Goal: Task Accomplishment & Management: Complete application form

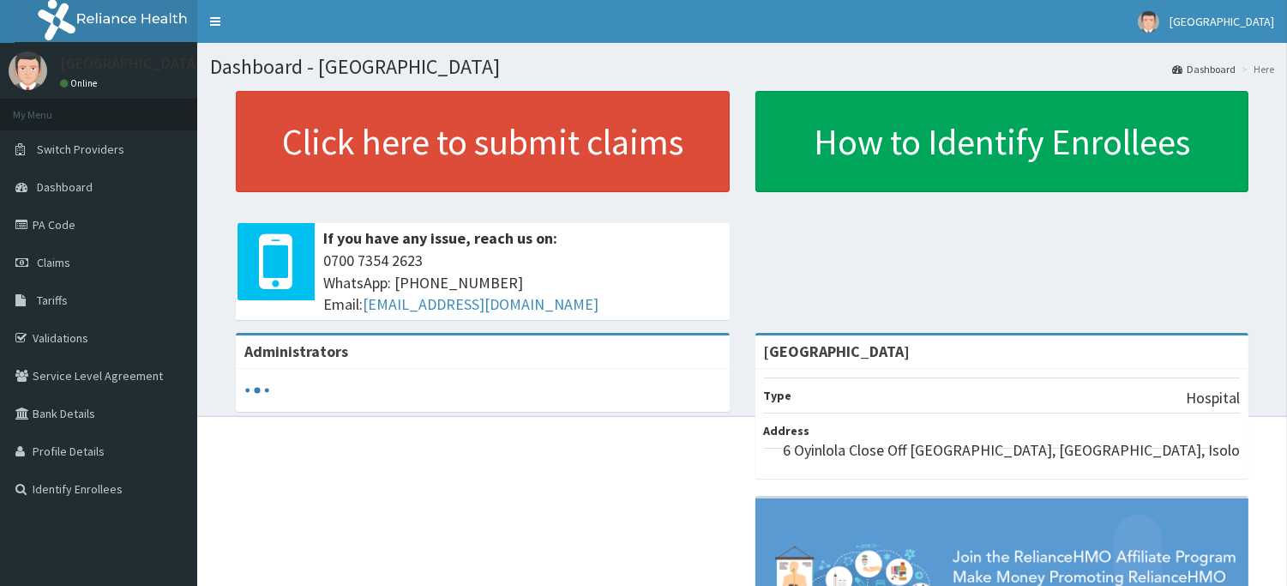
click at [54, 297] on span "Tariffs" at bounding box center [52, 299] width 31 height 15
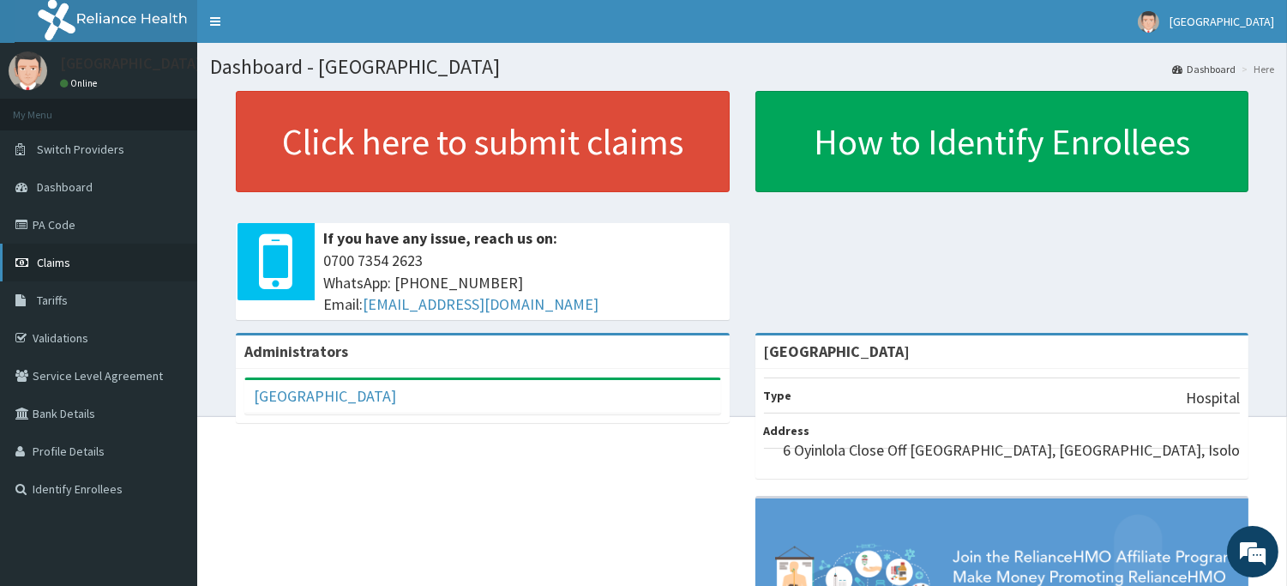
click at [69, 263] on link "Claims" at bounding box center [98, 263] width 197 height 38
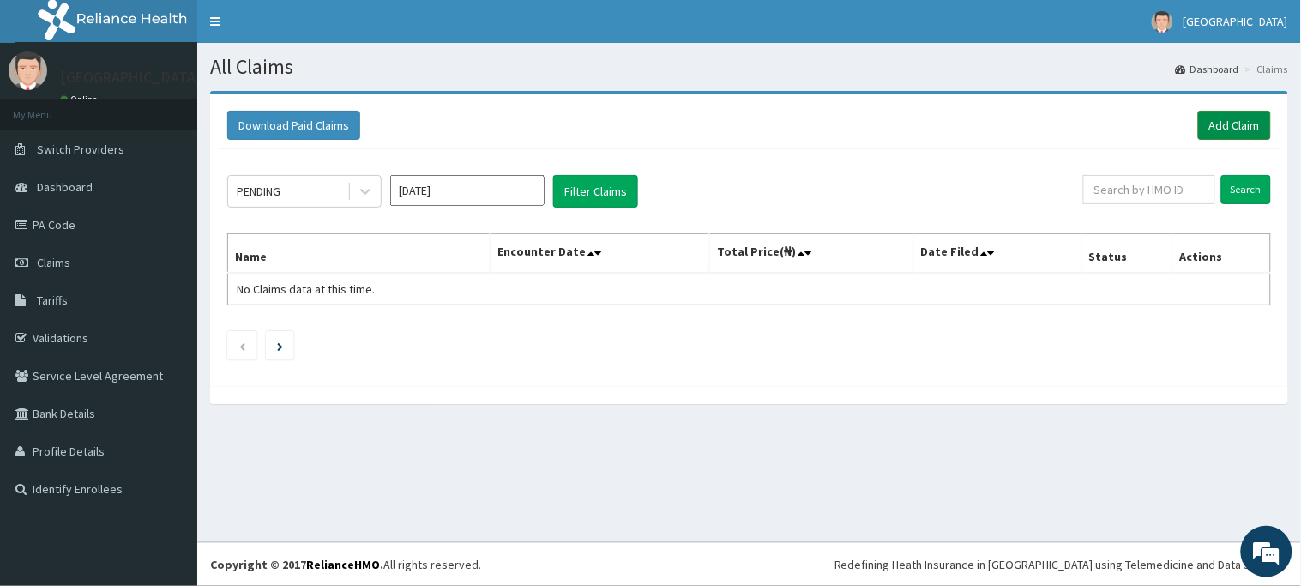
click at [1214, 123] on link "Add Claim" at bounding box center [1234, 125] width 73 height 29
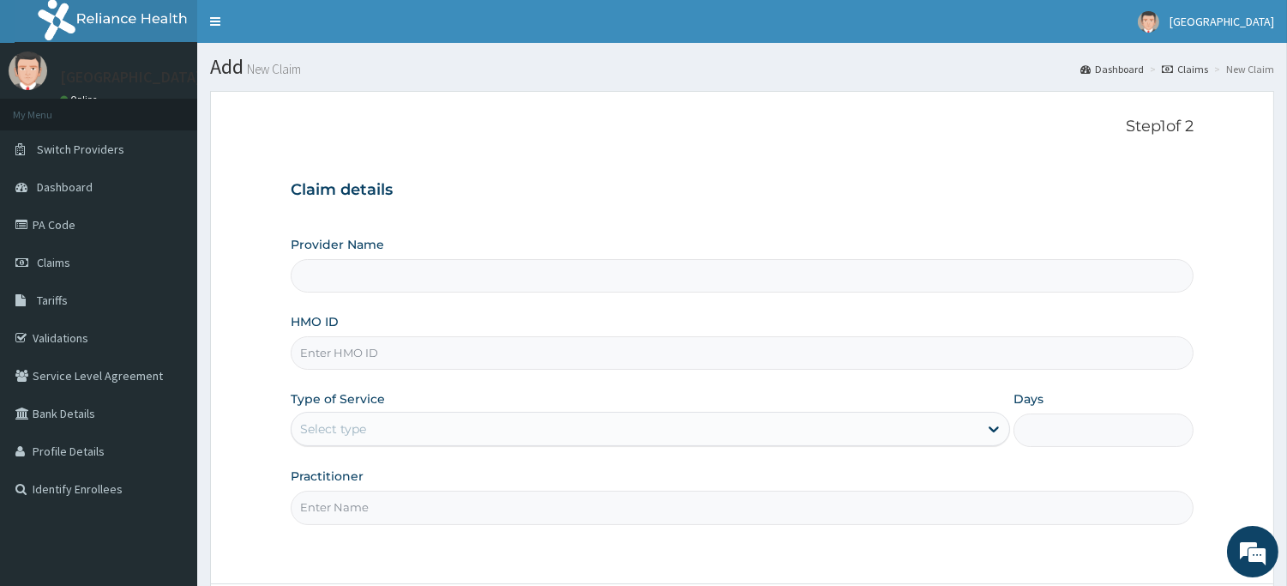
type input "[GEOGRAPHIC_DATA]"
click at [407, 362] on input "HMO ID" at bounding box center [742, 352] width 903 height 33
type input "cya/10974/c"
click at [438, 431] on div "Select type" at bounding box center [635, 428] width 687 height 27
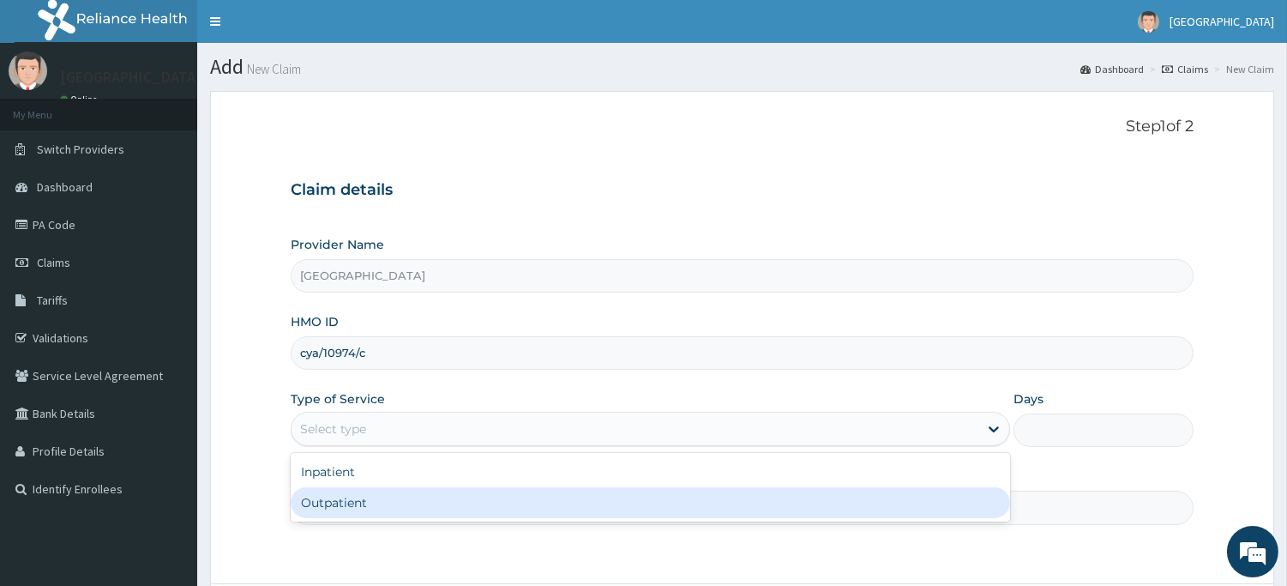
click at [415, 495] on div "Outpatient" at bounding box center [651, 502] width 720 height 31
type input "1"
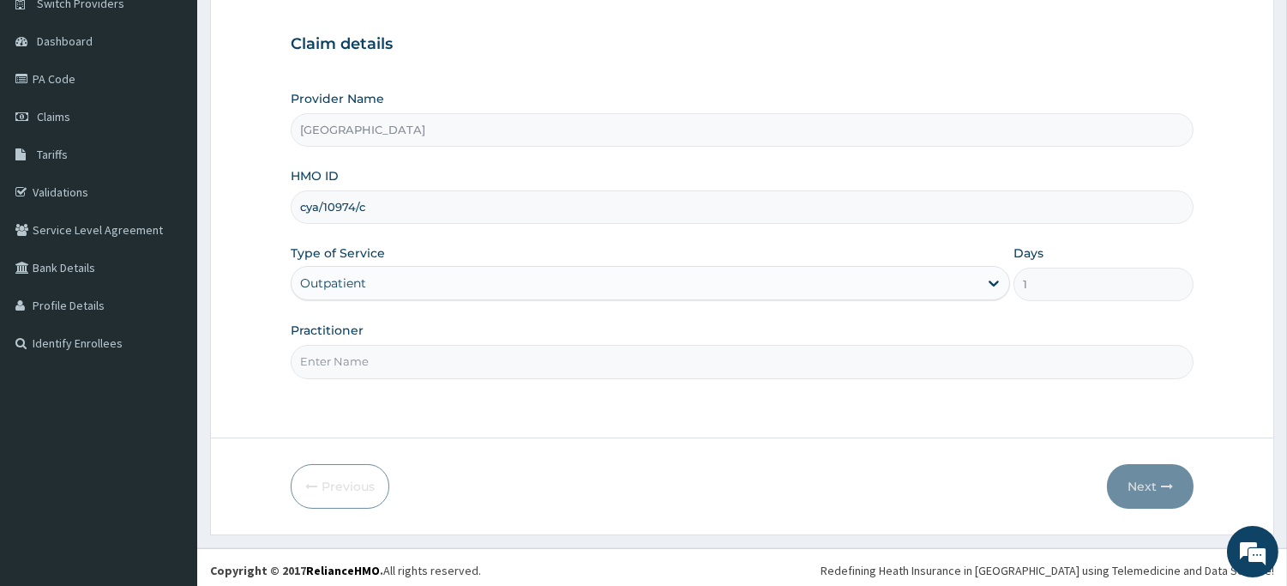
scroll to position [151, 0]
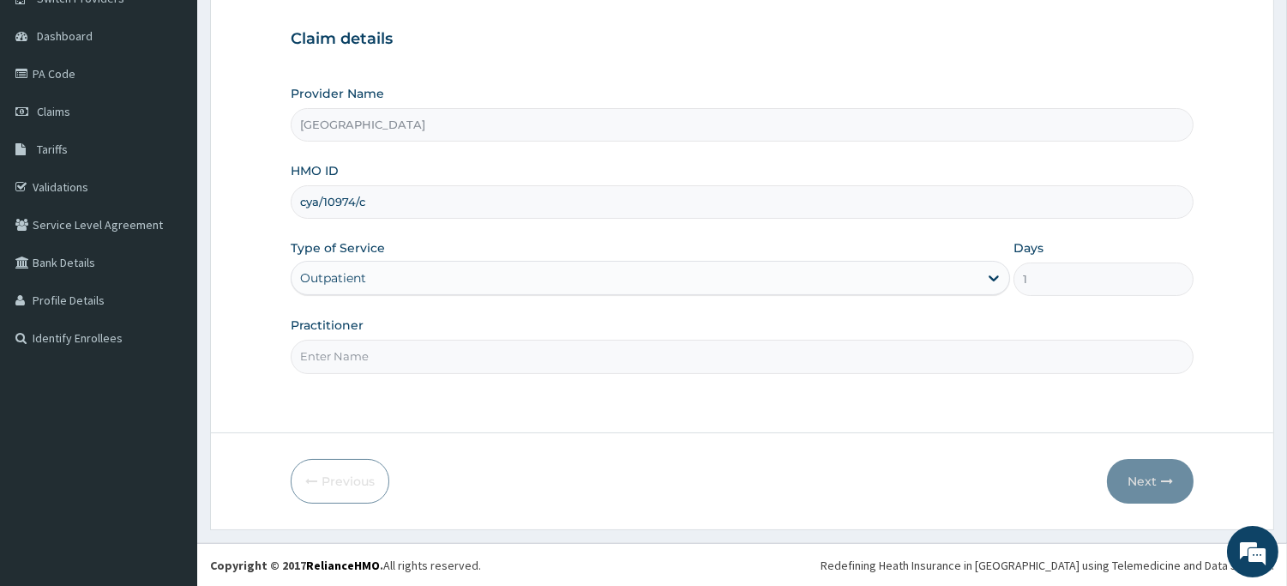
click at [420, 358] on input "Practitioner" at bounding box center [742, 356] width 903 height 33
type input "d"
type input "DR Seyi"
click at [1147, 480] on button "Next" at bounding box center [1150, 481] width 87 height 45
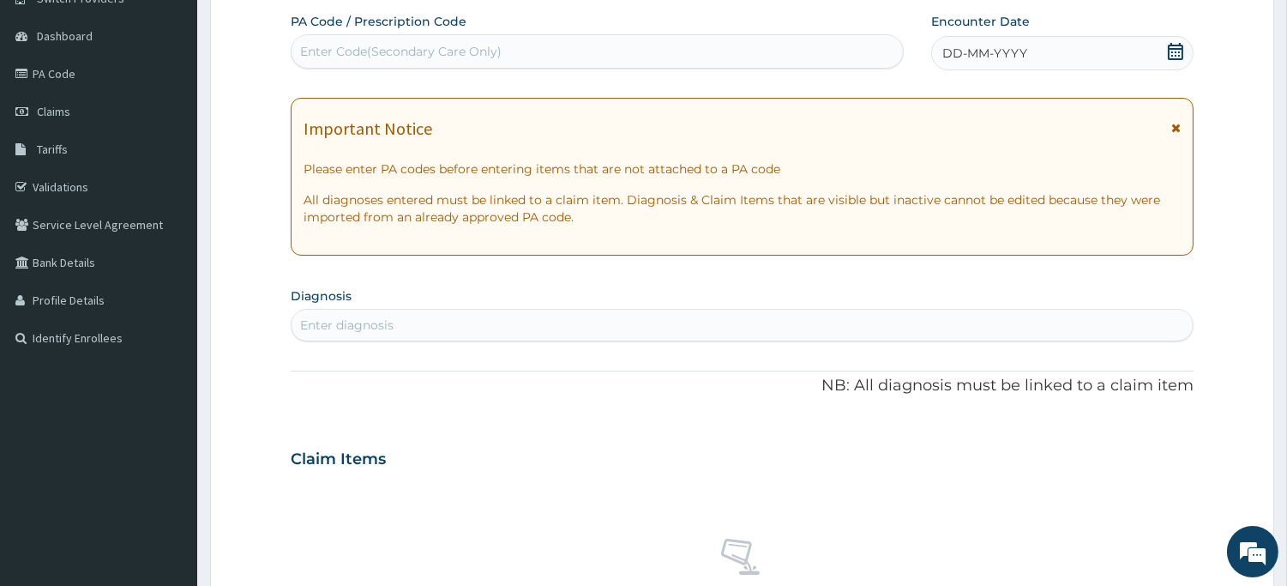
click at [1172, 49] on icon at bounding box center [1175, 51] width 17 height 17
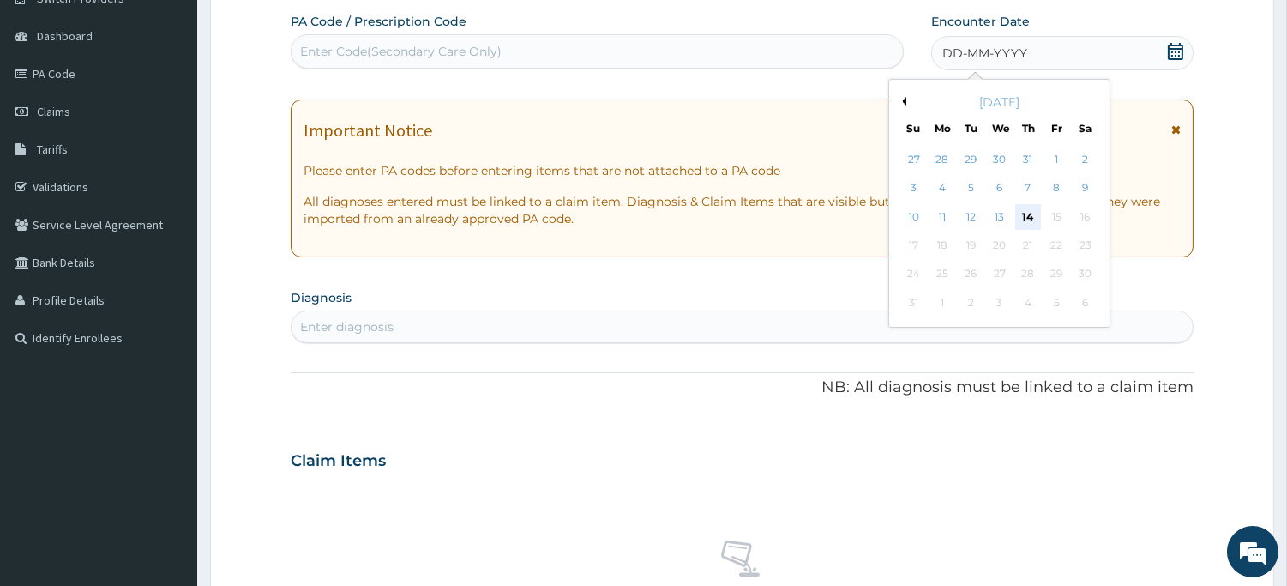
click at [1021, 212] on div "14" at bounding box center [1028, 217] width 26 height 26
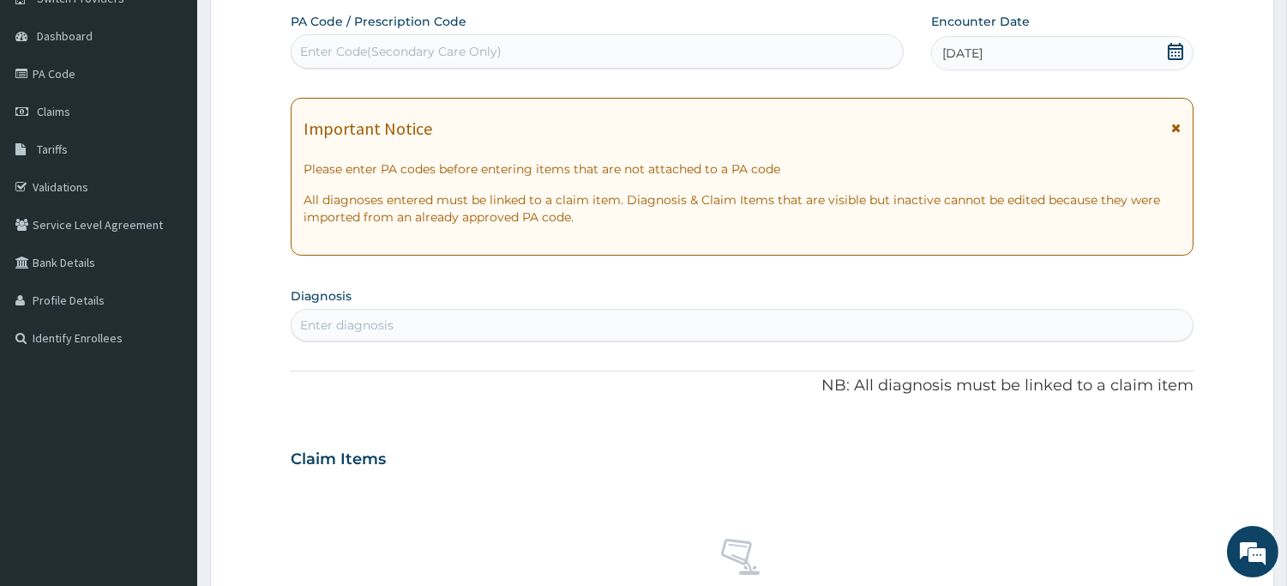
click at [401, 317] on div "Enter diagnosis" at bounding box center [742, 324] width 901 height 27
type input "seps"
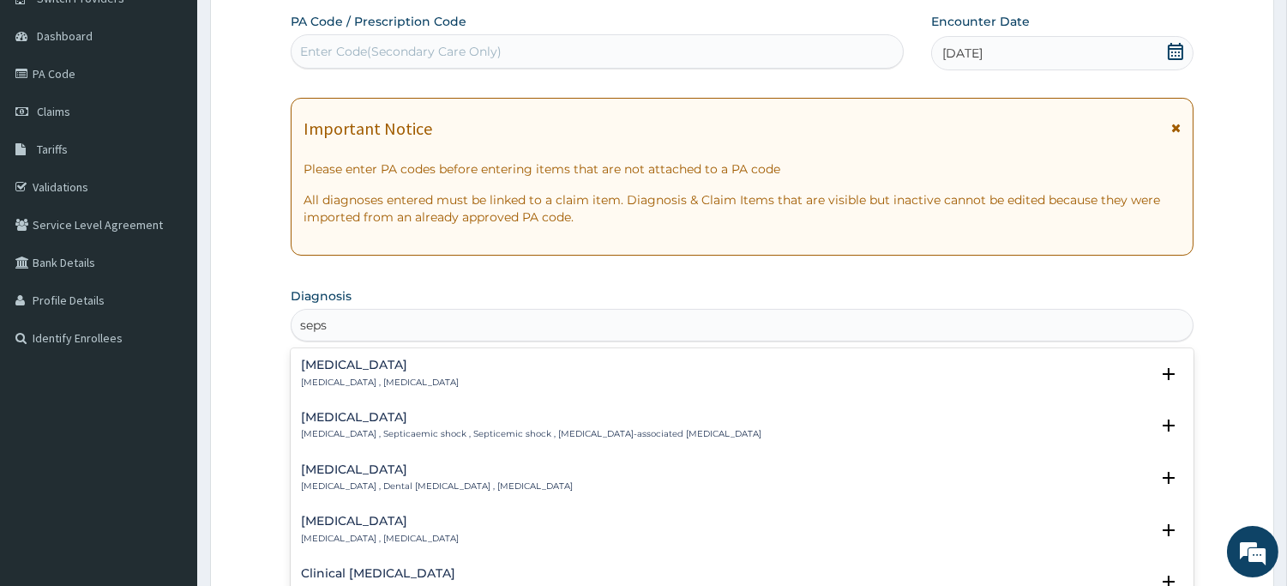
click at [327, 358] on h4 "Sepsis" at bounding box center [380, 364] width 158 height 13
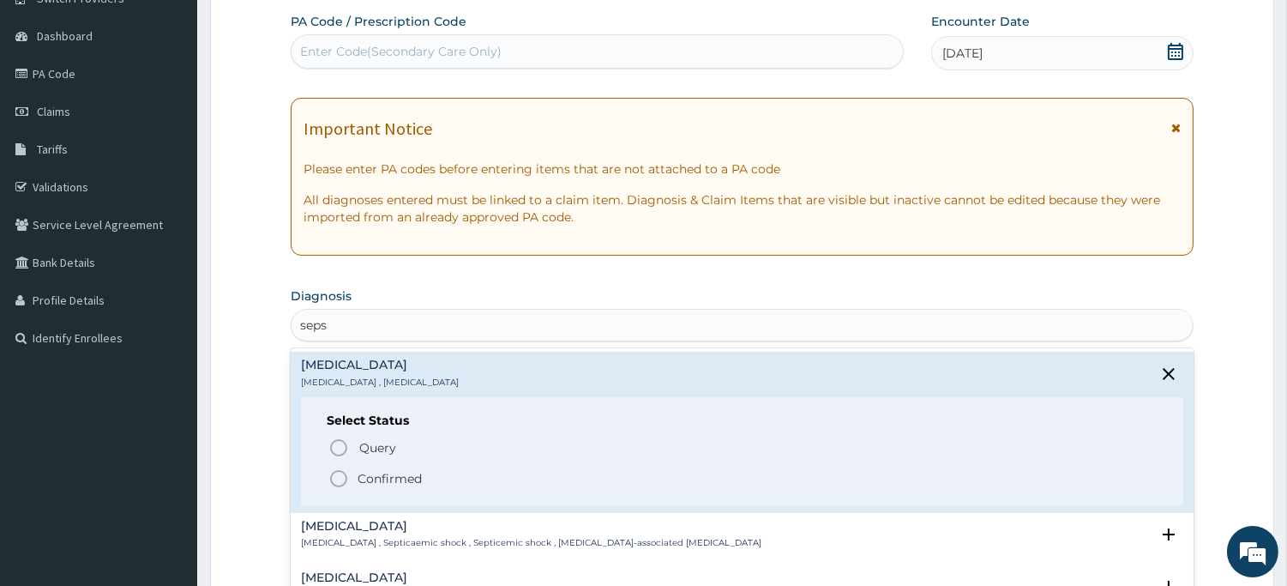
click at [339, 475] on icon "status option filled" at bounding box center [338, 478] width 21 height 21
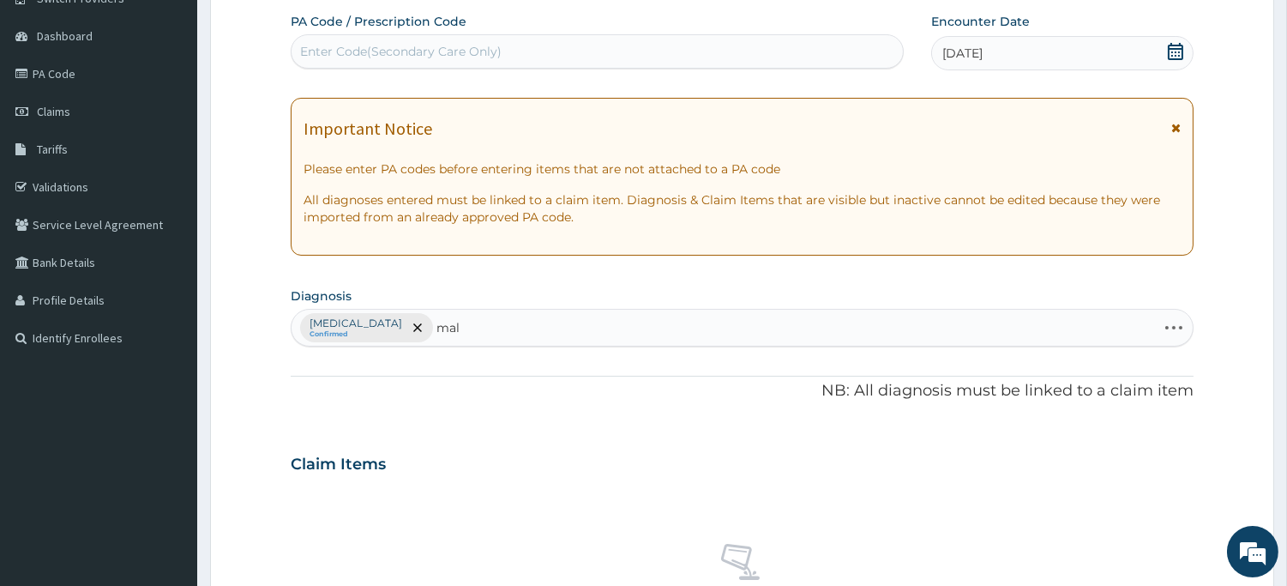
type input "mala"
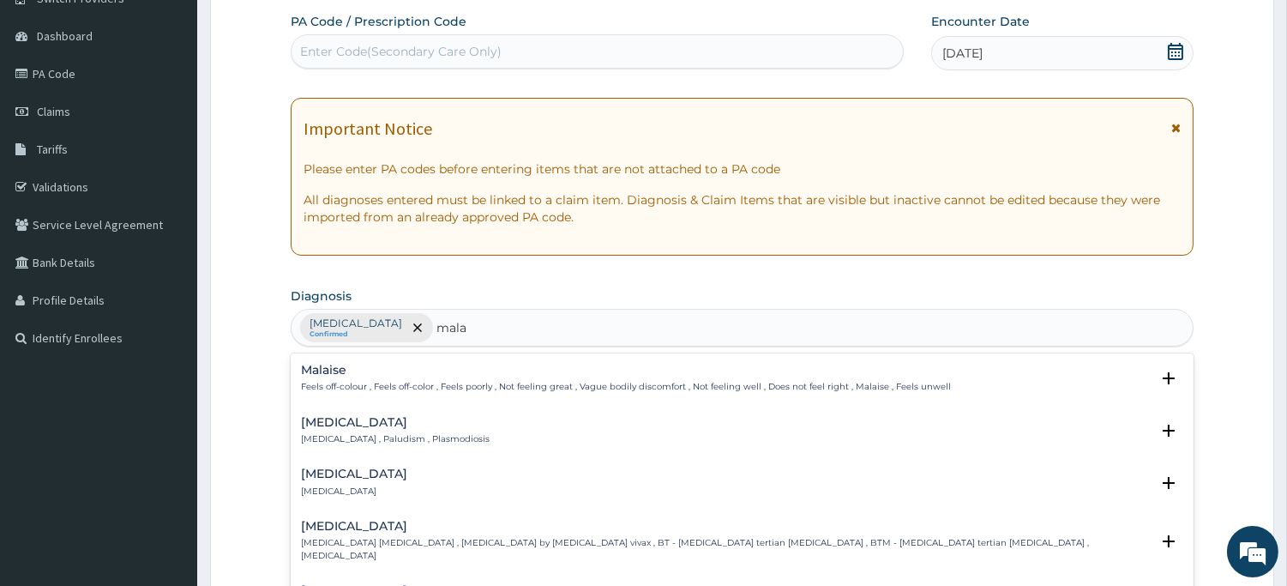
click at [375, 430] on div "Malaria Malaria , Paludism , Plasmodiosis" at bounding box center [395, 431] width 189 height 30
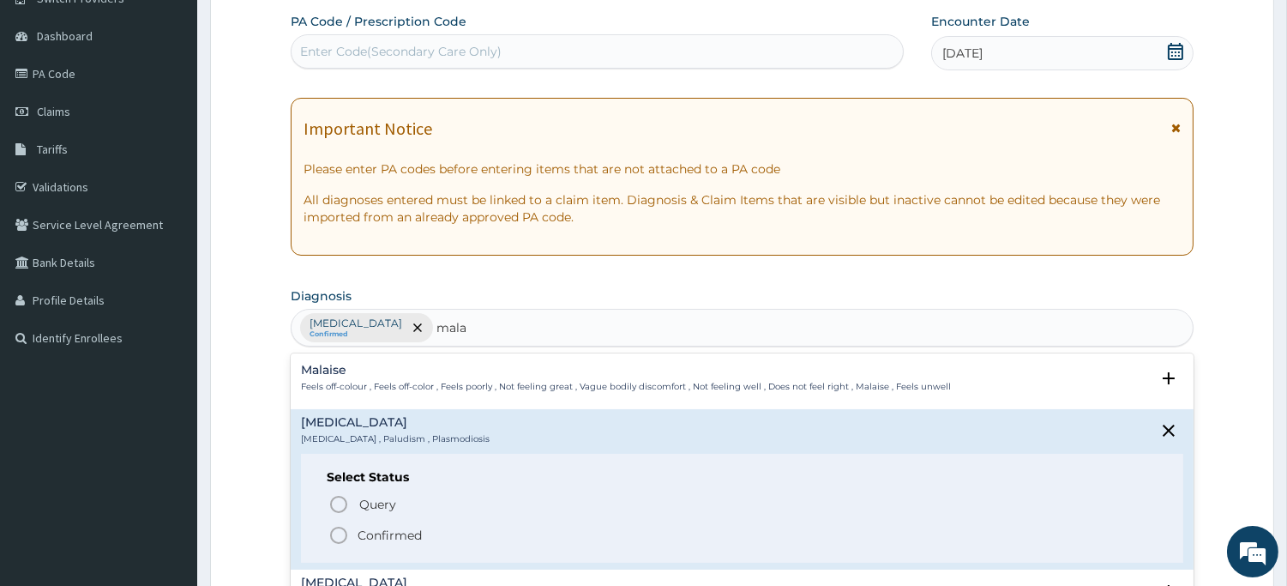
click at [330, 532] on icon "status option filled" at bounding box center [338, 535] width 21 height 21
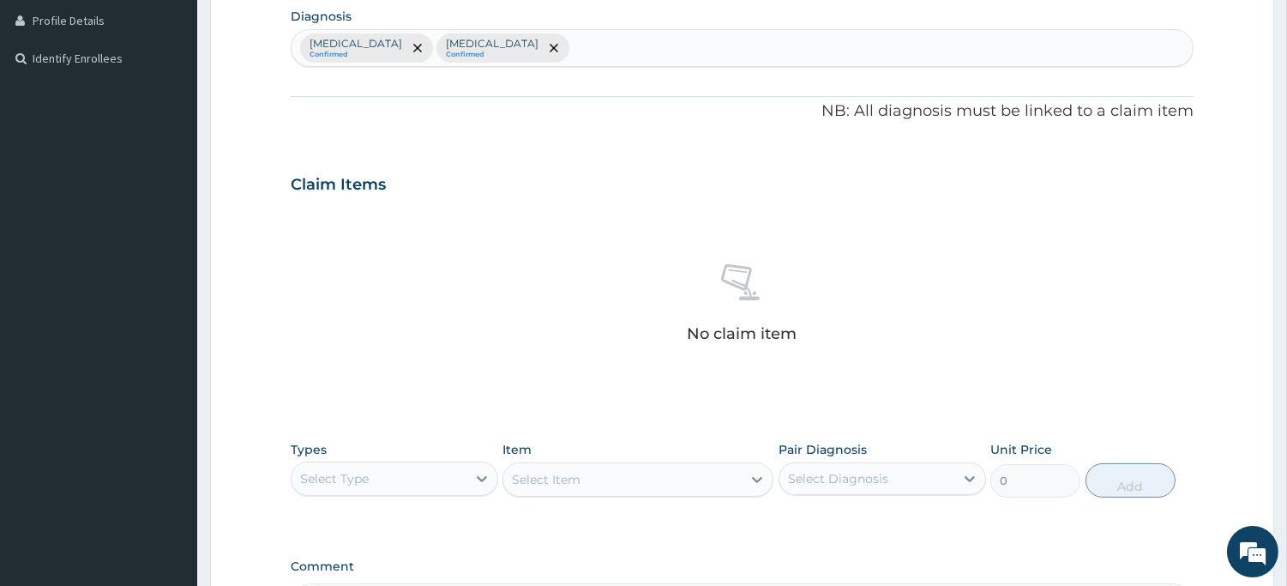
scroll to position [437, 0]
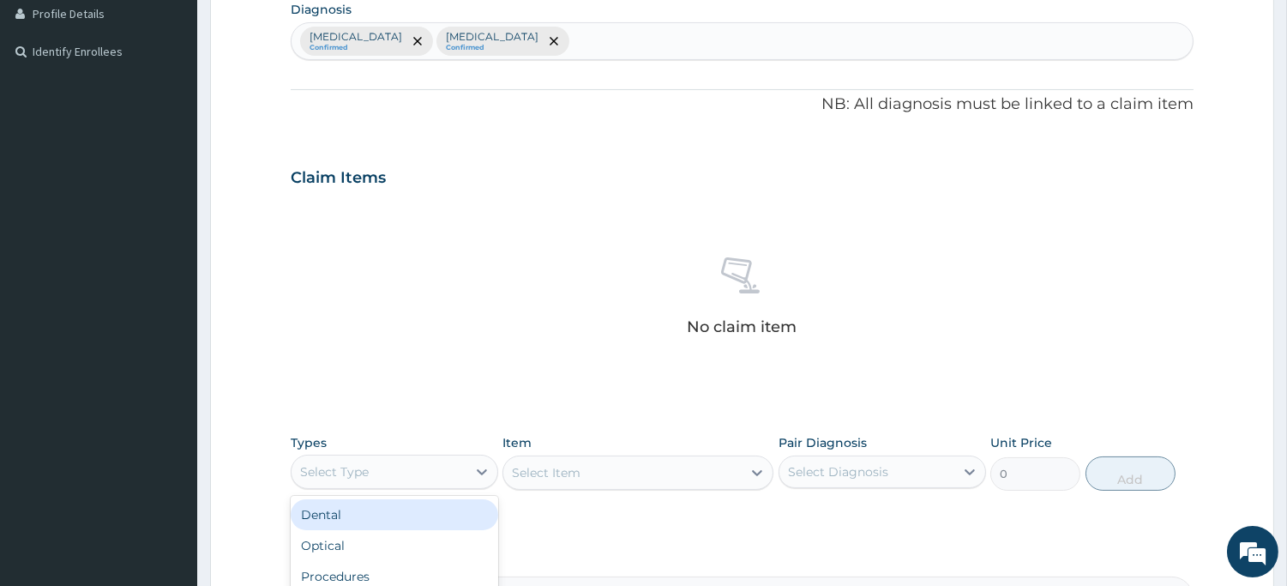
click at [380, 461] on div "Select Type" at bounding box center [379, 471] width 175 height 27
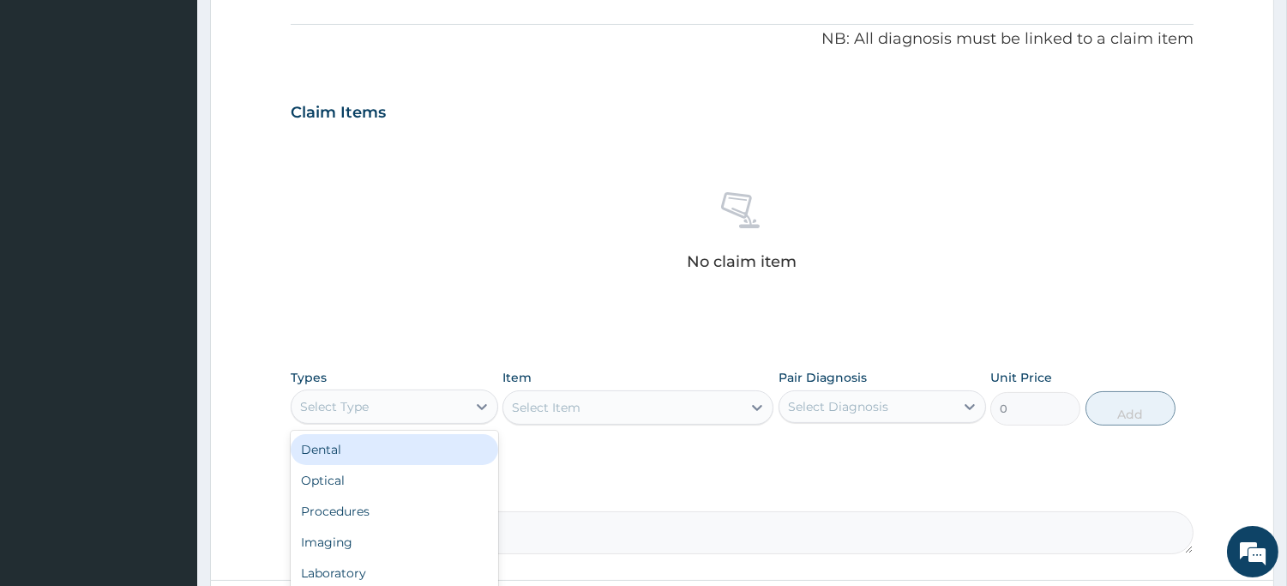
scroll to position [533, 0]
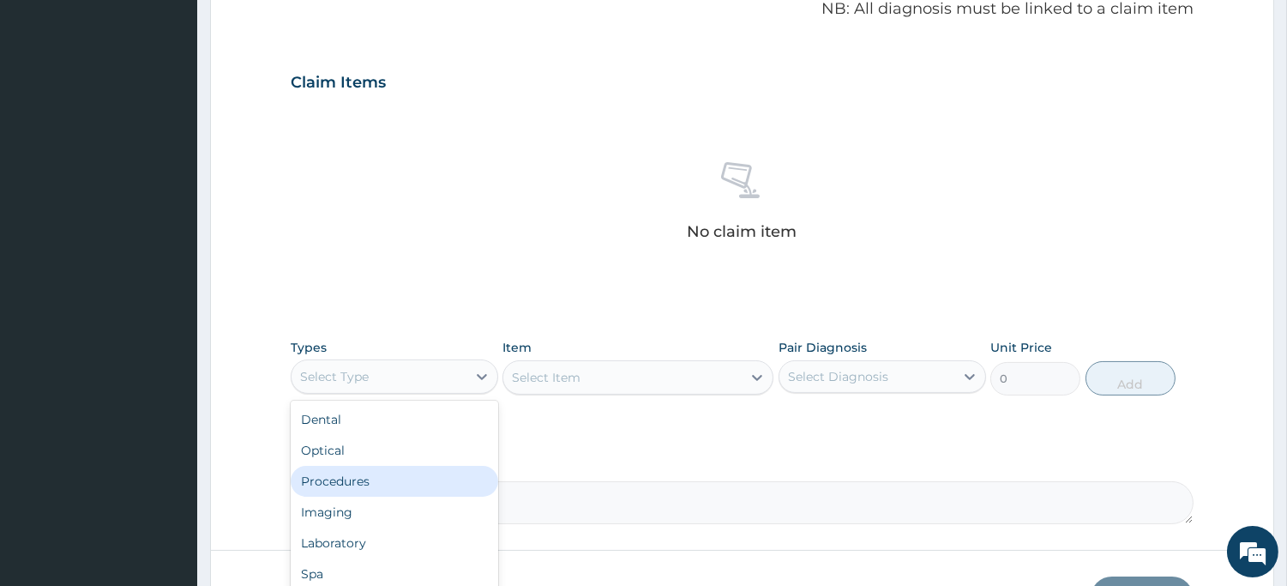
click at [377, 473] on div "Procedures" at bounding box center [395, 481] width 208 height 31
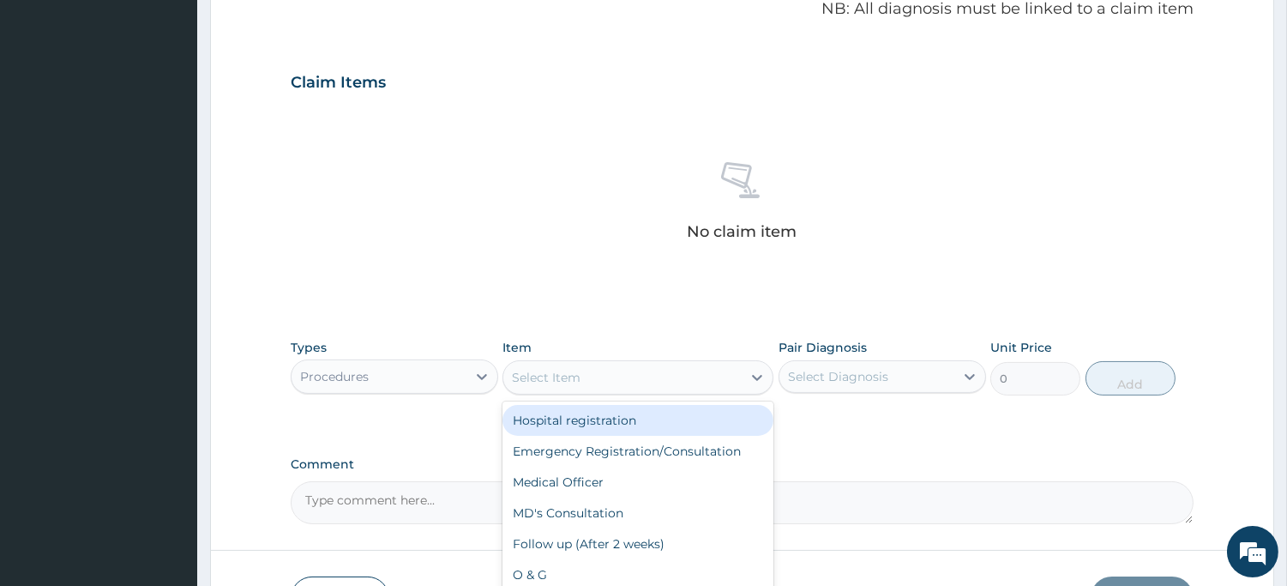
click at [586, 374] on div "Select Item" at bounding box center [622, 377] width 238 height 27
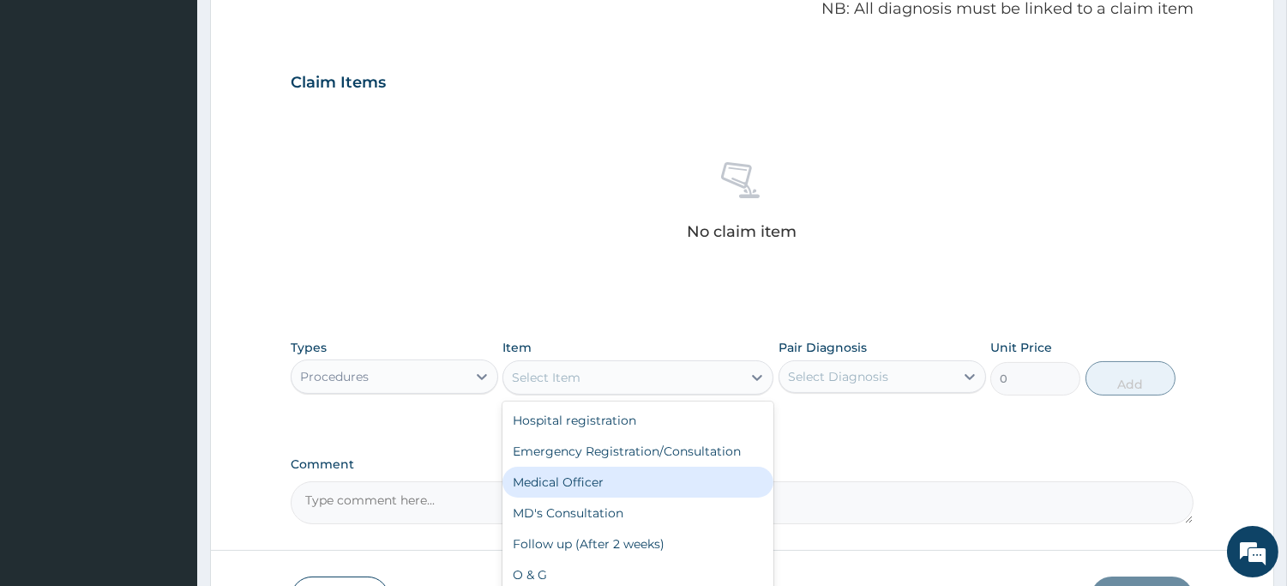
click at [573, 476] on div "Medical Officer" at bounding box center [638, 482] width 271 height 31
type input "3000"
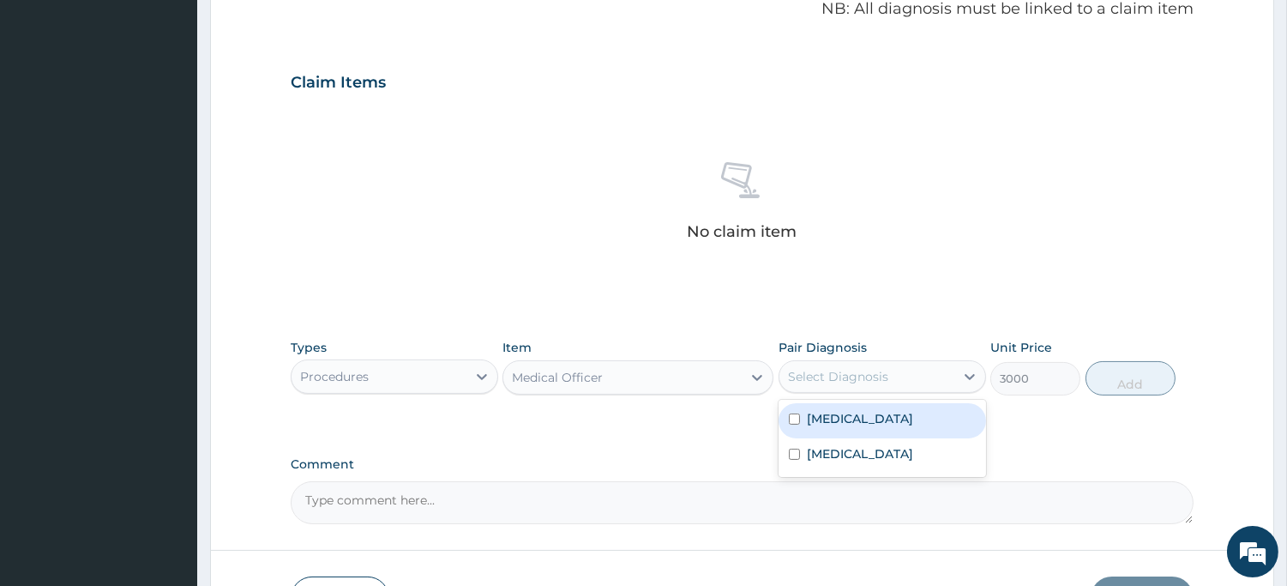
click at [850, 377] on div "Select Diagnosis" at bounding box center [838, 376] width 100 height 17
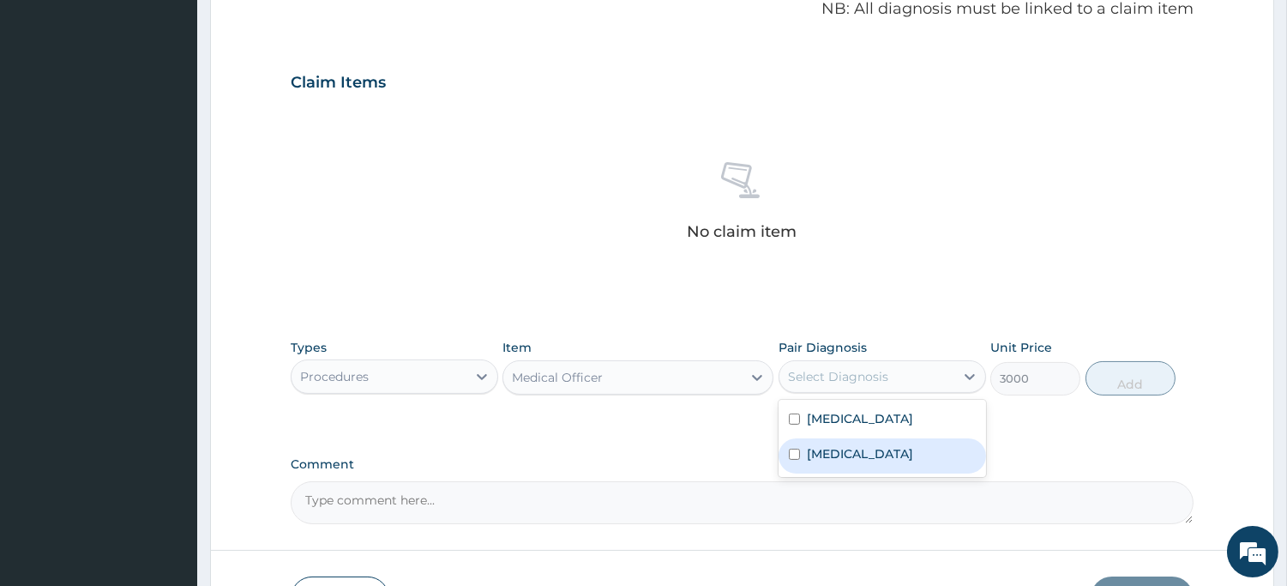
click at [834, 445] on label "Malaria" at bounding box center [860, 453] width 106 height 17
checkbox input "true"
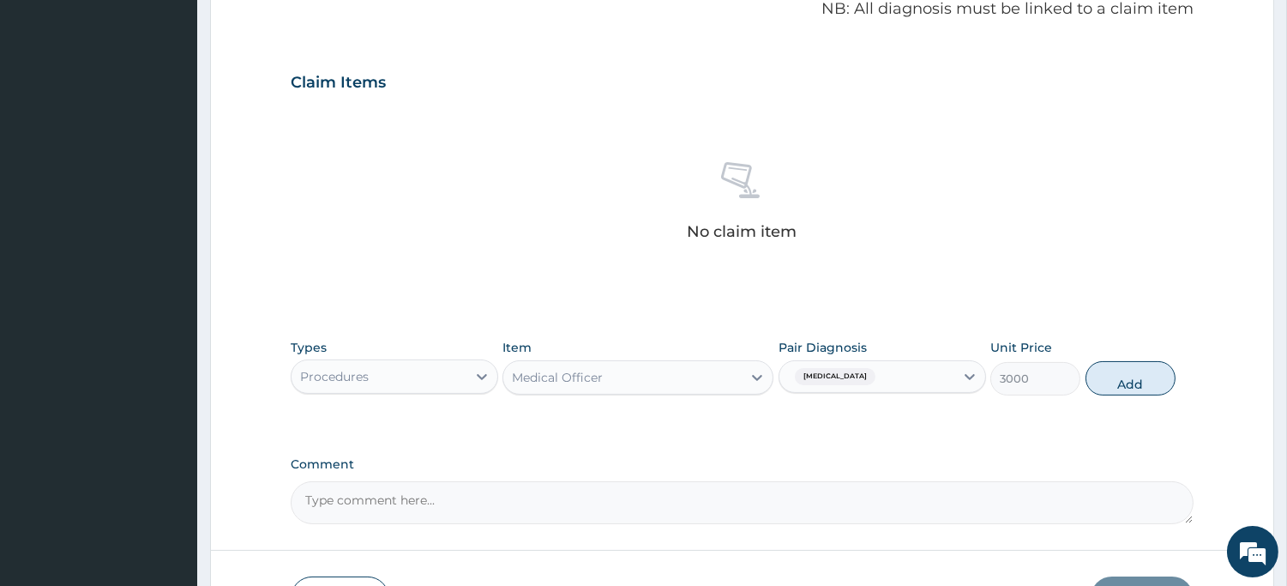
click at [1118, 389] on button "Add" at bounding box center [1131, 378] width 90 height 34
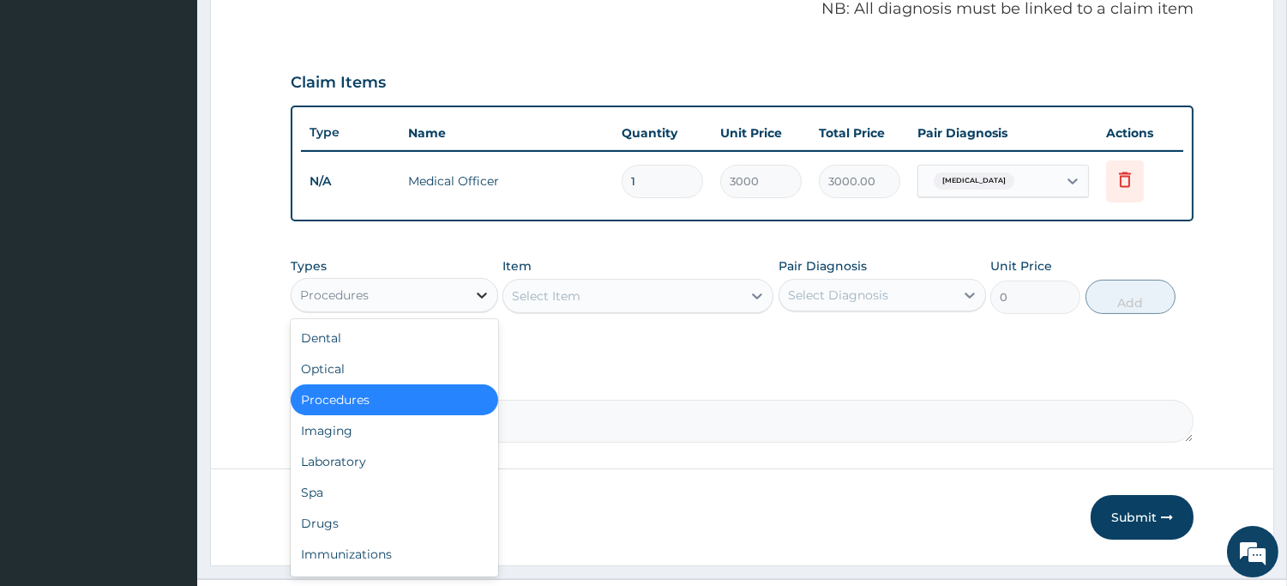
click at [470, 292] on div at bounding box center [482, 295] width 31 height 31
click at [366, 457] on div "Laboratory" at bounding box center [395, 461] width 208 height 31
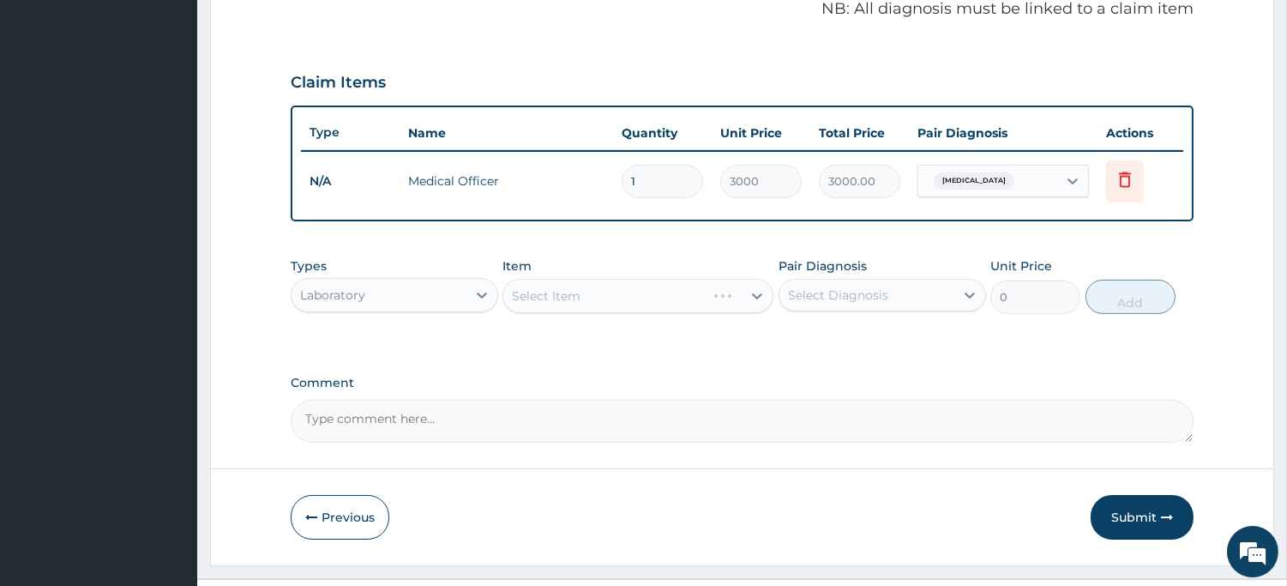
click at [559, 292] on div "Select Item" at bounding box center [638, 296] width 271 height 34
click at [563, 292] on div "Select Item" at bounding box center [638, 296] width 271 height 34
click at [559, 292] on div "Select Item" at bounding box center [638, 296] width 271 height 34
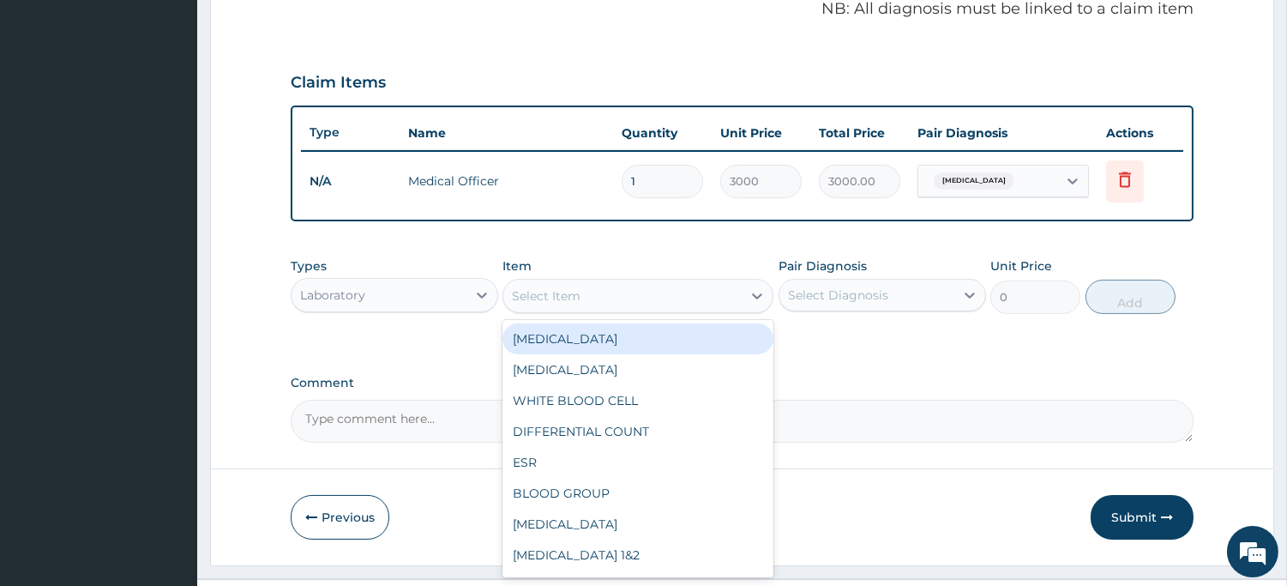
click at [555, 292] on div "Select Item" at bounding box center [546, 295] width 69 height 17
click at [551, 344] on div "FULL BLOOD COUNT" at bounding box center [638, 338] width 271 height 31
type input "4000"
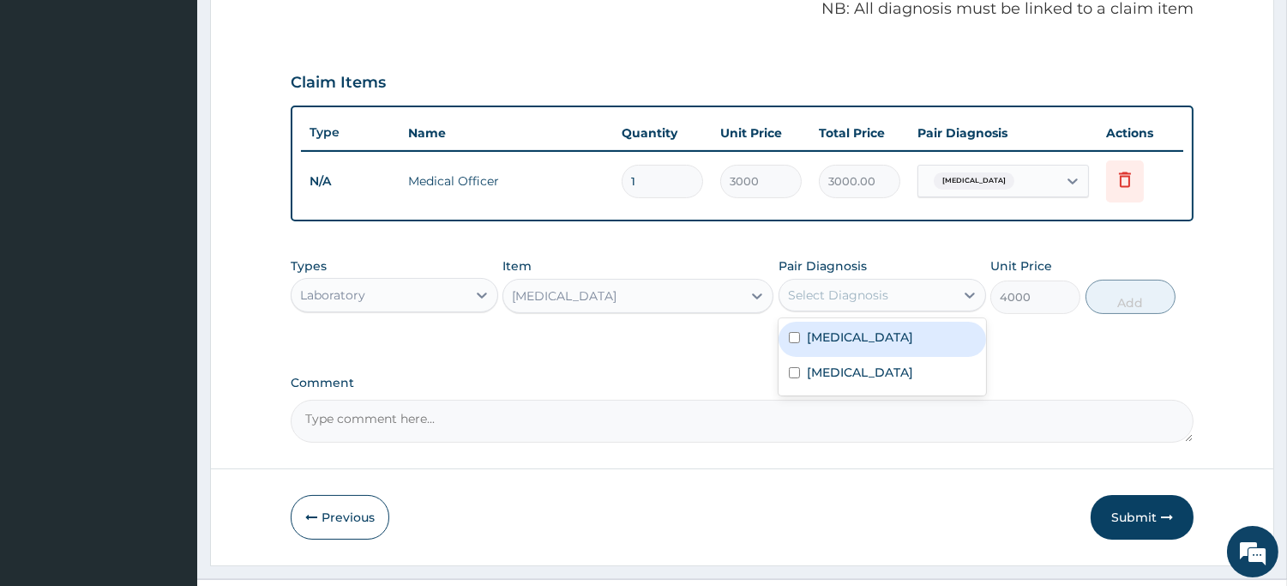
click at [858, 296] on div "Select Diagnosis" at bounding box center [838, 294] width 100 height 17
click at [851, 336] on div "Sepsis" at bounding box center [883, 339] width 208 height 35
checkbox input "true"
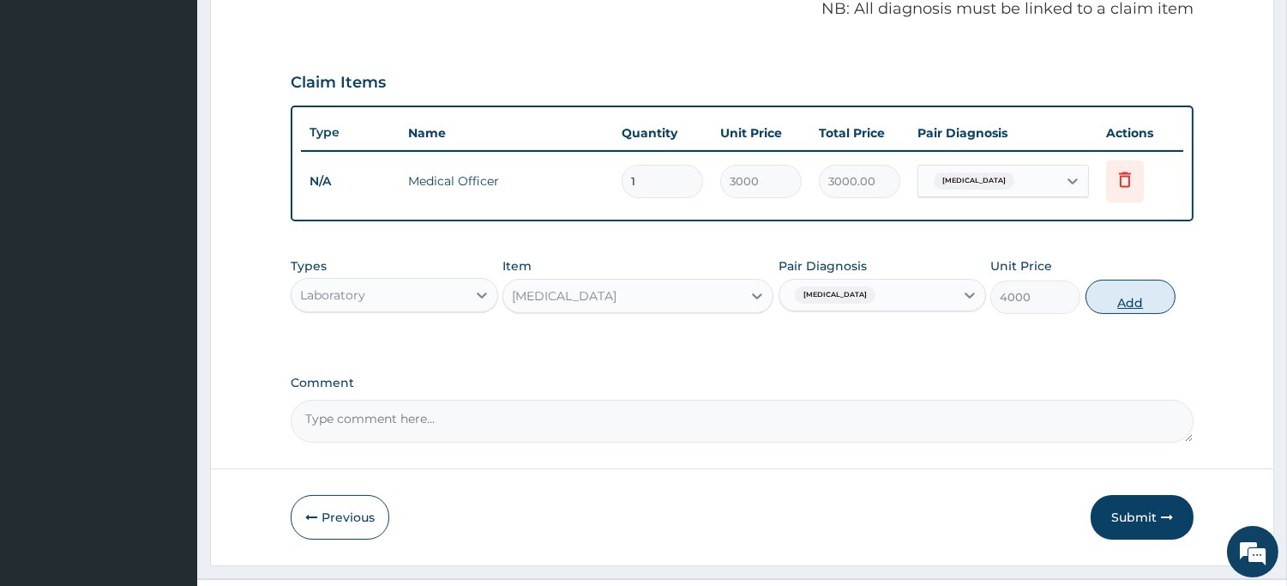
click at [1128, 297] on button "Add" at bounding box center [1131, 297] width 90 height 34
type input "0"
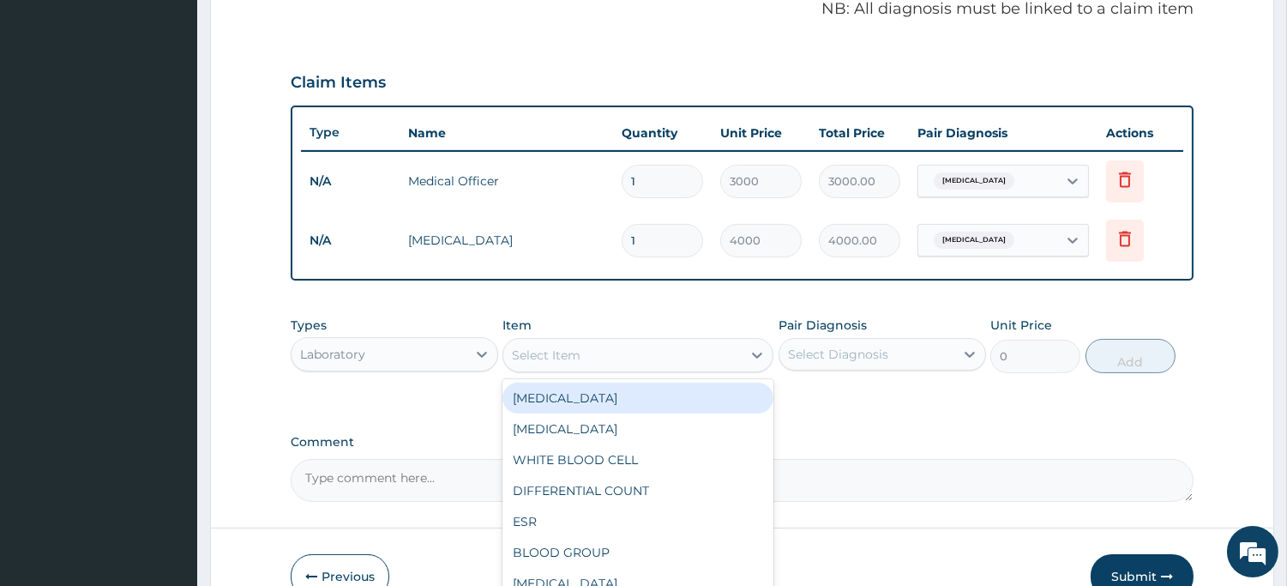
click at [581, 352] on div "Select Item" at bounding box center [622, 354] width 238 height 27
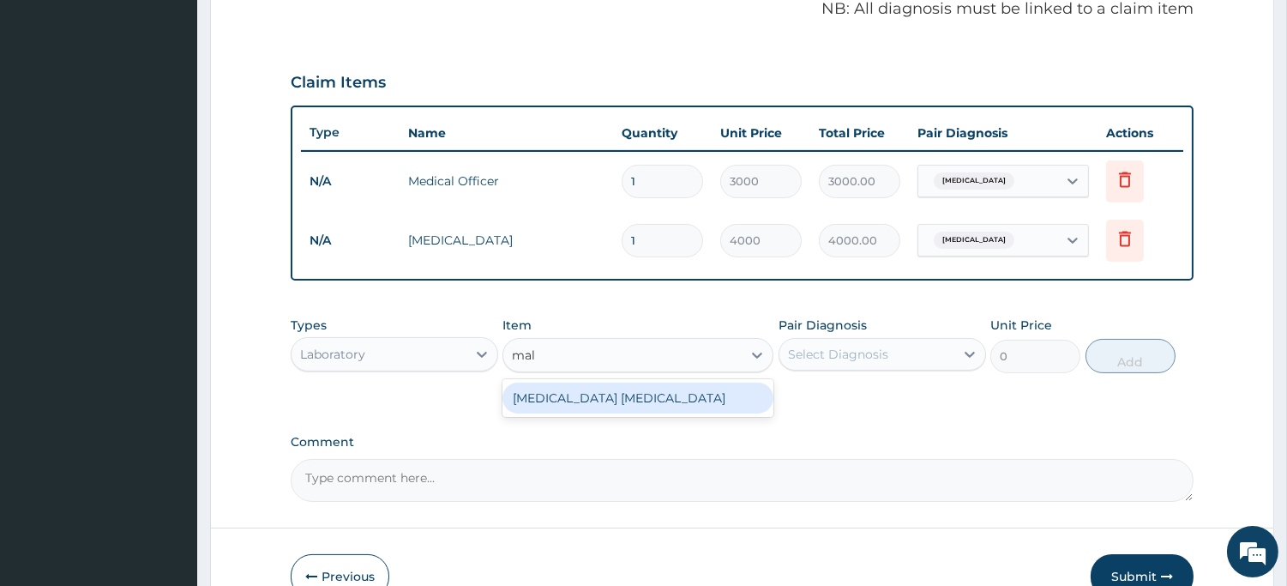
type input "mala"
click at [596, 396] on div "MALARIA PARASITE" at bounding box center [638, 397] width 271 height 31
type input "1650"
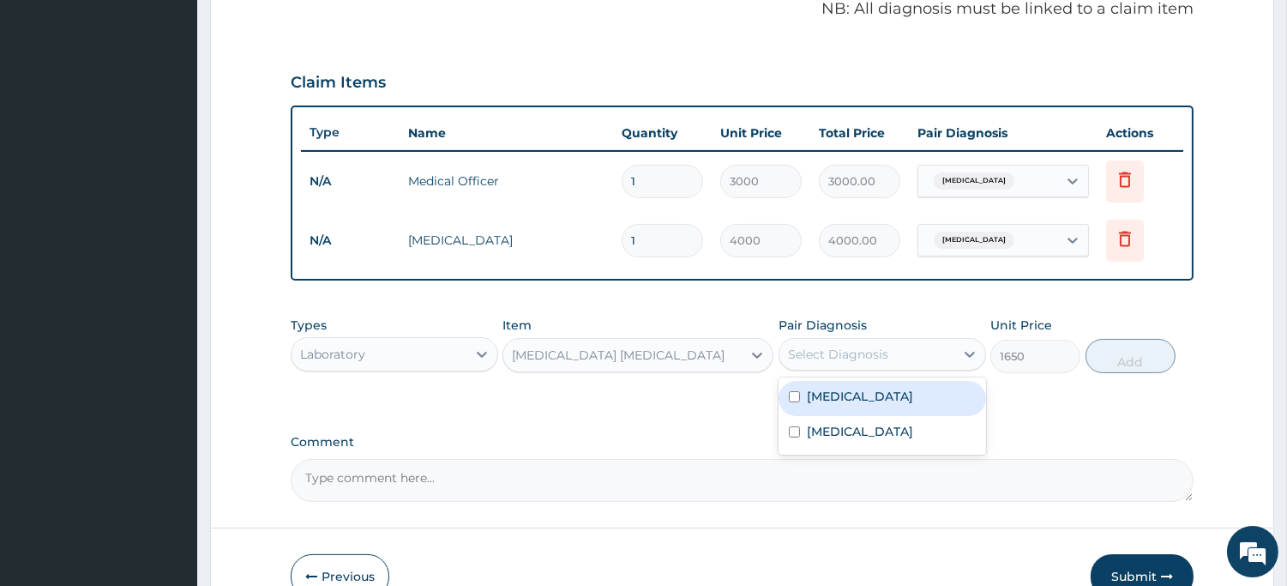
click at [823, 354] on div "Select Diagnosis" at bounding box center [838, 354] width 100 height 17
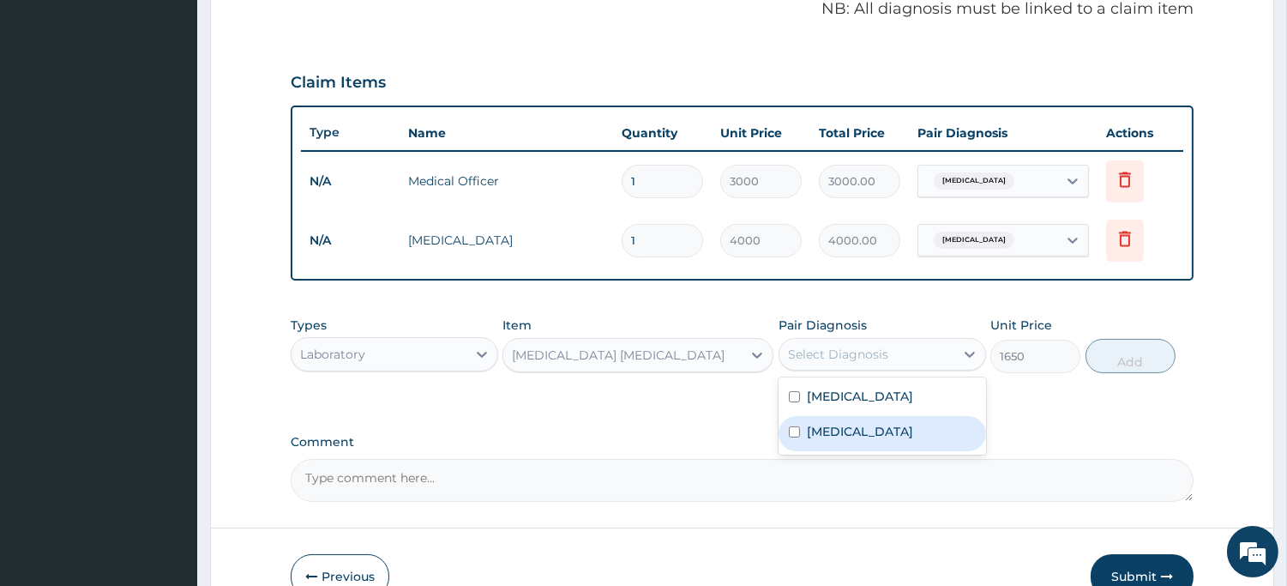
click at [822, 430] on label "Malaria" at bounding box center [860, 431] width 106 height 17
checkbox input "true"
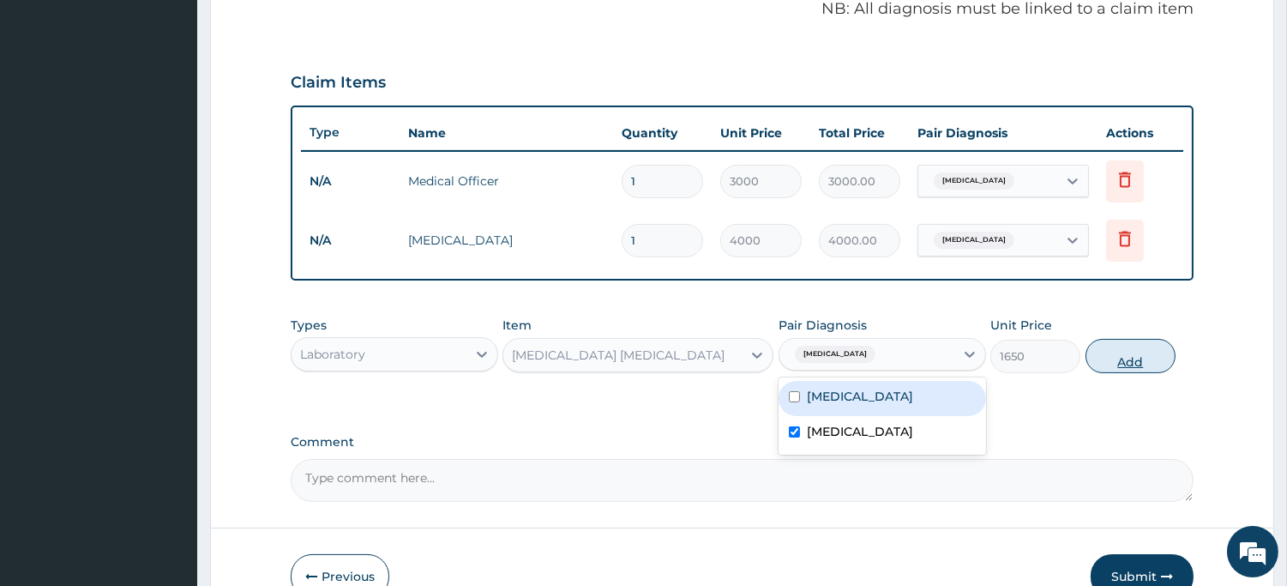
click at [1119, 358] on button "Add" at bounding box center [1131, 356] width 90 height 34
type input "0"
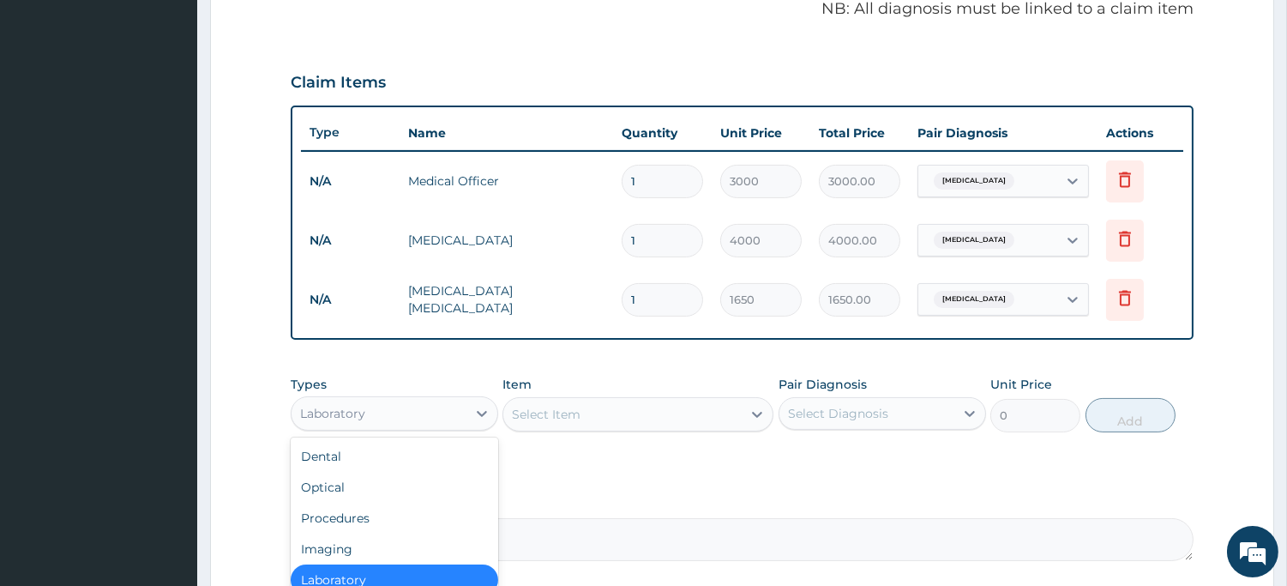
click at [458, 410] on div "Laboratory" at bounding box center [379, 413] width 175 height 27
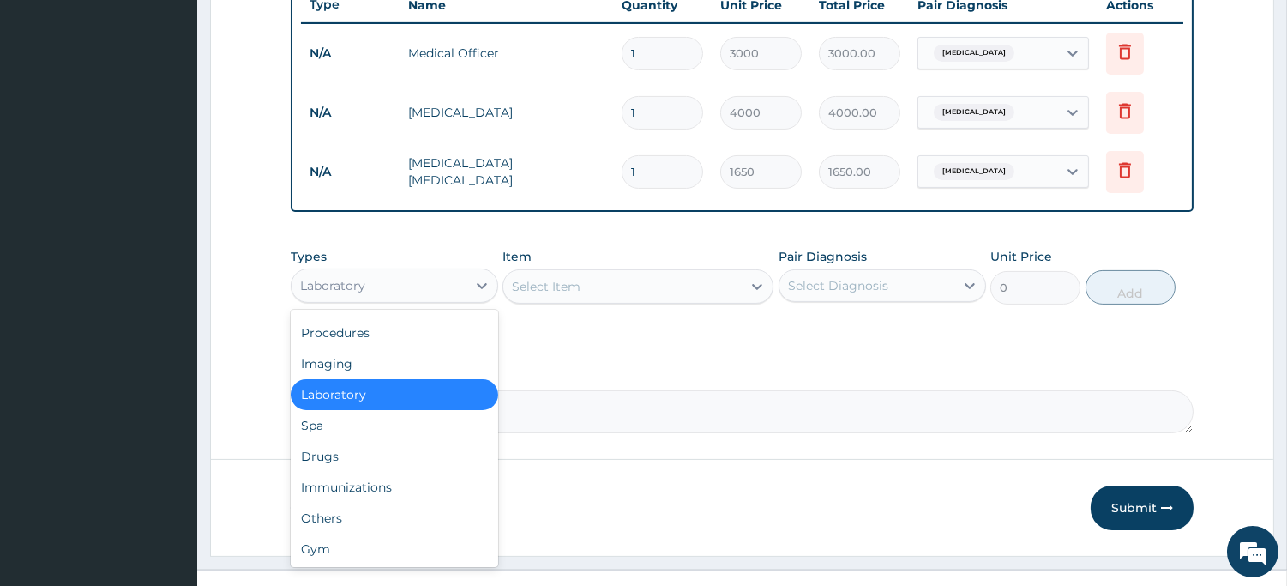
scroll to position [687, 0]
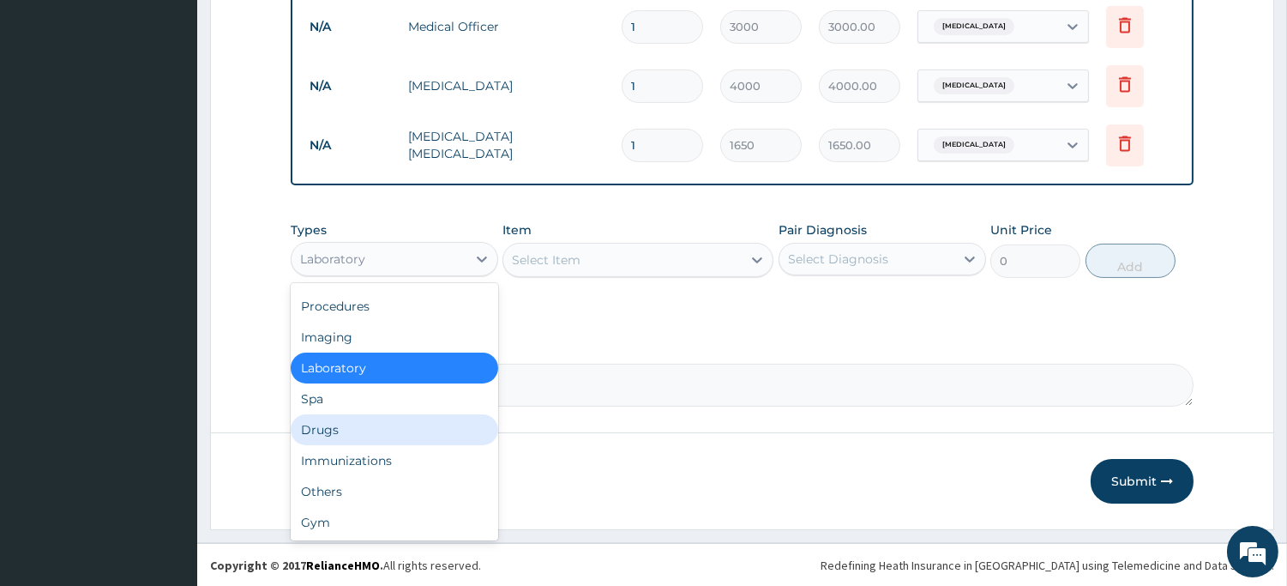
click at [382, 437] on div "Drugs" at bounding box center [395, 429] width 208 height 31
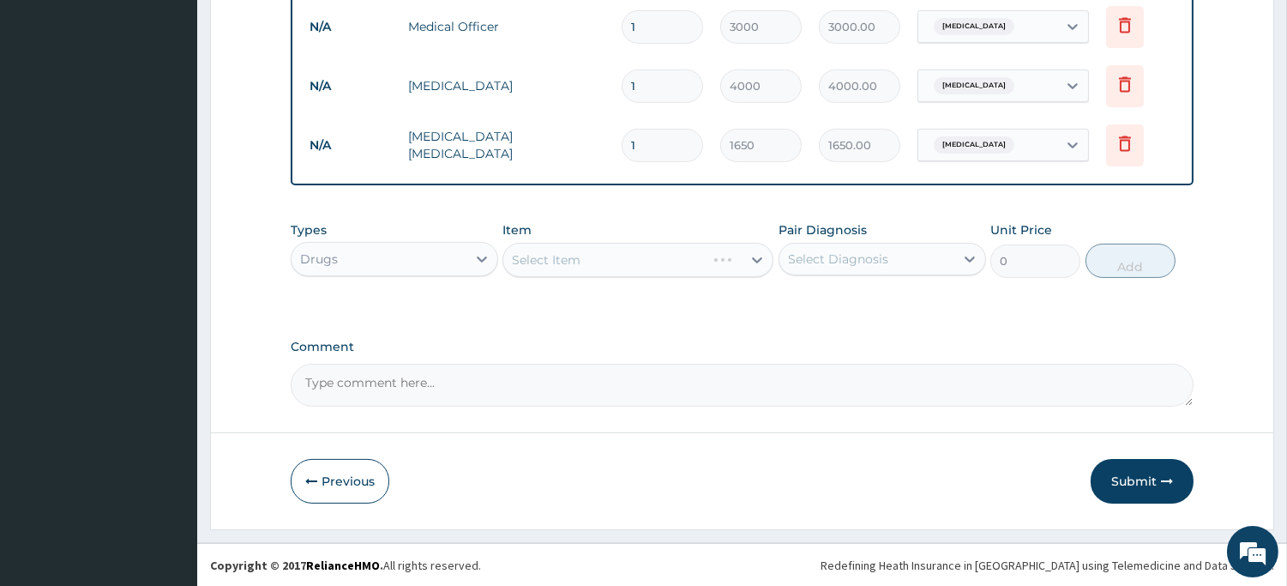
click at [603, 250] on div "Select Item" at bounding box center [638, 260] width 271 height 34
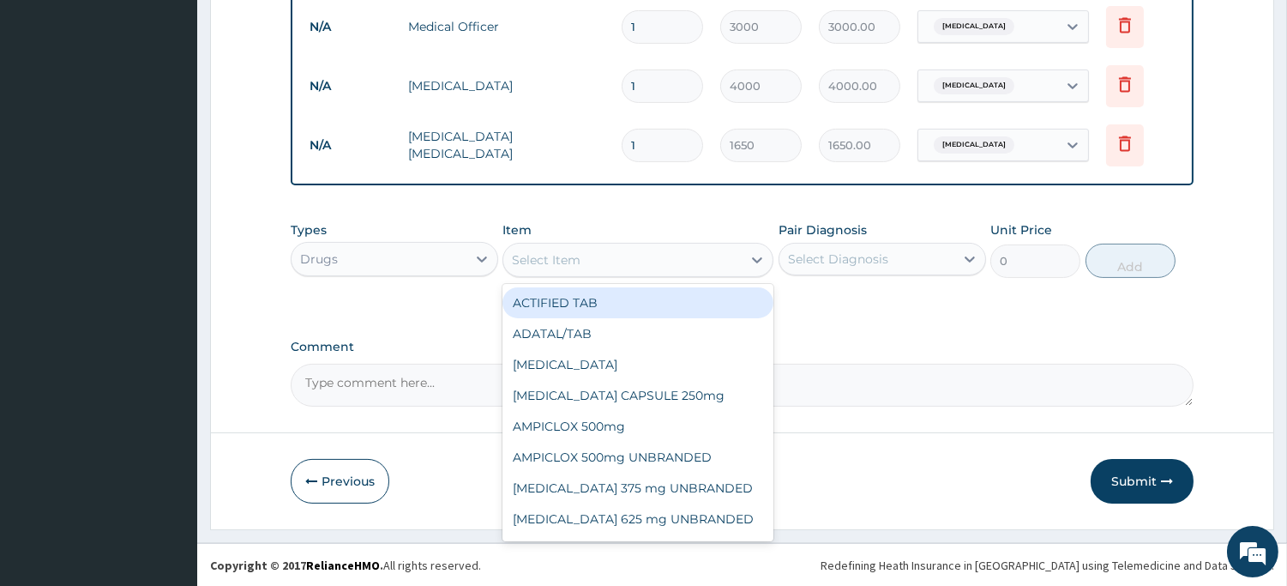
click at [603, 250] on div "Select Item" at bounding box center [622, 259] width 238 height 27
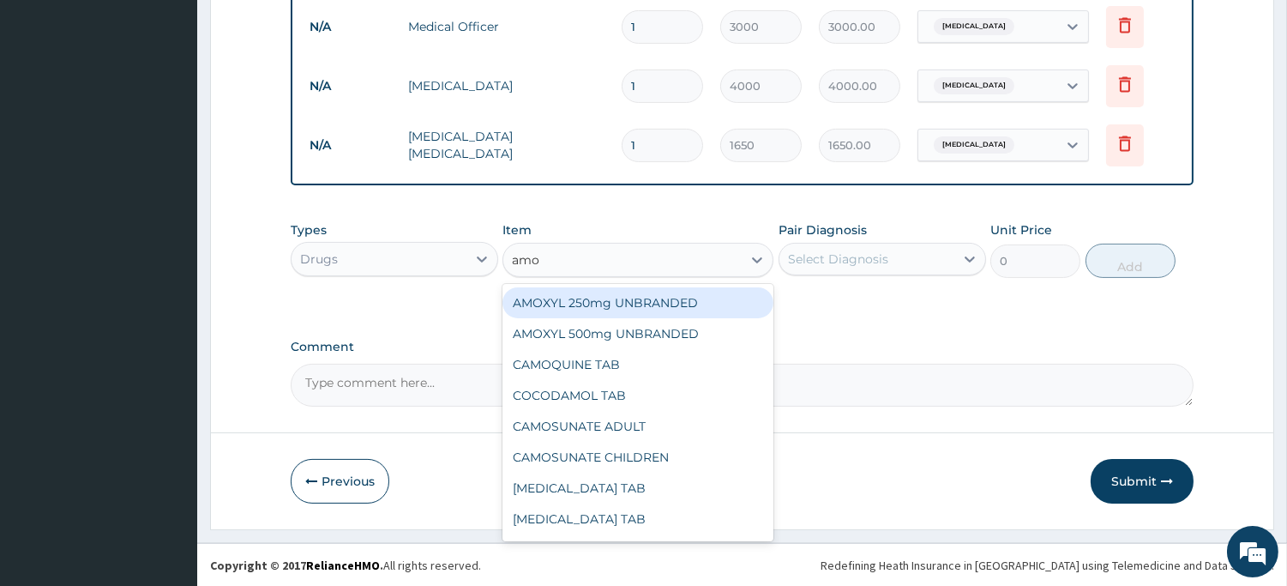
type input "amox"
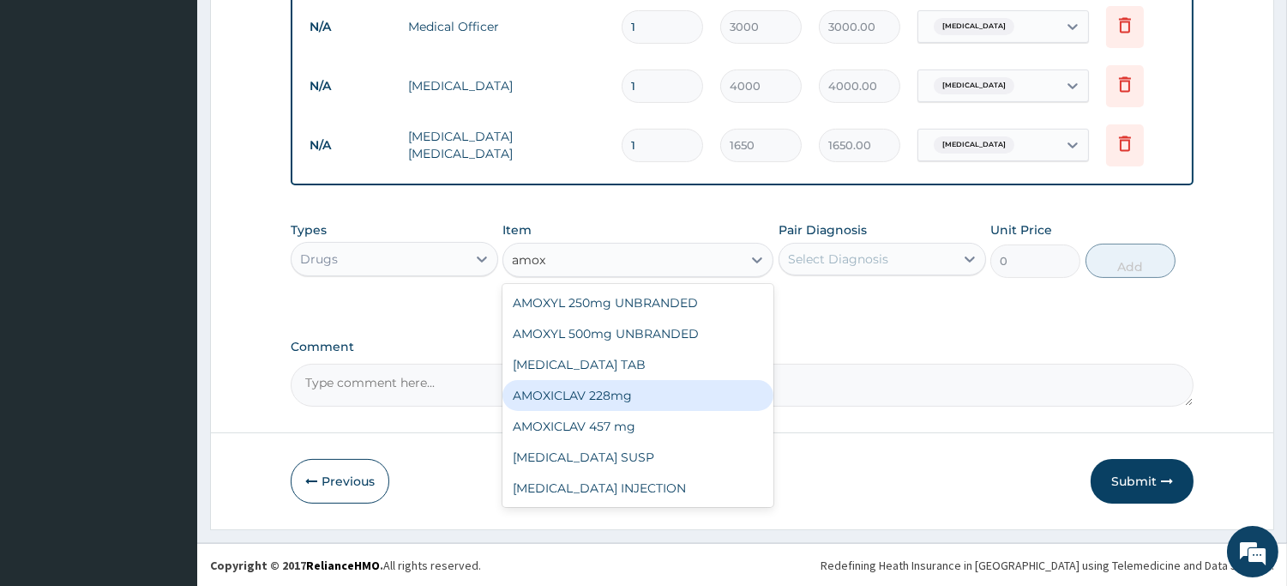
click at [654, 388] on div "AMOXICLAV 228mg" at bounding box center [638, 395] width 271 height 31
type input "2100"
click at [654, 388] on textarea "Comment" at bounding box center [742, 385] width 903 height 43
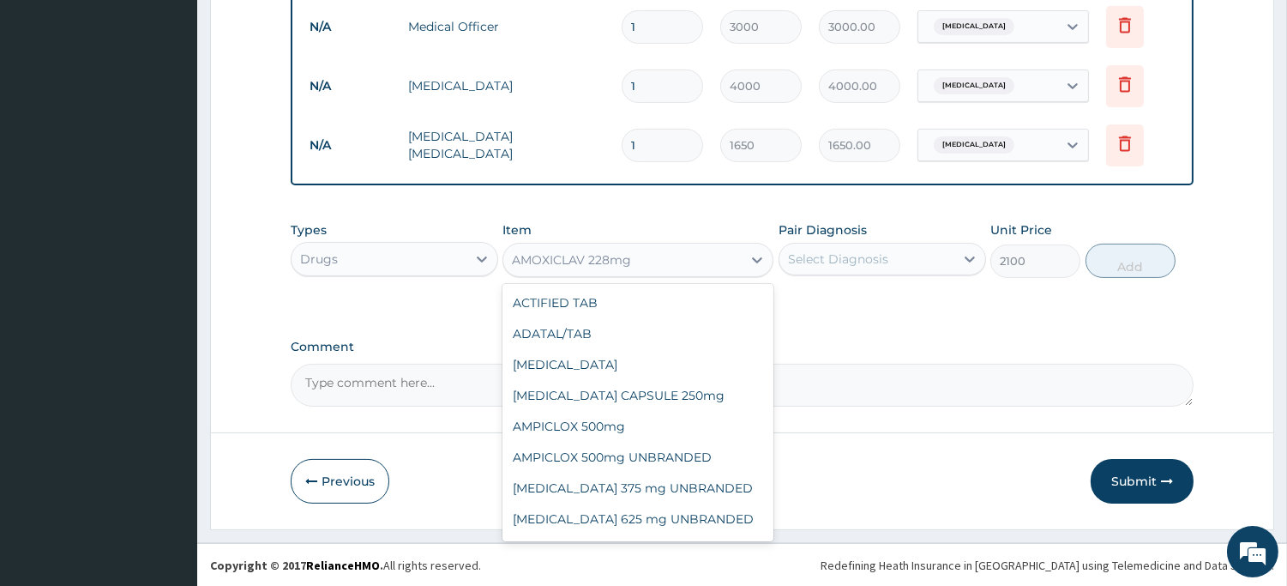
click at [655, 268] on div "AMOXICLAV 228mg" at bounding box center [622, 259] width 238 height 27
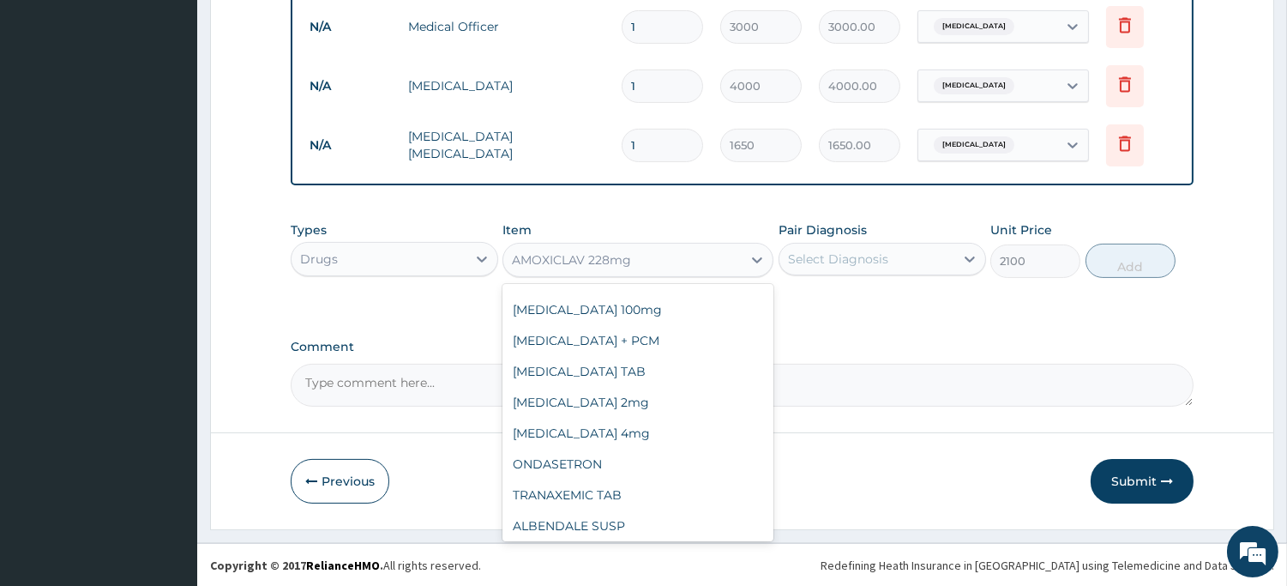
click at [662, 267] on div "AMOXICLAV 228mg" at bounding box center [622, 259] width 238 height 27
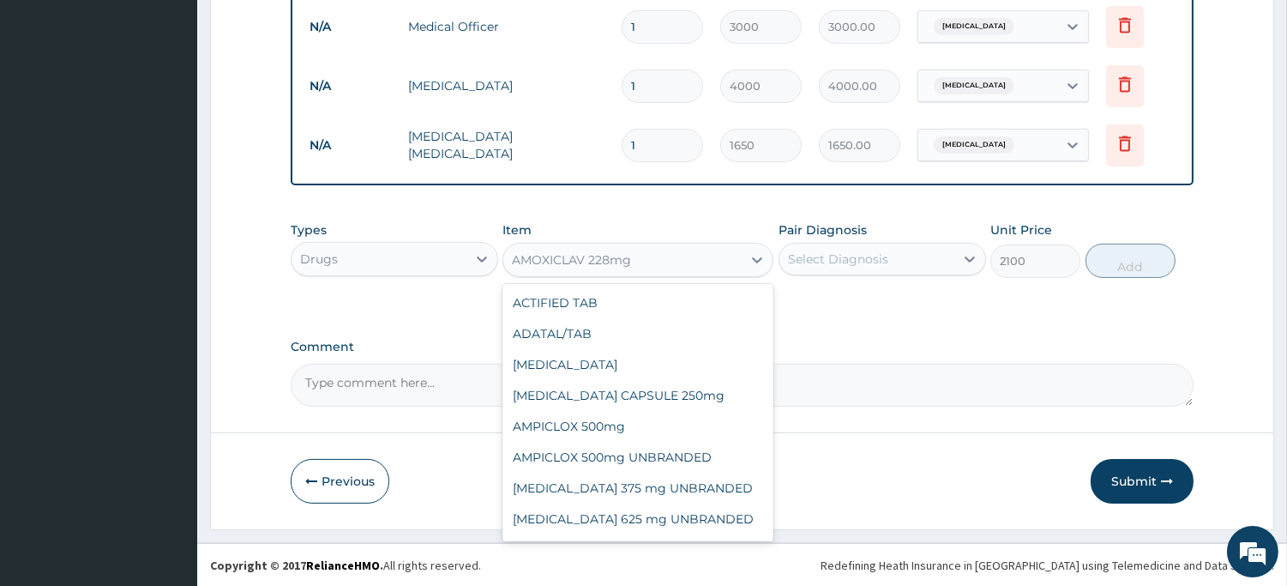
click at [662, 267] on div "AMOXICLAV 228mg" at bounding box center [622, 259] width 238 height 27
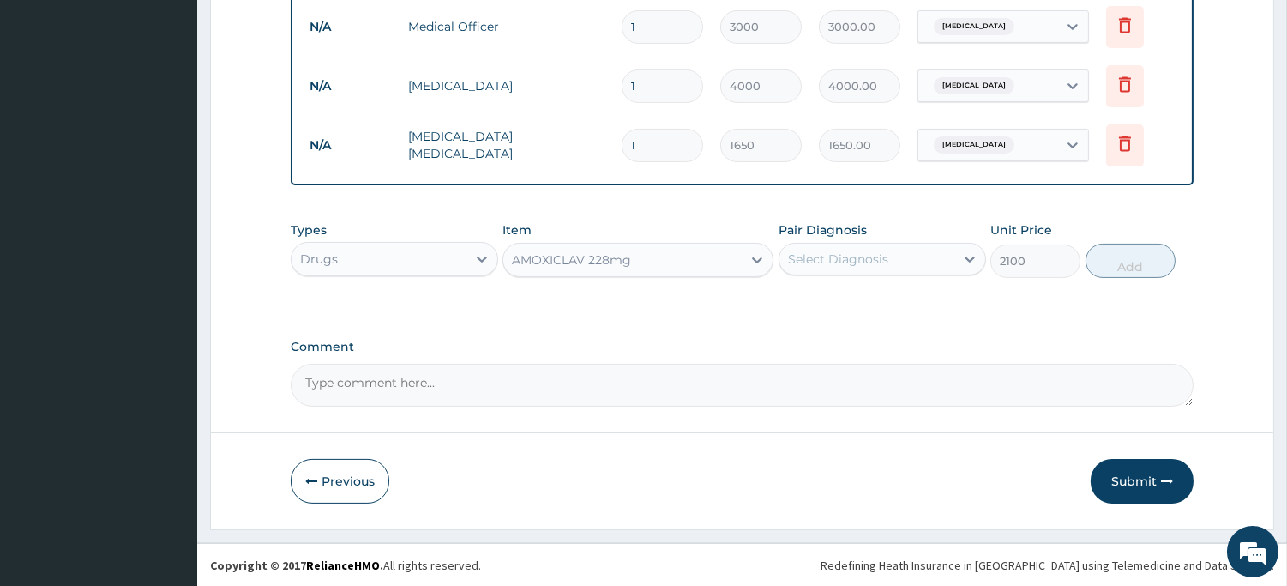
click at [661, 267] on div "AMOXICLAV 228mg" at bounding box center [622, 259] width 238 height 27
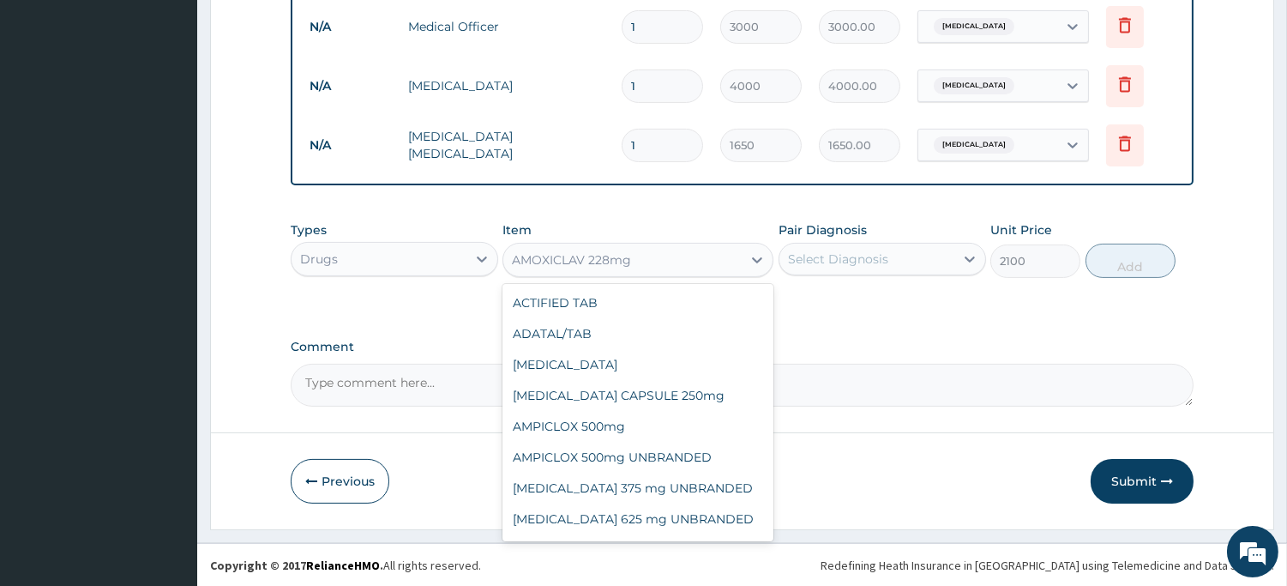
click at [660, 267] on div "AMOXICLAV 228mg" at bounding box center [622, 259] width 238 height 27
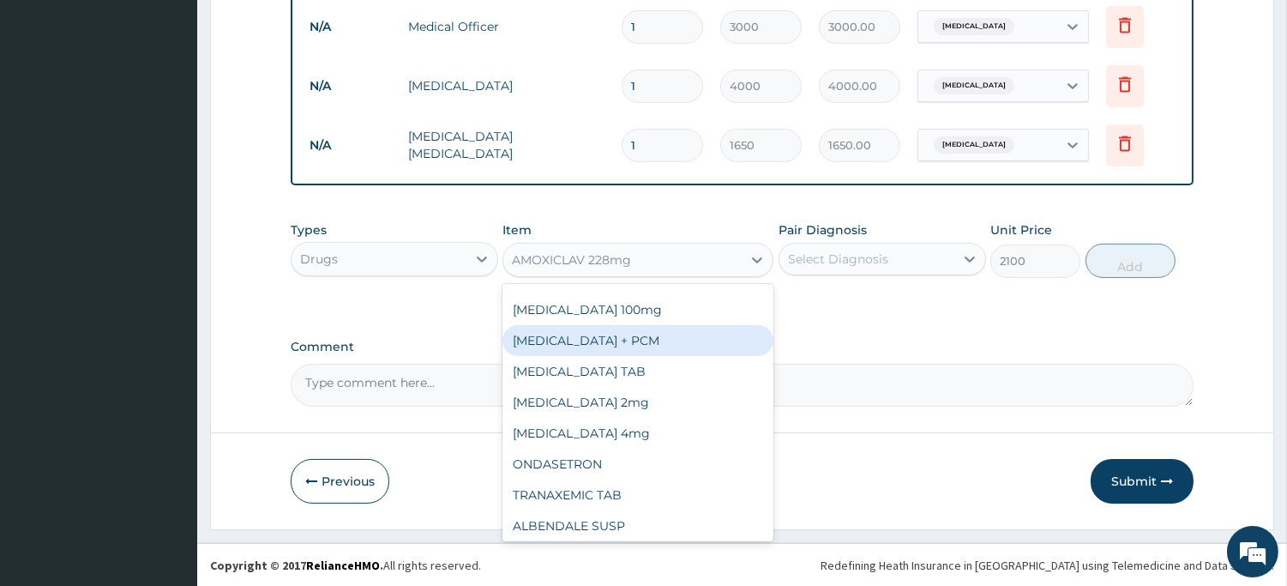
click at [653, 260] on div "AMOXICLAV 228mg" at bounding box center [622, 259] width 238 height 27
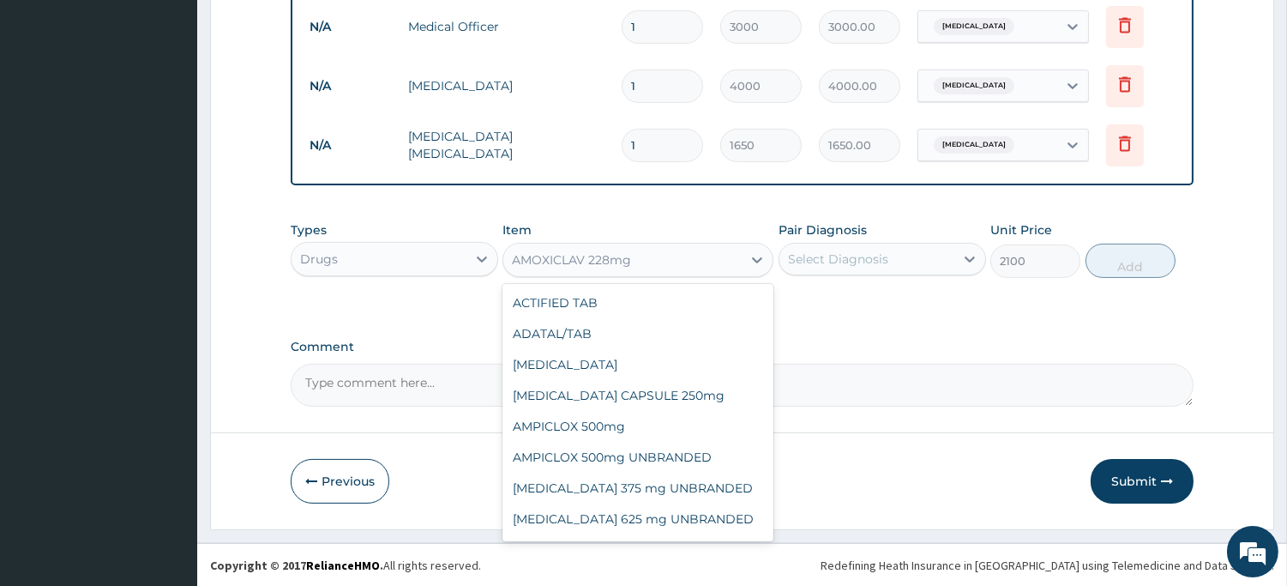
click at [653, 260] on div "AMOXICLAV 228mg" at bounding box center [622, 259] width 238 height 27
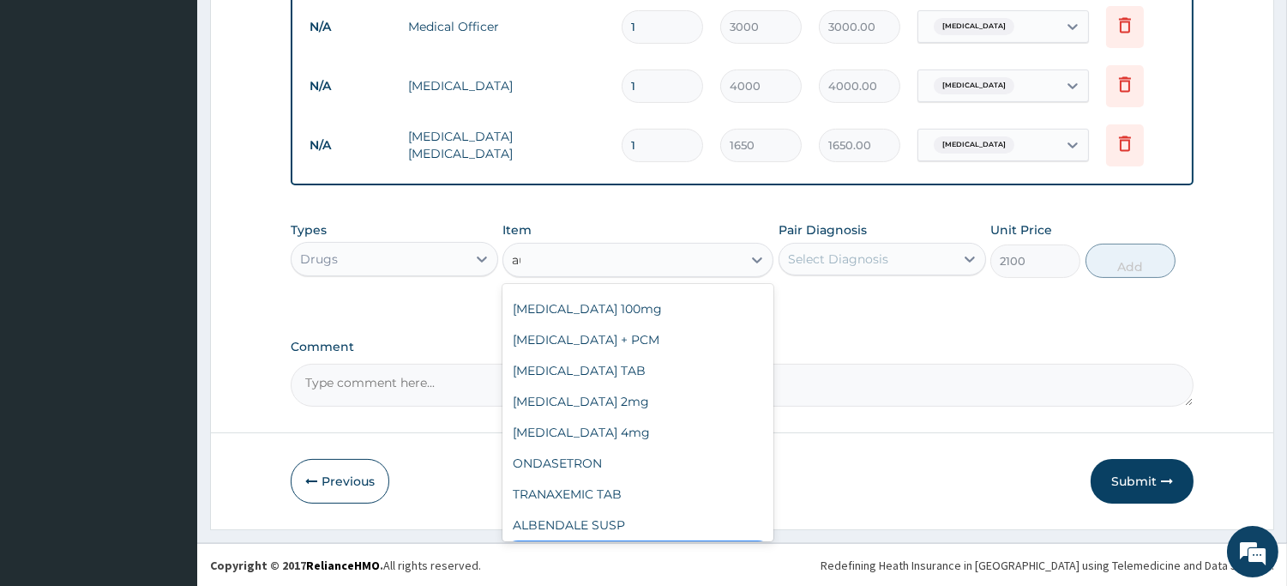
scroll to position [0, 0]
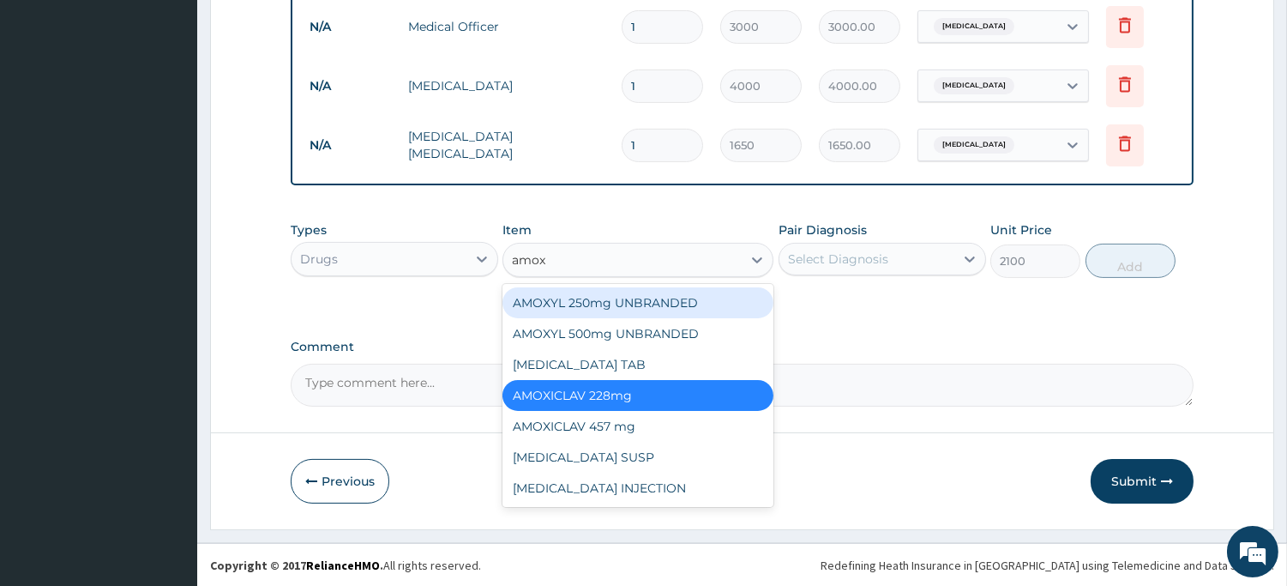
type input "amoxi"
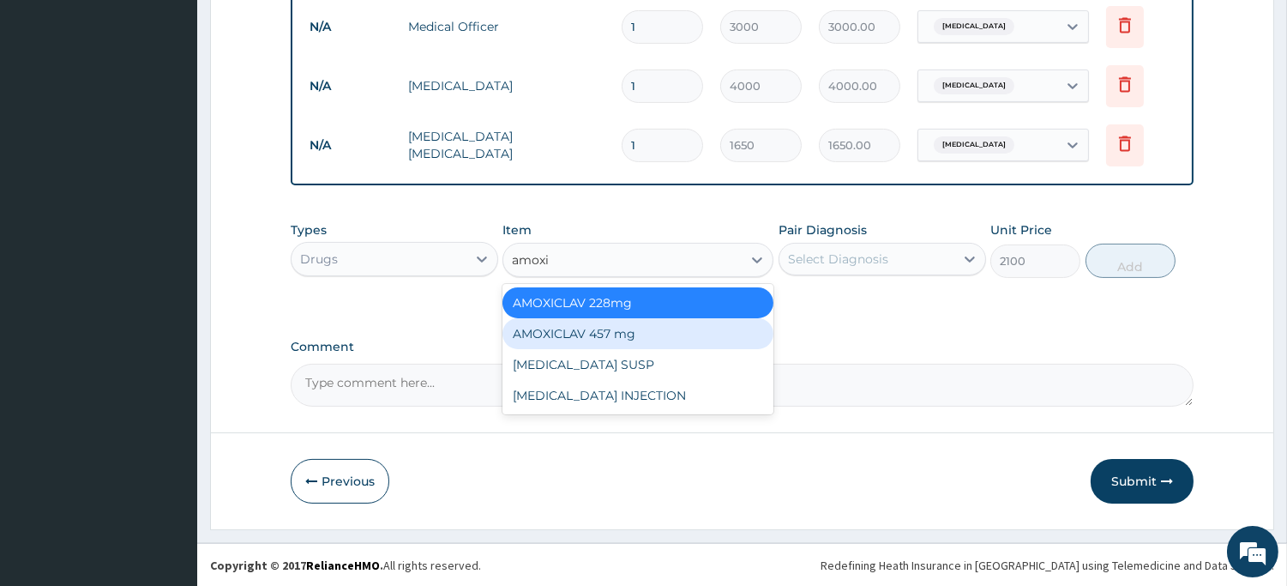
click at [671, 334] on div "AMOXICLAV 457 mg" at bounding box center [638, 333] width 271 height 31
type input "3200"
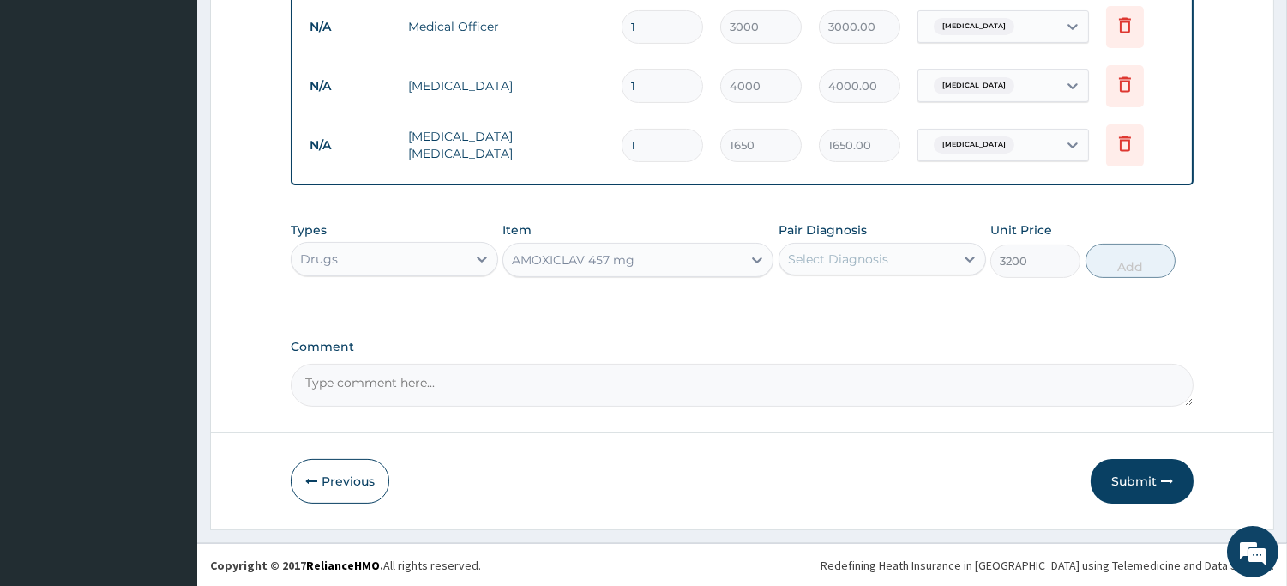
click at [851, 255] on div "Select Diagnosis" at bounding box center [838, 258] width 100 height 17
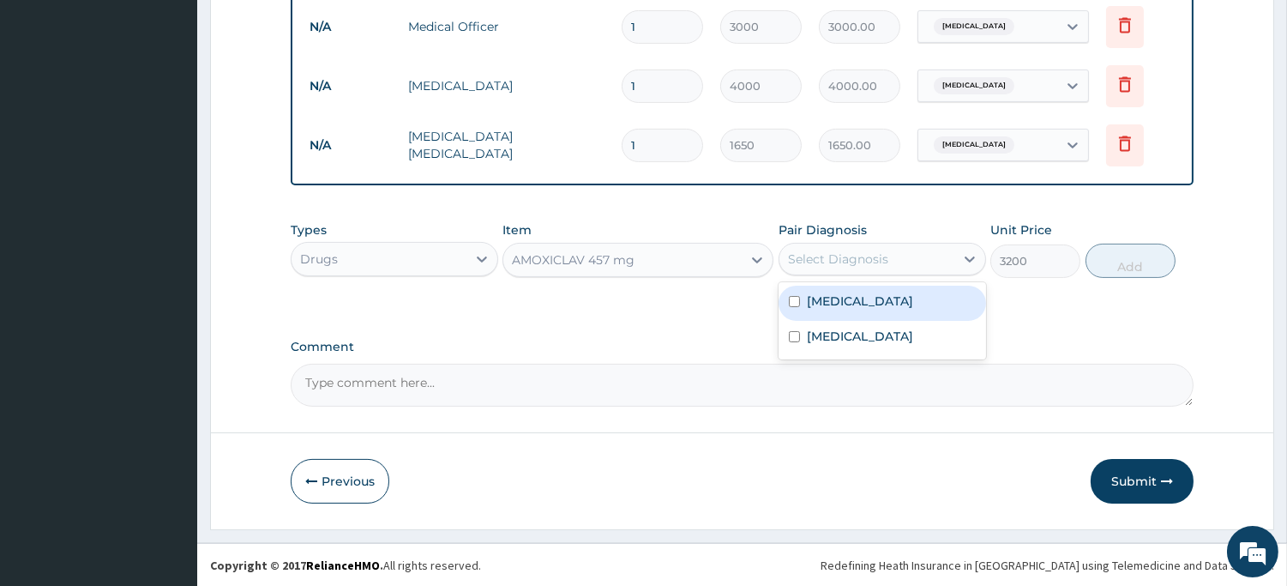
click at [837, 312] on div "Sepsis" at bounding box center [883, 303] width 208 height 35
checkbox input "true"
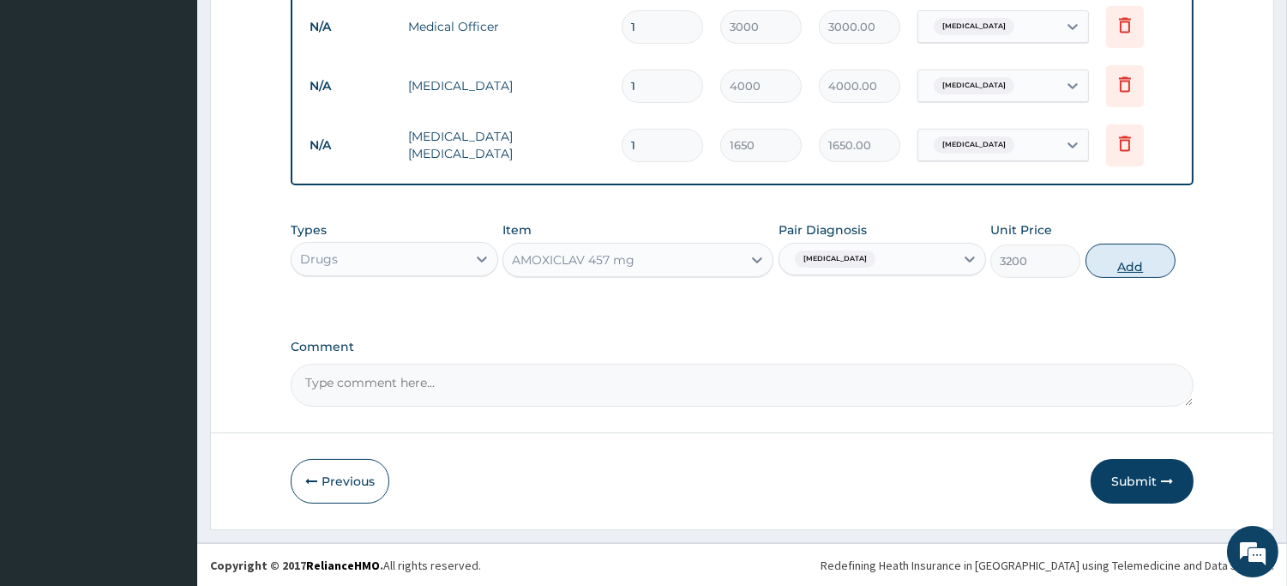
click at [1135, 260] on button "Add" at bounding box center [1131, 261] width 90 height 34
type input "0"
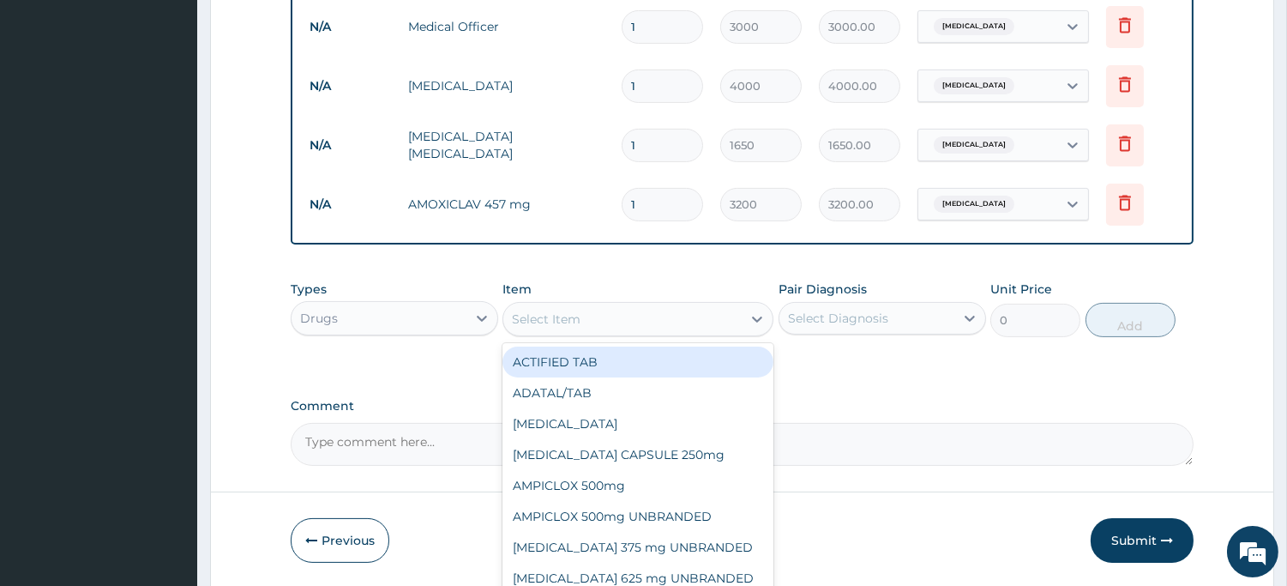
click at [630, 312] on div "Select Item" at bounding box center [622, 318] width 238 height 27
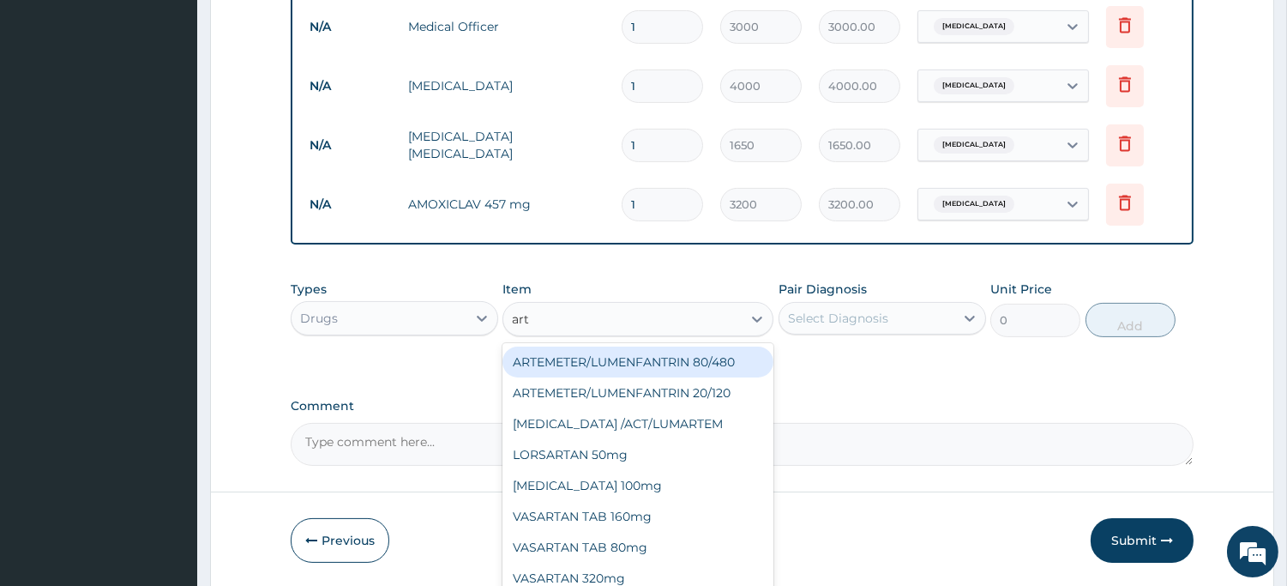
type input "arte"
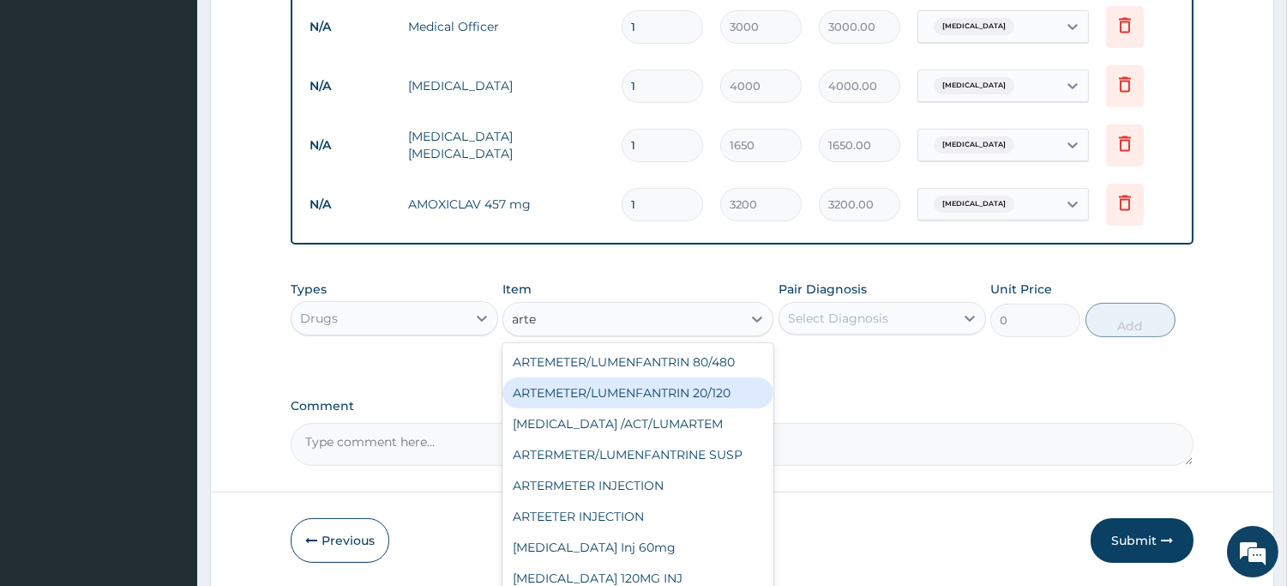
click at [631, 389] on div "ARTEMETER/LUMENFANTRIN 20/120" at bounding box center [638, 392] width 271 height 31
type input "102"
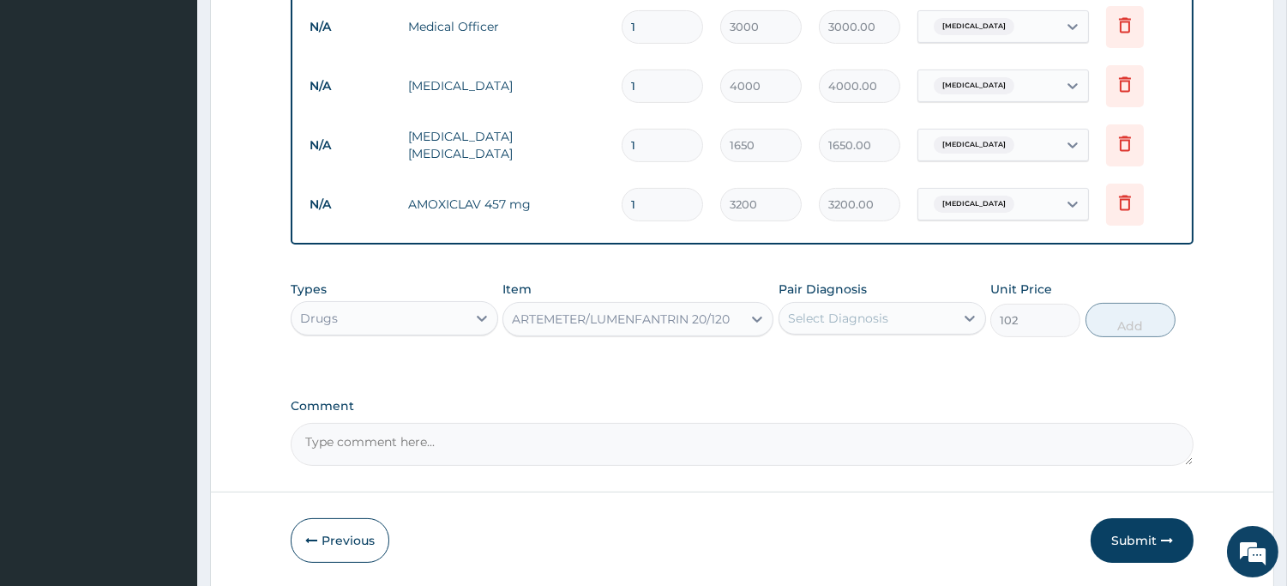
click at [838, 315] on div "Select Diagnosis" at bounding box center [838, 318] width 100 height 17
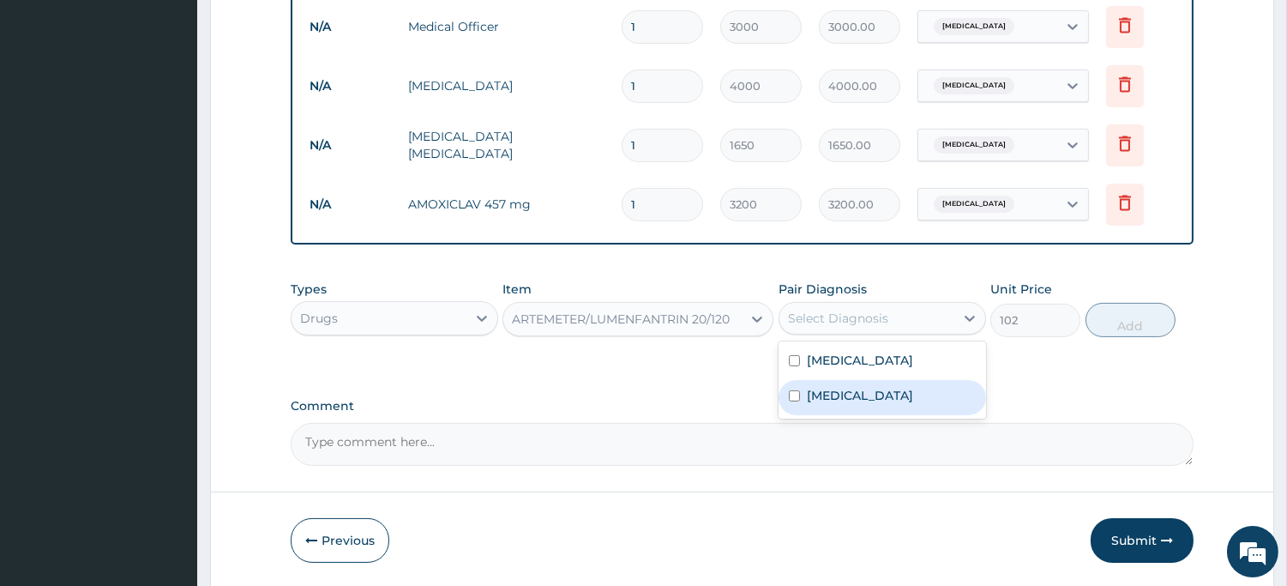
click at [817, 393] on label "Malaria" at bounding box center [860, 395] width 106 height 17
checkbox input "true"
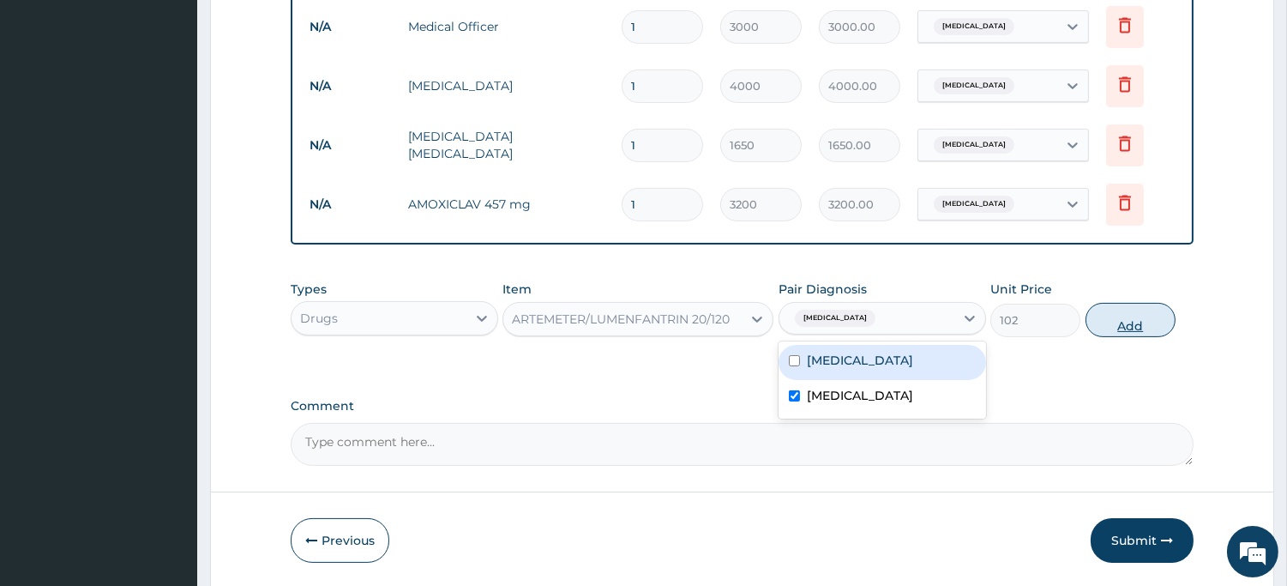
click at [1117, 322] on button "Add" at bounding box center [1131, 320] width 90 height 34
type input "0"
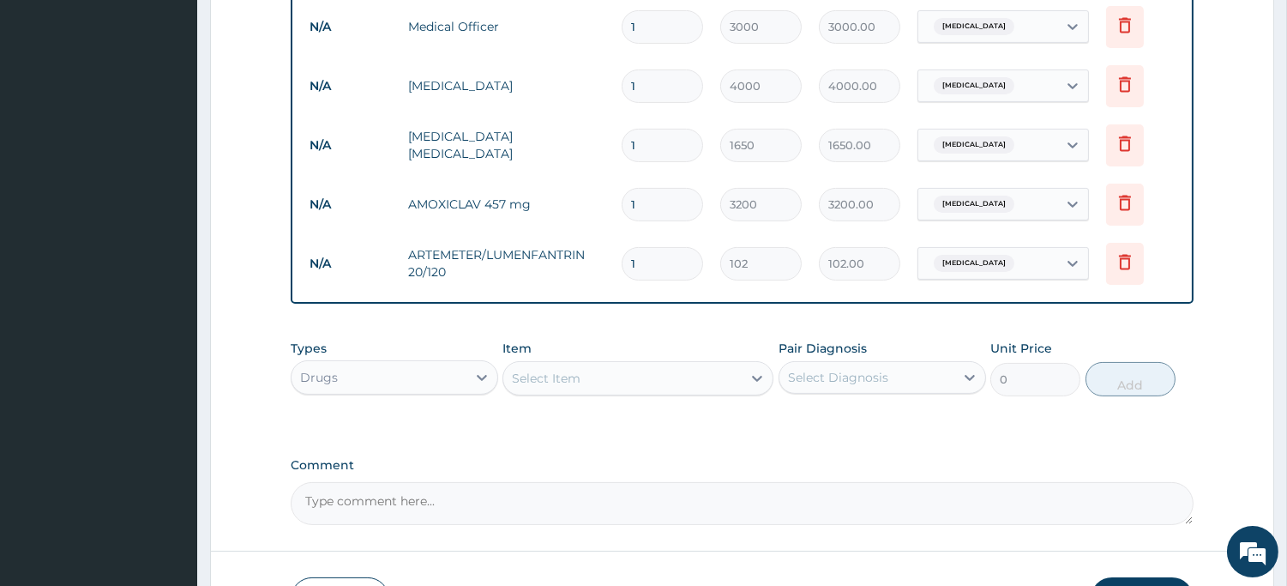
type input "11"
type input "1122.00"
type input "112"
type input "11424.00"
type input "11"
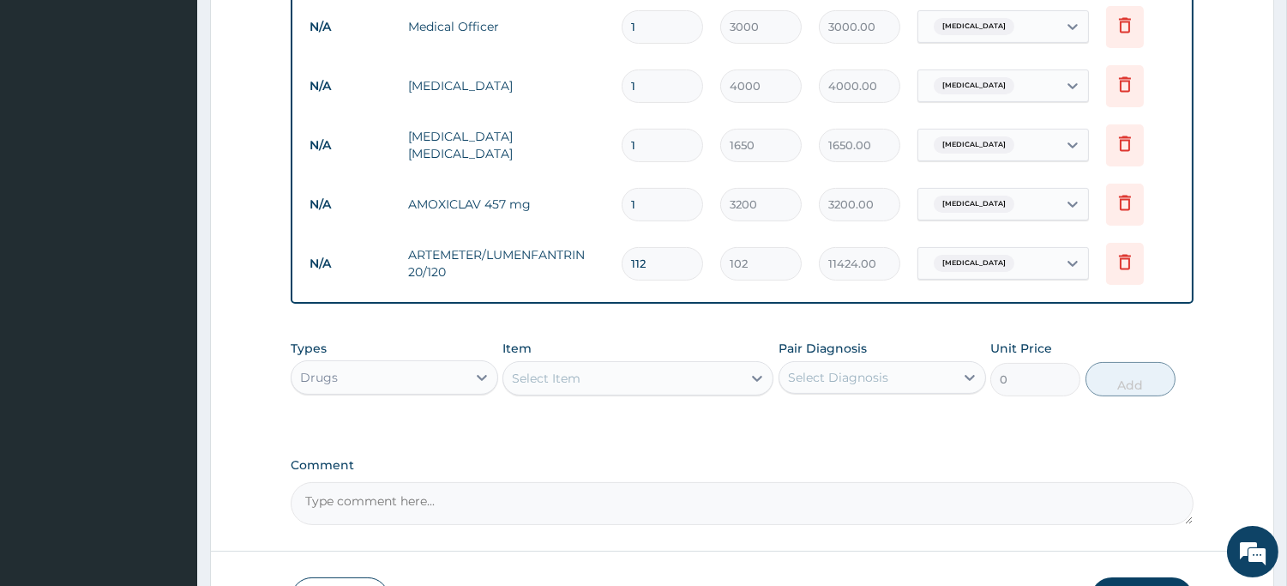
type input "1122.00"
type input "1"
type input "102.00"
type input "0.00"
type input "1"
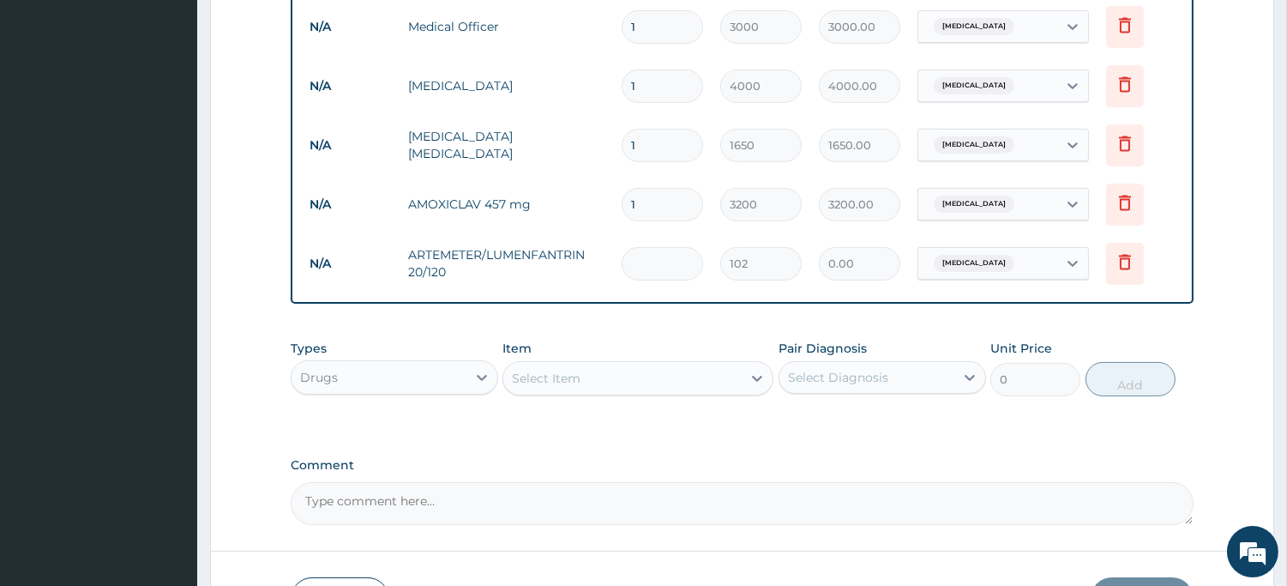
type input "102.00"
type input "12"
type input "1224.00"
type input "12"
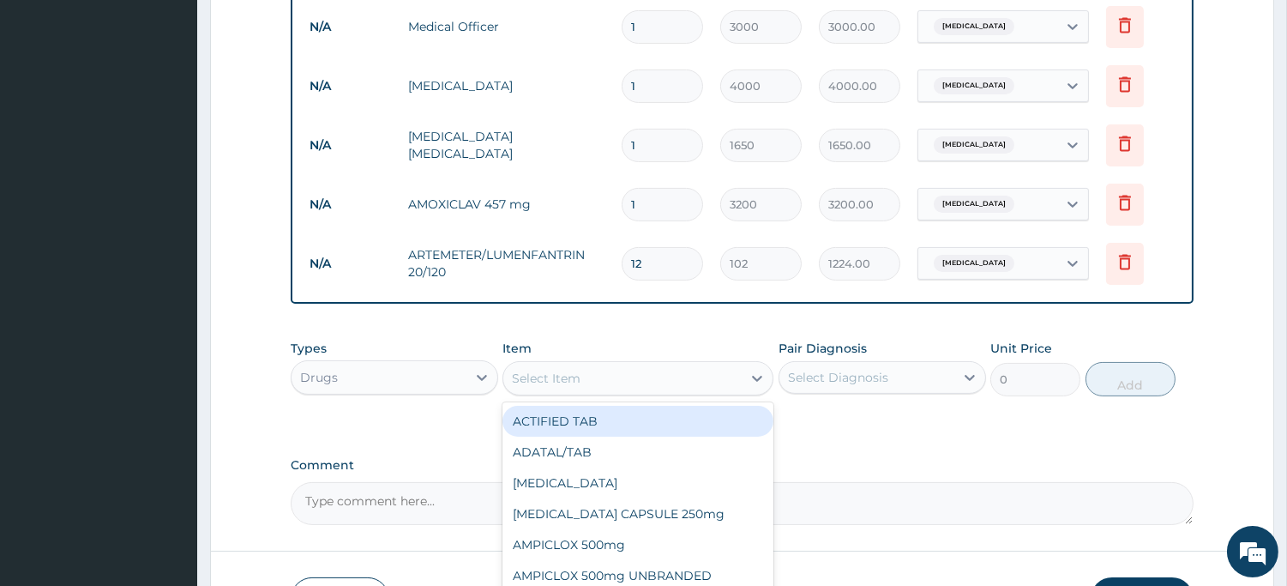
click at [595, 384] on div "Select Item" at bounding box center [622, 377] width 238 height 27
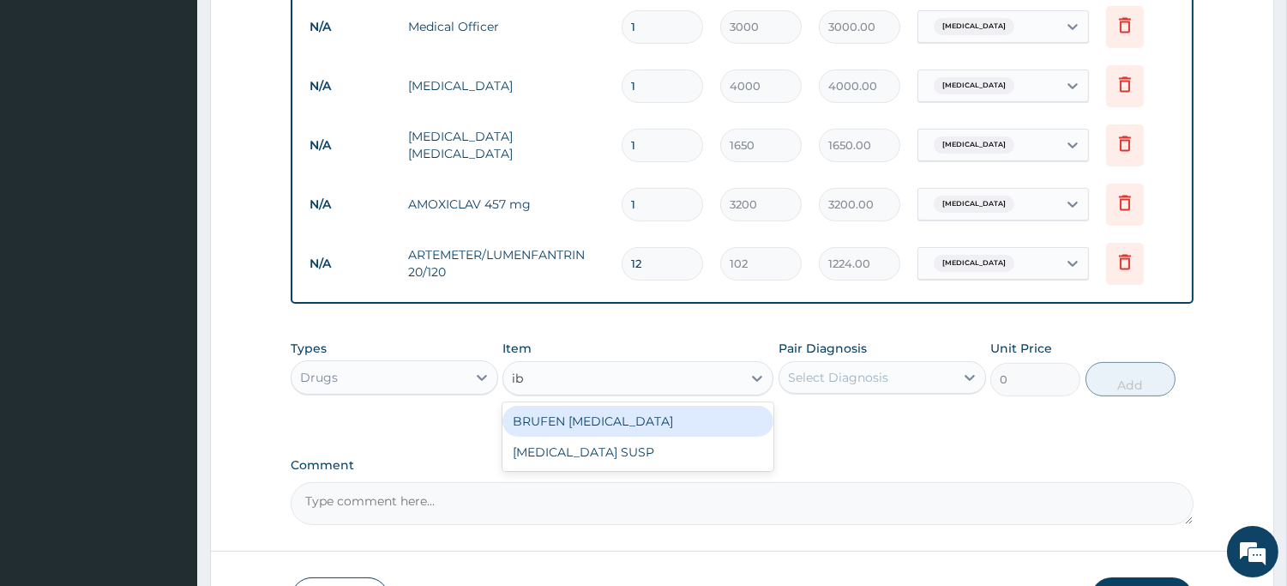
type input "ibu"
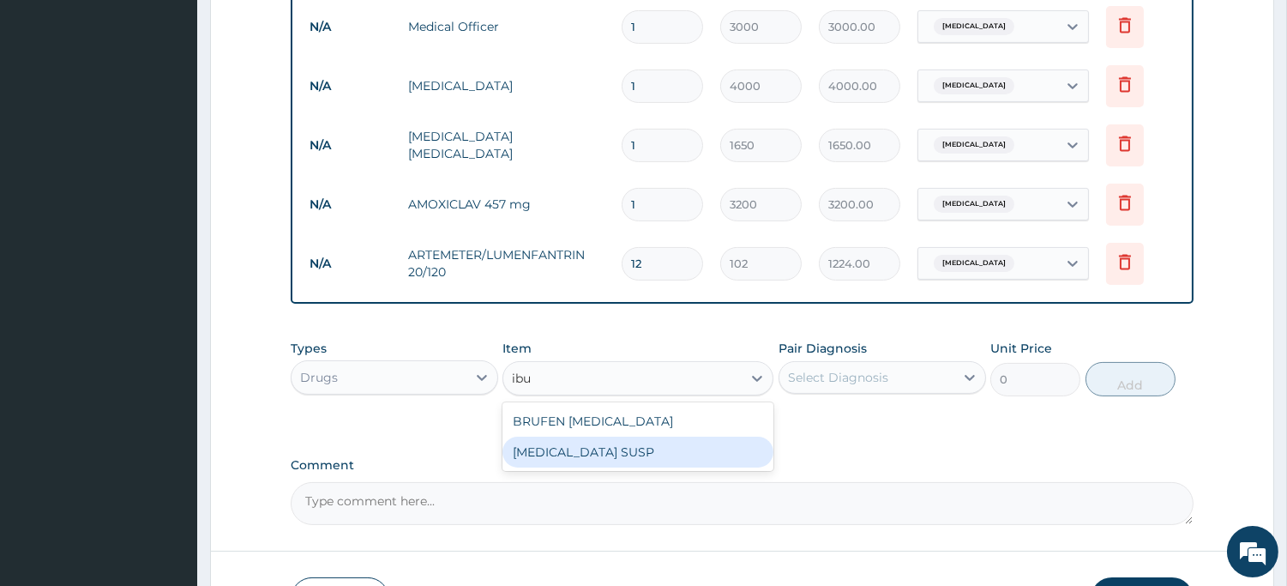
click at [601, 449] on div "IBUPROFEN SUSP" at bounding box center [638, 452] width 271 height 31
type input "700"
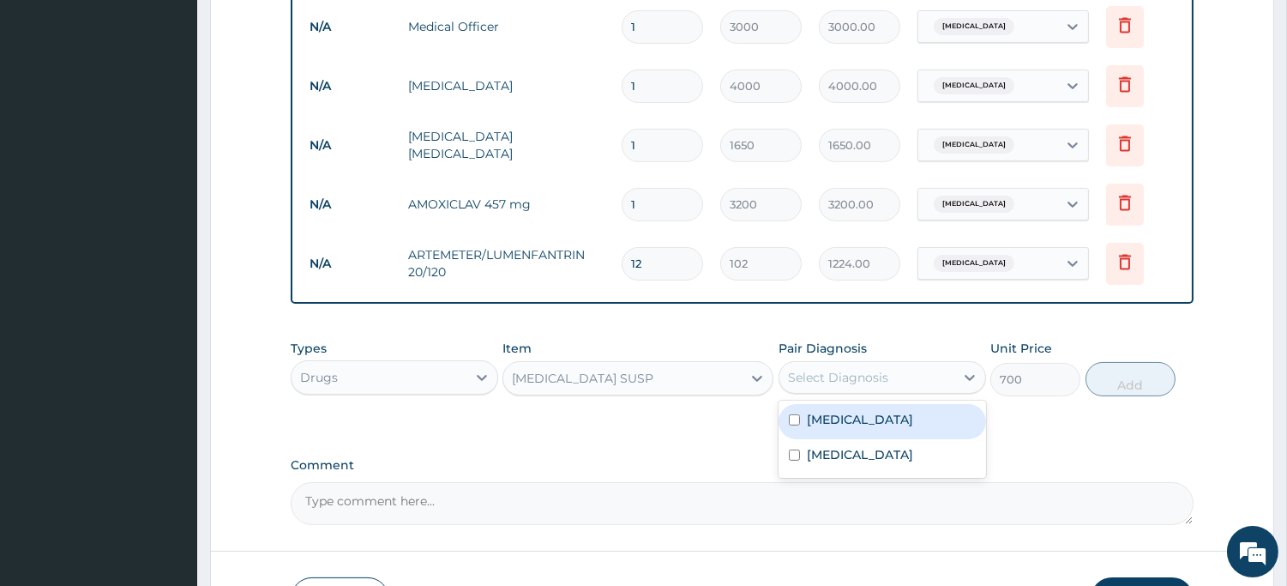
click at [847, 382] on div "Select Diagnosis" at bounding box center [838, 377] width 100 height 17
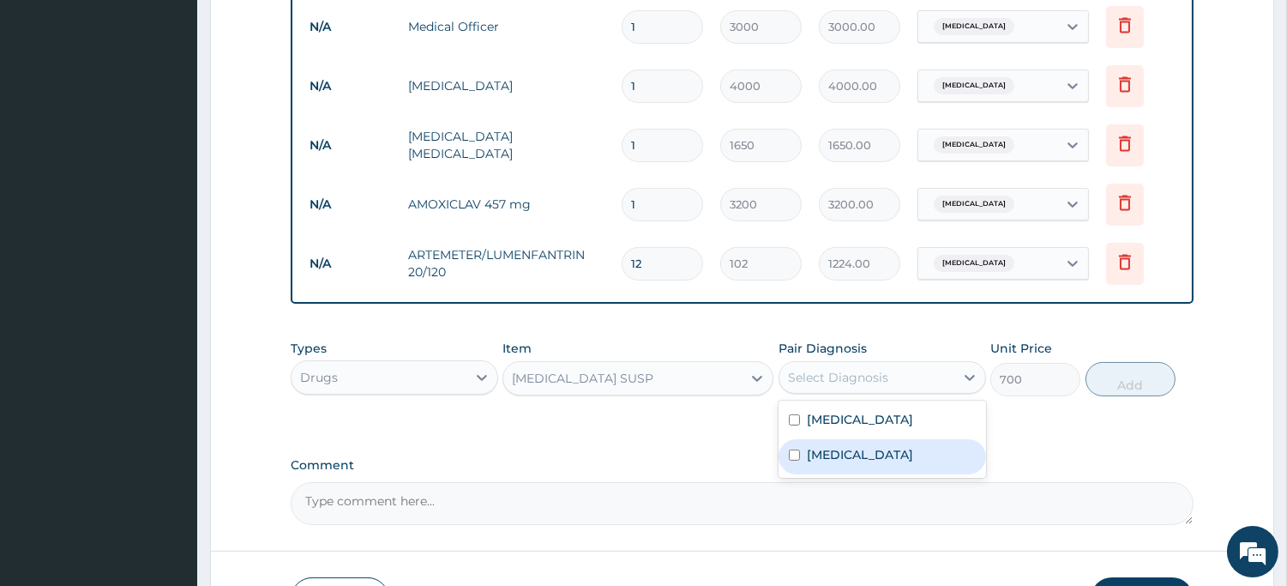
click at [817, 450] on label "Malaria" at bounding box center [860, 454] width 106 height 17
checkbox input "true"
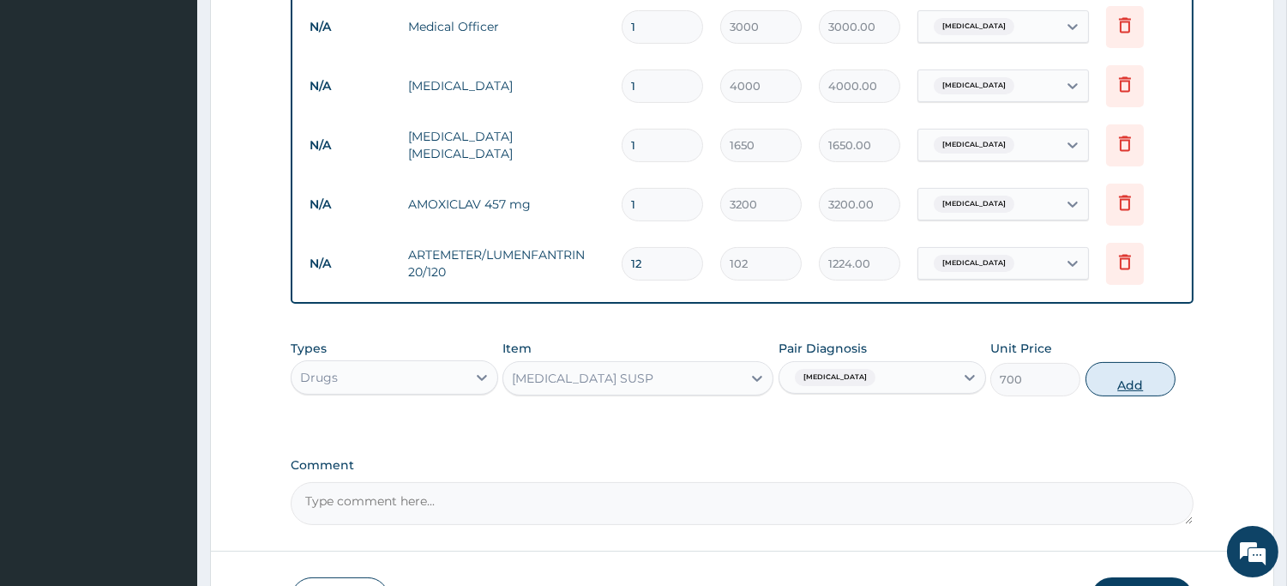
click at [1121, 388] on button "Add" at bounding box center [1131, 379] width 90 height 34
type input "0"
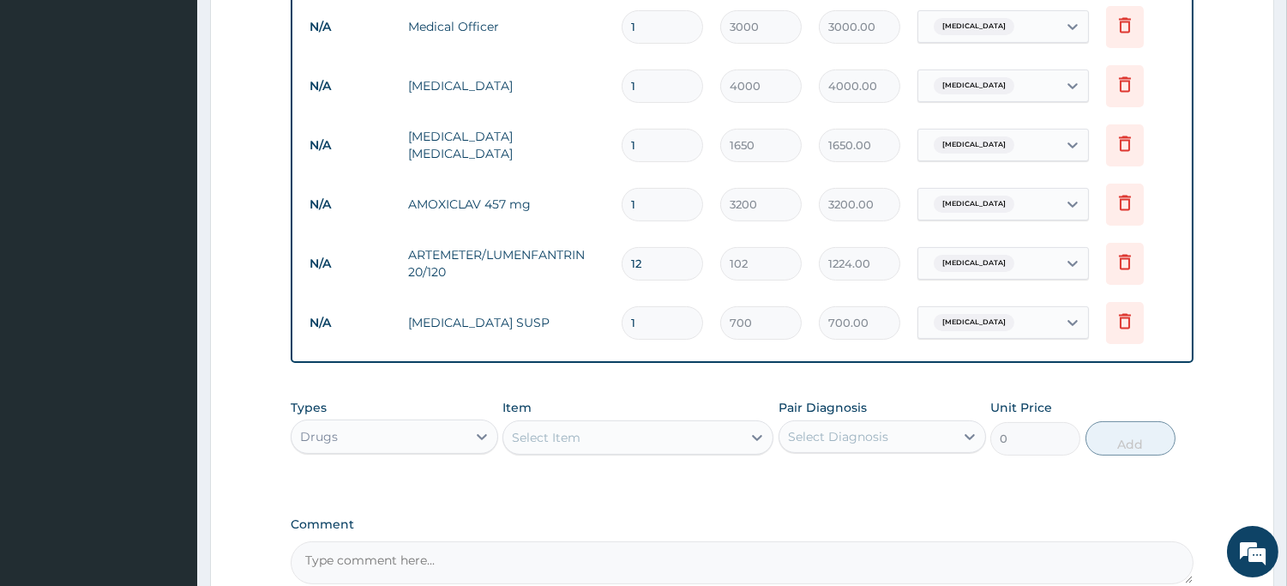
scroll to position [866, 0]
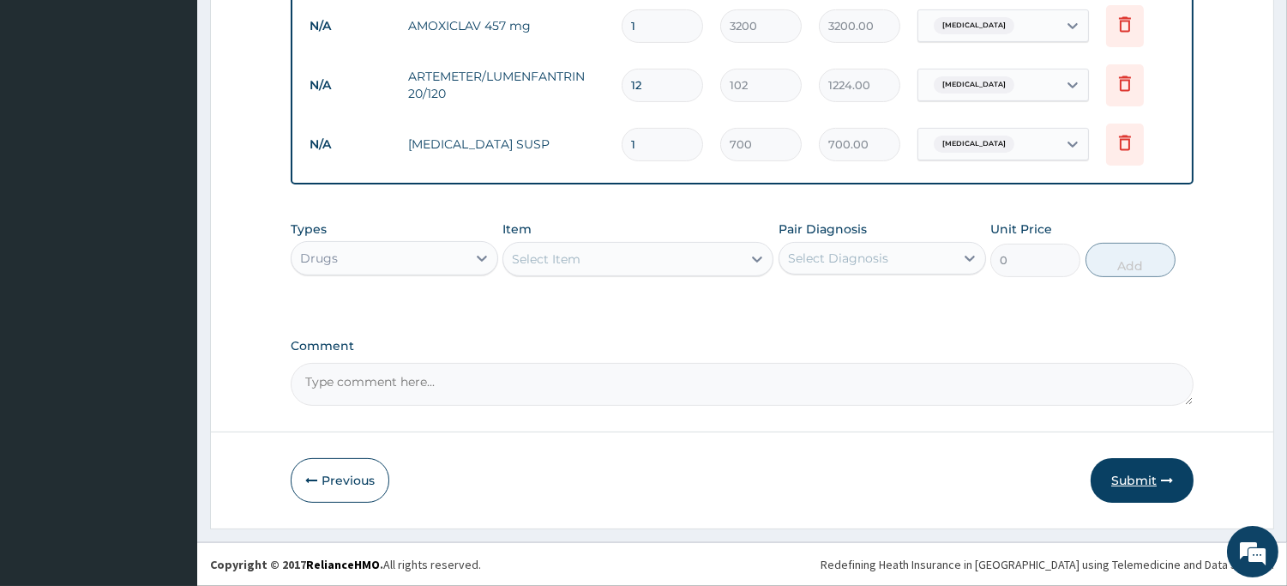
click at [1133, 474] on button "Submit" at bounding box center [1142, 480] width 103 height 45
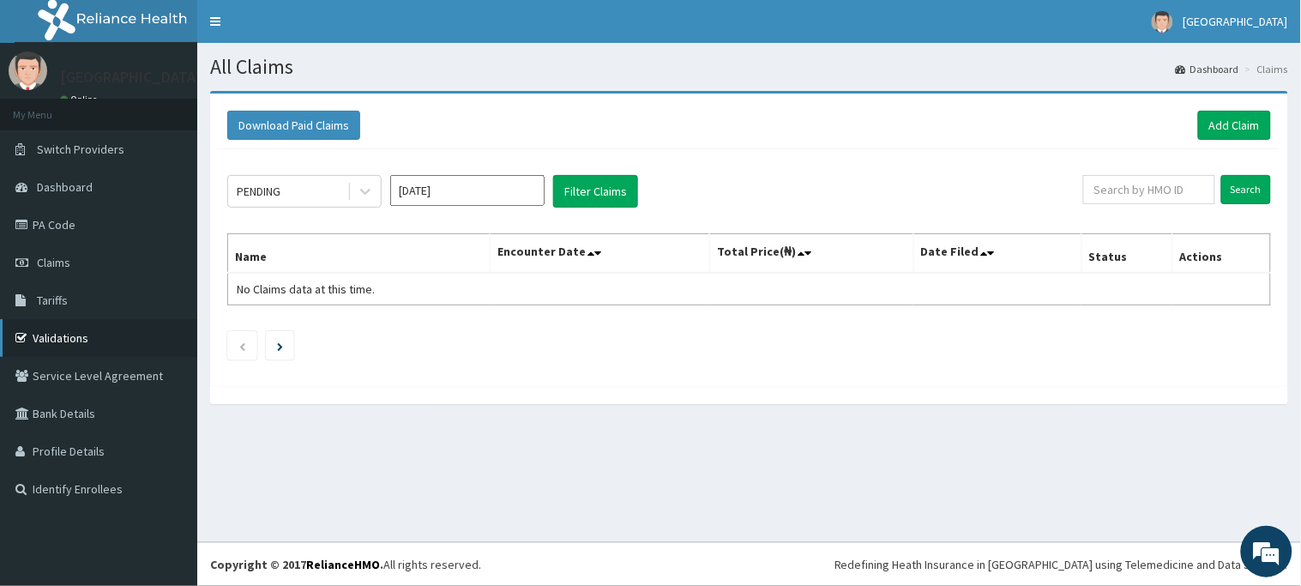
click at [57, 328] on link "Validations" at bounding box center [98, 338] width 197 height 38
click at [1232, 125] on link "Add Claim" at bounding box center [1234, 125] width 73 height 29
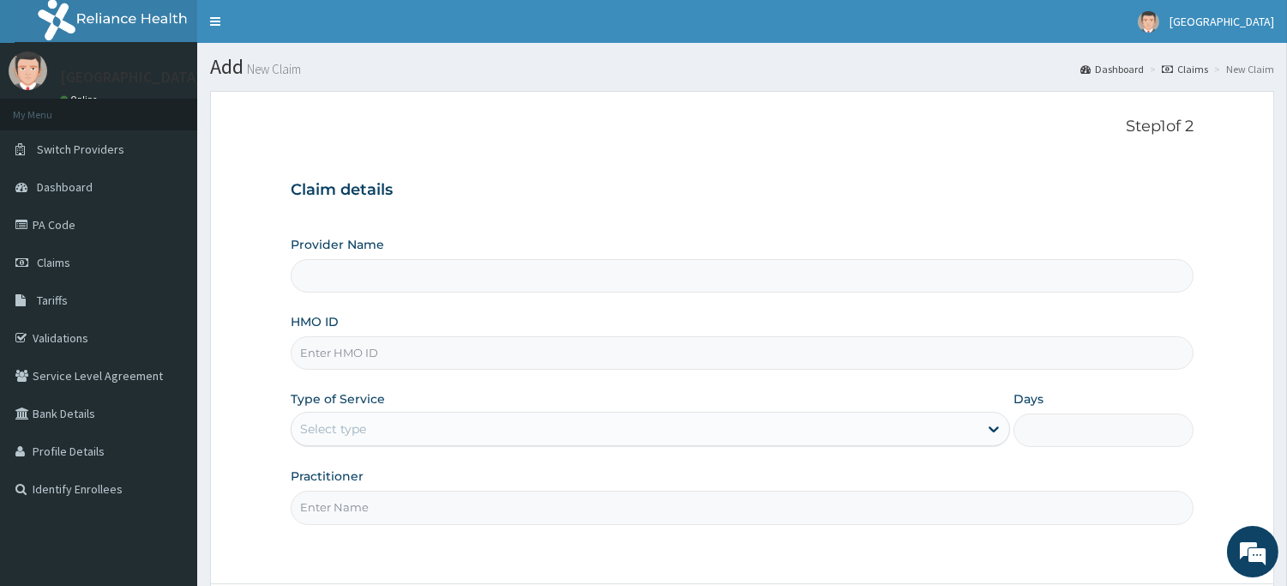
type input "[GEOGRAPHIC_DATA]"
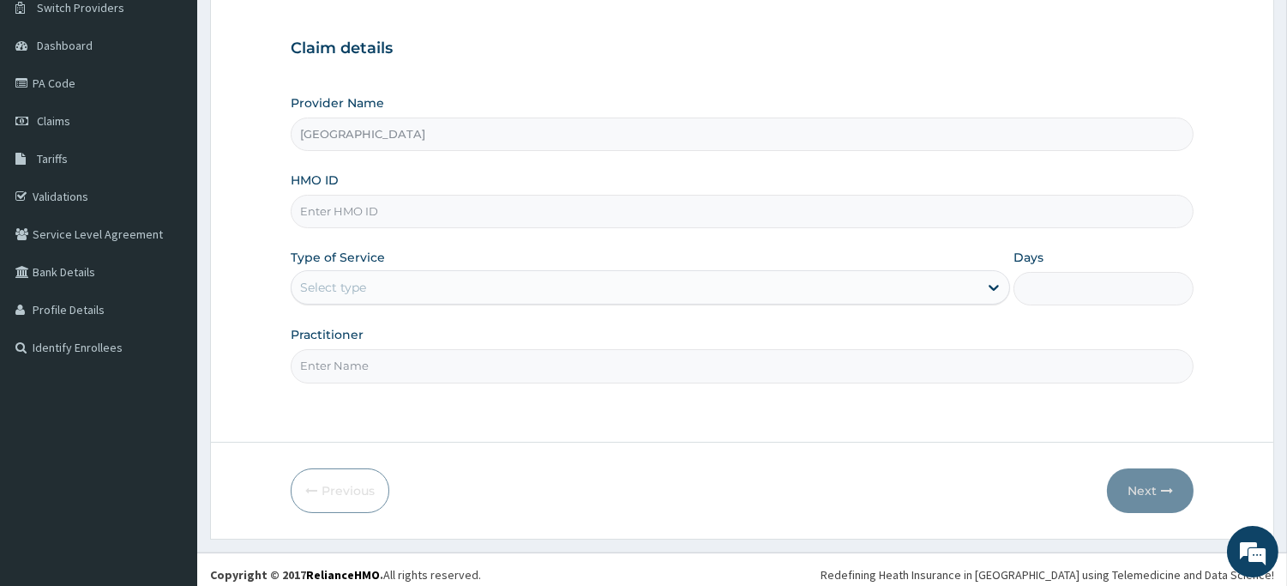
scroll to position [151, 0]
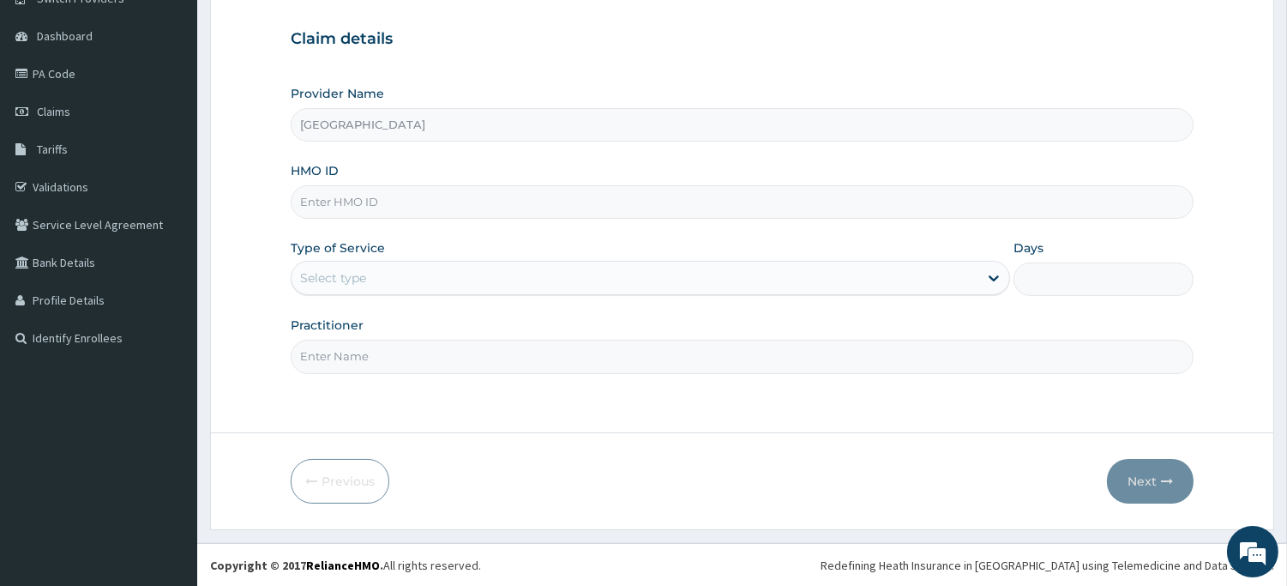
click at [455, 203] on input "HMO ID" at bounding box center [742, 201] width 903 height 33
type input "cya/10974/d"
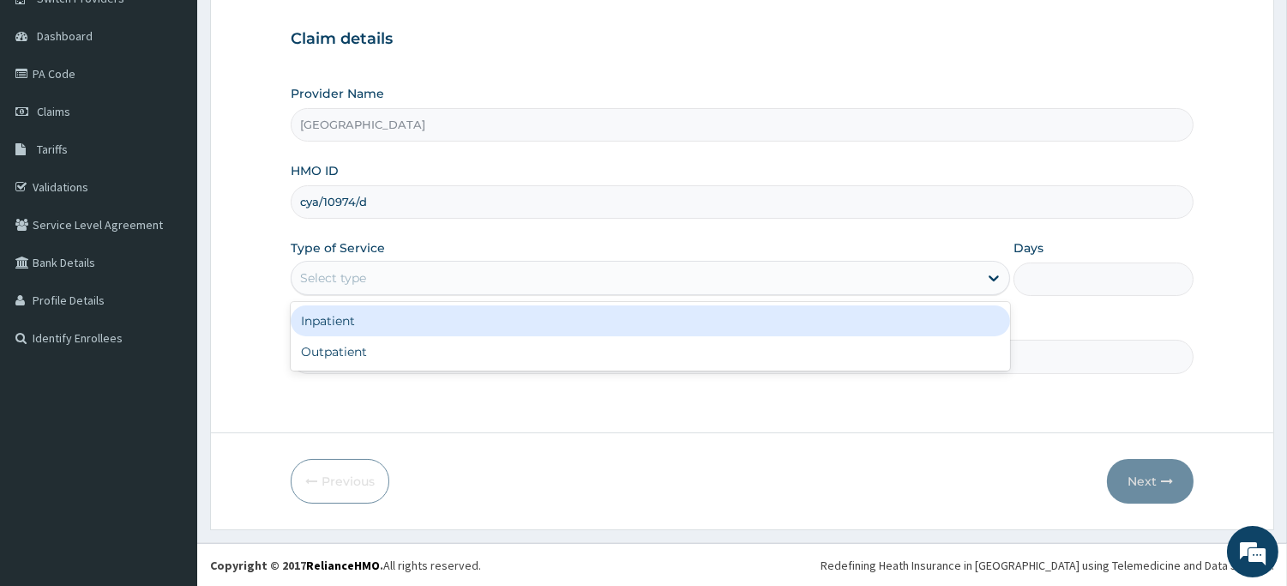
click at [597, 274] on div "Select type" at bounding box center [635, 277] width 687 height 27
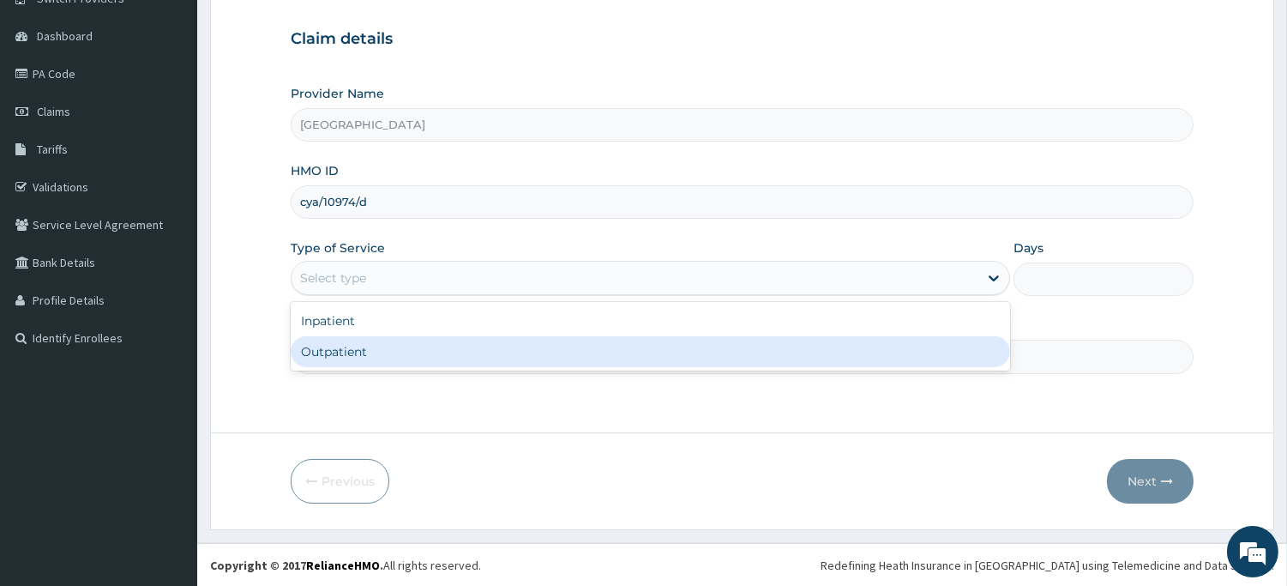
click at [561, 358] on div "Outpatient" at bounding box center [651, 351] width 720 height 31
type input "1"
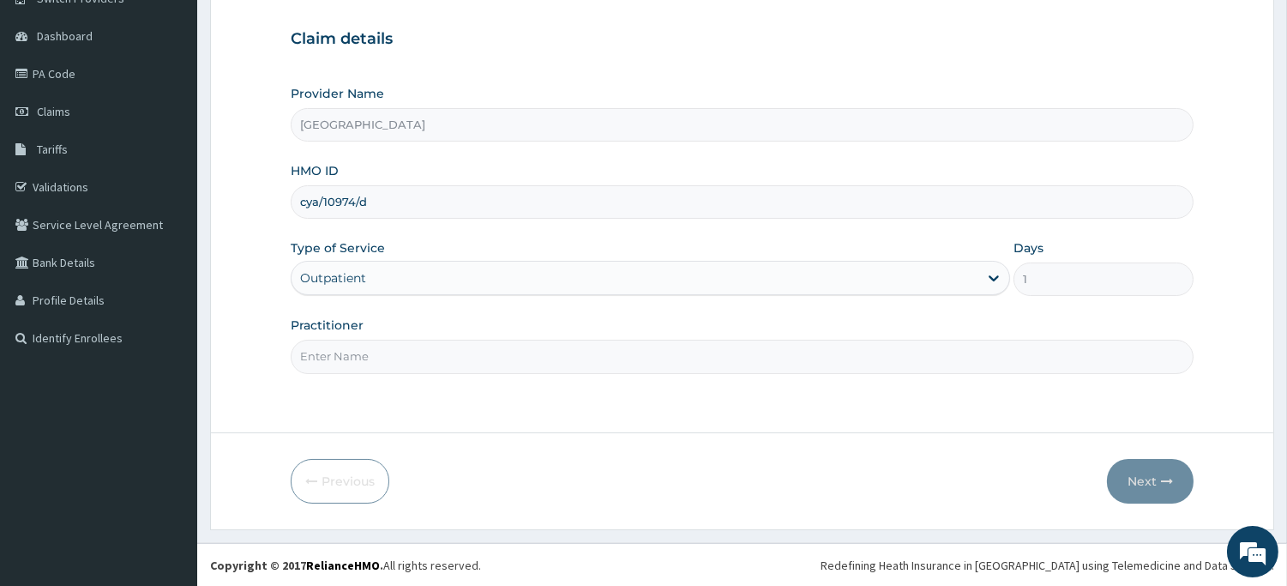
click at [656, 355] on input "Practitioner" at bounding box center [742, 356] width 903 height 33
type input "d"
type input "dr stella"
click at [1134, 474] on button "Next" at bounding box center [1150, 481] width 87 height 45
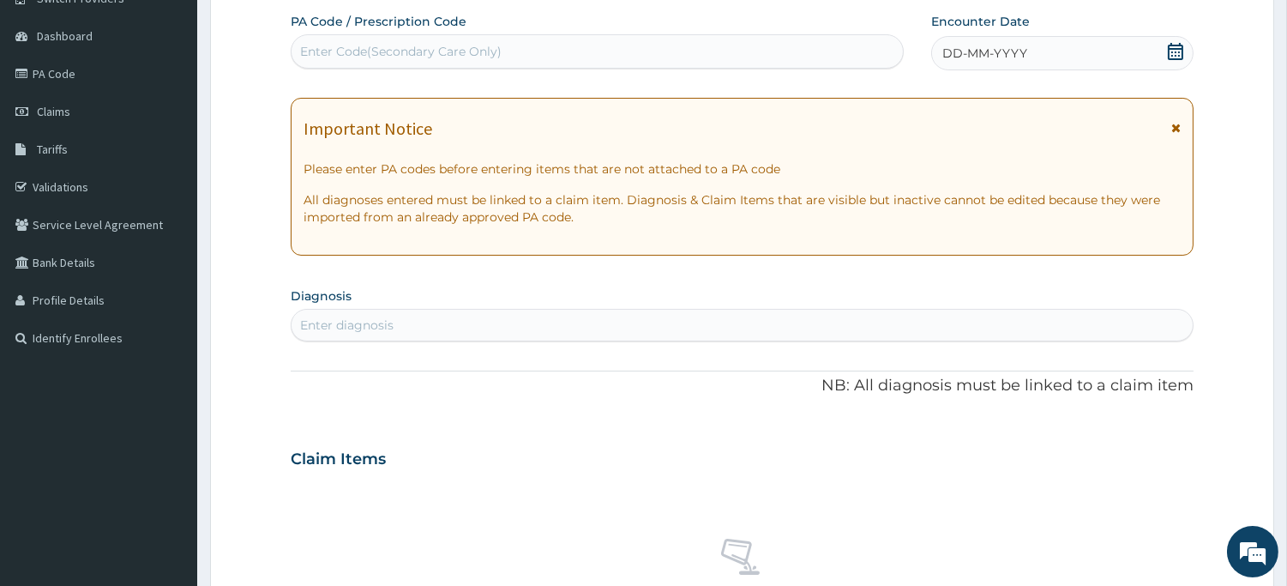
click at [1172, 463] on div "Claim Items" at bounding box center [742, 455] width 903 height 45
click at [1172, 464] on div "Claim Items" at bounding box center [742, 455] width 903 height 45
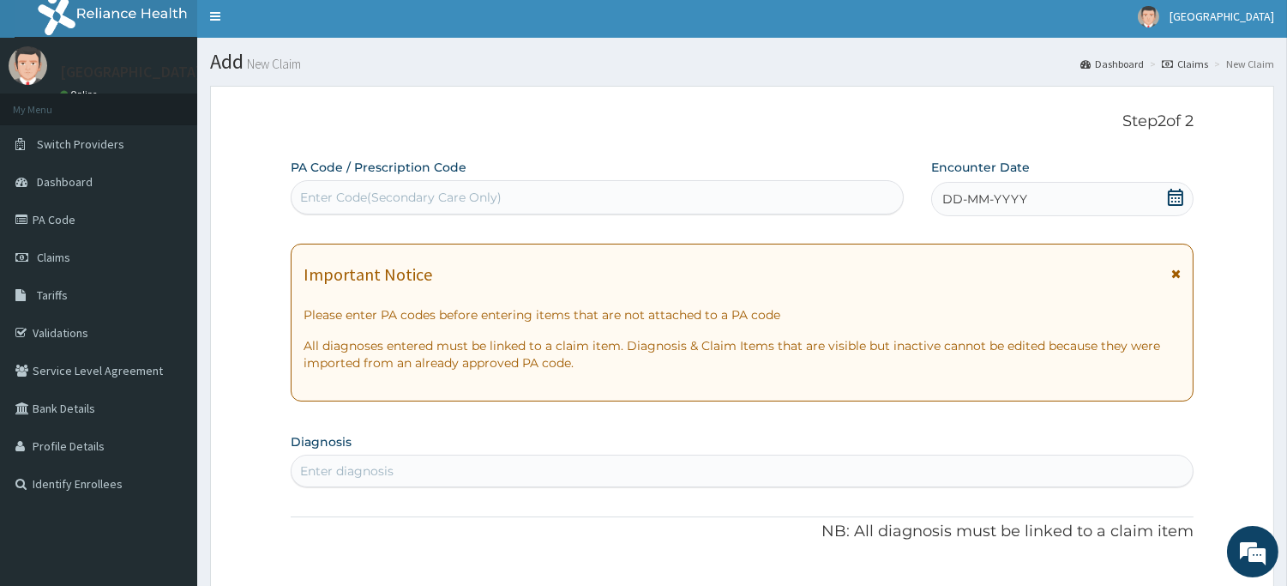
scroll to position [0, 0]
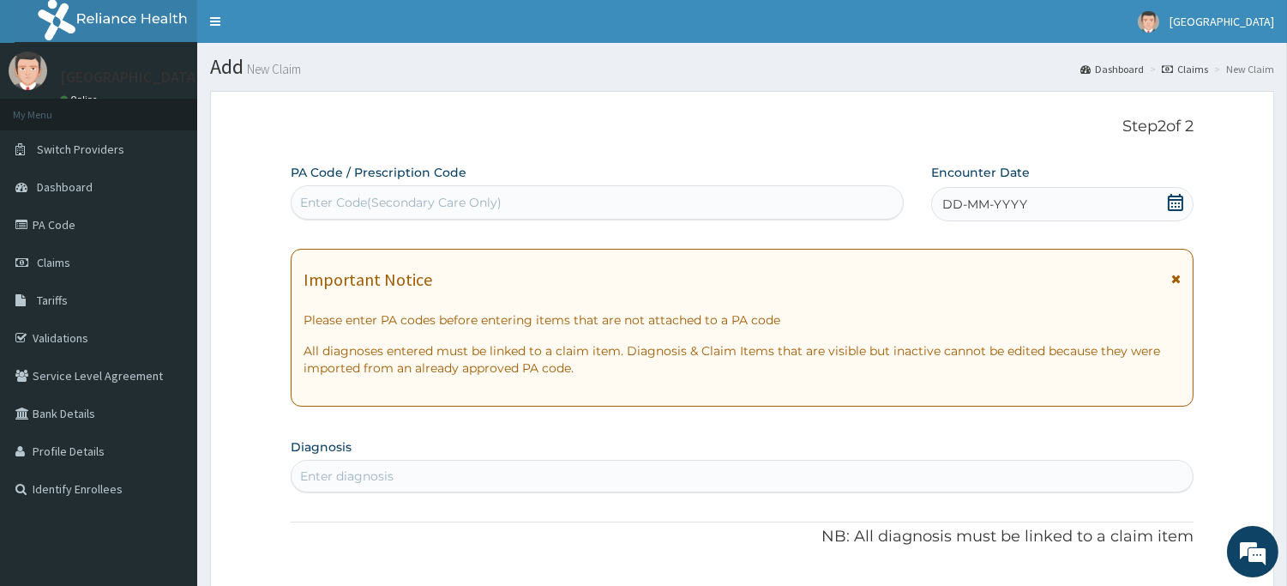
click at [1177, 207] on icon at bounding box center [1175, 202] width 17 height 17
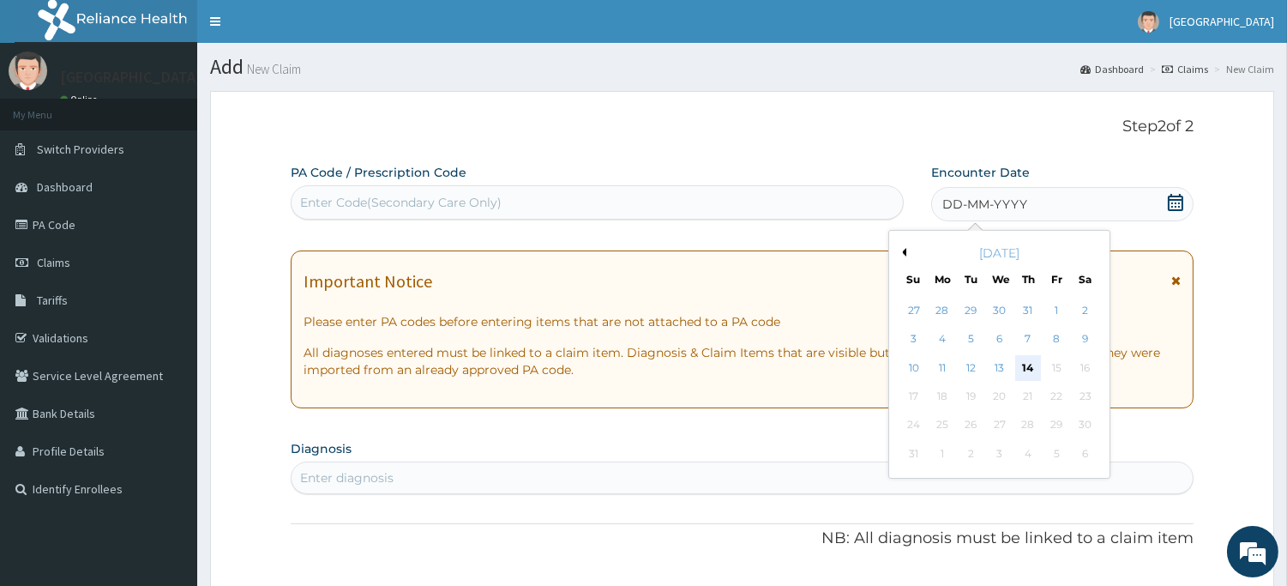
click at [1023, 363] on div "14" at bounding box center [1028, 368] width 26 height 26
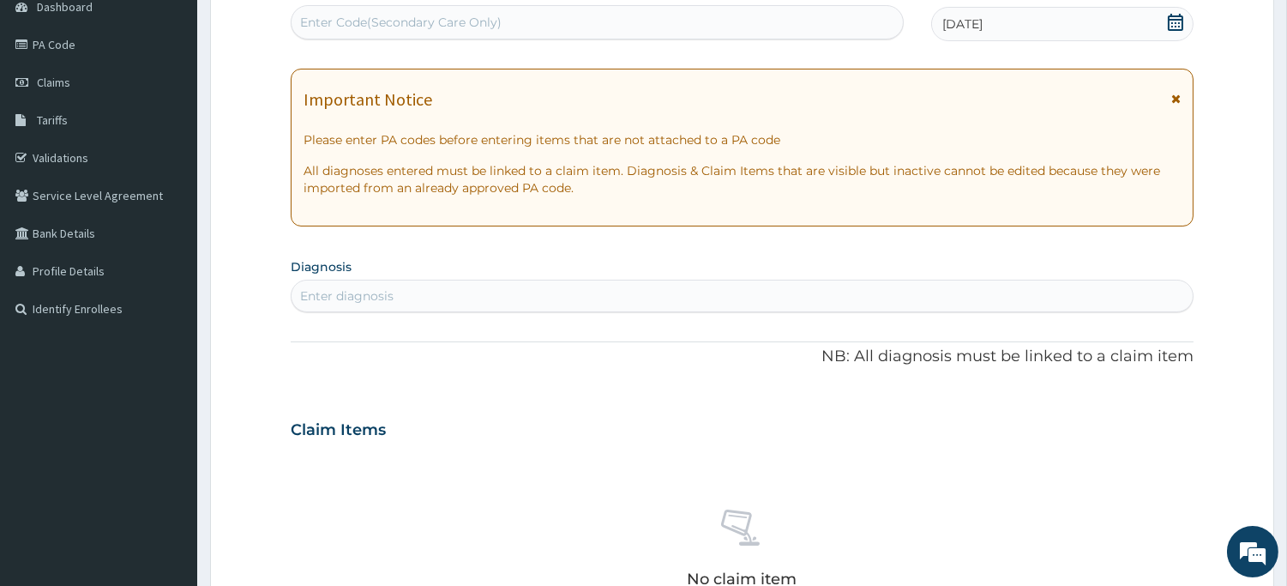
scroll to position [190, 0]
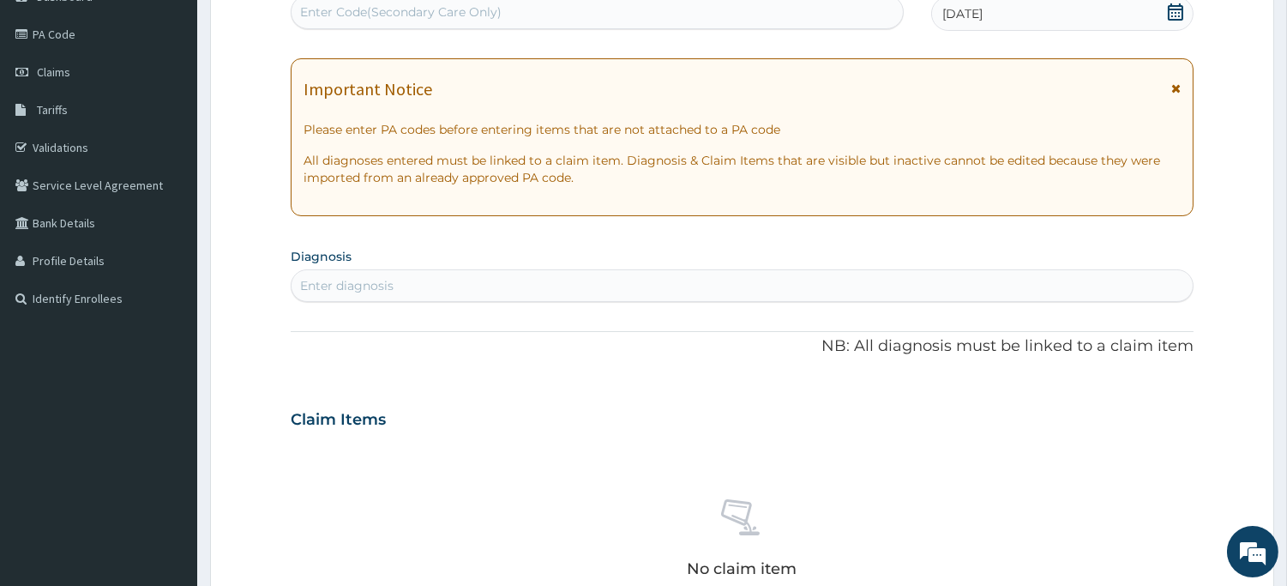
click at [667, 284] on div "Enter diagnosis" at bounding box center [742, 285] width 901 height 27
type input "sepsi"
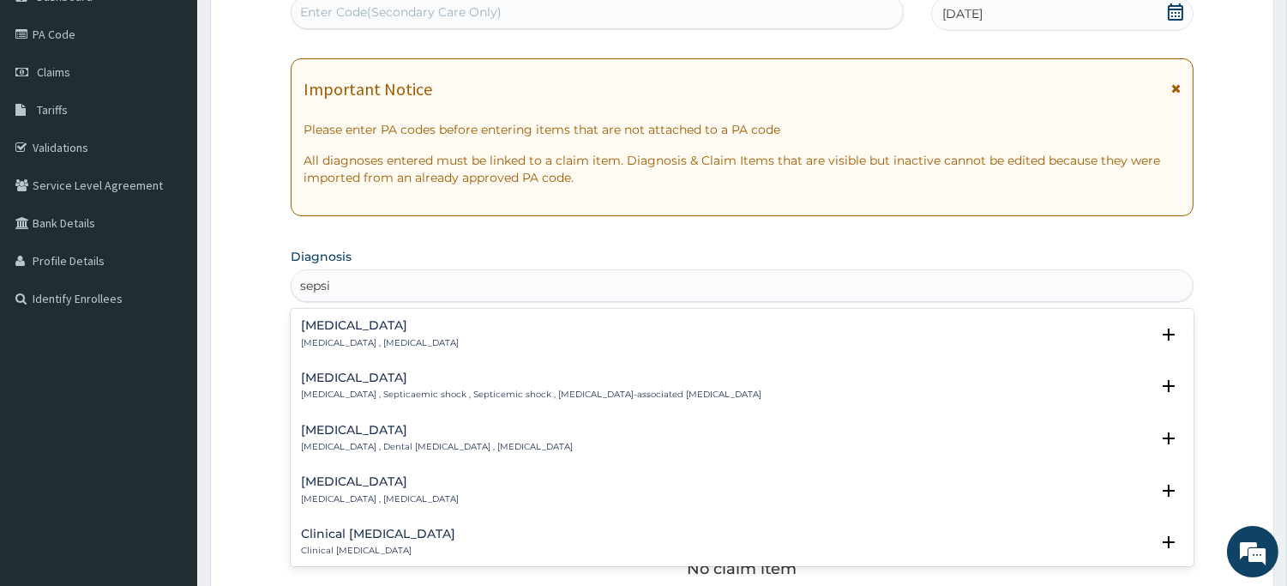
click at [585, 352] on div "Sepsis Systemic infection , Sepsis Select Status Query Query covers suspected (…" at bounding box center [742, 338] width 882 height 39
click at [334, 322] on h4 "Sepsis" at bounding box center [380, 325] width 158 height 13
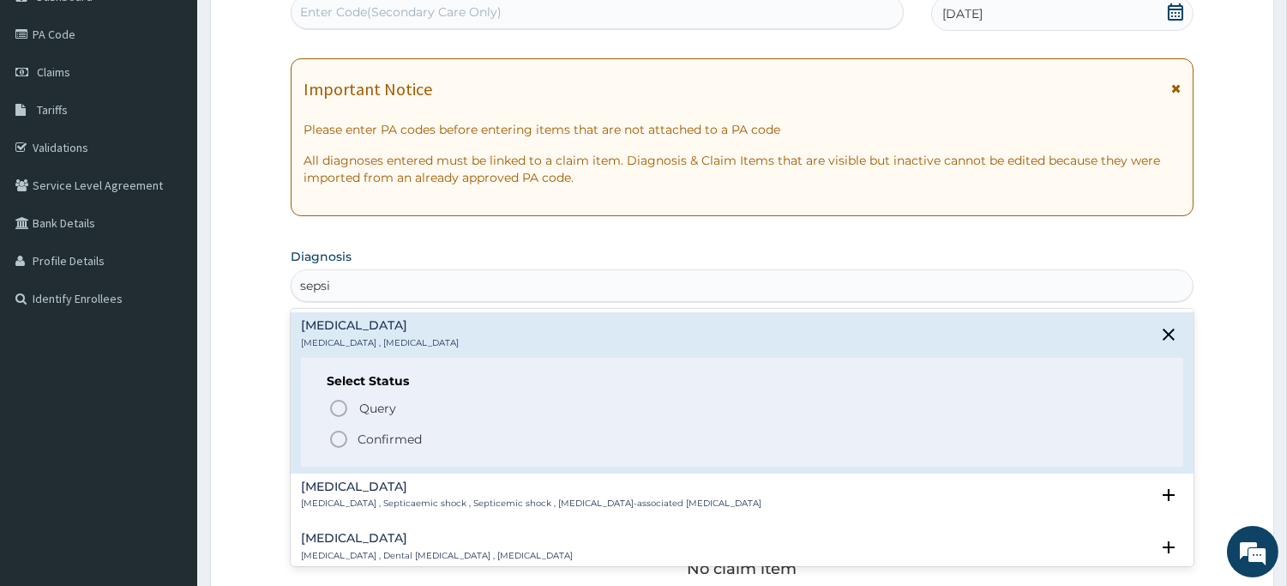
click at [334, 432] on circle "status option filled" at bounding box center [338, 438] width 15 height 15
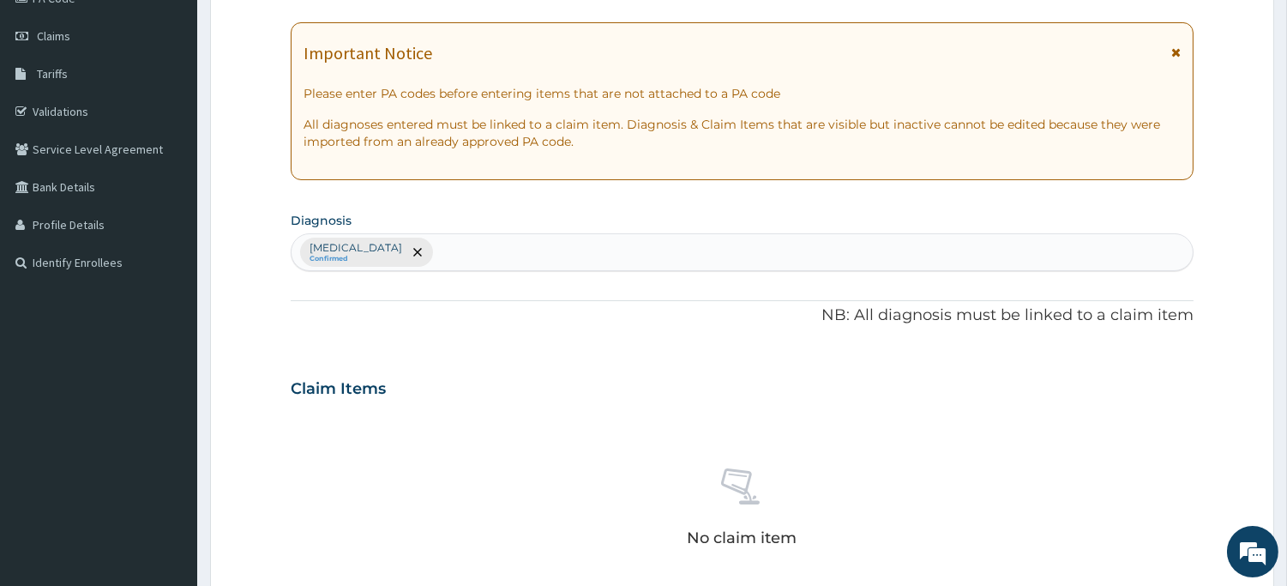
scroll to position [286, 0]
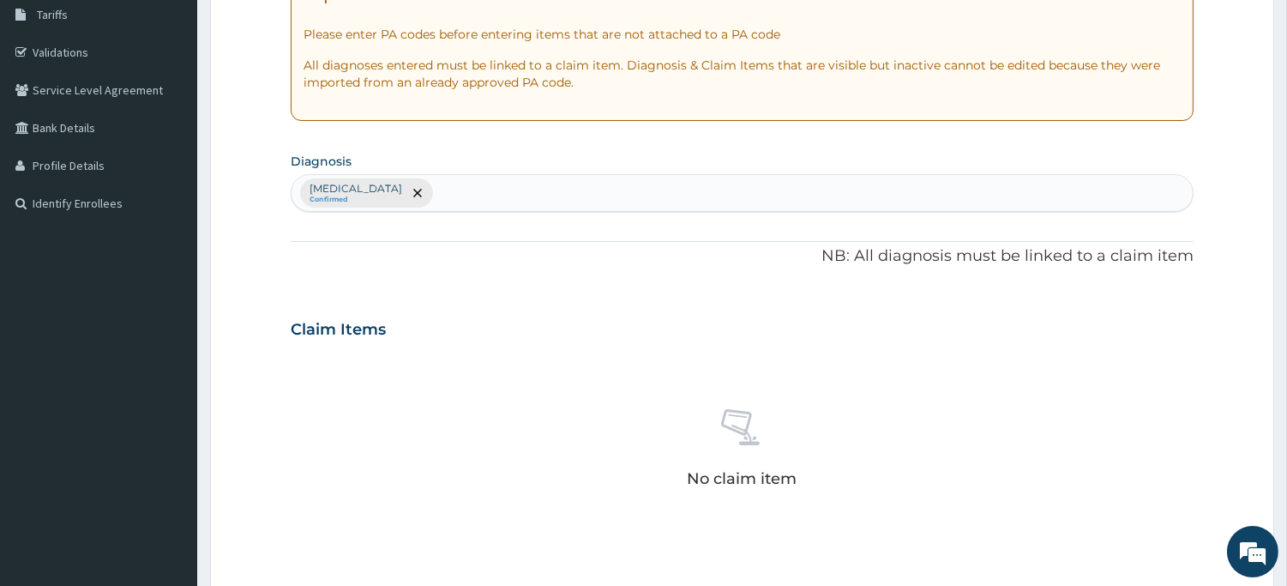
type input "a"
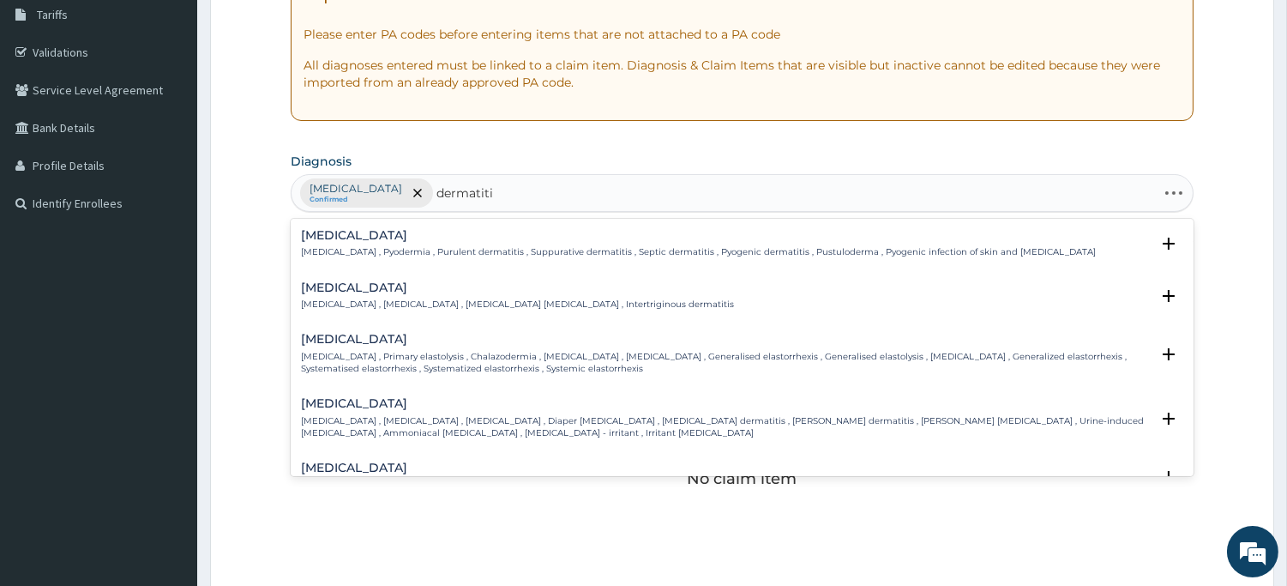
type input "dermatitis"
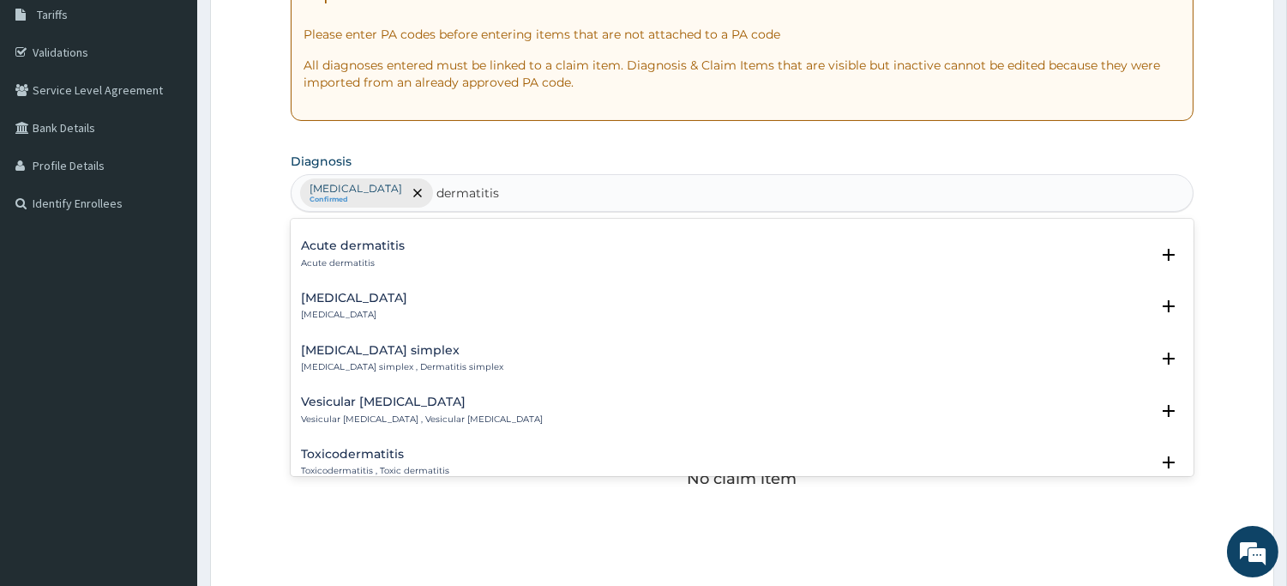
scroll to position [858, 0]
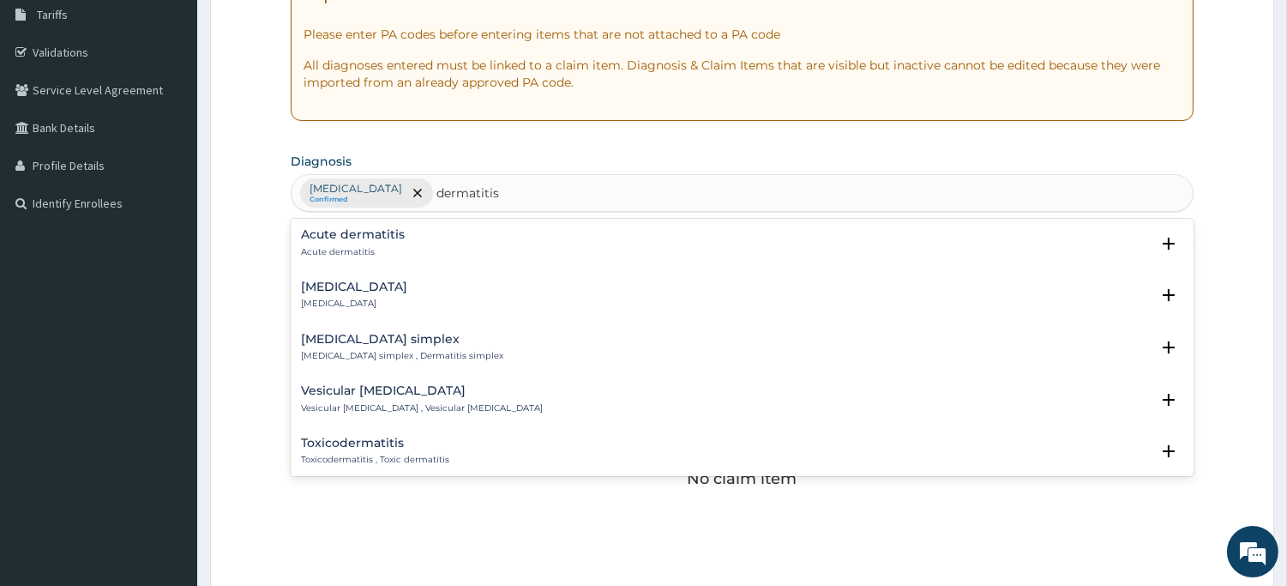
click at [413, 252] on div "Acute dermatitis Acute dermatitis" at bounding box center [742, 243] width 882 height 30
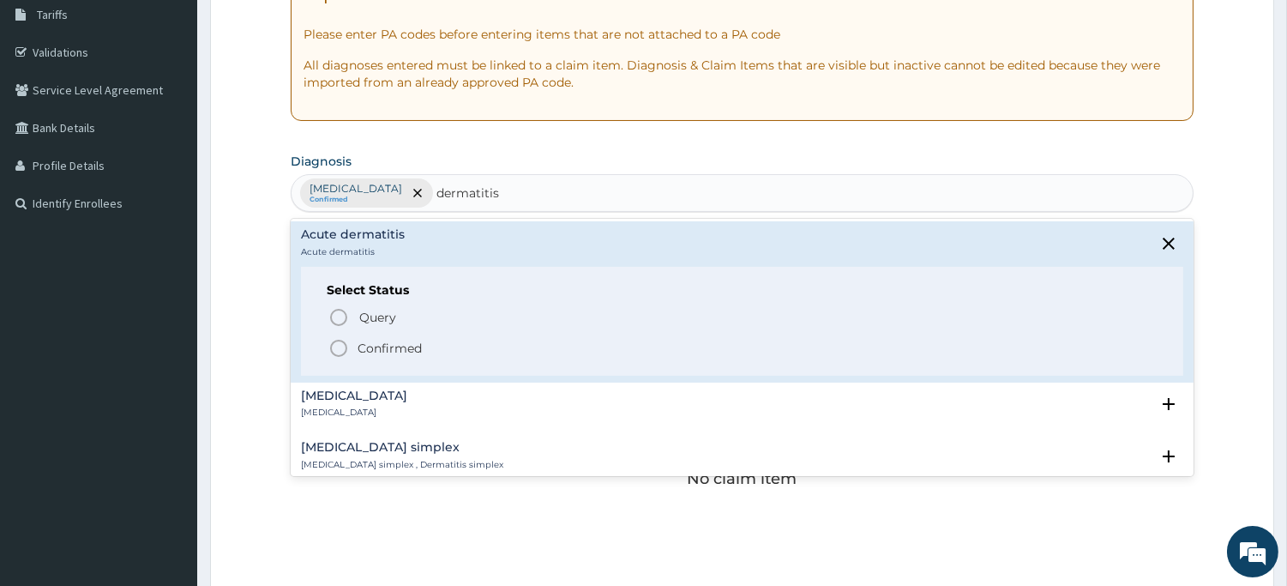
click at [340, 341] on icon "status option filled" at bounding box center [338, 348] width 21 height 21
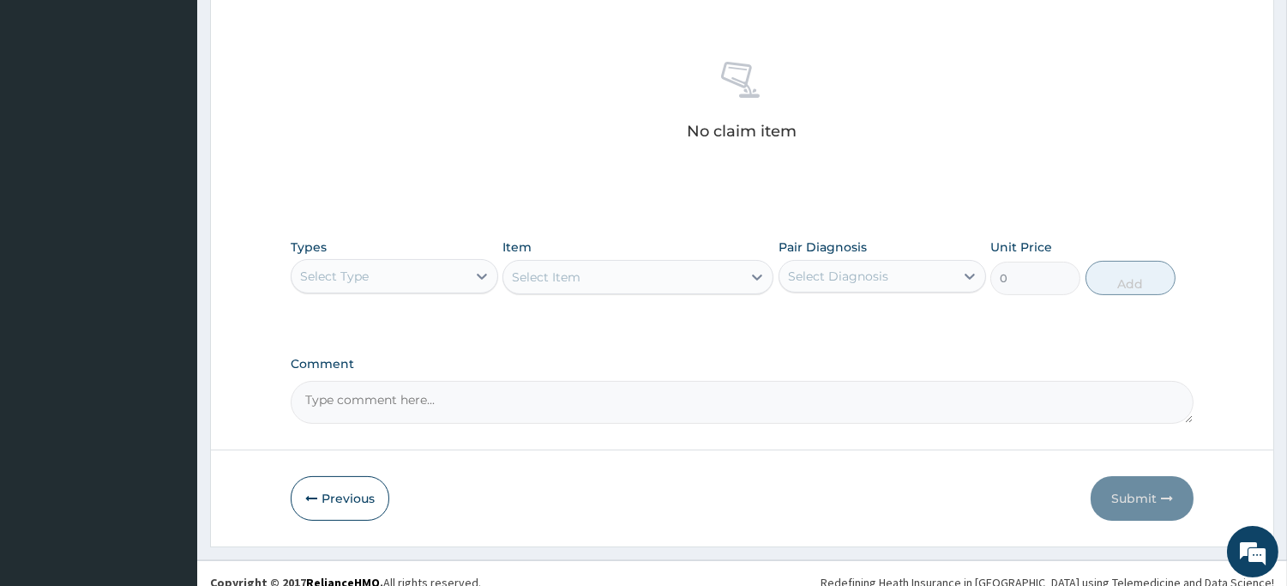
scroll to position [650, 0]
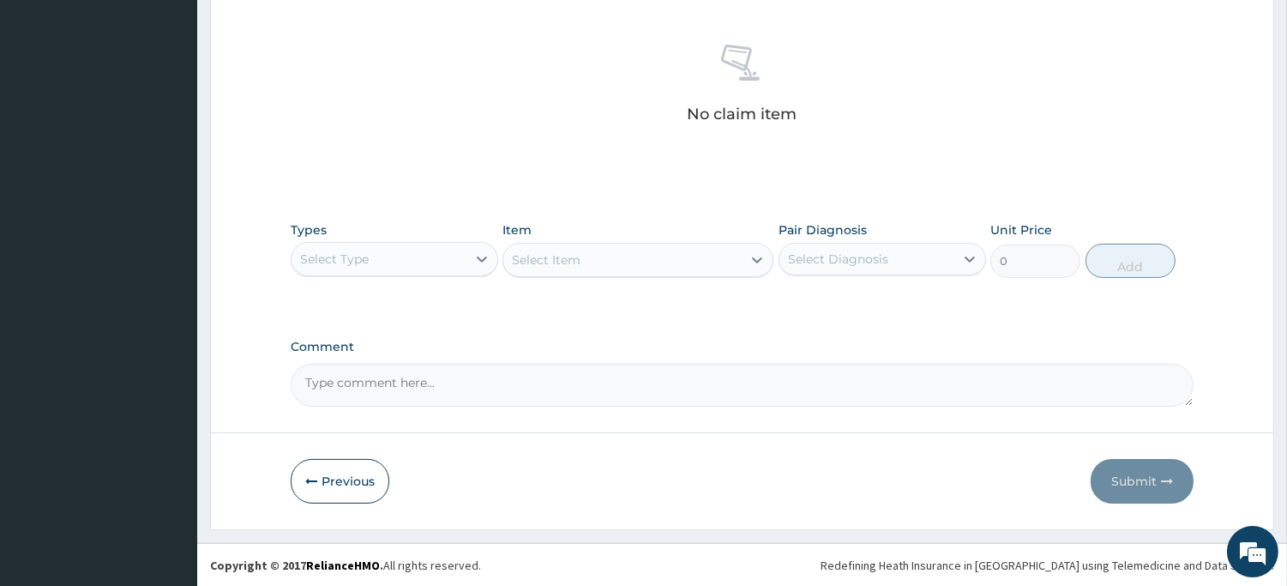
click at [441, 249] on div "Select Type" at bounding box center [379, 258] width 175 height 27
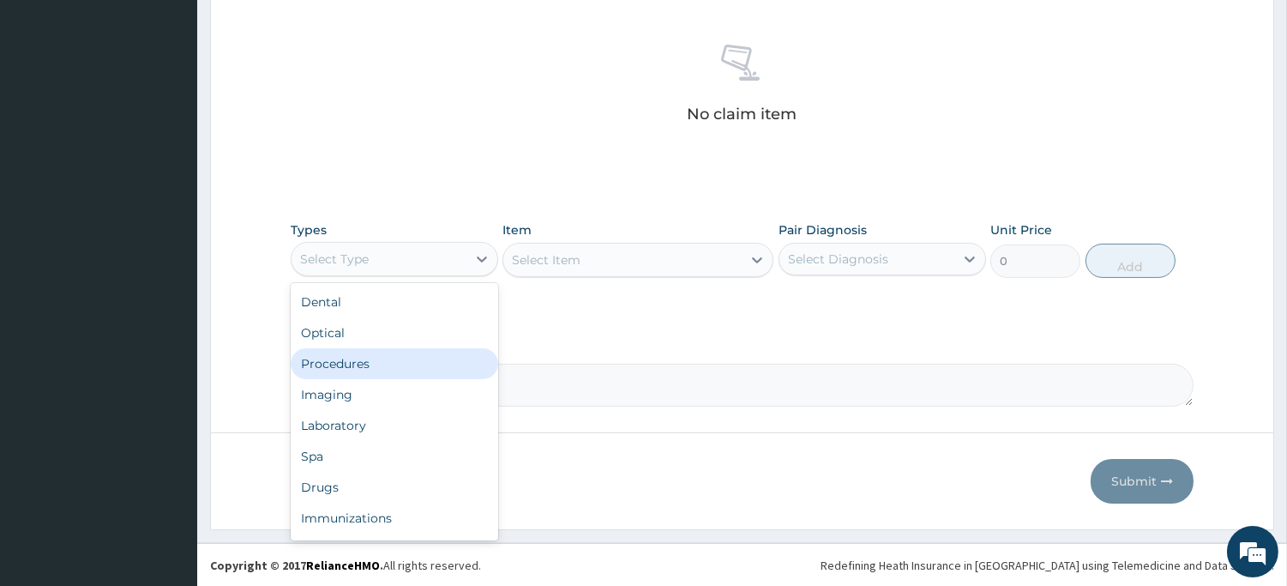
drag, startPoint x: 420, startPoint y: 358, endPoint x: 426, endPoint y: 349, distance: 10.5
click at [420, 358] on div "Procedures" at bounding box center [395, 363] width 208 height 31
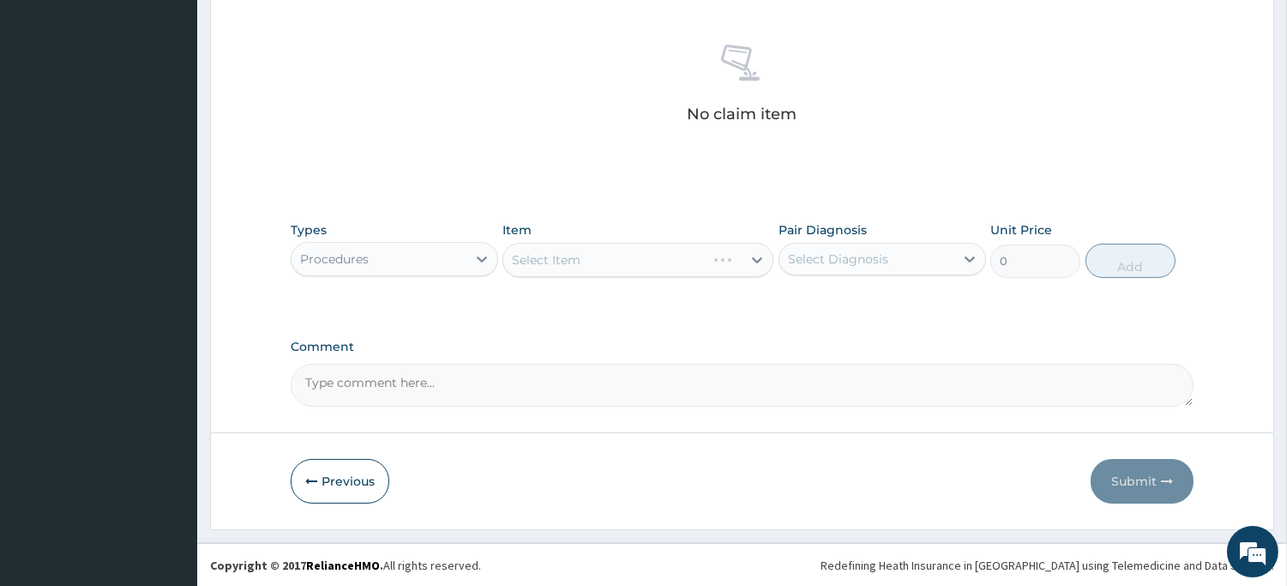
click at [550, 271] on div "Select Item" at bounding box center [638, 260] width 271 height 34
click at [551, 267] on div "Select Item" at bounding box center [638, 260] width 271 height 34
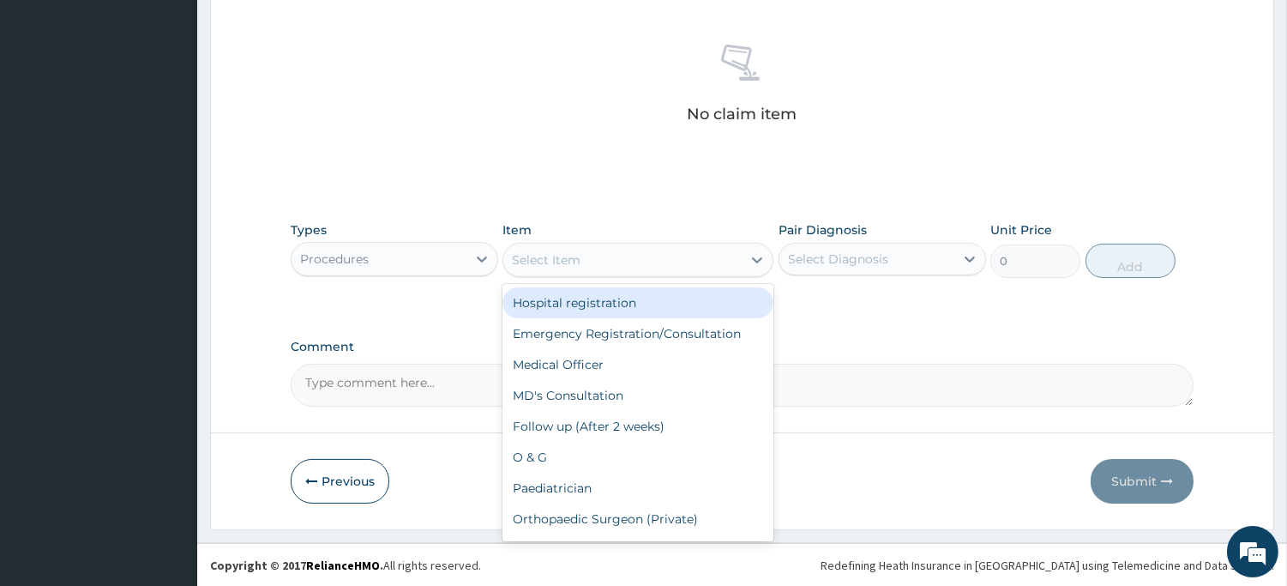
click at [551, 268] on div "Select Item" at bounding box center [622, 259] width 238 height 27
click at [549, 303] on div "Hospital registration" at bounding box center [638, 302] width 271 height 31
type input "2000"
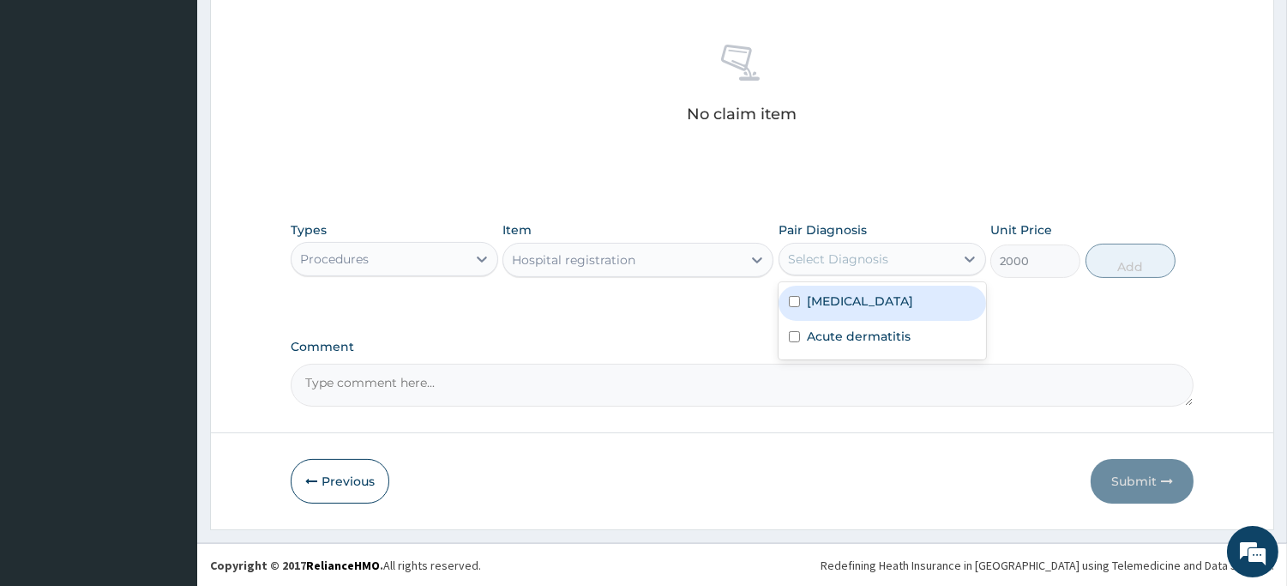
click at [827, 256] on div "Select Diagnosis" at bounding box center [838, 258] width 100 height 17
click at [820, 300] on label "Sepsis" at bounding box center [860, 300] width 106 height 17
checkbox input "true"
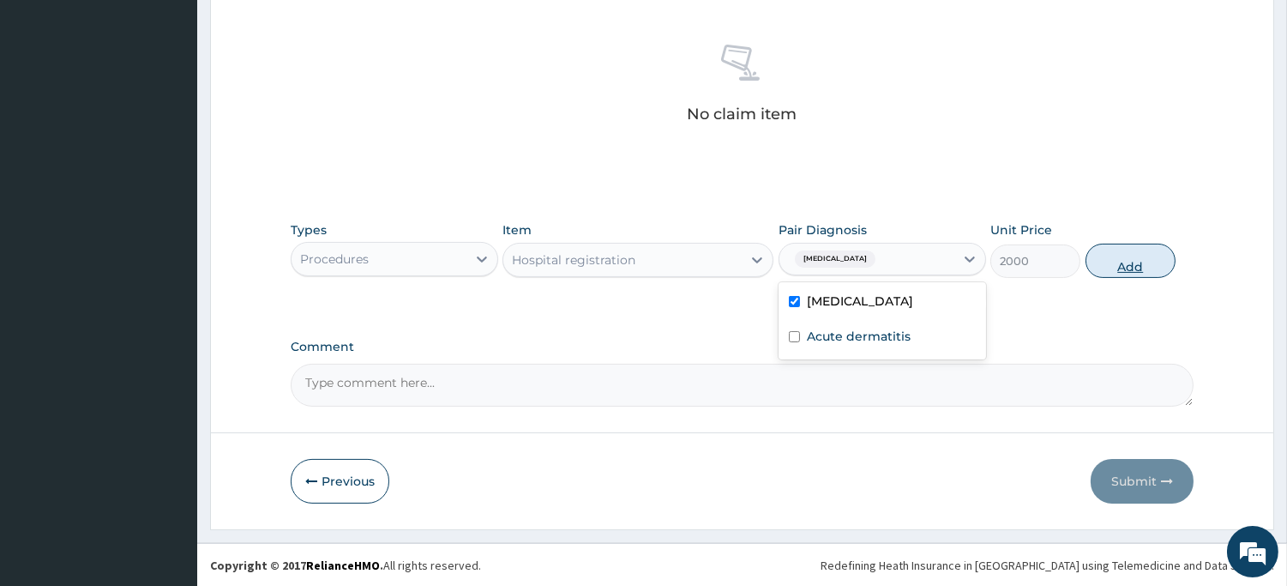
click at [1137, 262] on button "Add" at bounding box center [1131, 261] width 90 height 34
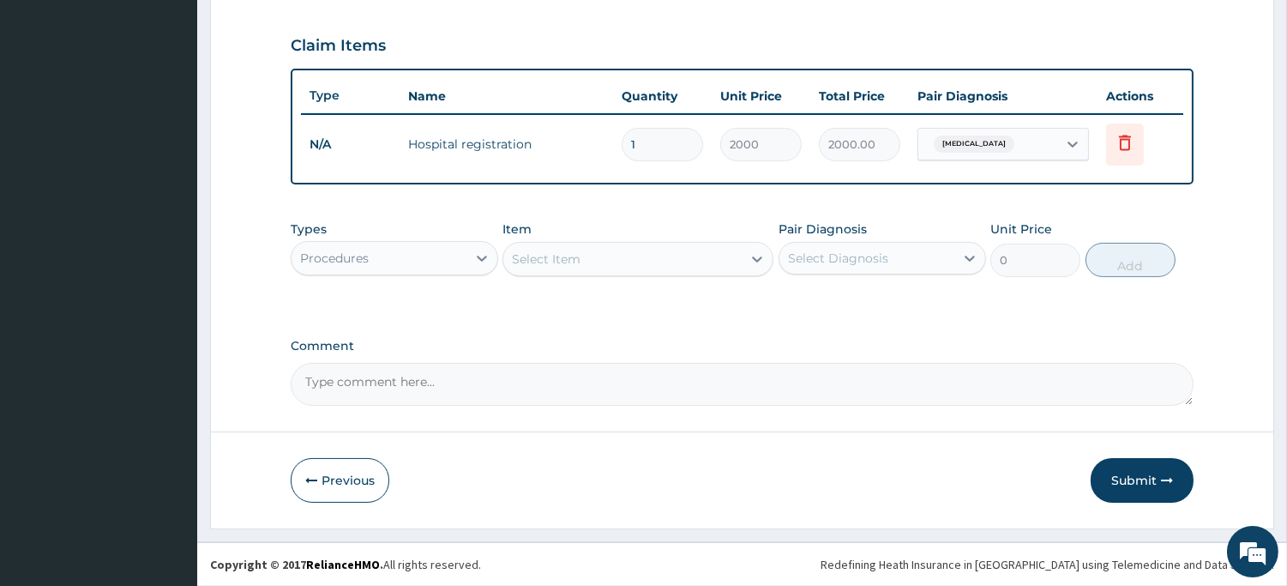
scroll to position [568, 0]
click at [543, 263] on div "Select Item" at bounding box center [546, 260] width 69 height 17
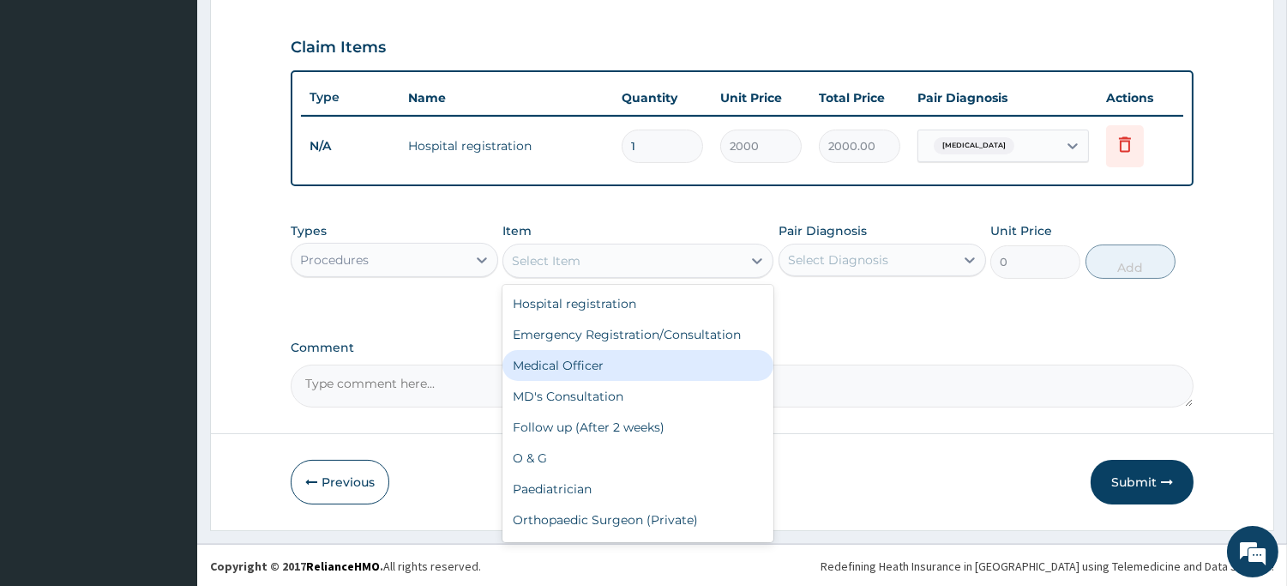
click at [575, 377] on div "Medical Officer" at bounding box center [638, 365] width 271 height 31
type input "3000"
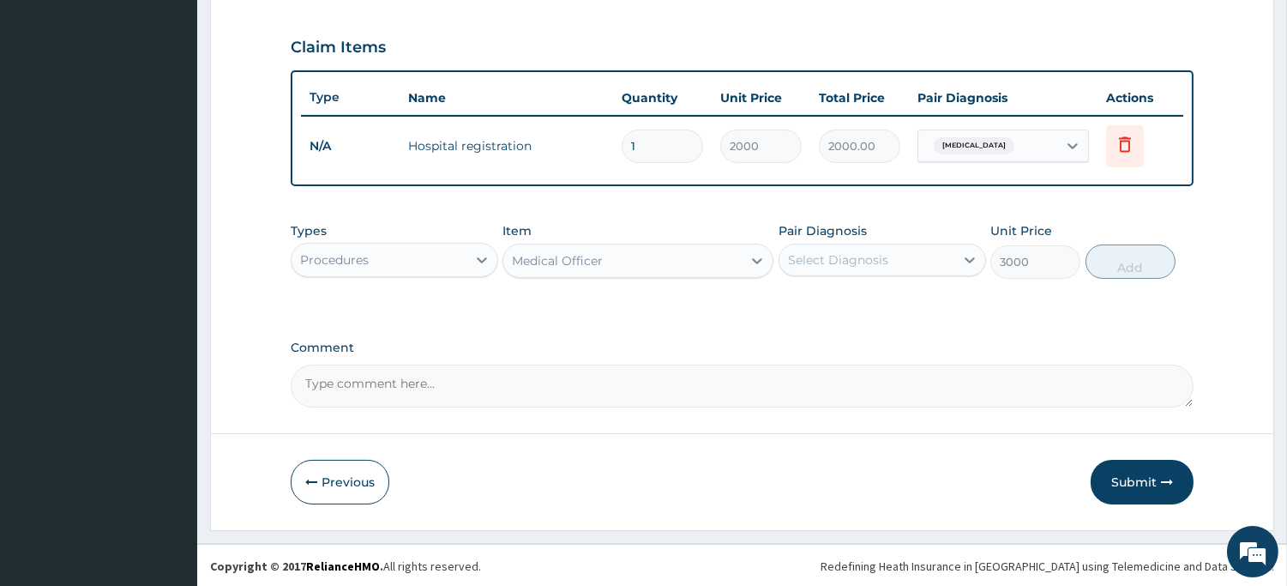
click at [812, 257] on div "Select Diagnosis" at bounding box center [838, 259] width 100 height 17
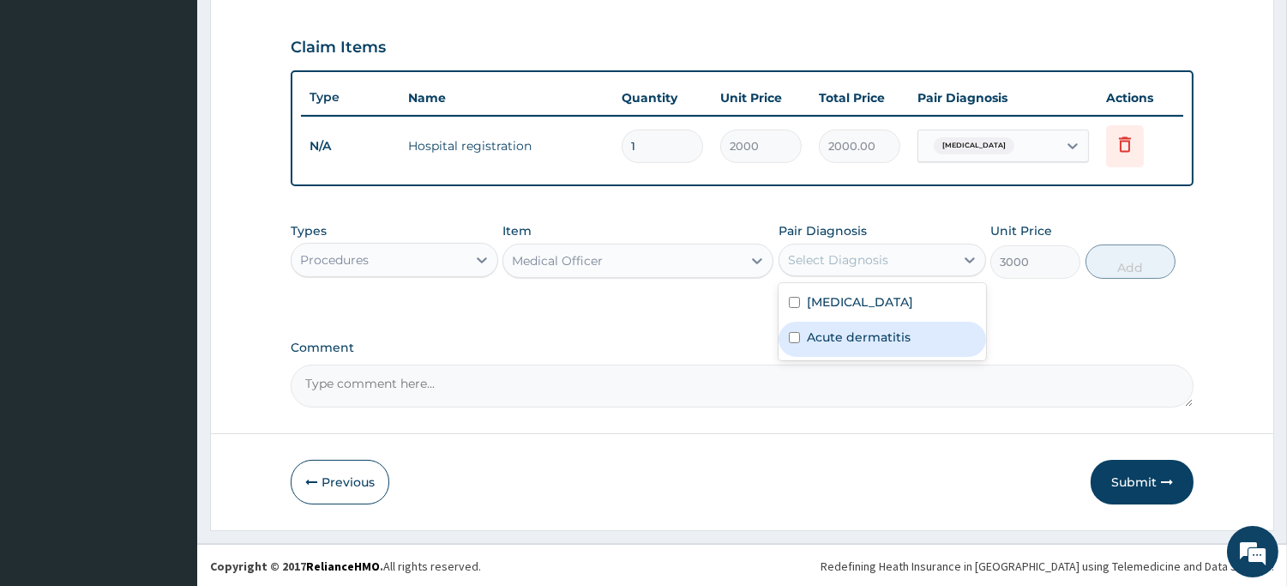
click at [803, 328] on div "Acute dermatitis" at bounding box center [883, 339] width 208 height 35
checkbox input "true"
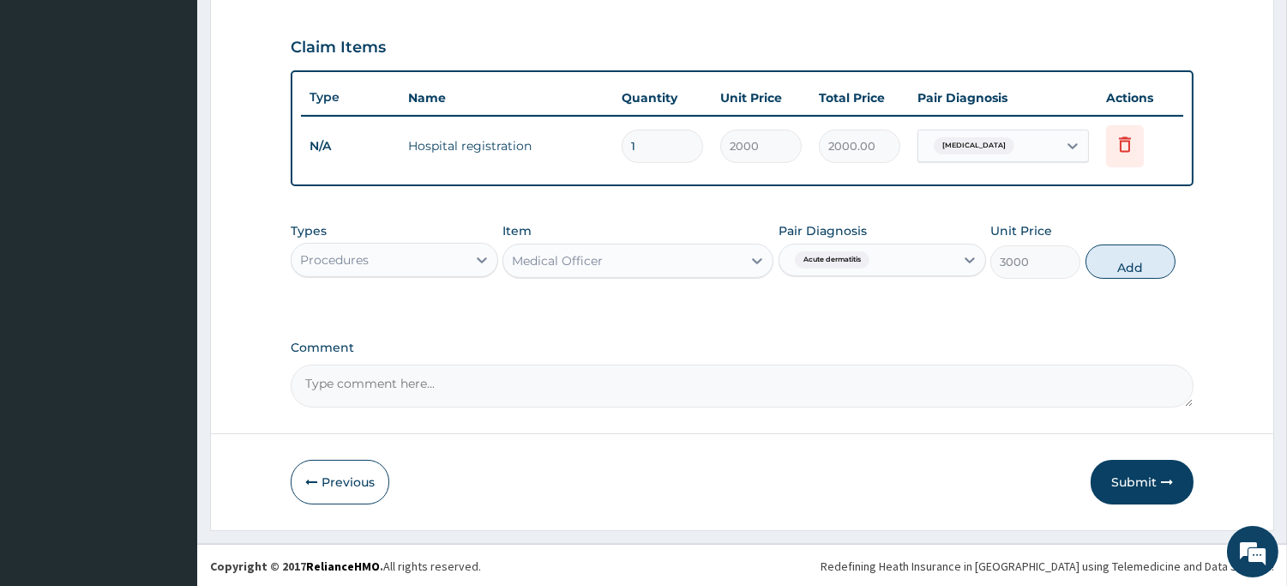
click at [1146, 259] on button "Add" at bounding box center [1131, 261] width 90 height 34
type input "0"
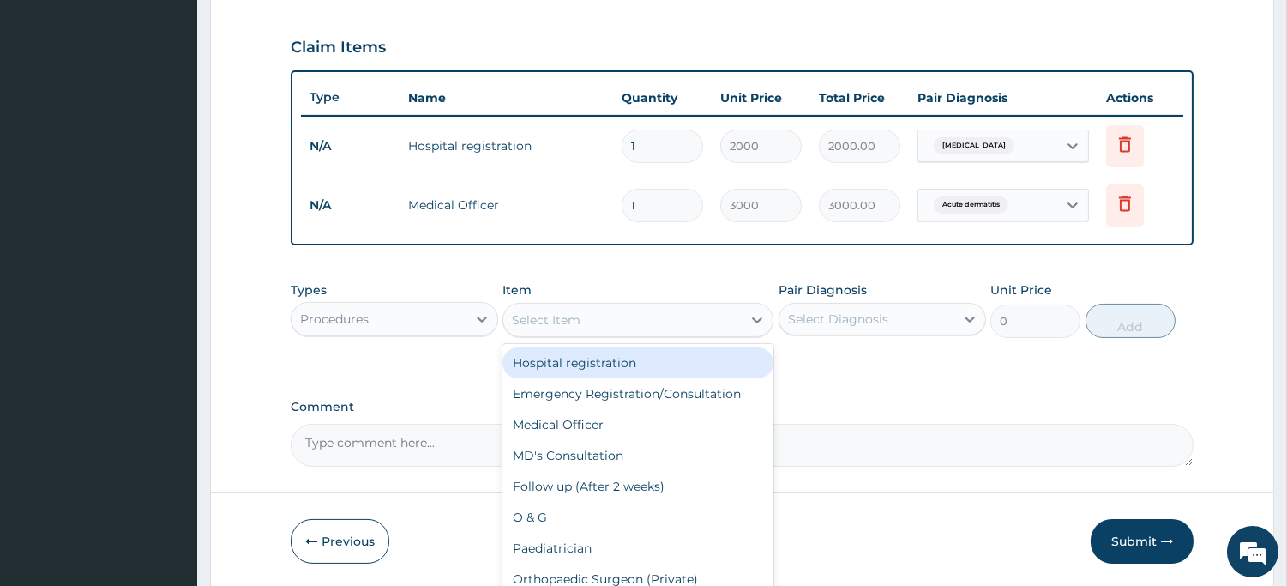
click at [607, 319] on div "Select Item" at bounding box center [622, 319] width 238 height 27
click at [449, 318] on div "Procedures" at bounding box center [379, 318] width 175 height 27
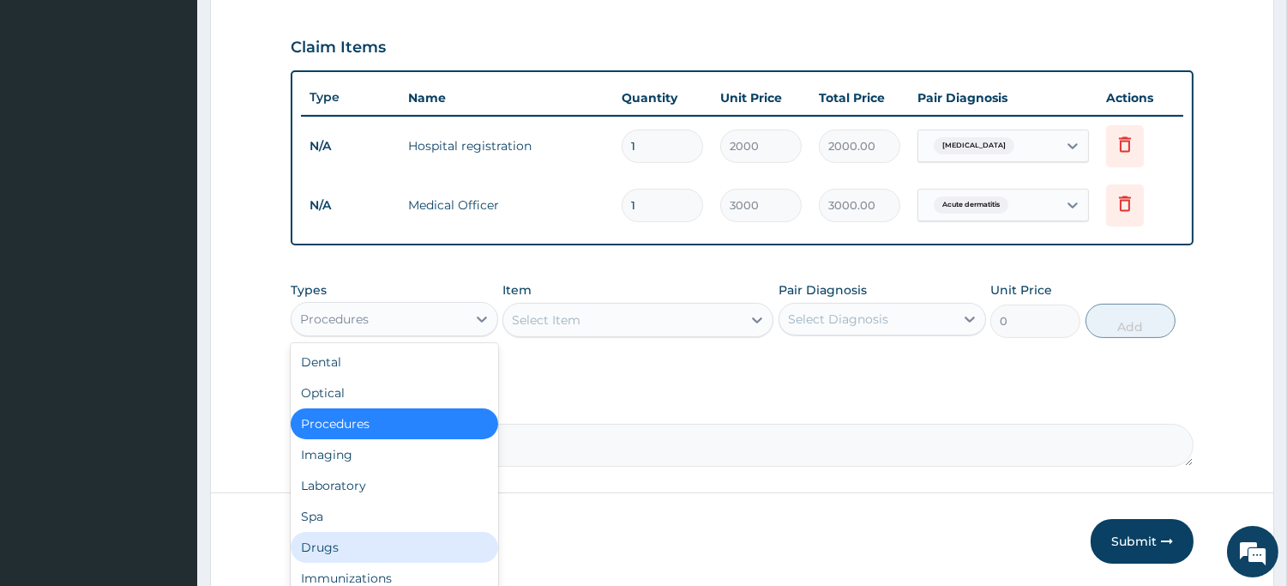
click at [311, 535] on div "Drugs" at bounding box center [395, 547] width 208 height 31
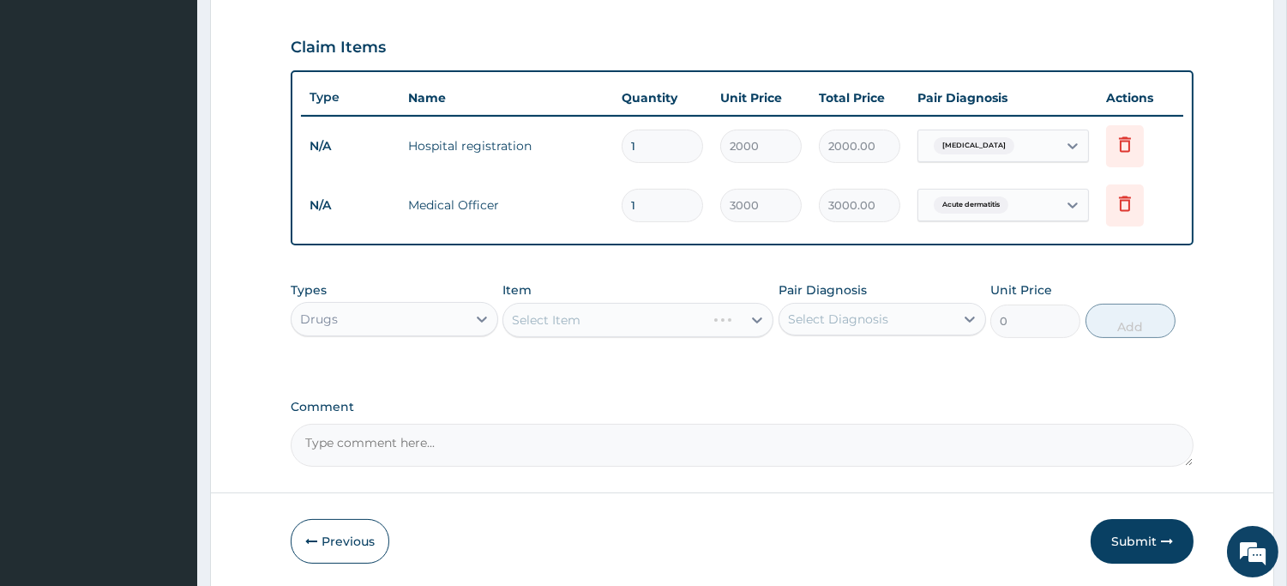
click at [546, 319] on div "Select Item" at bounding box center [638, 320] width 271 height 34
click at [546, 319] on div "Select Item" at bounding box center [546, 319] width 69 height 17
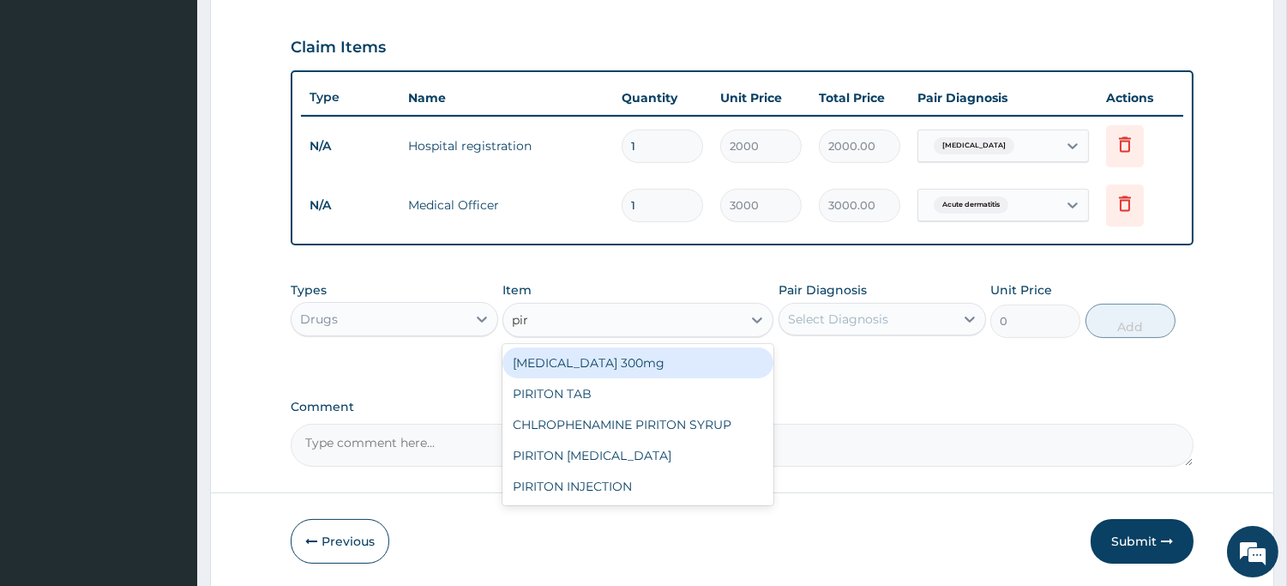
type input "piri"
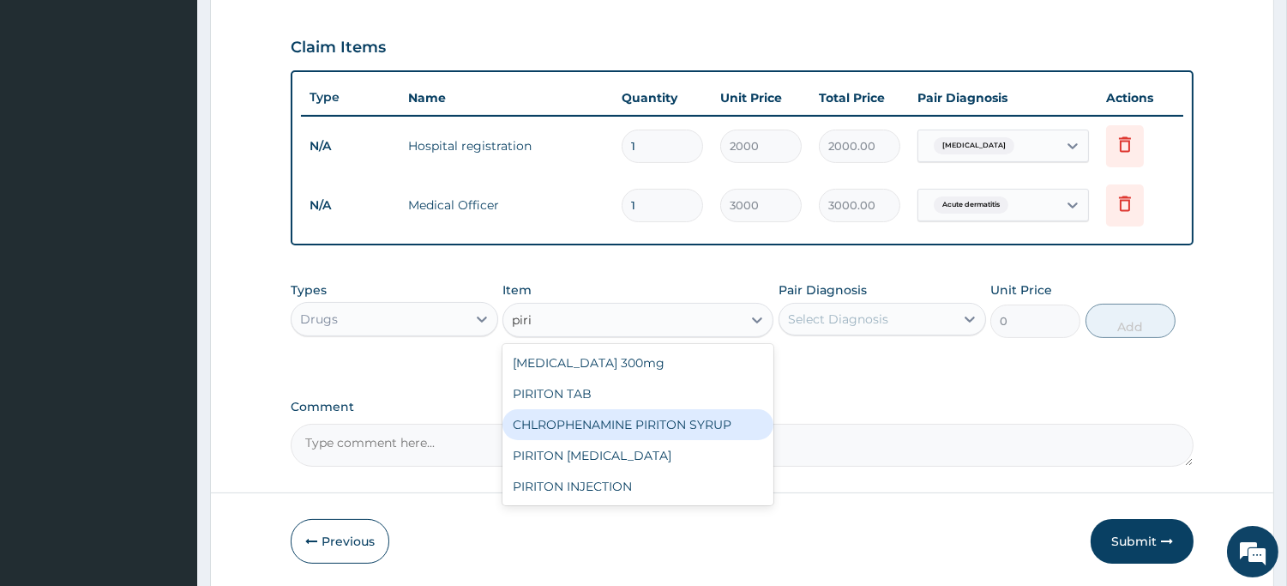
click at [561, 425] on div "CHLROPHENAMINE PIRITON SYRUP" at bounding box center [638, 424] width 271 height 31
type input "1000"
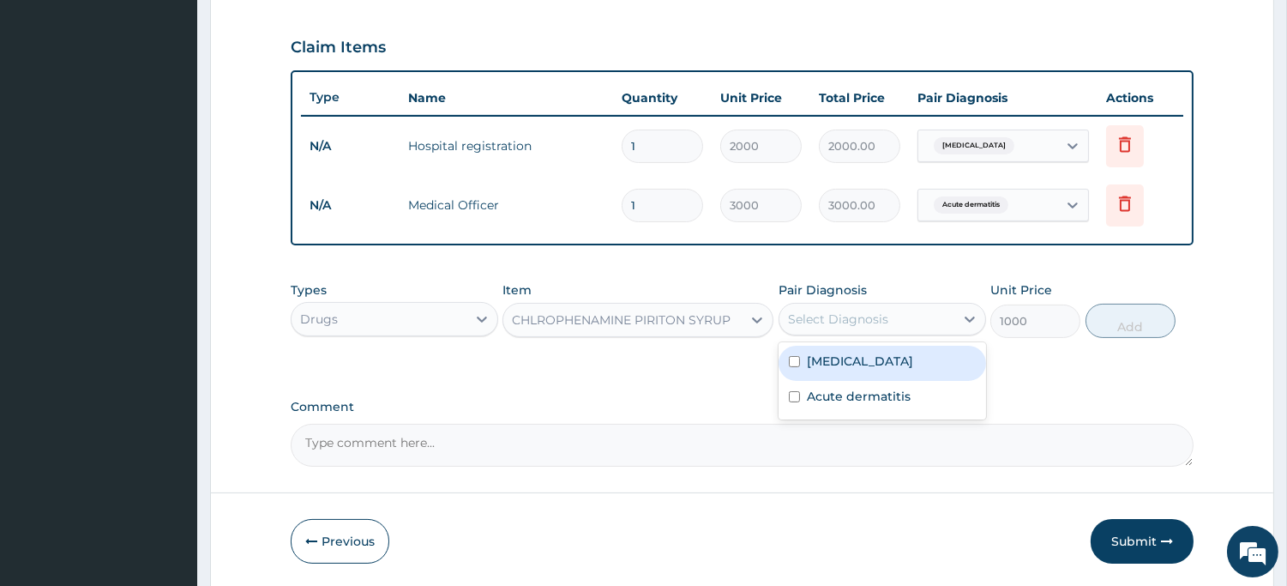
click at [864, 323] on div "Select Diagnosis" at bounding box center [838, 318] width 100 height 17
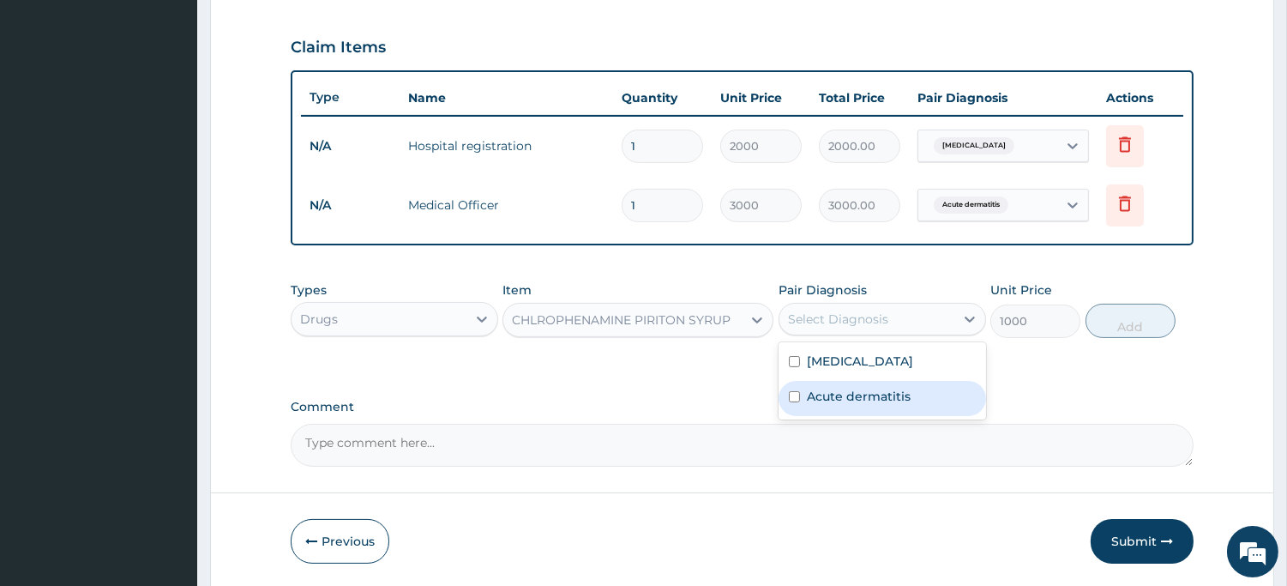
click at [840, 398] on label "Acute dermatitis" at bounding box center [859, 396] width 104 height 17
checkbox input "true"
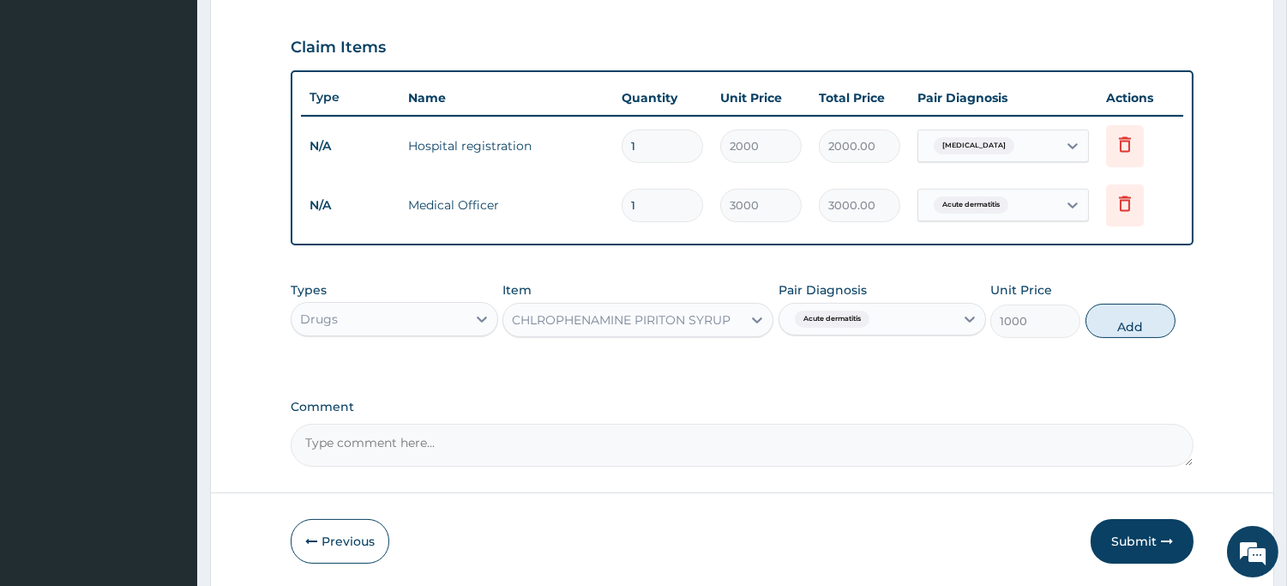
click at [1117, 315] on button "Add" at bounding box center [1131, 321] width 90 height 34
type input "0"
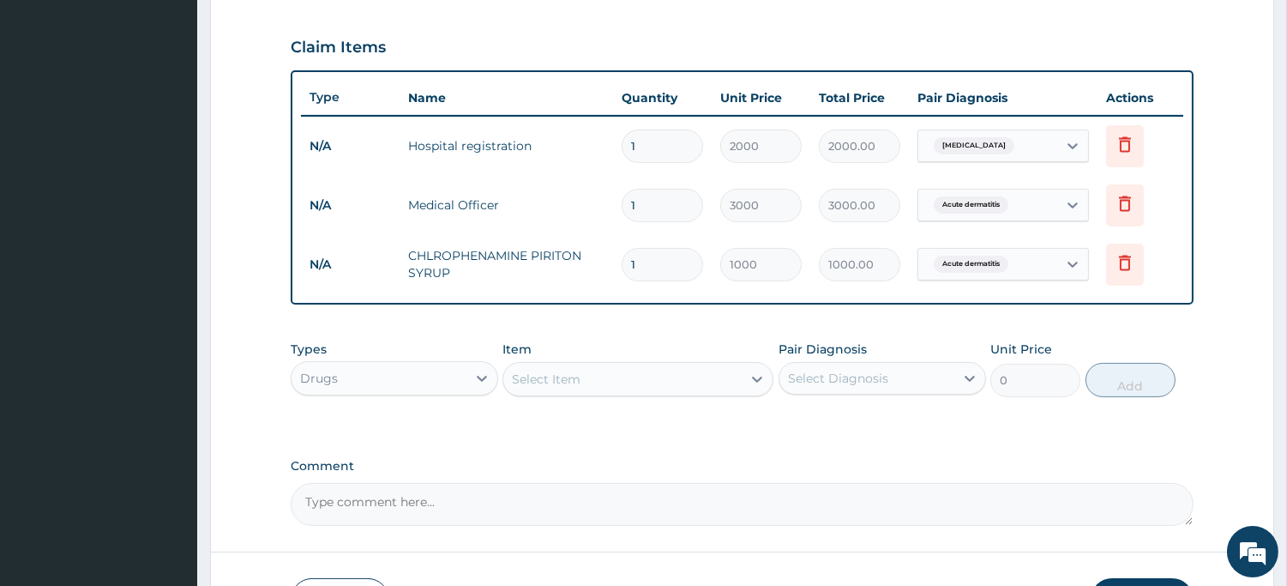
click at [588, 382] on div "Select Item" at bounding box center [622, 378] width 238 height 27
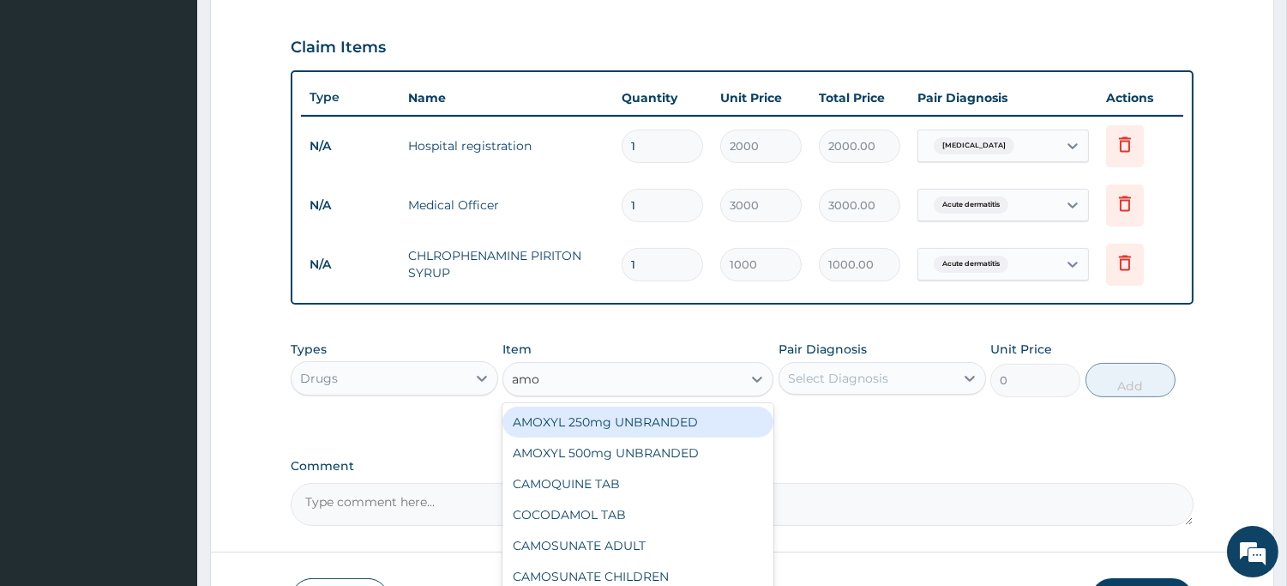
type input "amox"
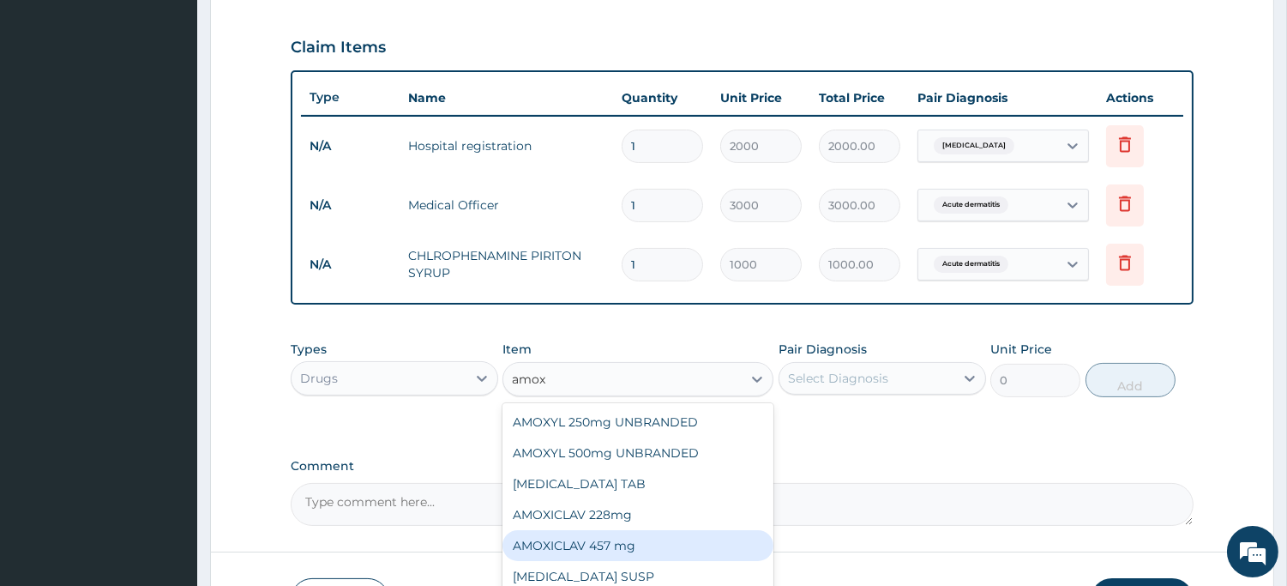
click at [567, 544] on div "AMOXICLAV 457 mg" at bounding box center [638, 545] width 271 height 31
type input "3200"
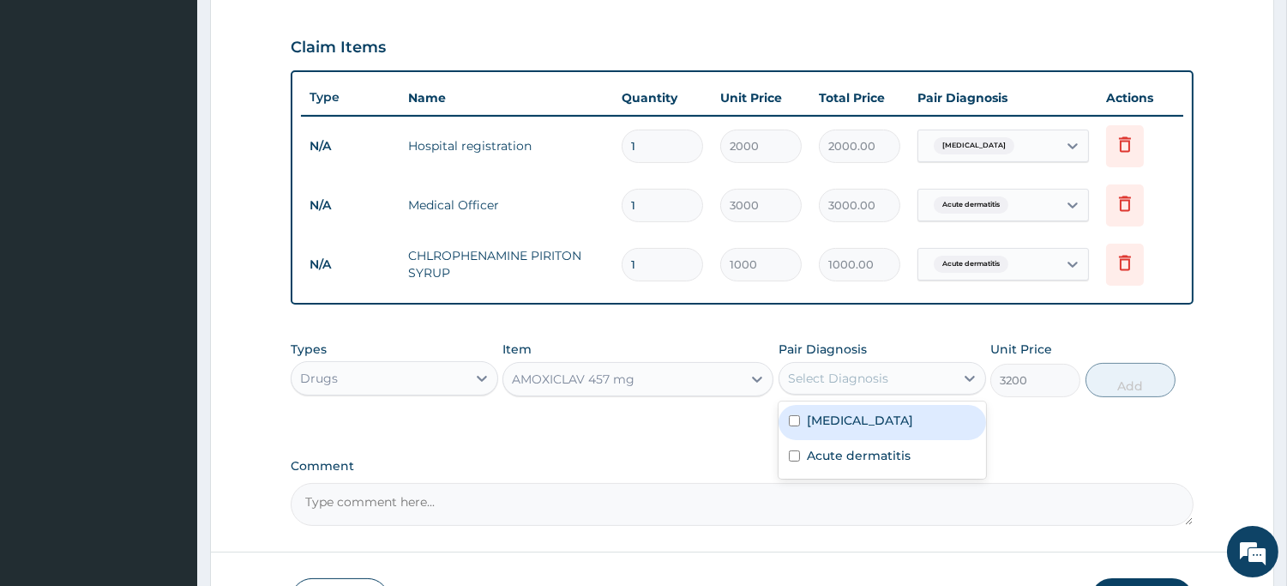
click at [846, 382] on div "Select Diagnosis" at bounding box center [838, 378] width 100 height 17
click at [837, 426] on label "Sepsis" at bounding box center [860, 420] width 106 height 17
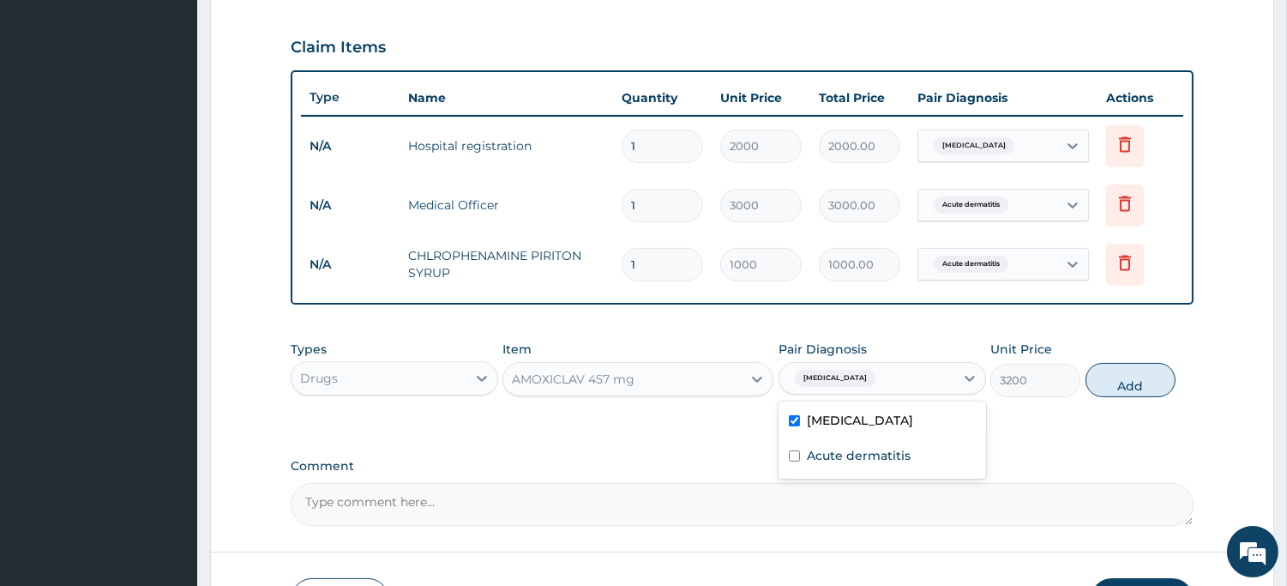
checkbox input "true"
click at [1129, 388] on button "Add" at bounding box center [1131, 380] width 90 height 34
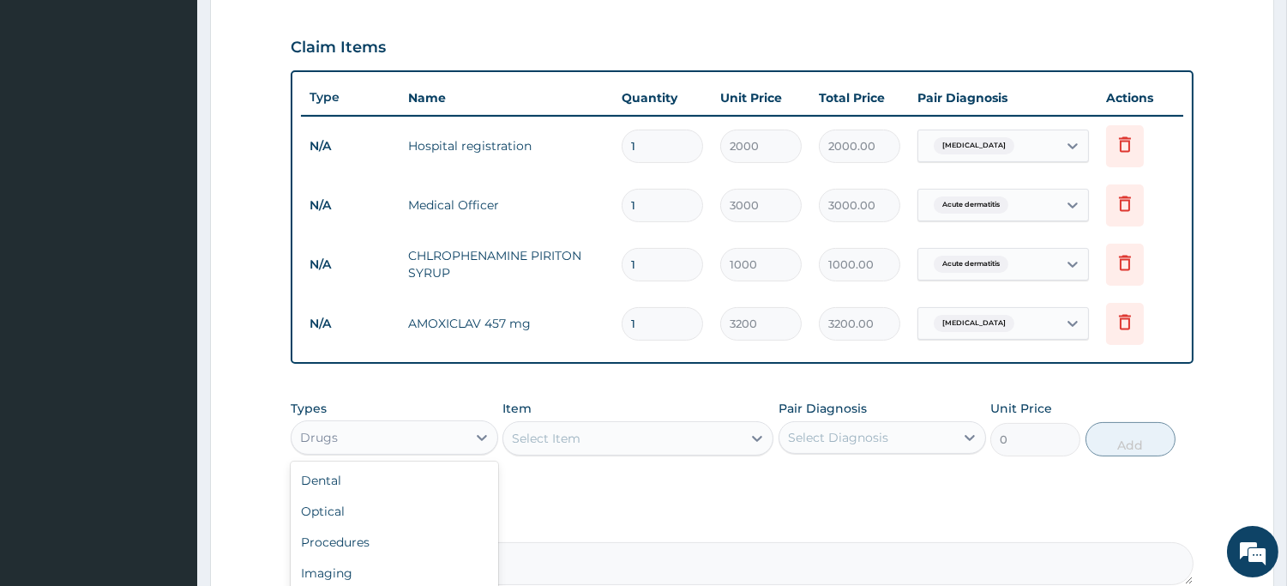
click at [422, 432] on div "Drugs" at bounding box center [379, 437] width 175 height 27
click at [372, 532] on div "Procedures" at bounding box center [395, 542] width 208 height 31
click at [584, 426] on div "Select Item" at bounding box center [638, 438] width 271 height 34
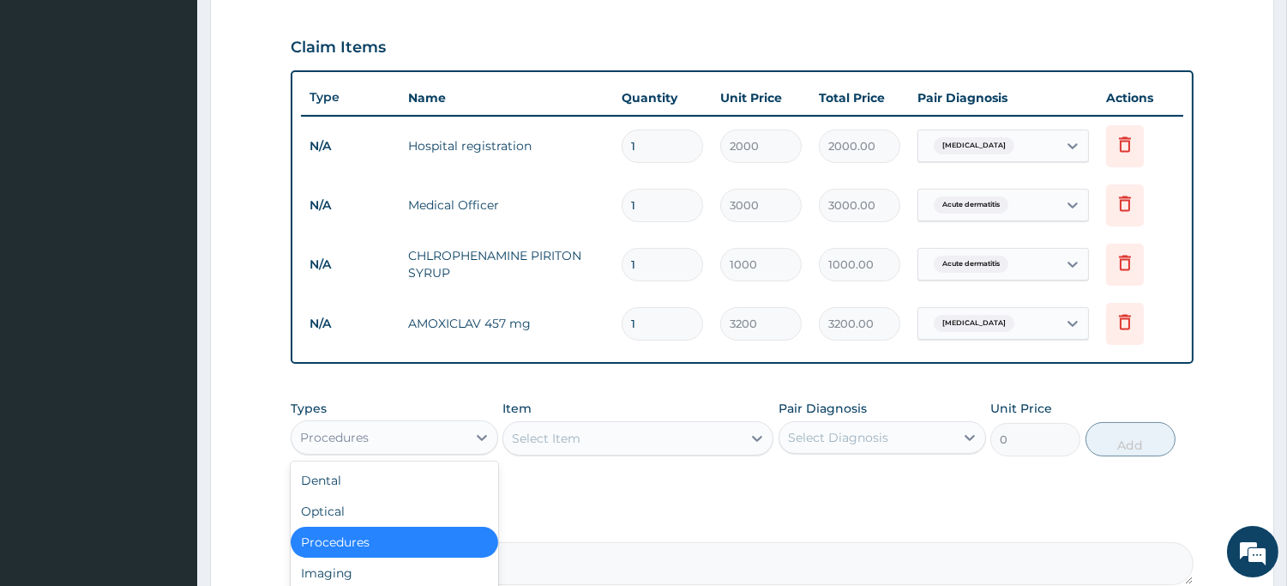
click at [448, 436] on div "Procedures" at bounding box center [379, 437] width 175 height 27
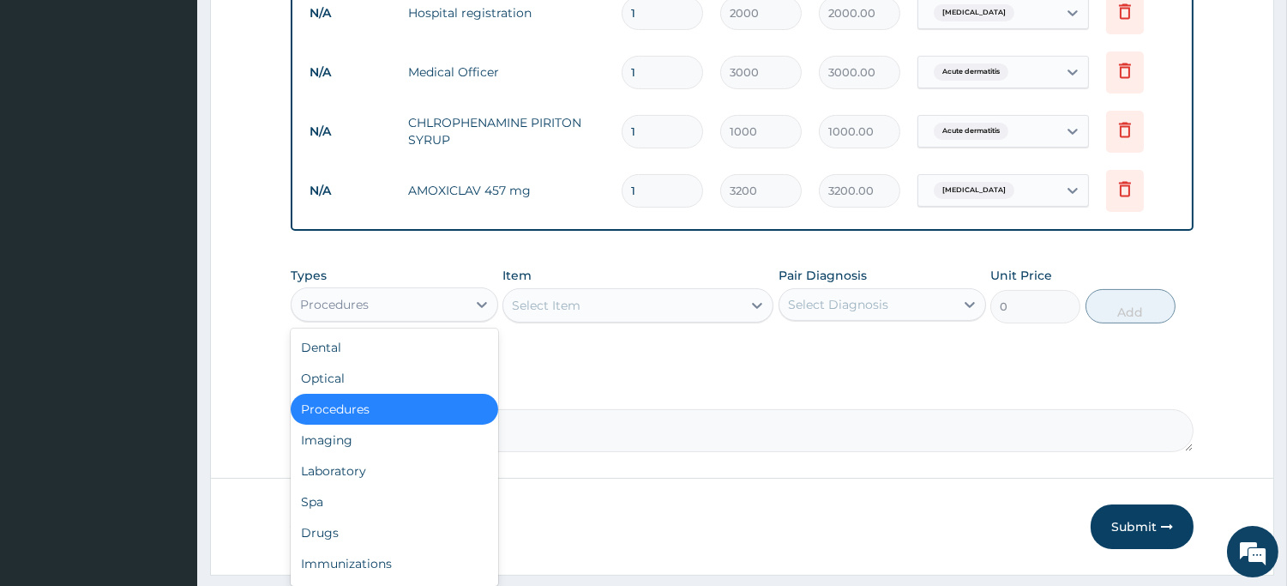
scroll to position [747, 0]
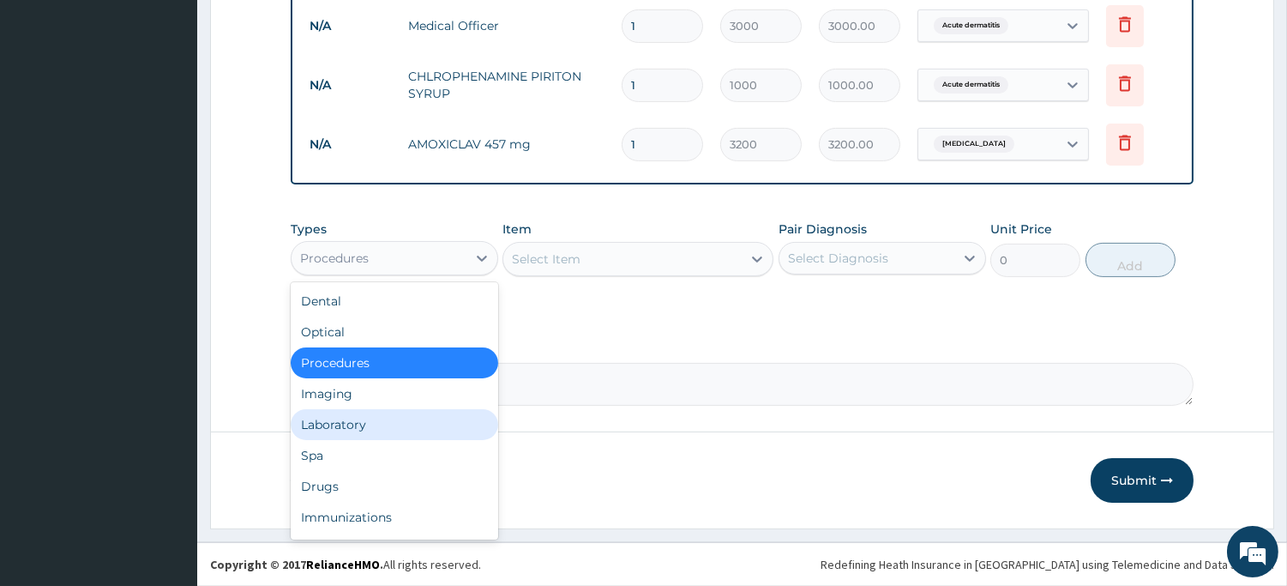
click at [438, 420] on div "Laboratory" at bounding box center [395, 424] width 208 height 31
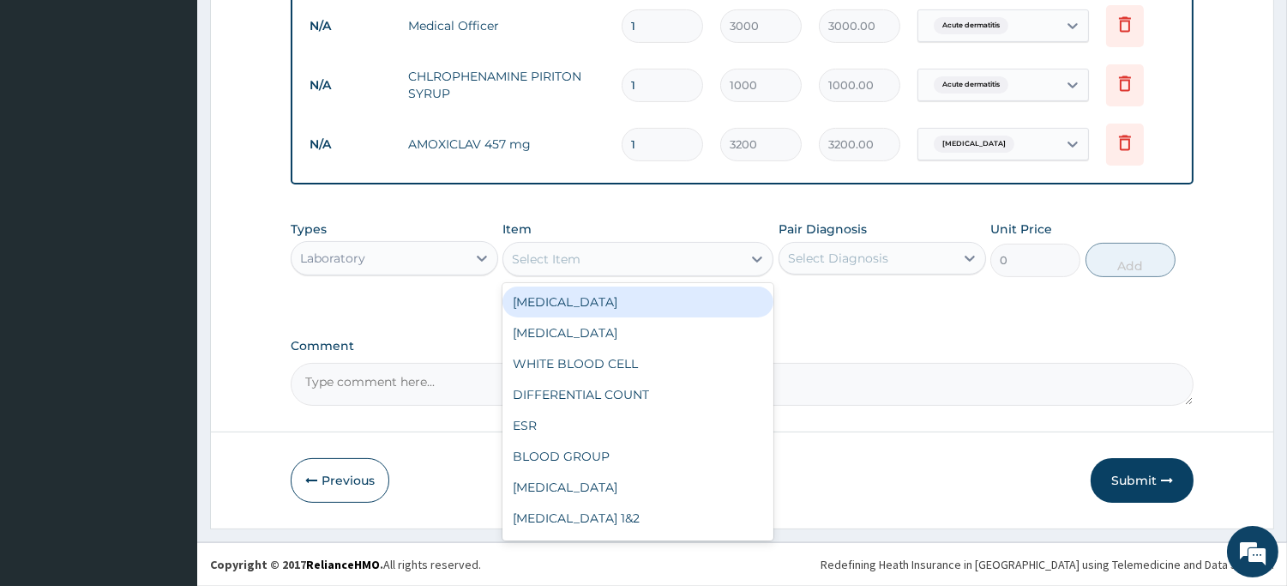
click at [569, 254] on div "Select Item" at bounding box center [546, 258] width 69 height 17
click at [573, 302] on div "FULL BLOOD COUNT" at bounding box center [638, 301] width 271 height 31
type input "4000"
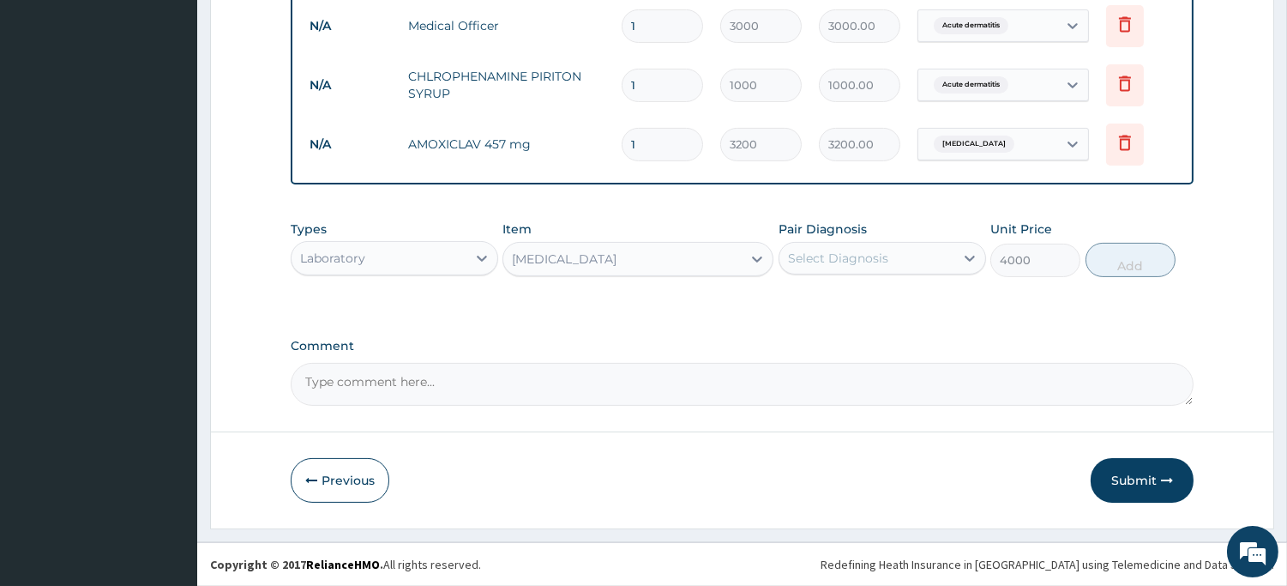
click at [573, 302] on div "Types Laboratory Item FULL BLOOD COUNT Pair Diagnosis Select Diagnosis Unit Pri…" at bounding box center [742, 261] width 903 height 99
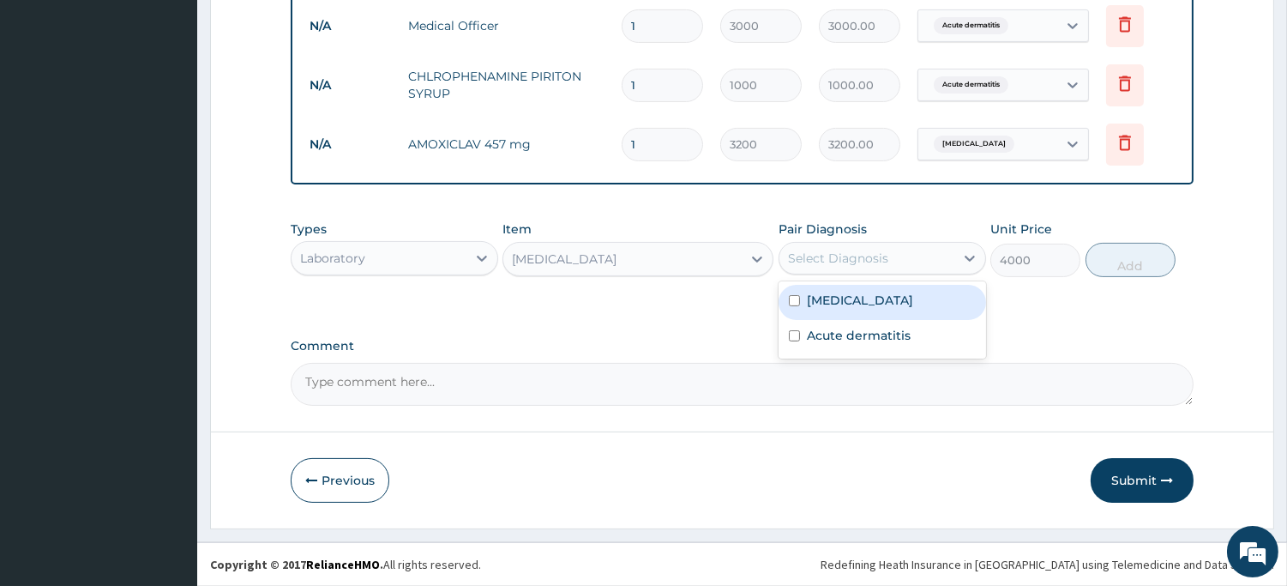
click at [855, 259] on div "Select Diagnosis" at bounding box center [838, 258] width 100 height 17
click at [838, 296] on label "Sepsis" at bounding box center [860, 300] width 106 height 17
checkbox input "true"
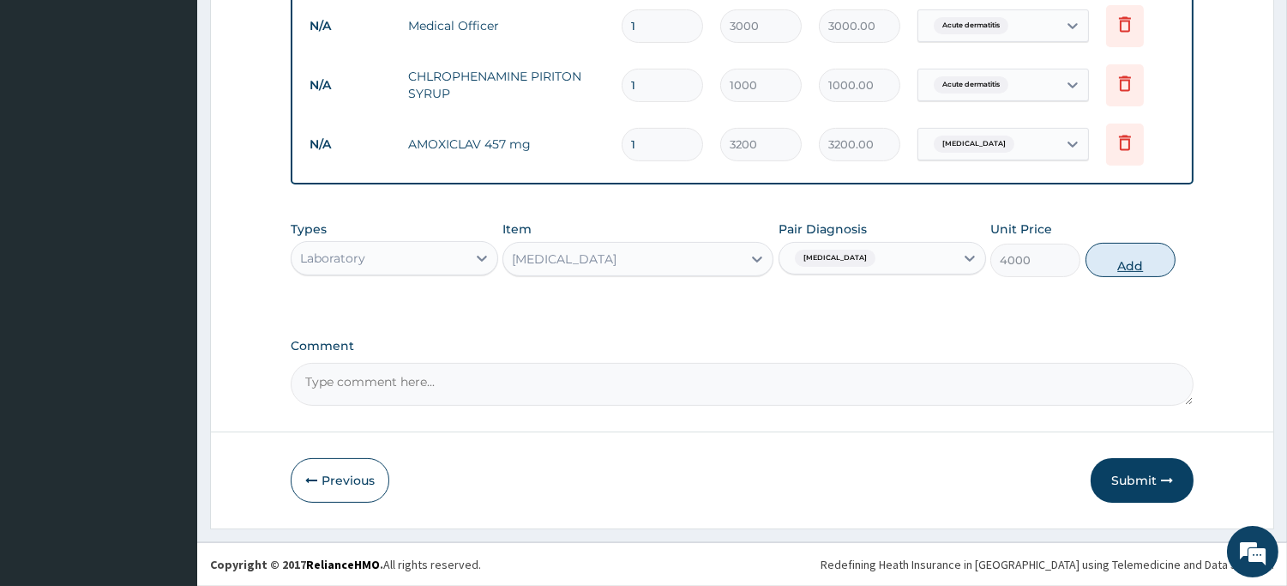
click at [1129, 255] on button "Add" at bounding box center [1131, 260] width 90 height 34
type input "0"
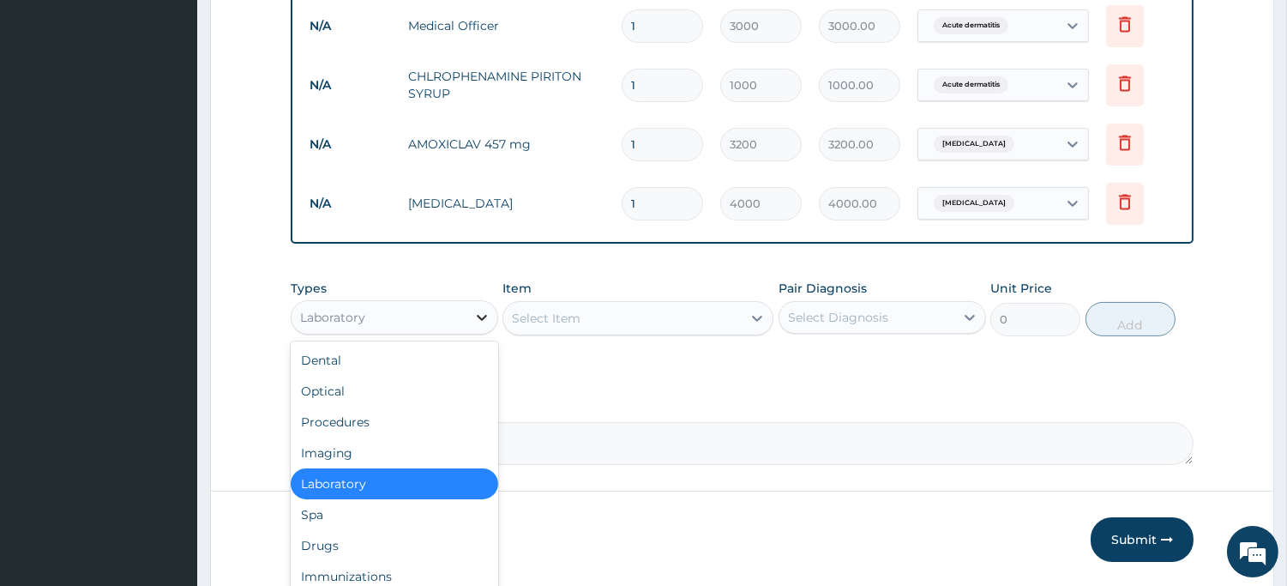
click at [474, 317] on icon at bounding box center [481, 317] width 17 height 17
click at [407, 425] on div "Procedures" at bounding box center [395, 422] width 208 height 31
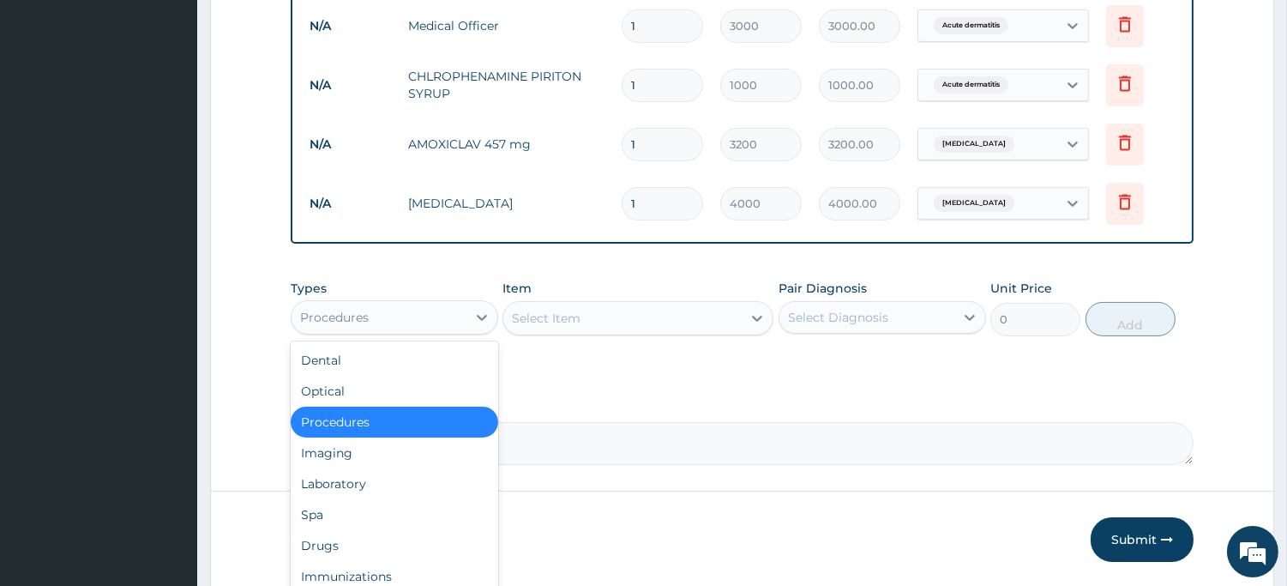
click at [433, 313] on div "Procedures" at bounding box center [379, 317] width 175 height 27
click at [358, 540] on div "Drugs" at bounding box center [395, 545] width 208 height 31
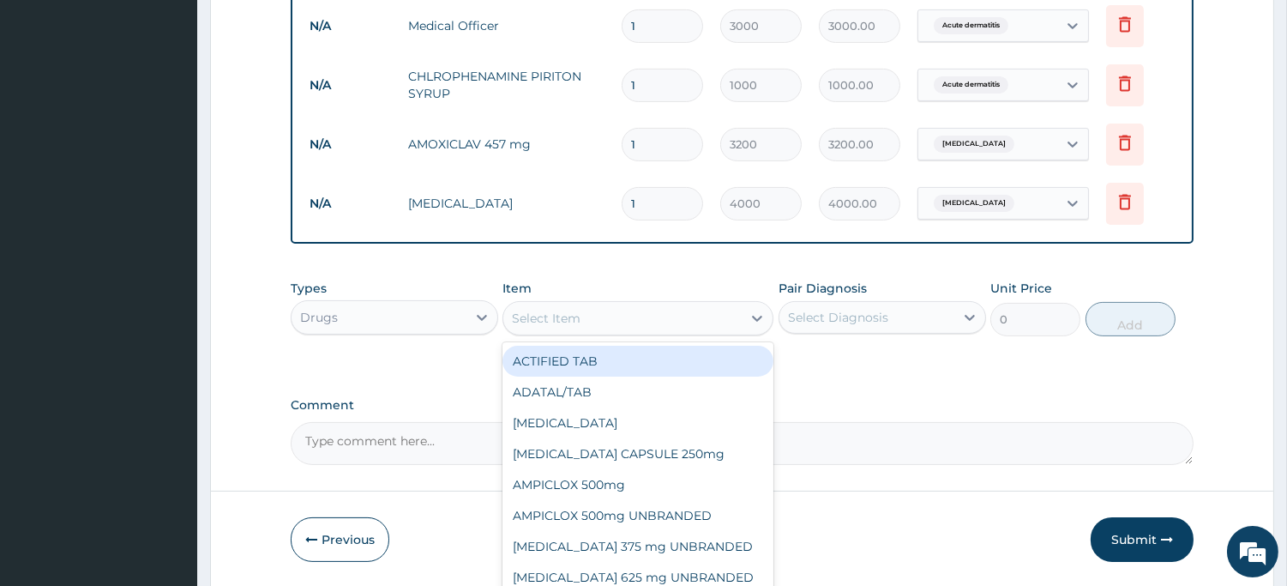
click at [557, 316] on div "Select Item" at bounding box center [546, 318] width 69 height 17
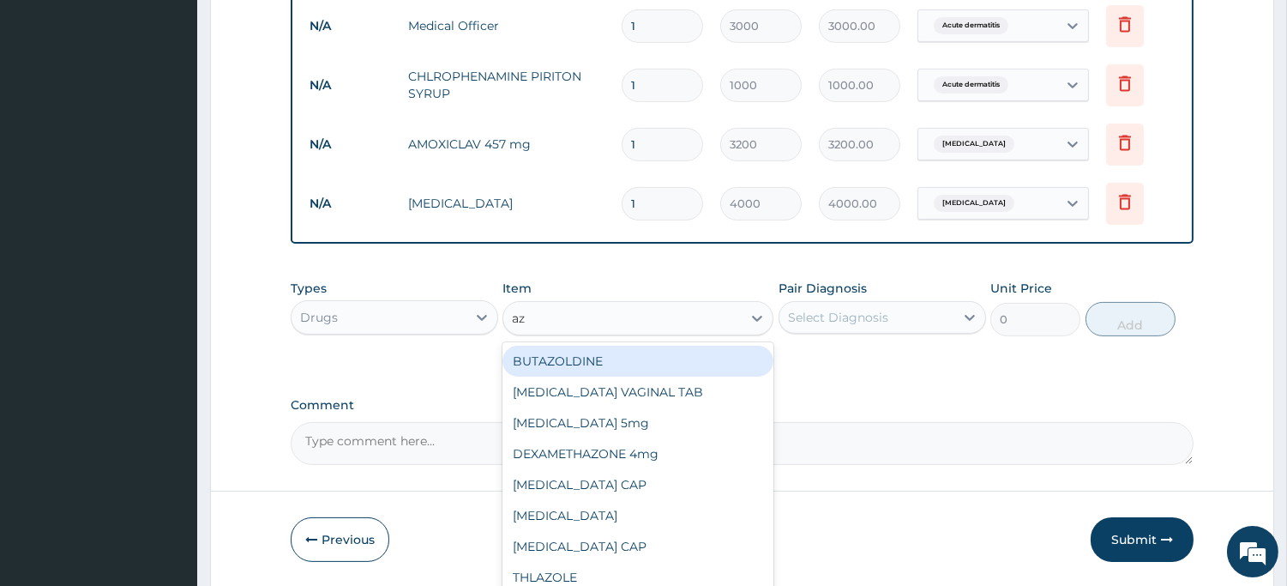
type input "azi"
click at [561, 358] on div "AZITHROMYCIN" at bounding box center [638, 361] width 271 height 31
type input "161"
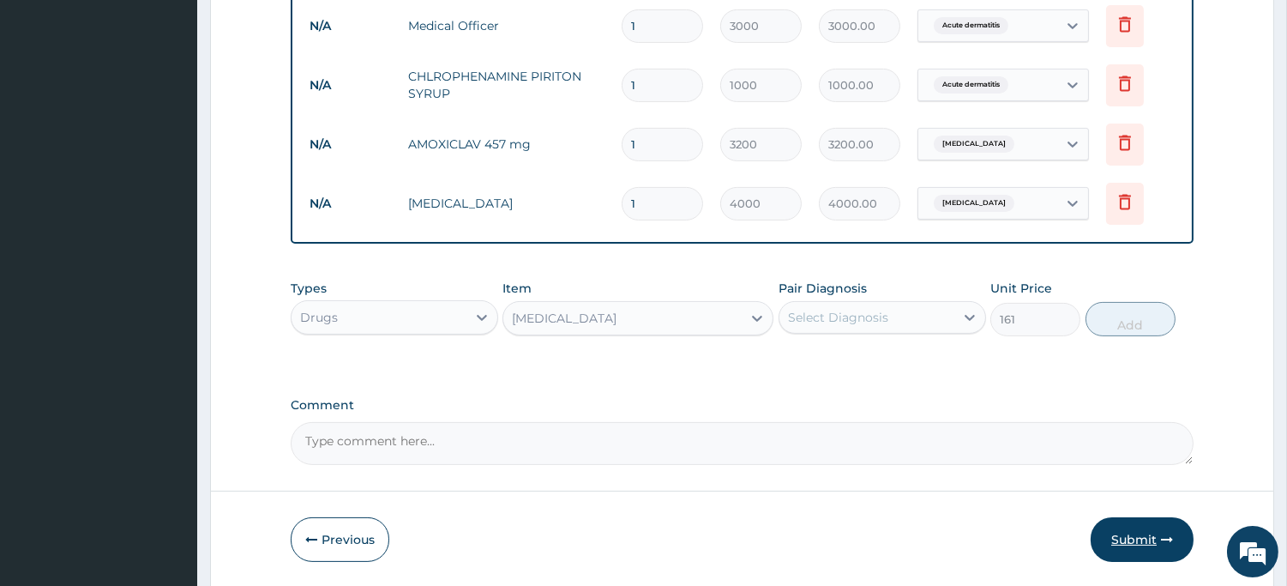
click at [1144, 533] on button "Submit" at bounding box center [1142, 539] width 103 height 45
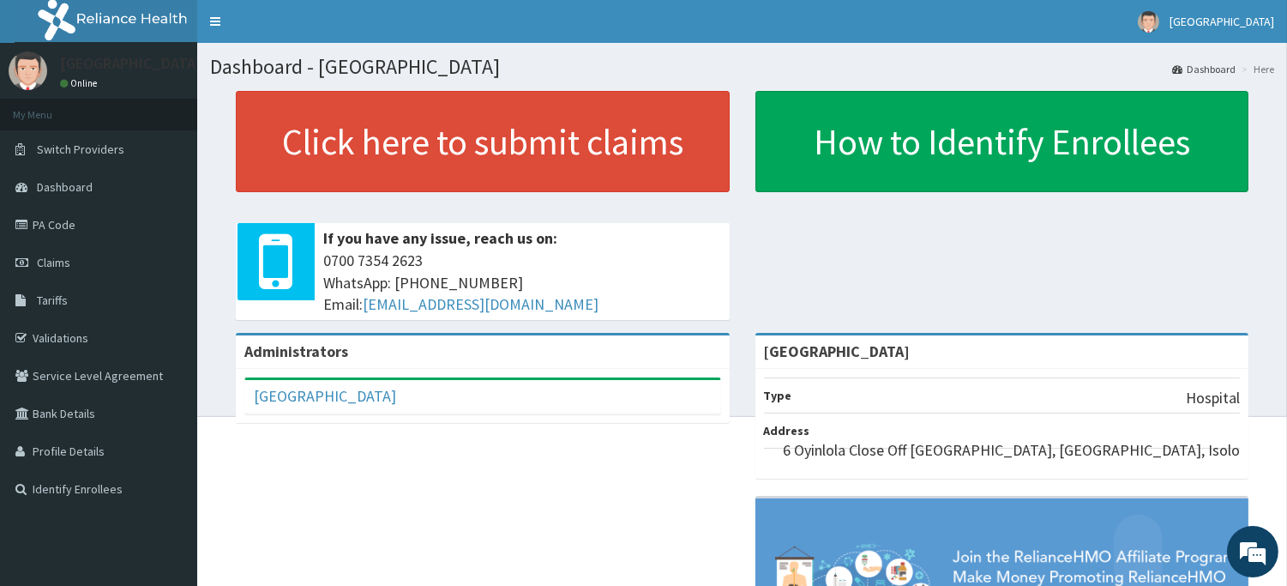
click at [67, 297] on link "Tariffs" at bounding box center [98, 300] width 197 height 38
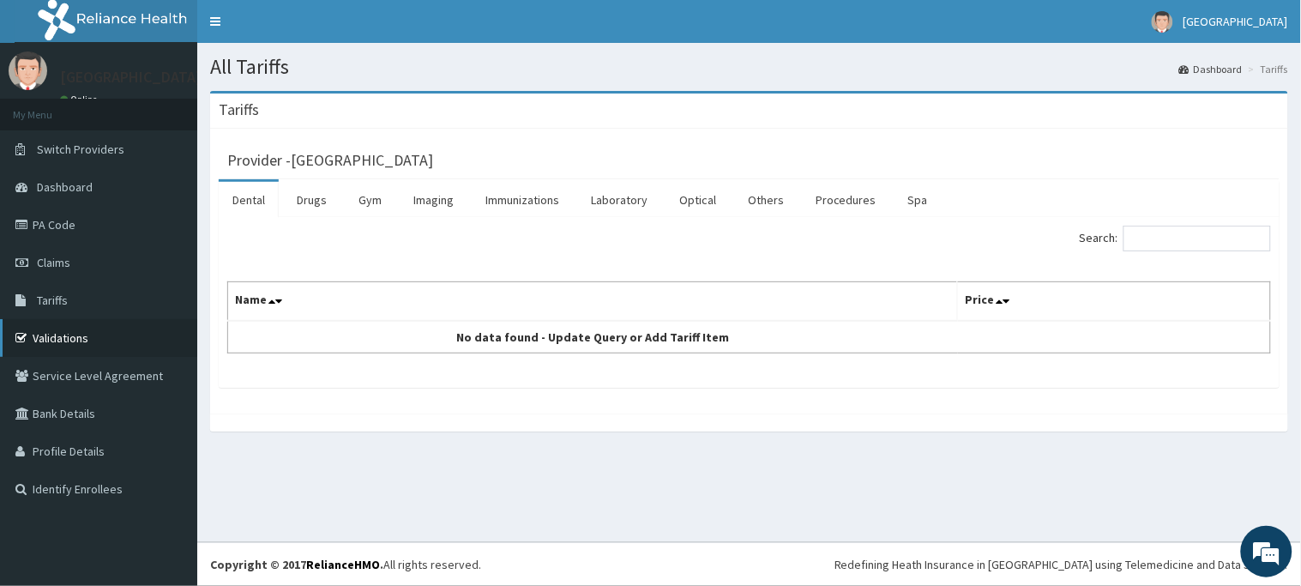
click at [46, 334] on link "Validations" at bounding box center [98, 338] width 197 height 38
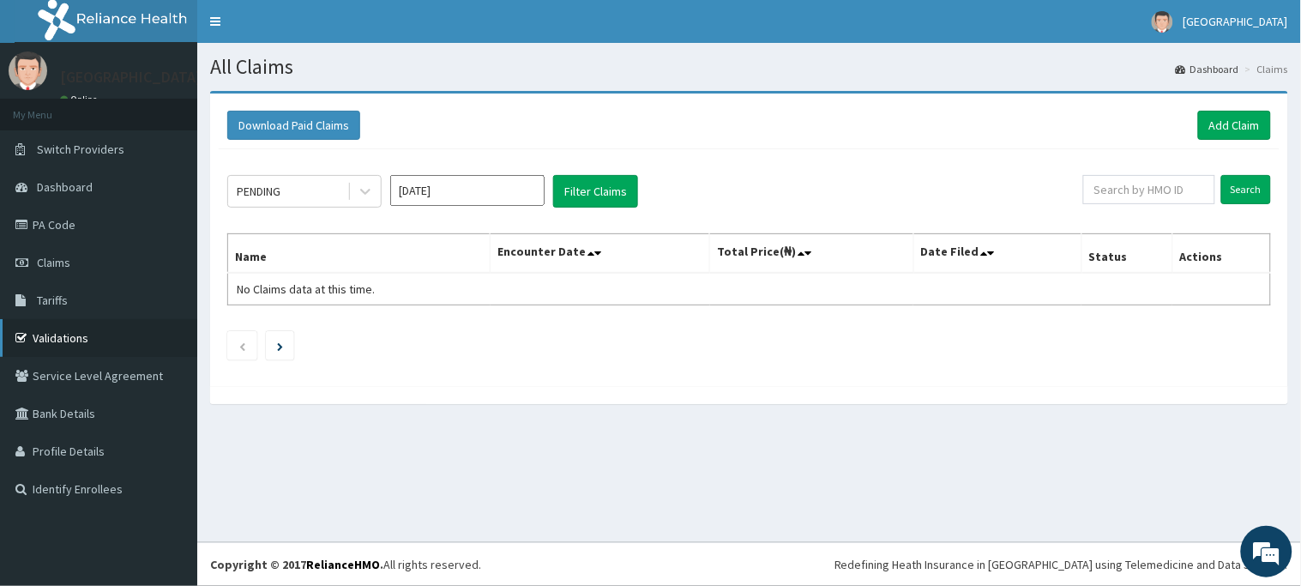
click at [51, 334] on link "Validations" at bounding box center [98, 338] width 197 height 38
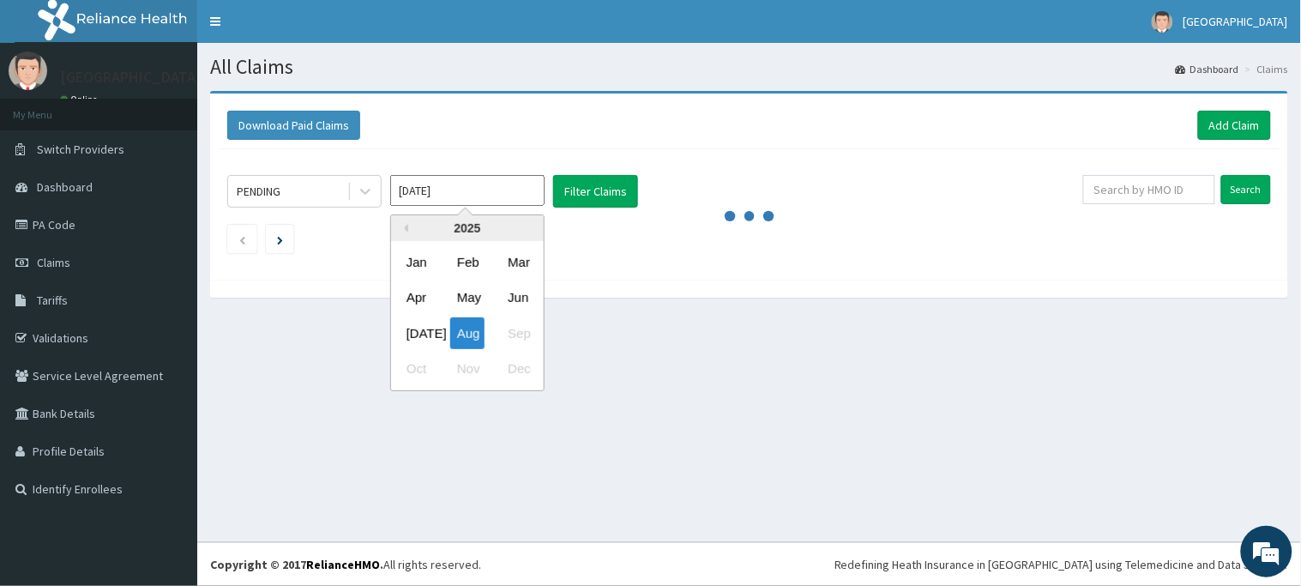
click at [472, 175] on input "Aug 2025" at bounding box center [467, 190] width 154 height 31
click at [425, 339] on div "[DATE]" at bounding box center [417, 333] width 34 height 32
type input "Jul 2025"
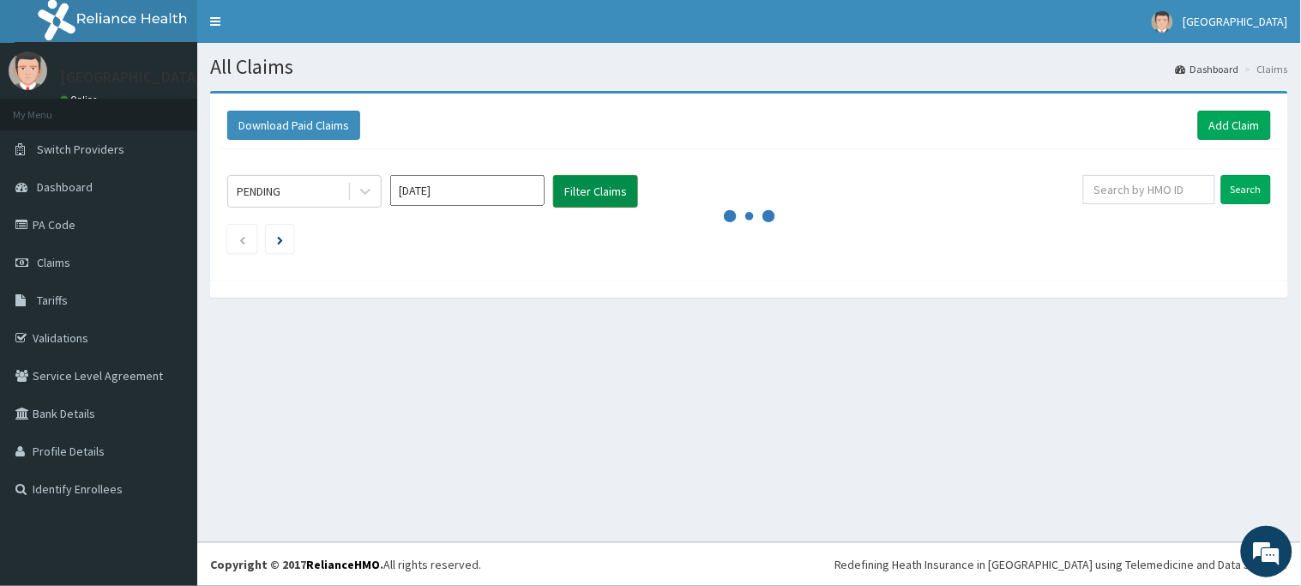
click at [600, 190] on button "Filter Claims" at bounding box center [595, 191] width 85 height 33
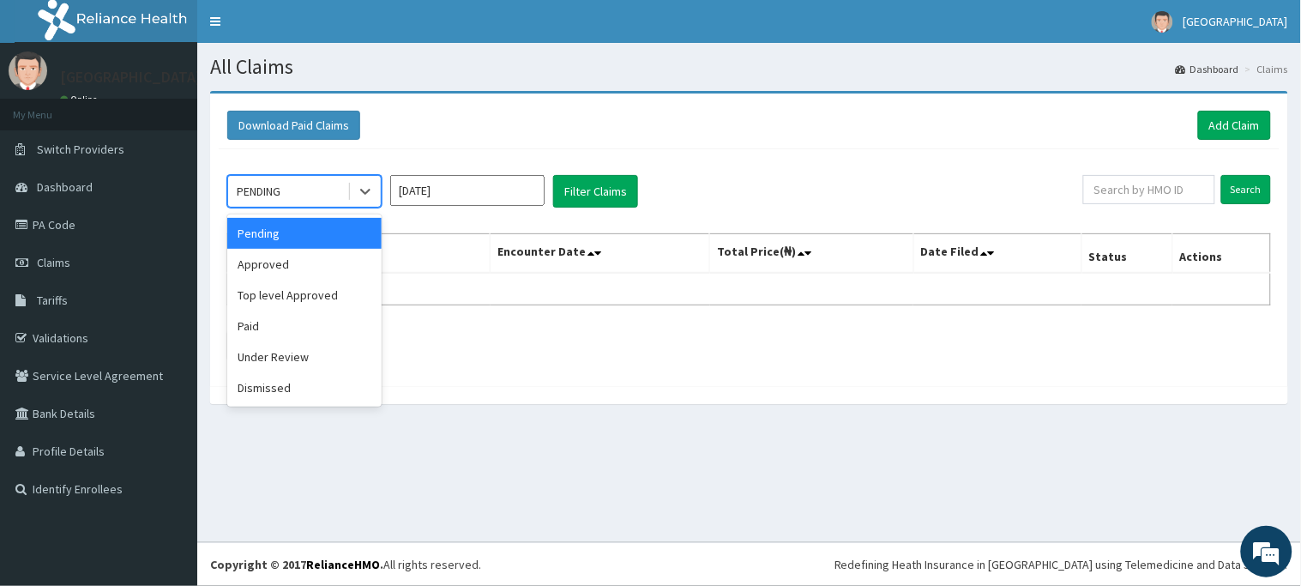
click at [322, 192] on div "PENDING" at bounding box center [287, 191] width 119 height 27
click at [331, 253] on div "Approved" at bounding box center [304, 264] width 154 height 31
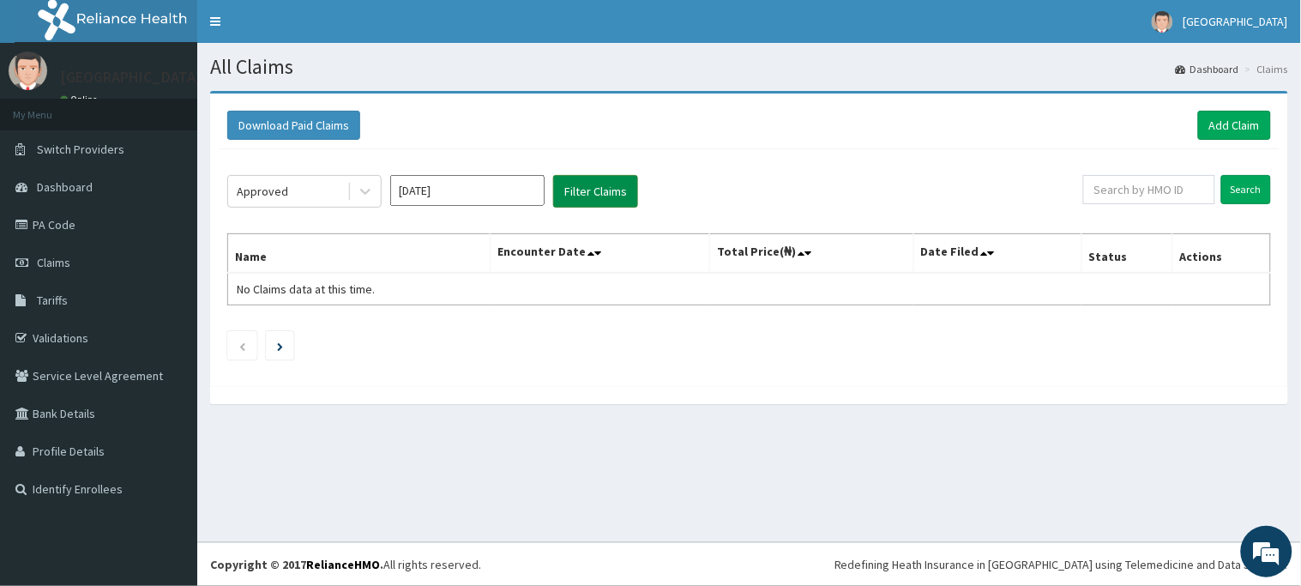
click at [584, 176] on button "Filter Claims" at bounding box center [595, 191] width 85 height 33
click at [581, 186] on button "Filter Claims" at bounding box center [595, 191] width 85 height 33
click at [1249, 189] on input "Search" at bounding box center [1246, 189] width 50 height 29
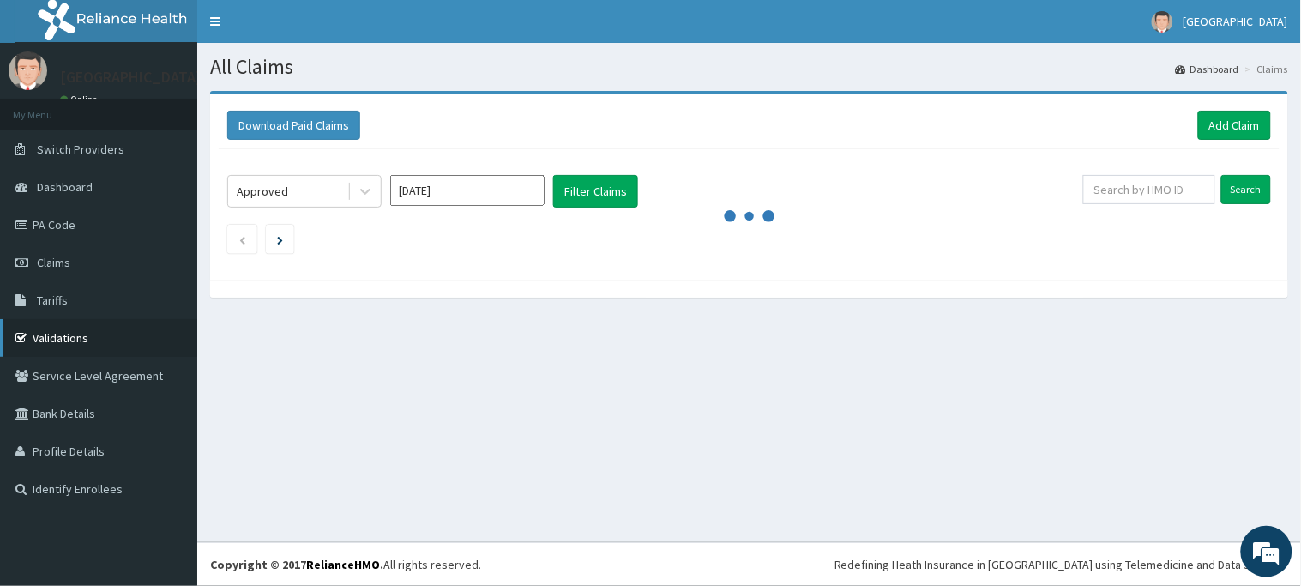
click at [60, 328] on link "Validations" at bounding box center [98, 338] width 197 height 38
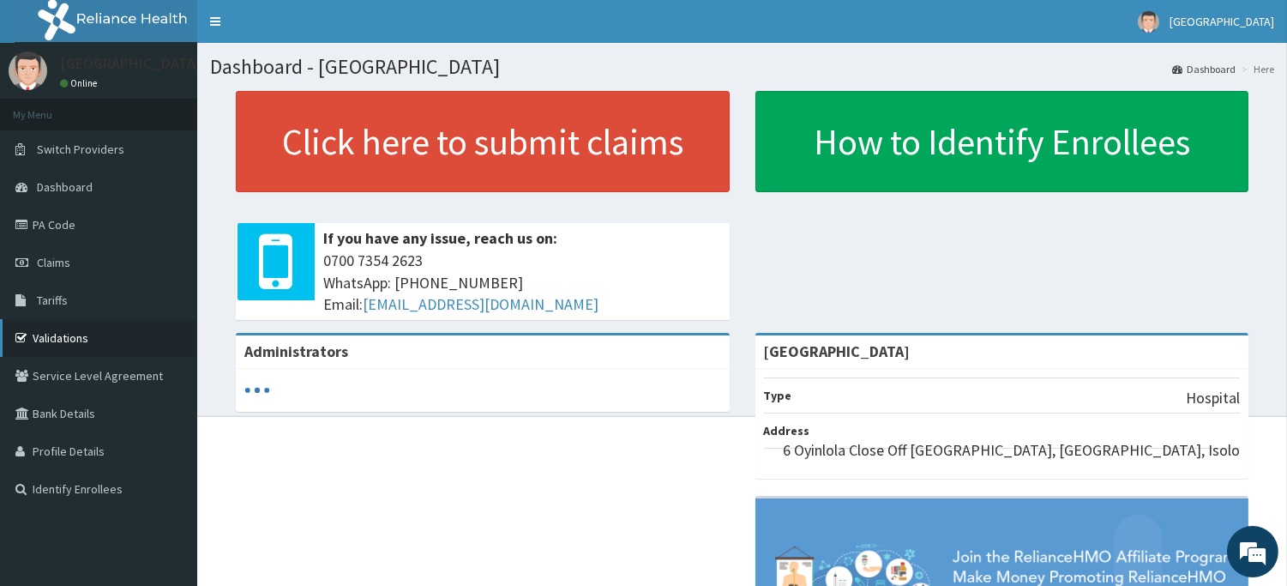
click at [57, 333] on link "Validations" at bounding box center [98, 338] width 197 height 38
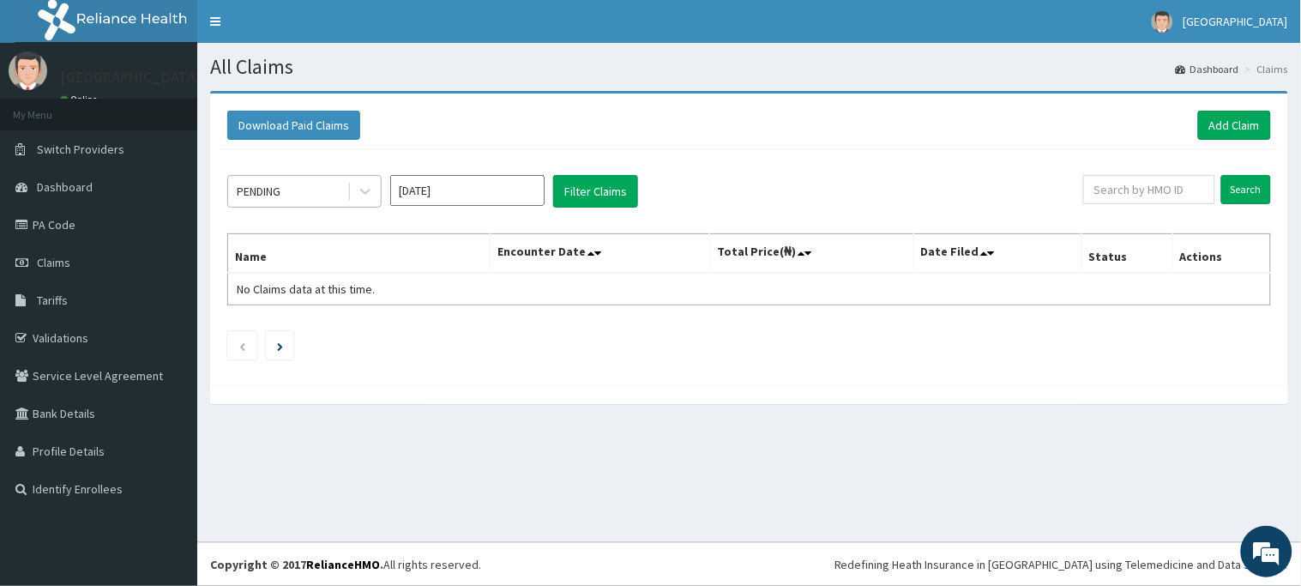
click at [312, 198] on div "PENDING" at bounding box center [287, 191] width 119 height 27
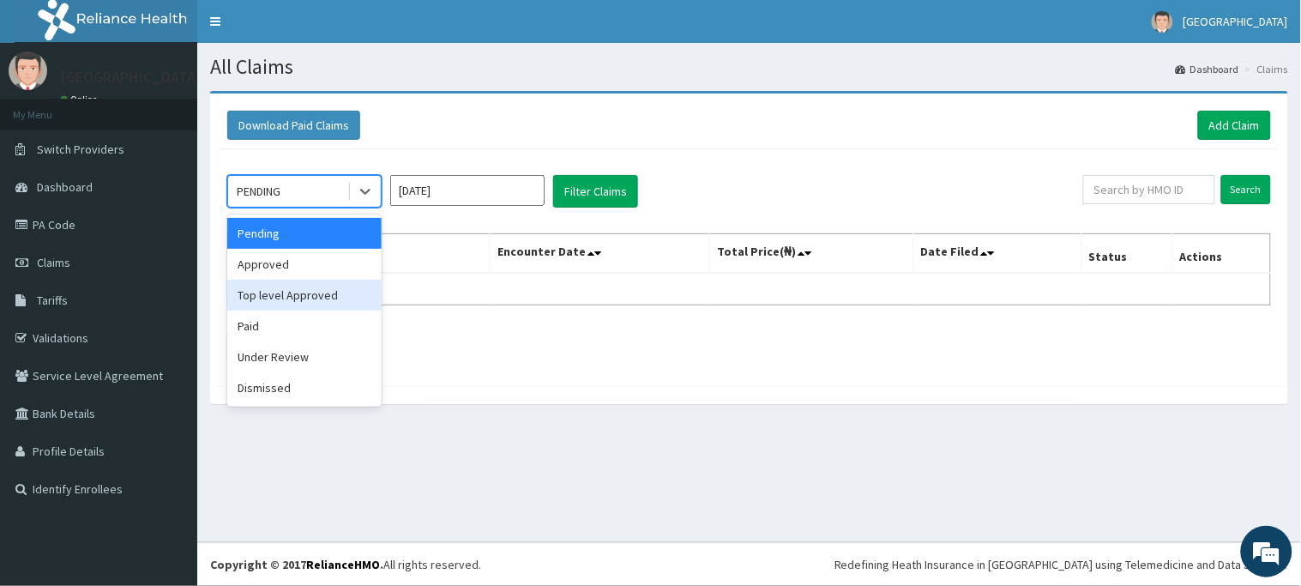
click at [289, 297] on div "Top level Approved" at bounding box center [304, 295] width 154 height 31
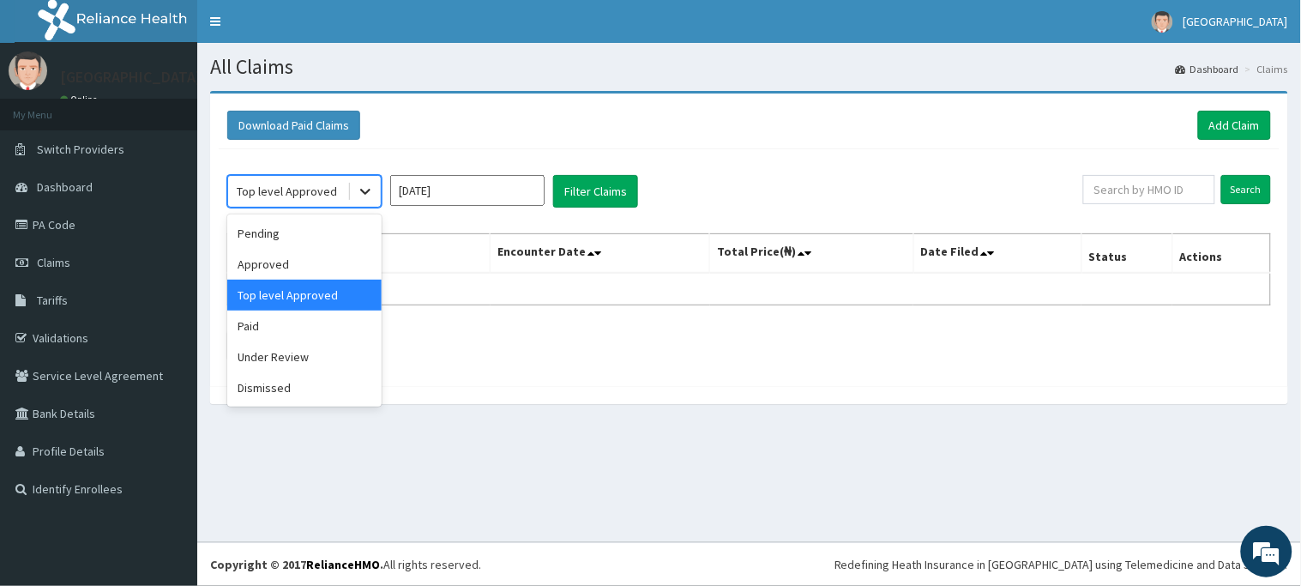
click at [360, 194] on icon at bounding box center [365, 191] width 17 height 17
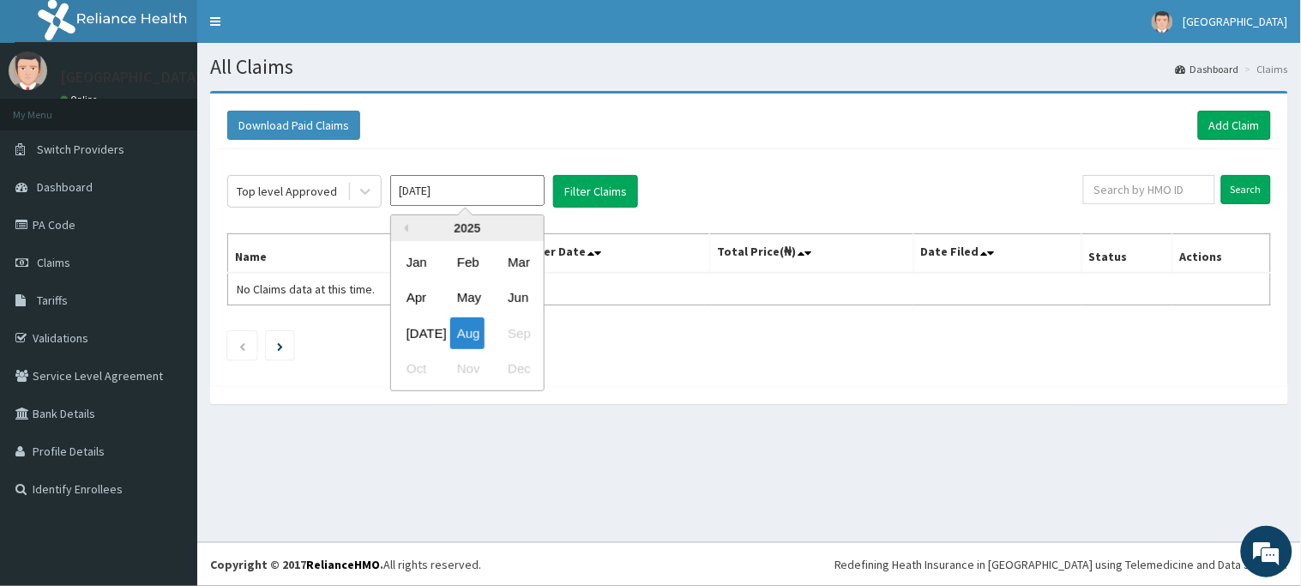
drag, startPoint x: 521, startPoint y: 189, endPoint x: 527, endPoint y: 181, distance: 9.3
click at [527, 181] on input "Aug 2025" at bounding box center [467, 190] width 154 height 31
click at [406, 323] on div "Jul" at bounding box center [417, 333] width 34 height 32
type input "Jul 2025"
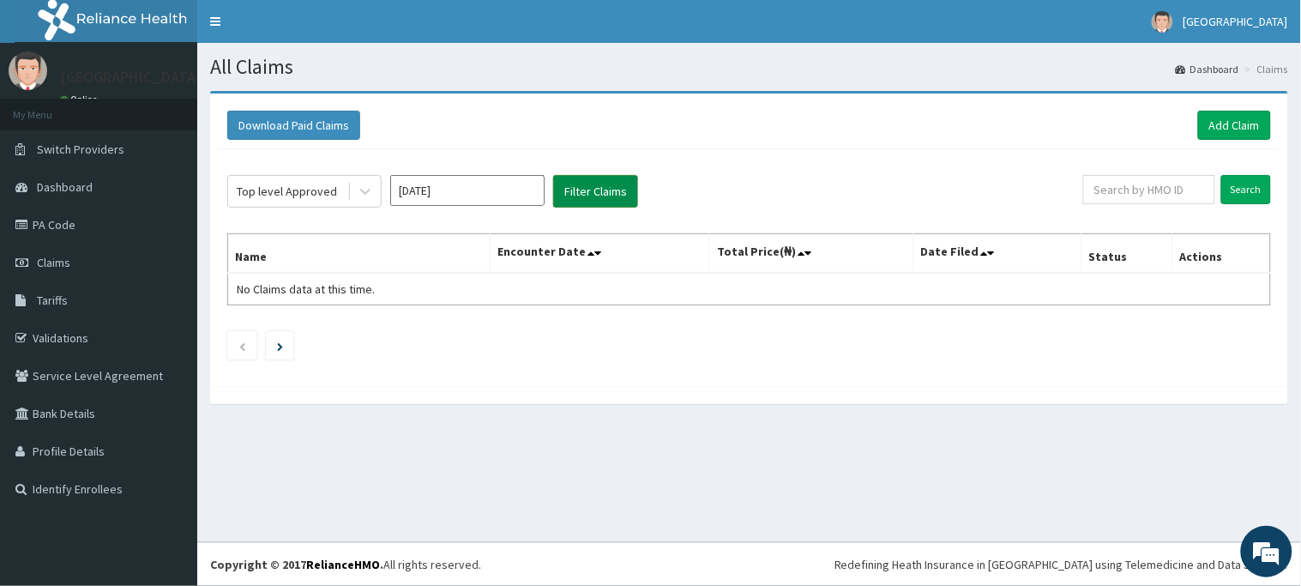
click at [606, 191] on button "Filter Claims" at bounding box center [595, 191] width 85 height 33
click at [1256, 182] on input "Search" at bounding box center [1246, 189] width 50 height 29
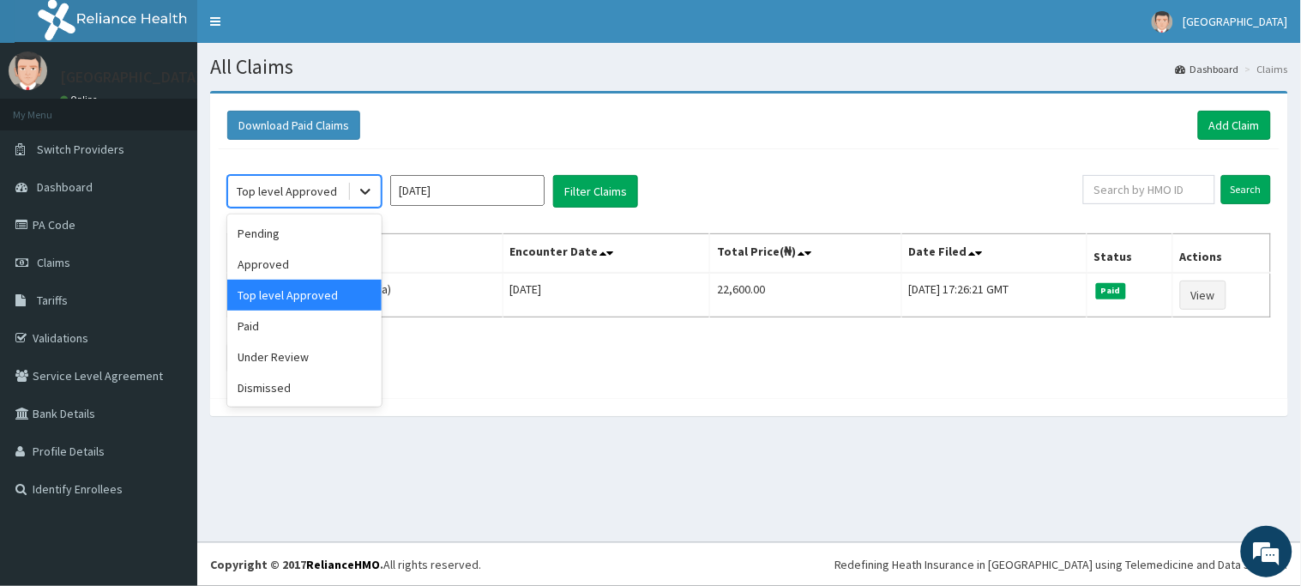
click at [363, 194] on icon at bounding box center [365, 191] width 17 height 17
click at [306, 255] on div "Approved" at bounding box center [304, 264] width 154 height 31
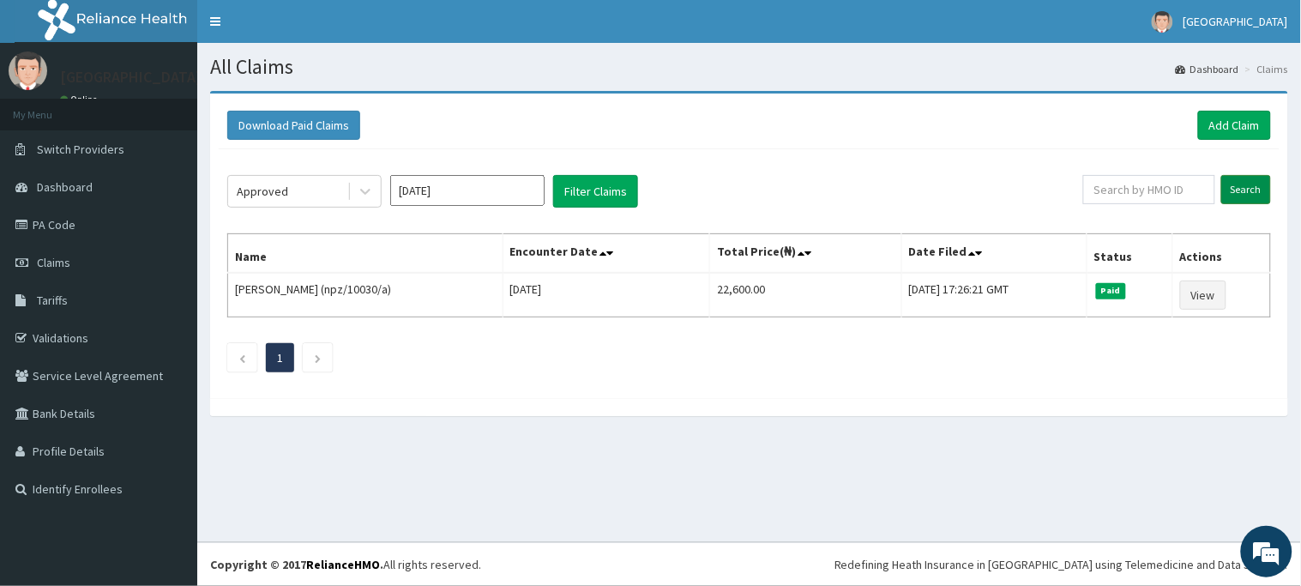
click at [1255, 190] on input "Search" at bounding box center [1246, 189] width 50 height 29
click at [599, 193] on button "Filter Claims" at bounding box center [595, 191] width 85 height 33
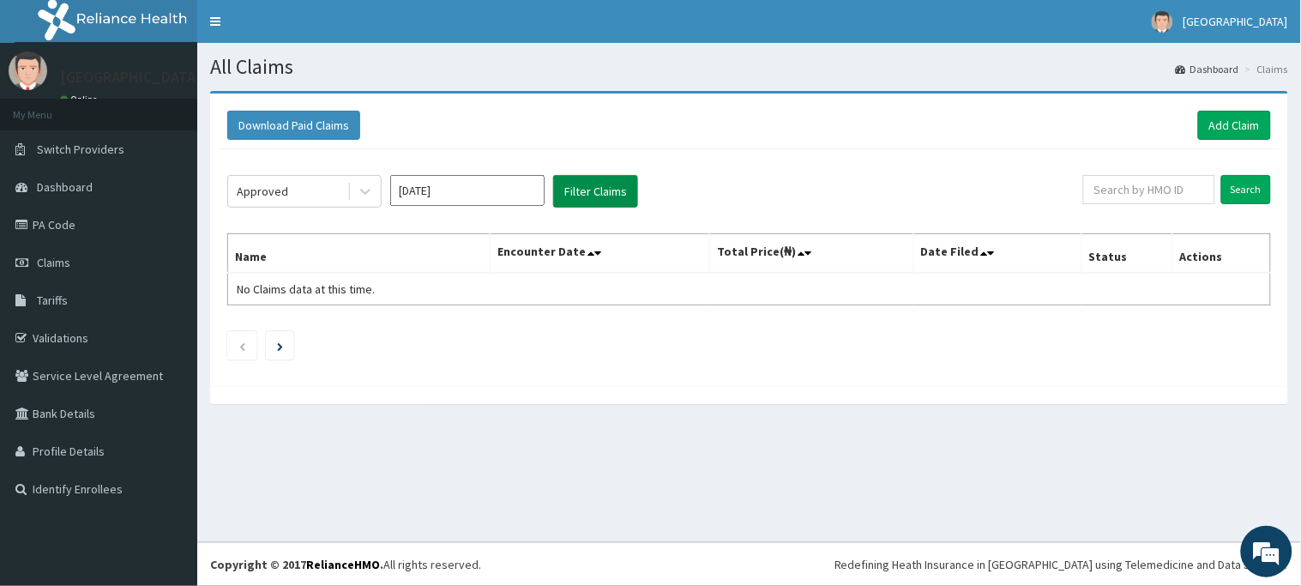
click at [589, 195] on button "Filter Claims" at bounding box center [595, 191] width 85 height 33
click at [1253, 180] on input "Search" at bounding box center [1246, 189] width 50 height 29
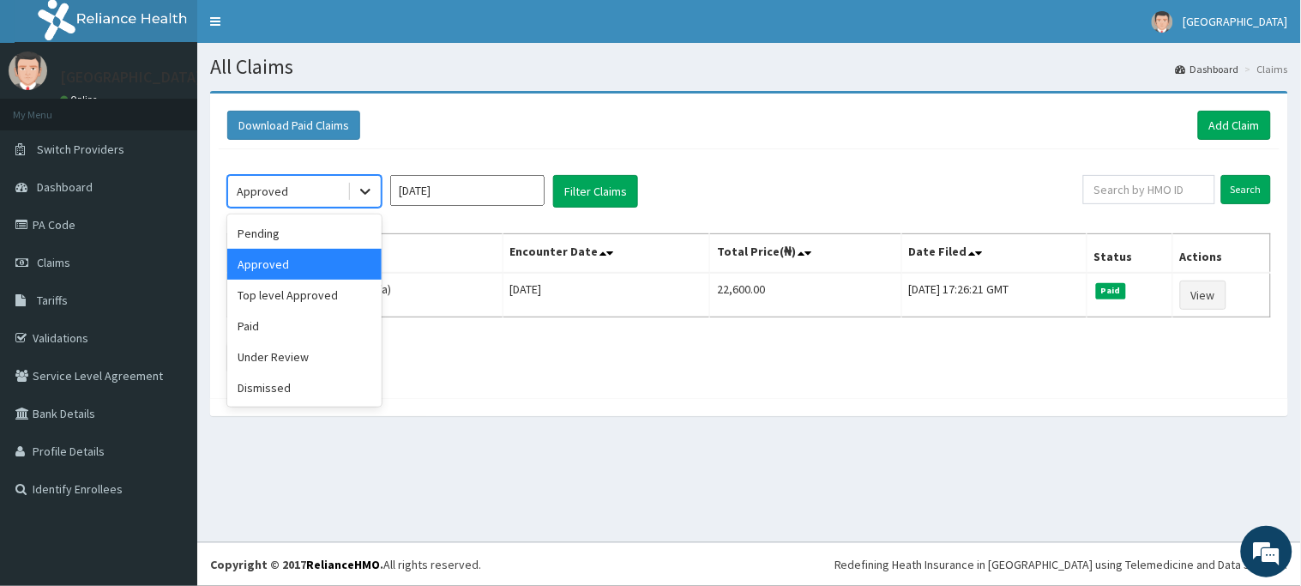
click at [363, 192] on icon at bounding box center [365, 191] width 17 height 17
click at [278, 332] on div "Paid" at bounding box center [304, 325] width 154 height 31
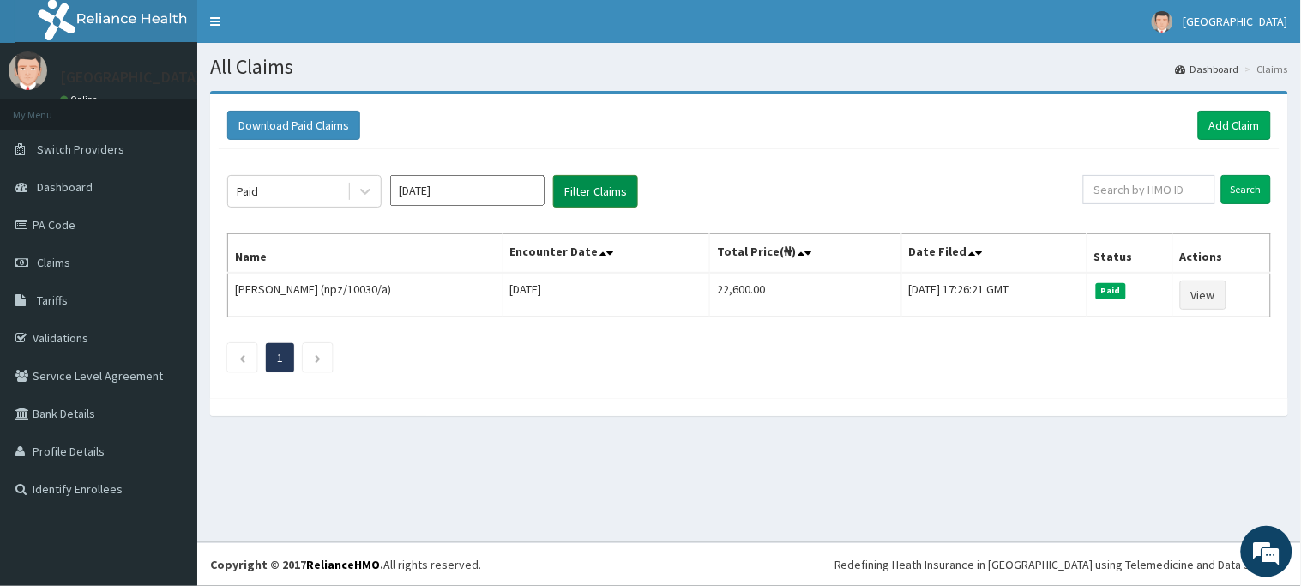
click at [595, 194] on button "Filter Claims" at bounding box center [595, 191] width 85 height 33
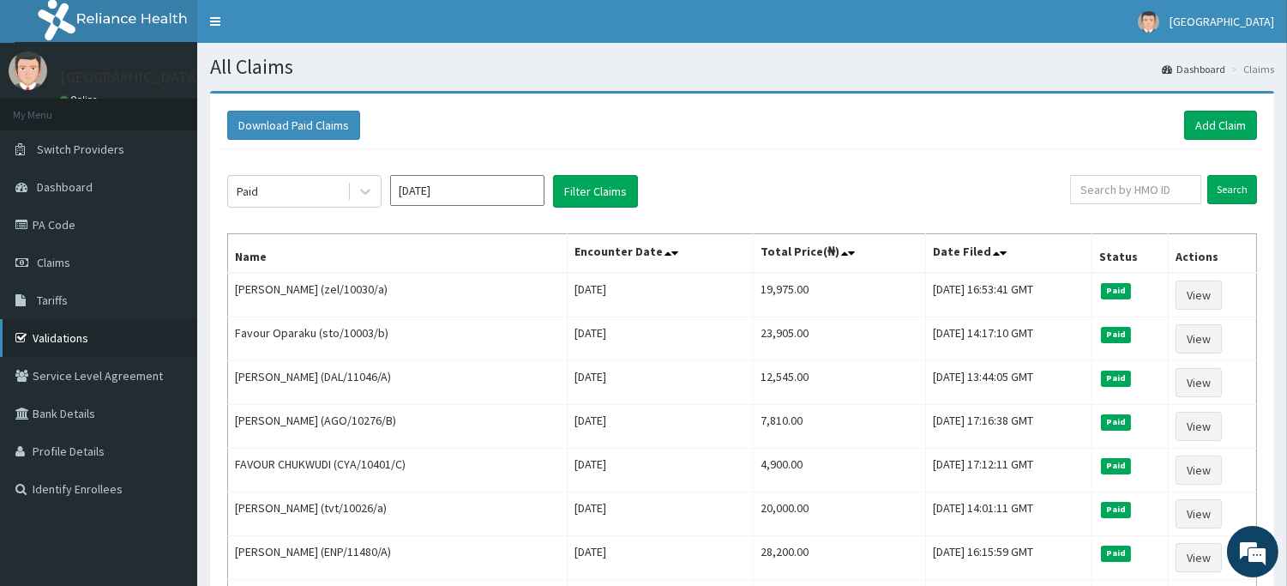
click at [64, 334] on link "Validations" at bounding box center [98, 338] width 197 height 38
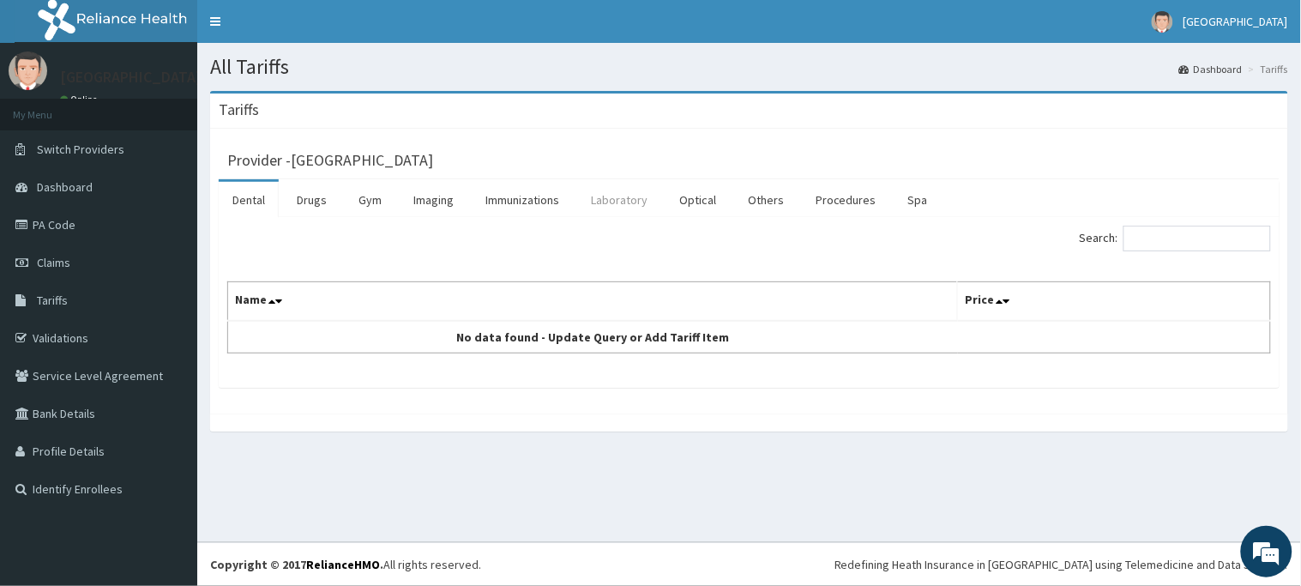
click at [605, 196] on link "Laboratory" at bounding box center [619, 200] width 84 height 36
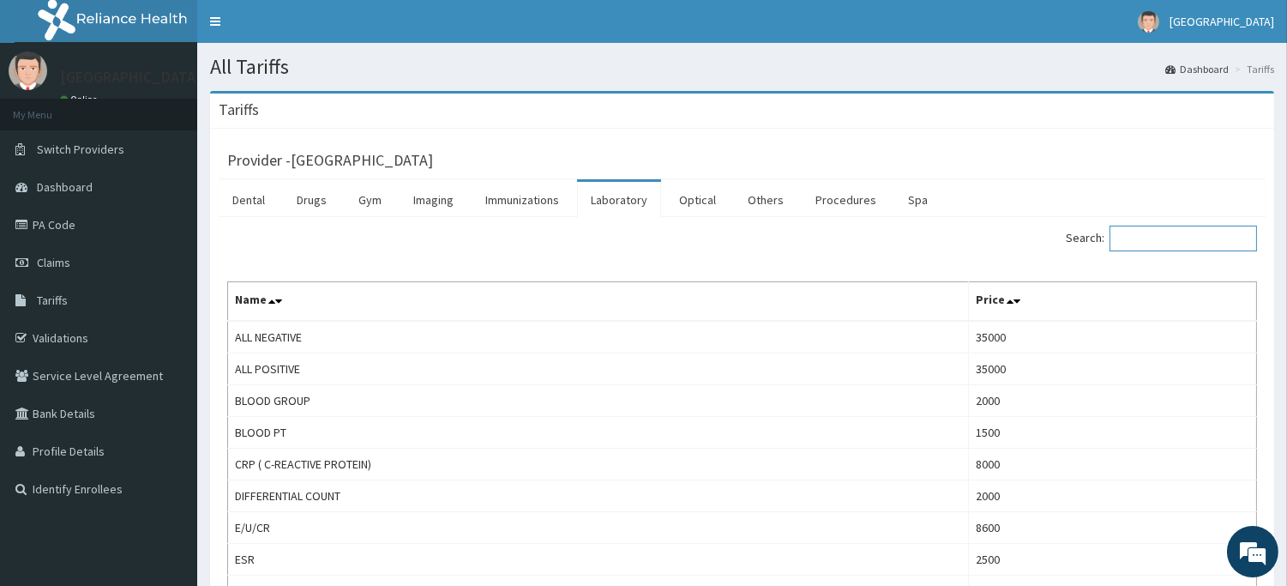
click at [1152, 236] on input "Search:" at bounding box center [1184, 239] width 148 height 26
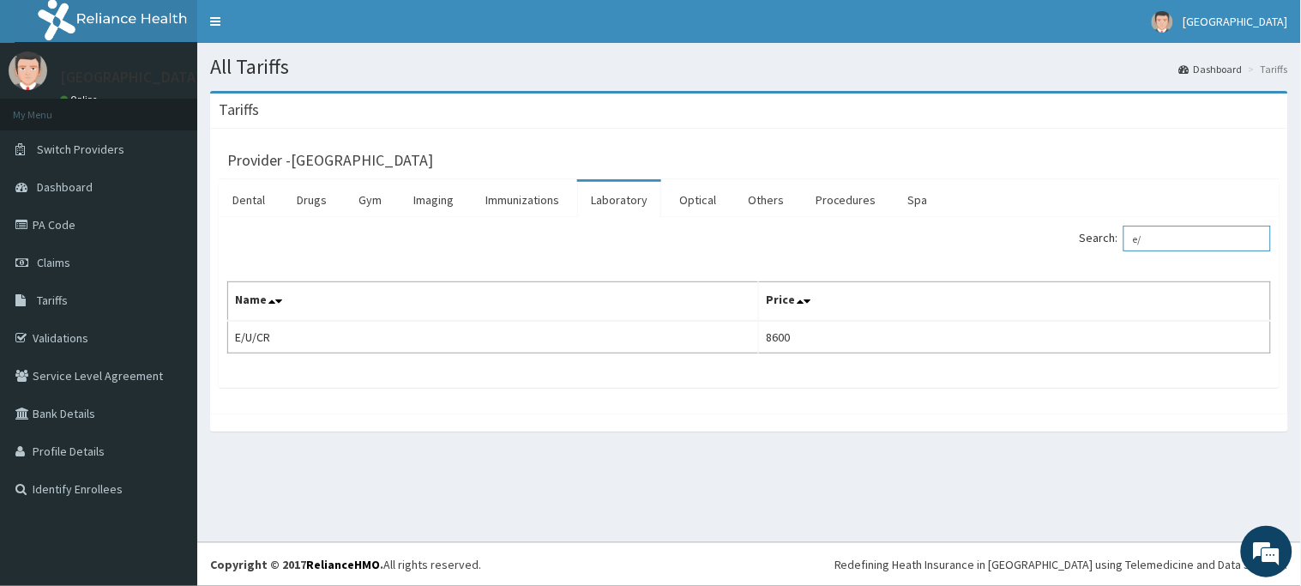
type input "e"
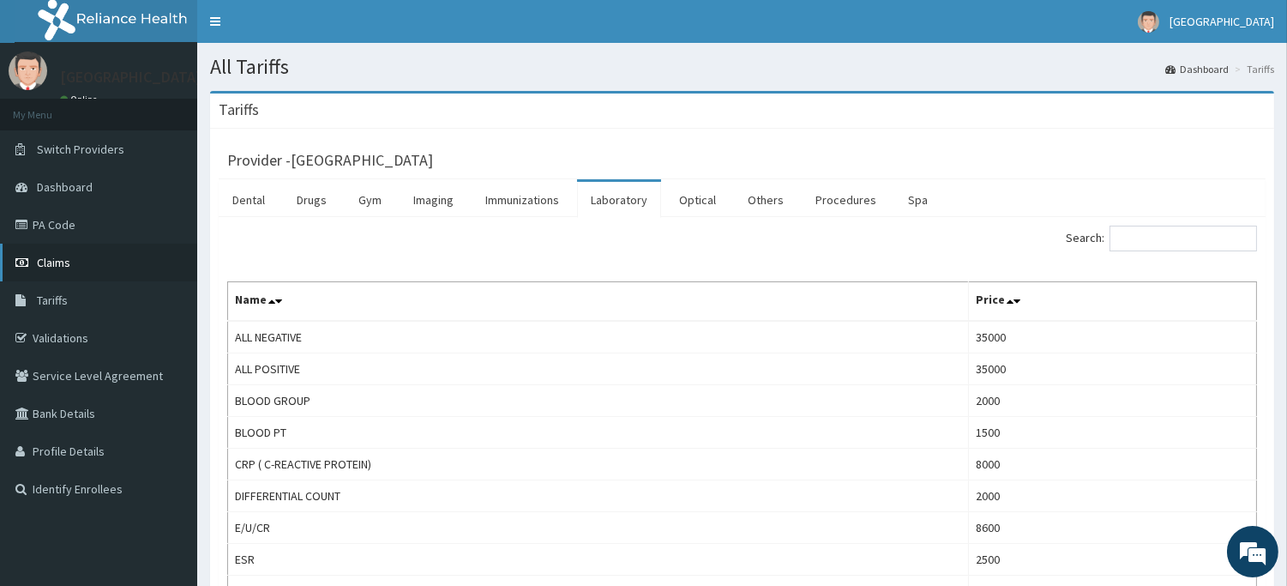
click at [55, 260] on span "Claims" at bounding box center [53, 262] width 33 height 15
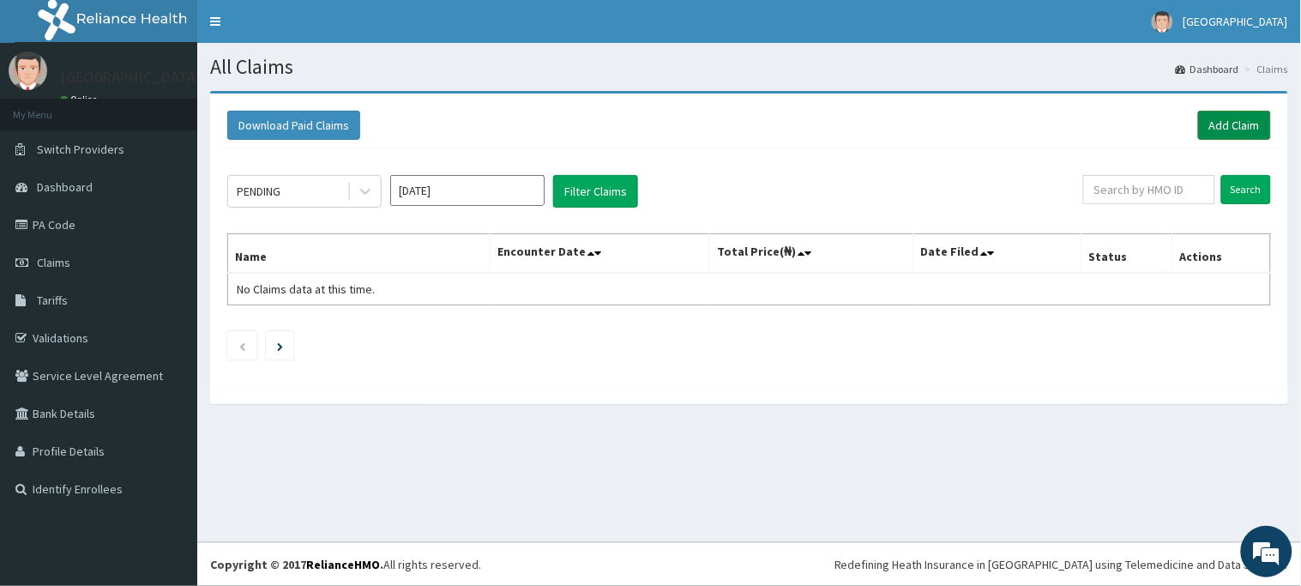
click at [1225, 117] on link "Add Claim" at bounding box center [1234, 125] width 73 height 29
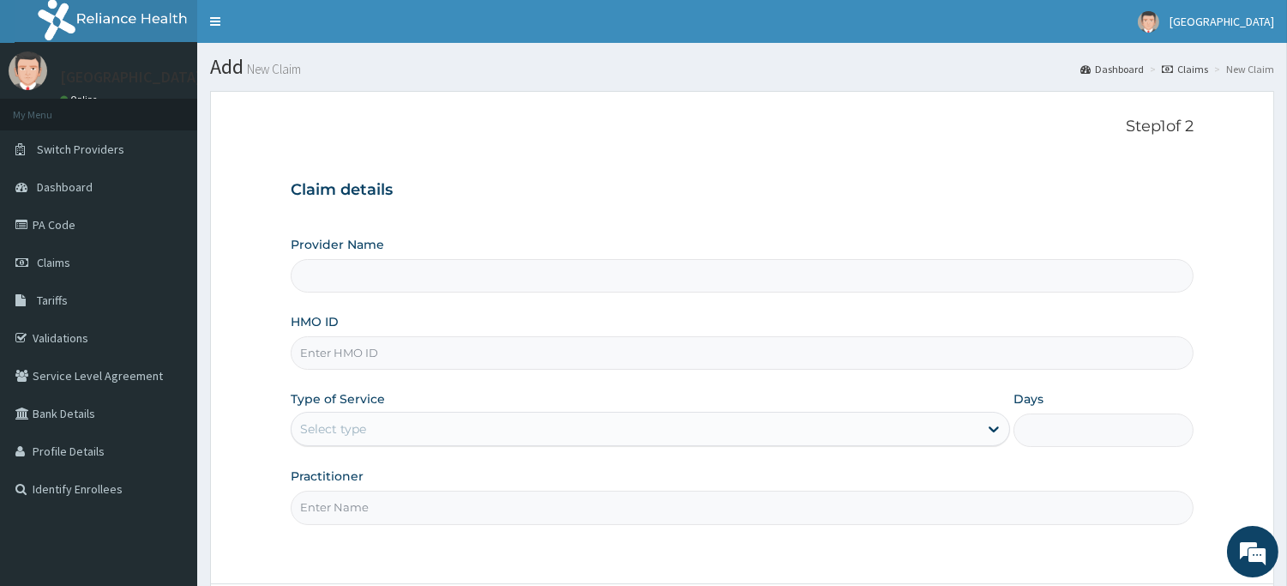
type input "[GEOGRAPHIC_DATA]"
click at [501, 356] on input "HMO ID" at bounding box center [742, 352] width 903 height 33
type input "gmt/10457/b"
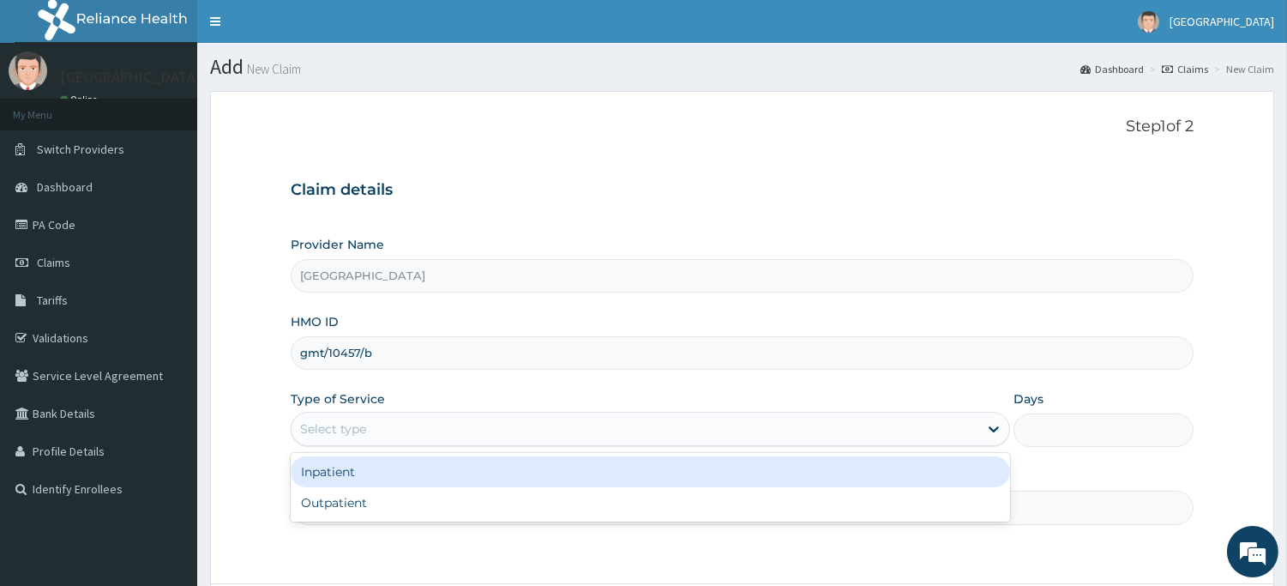
click at [666, 439] on div "Select type" at bounding box center [635, 428] width 687 height 27
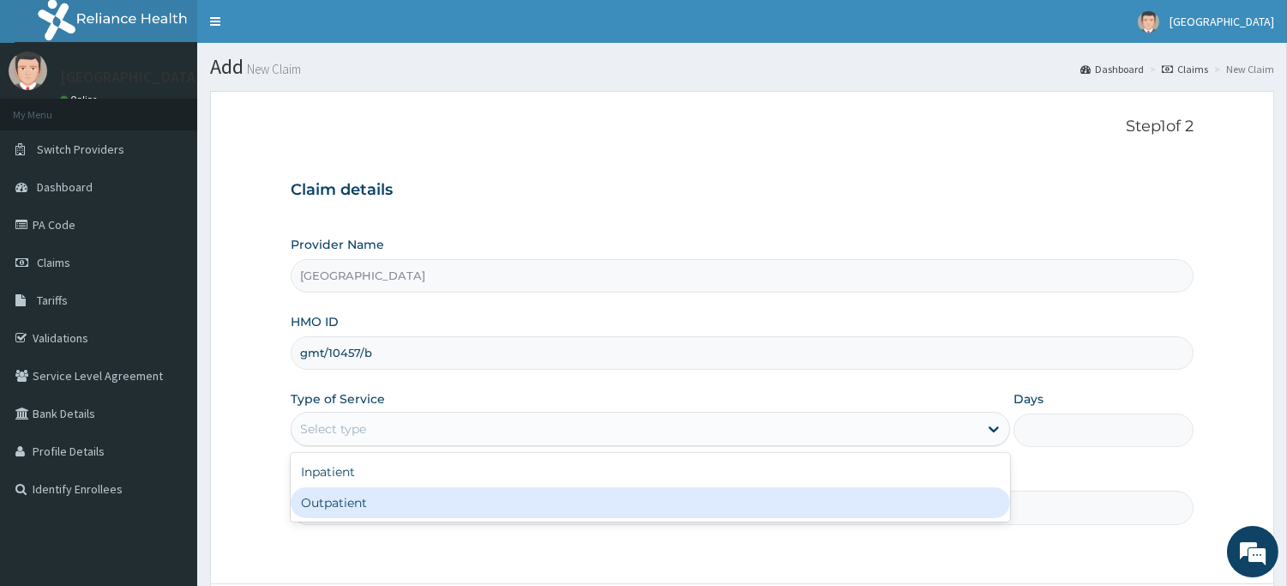
click at [635, 489] on div "Outpatient" at bounding box center [651, 502] width 720 height 31
type input "1"
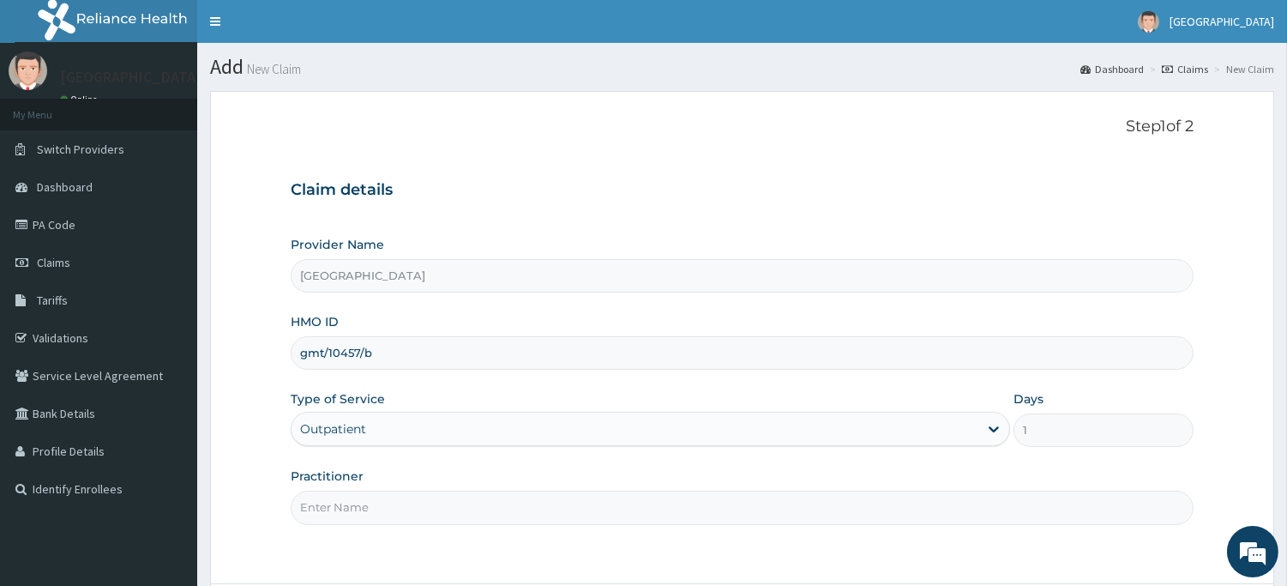
scroll to position [151, 0]
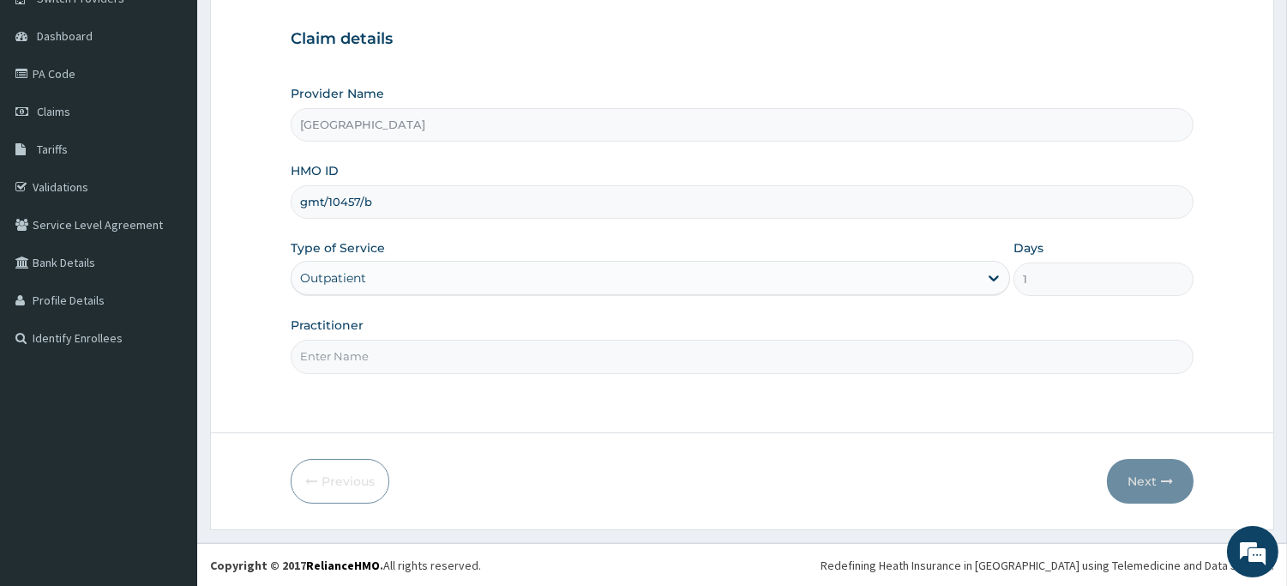
click at [607, 358] on input "Practitioner" at bounding box center [742, 356] width 903 height 33
type input "[PERSON_NAME]"
click at [1153, 481] on button "Next" at bounding box center [1150, 481] width 87 height 45
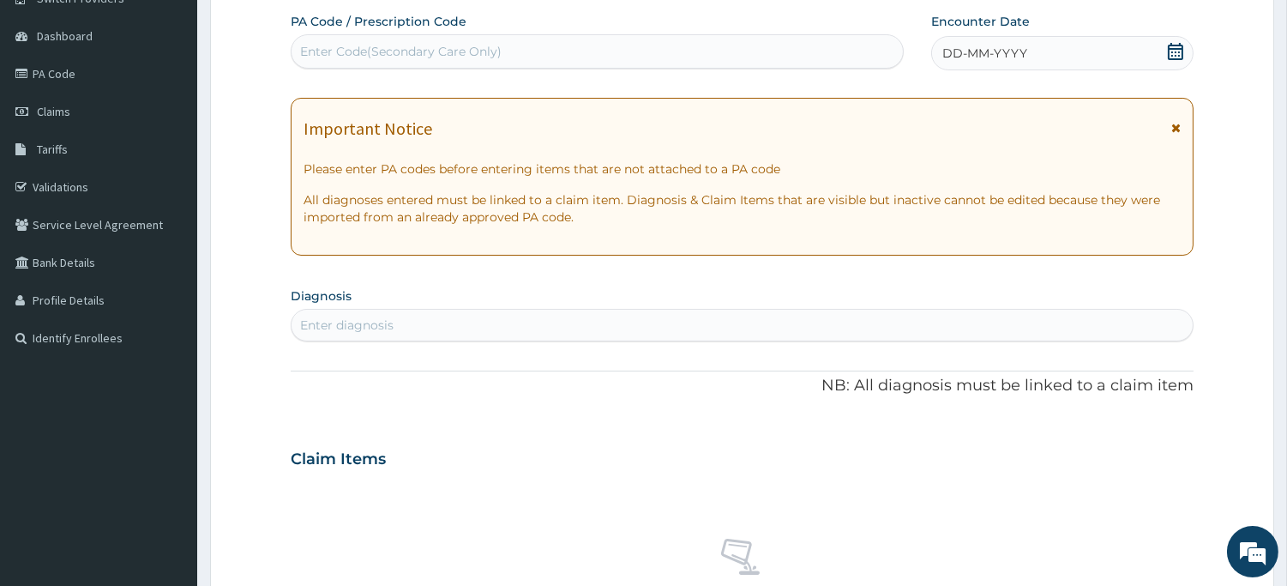
click at [1167, 45] on icon at bounding box center [1175, 51] width 17 height 17
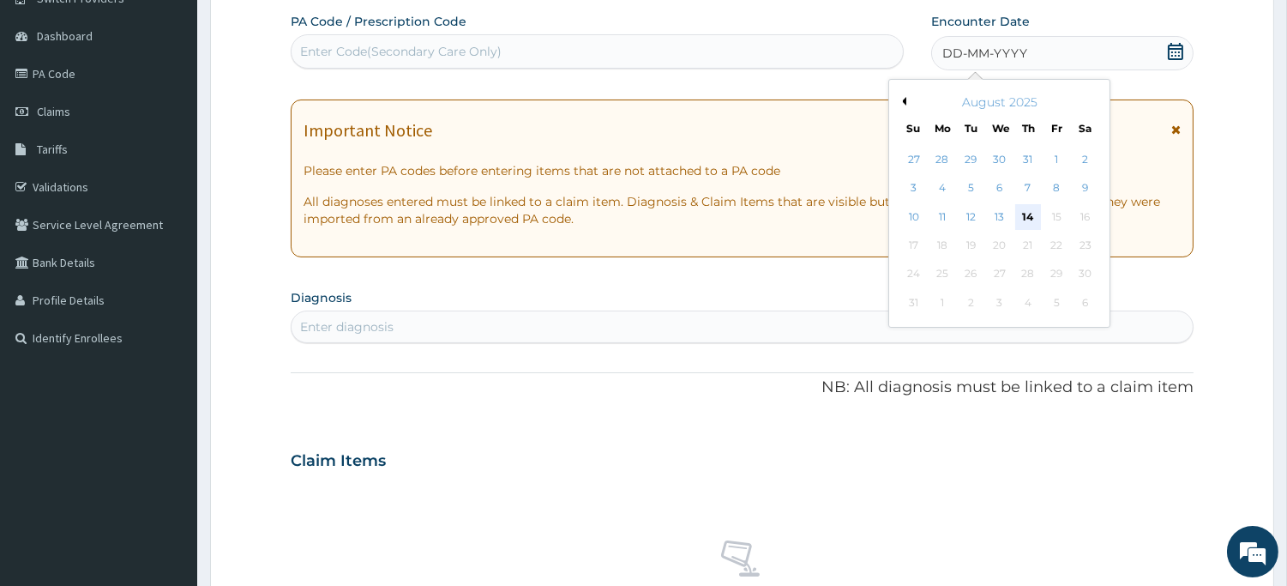
click at [1018, 208] on div "14" at bounding box center [1028, 217] width 26 height 26
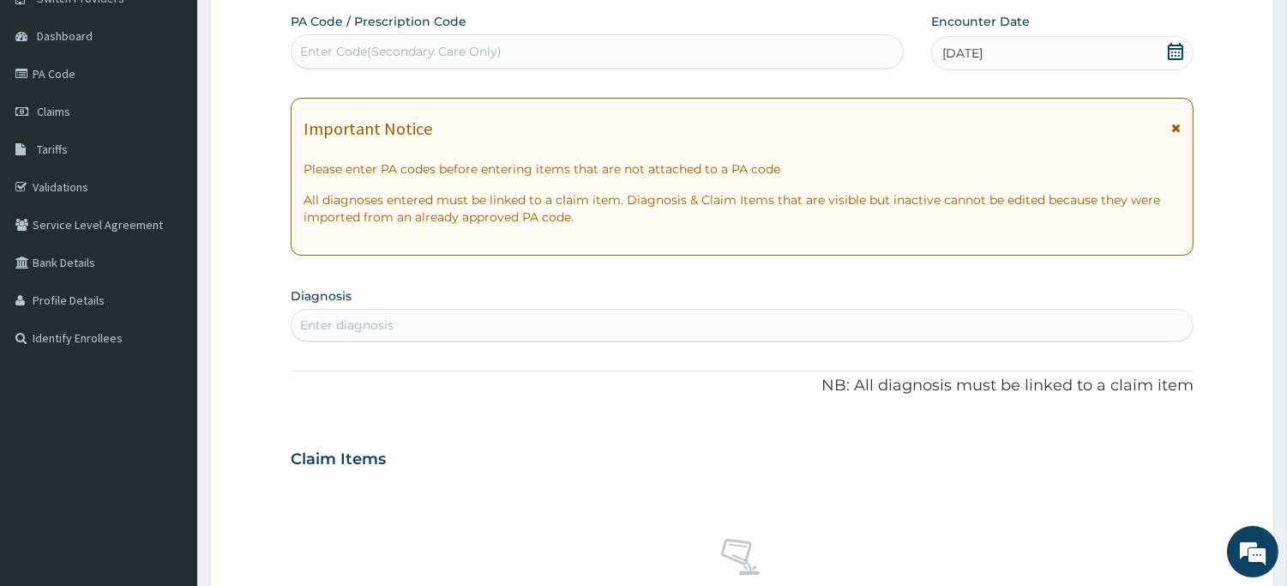
click at [502, 317] on div "Enter diagnosis" at bounding box center [742, 324] width 901 height 27
type input "b"
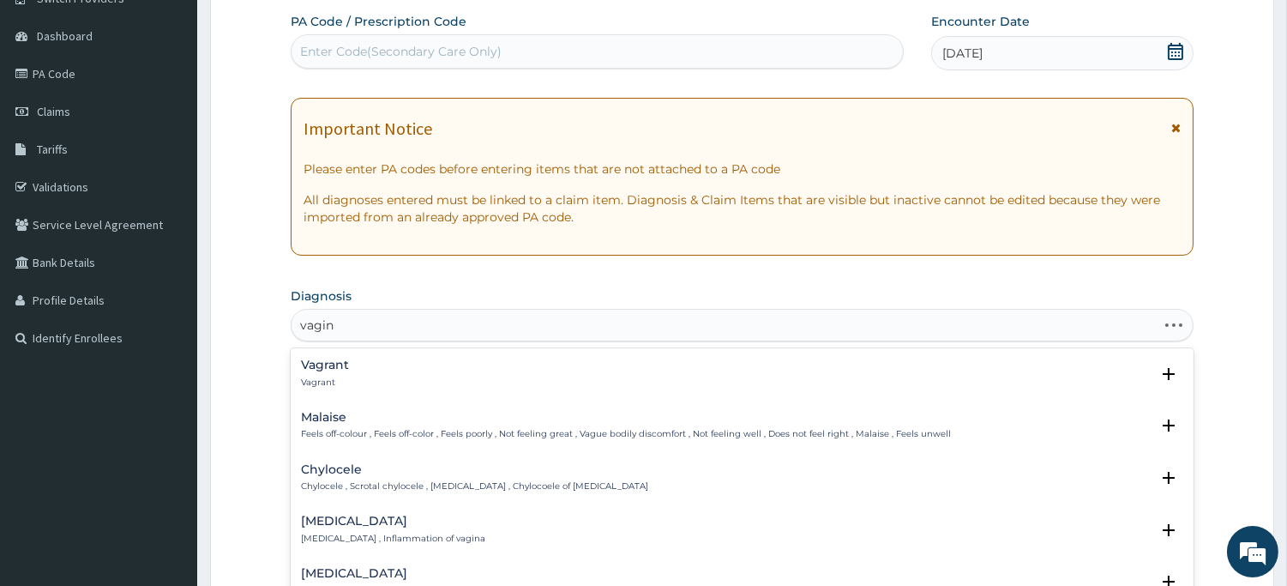
type input "vagino"
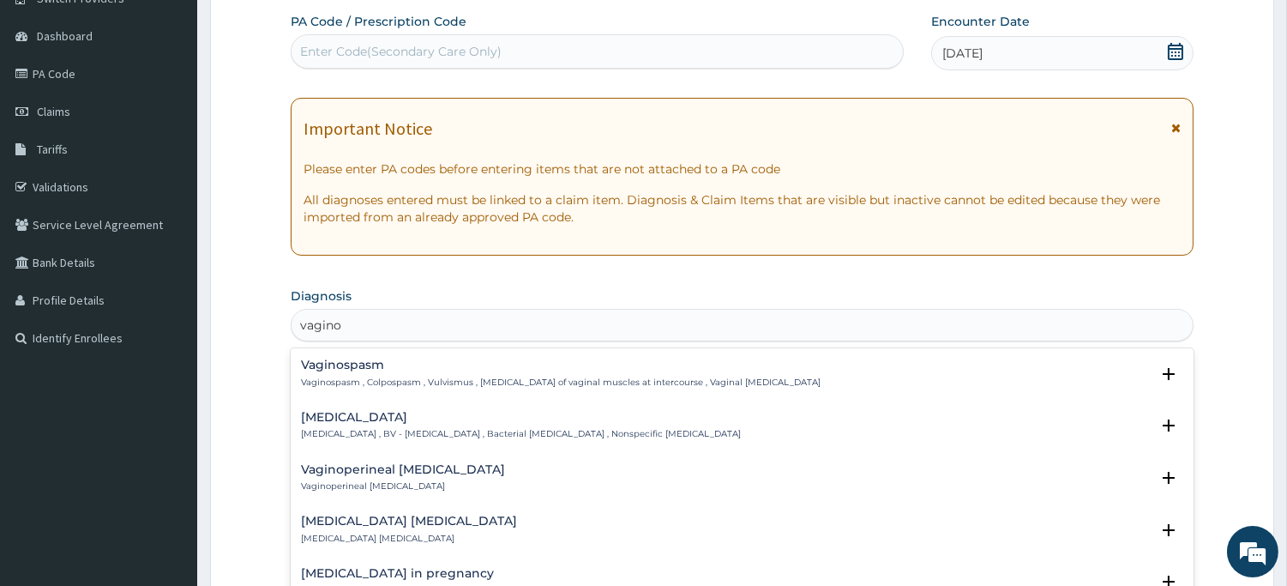
click at [410, 414] on h4 "[MEDICAL_DATA]" at bounding box center [521, 417] width 440 height 13
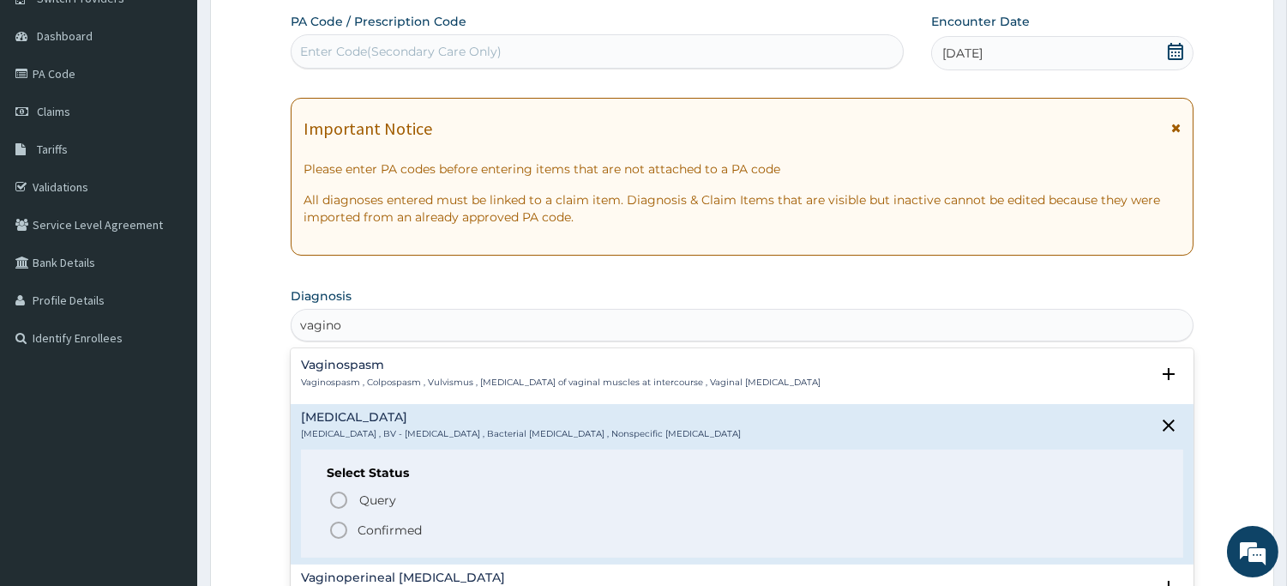
click at [337, 527] on icon "status option filled" at bounding box center [338, 530] width 21 height 21
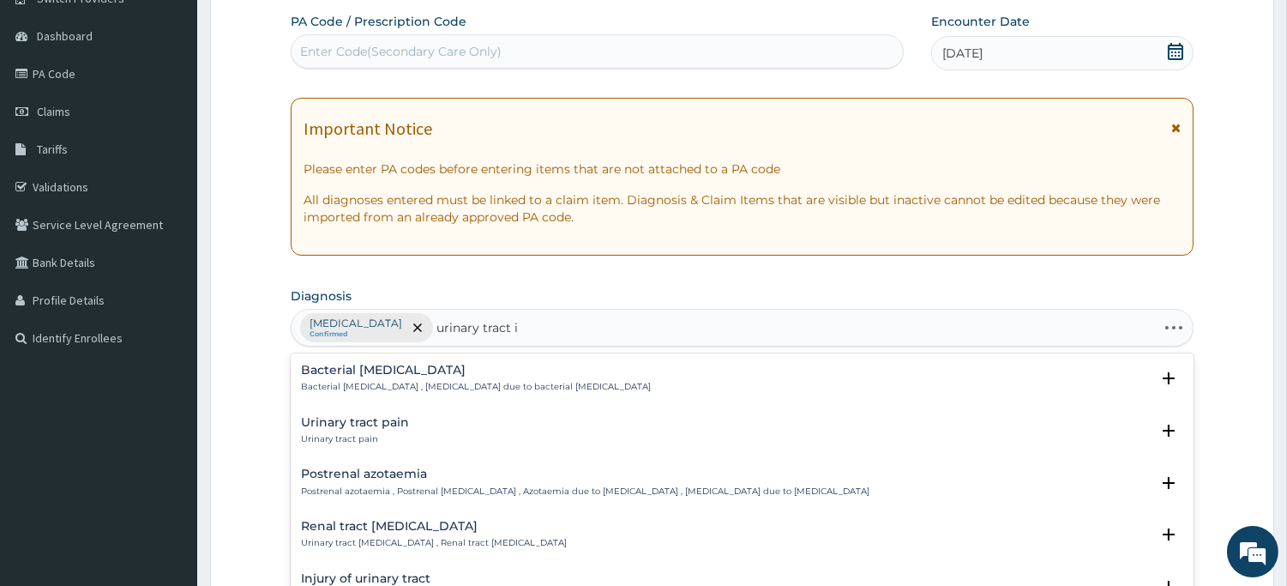
type input "urinary tract in"
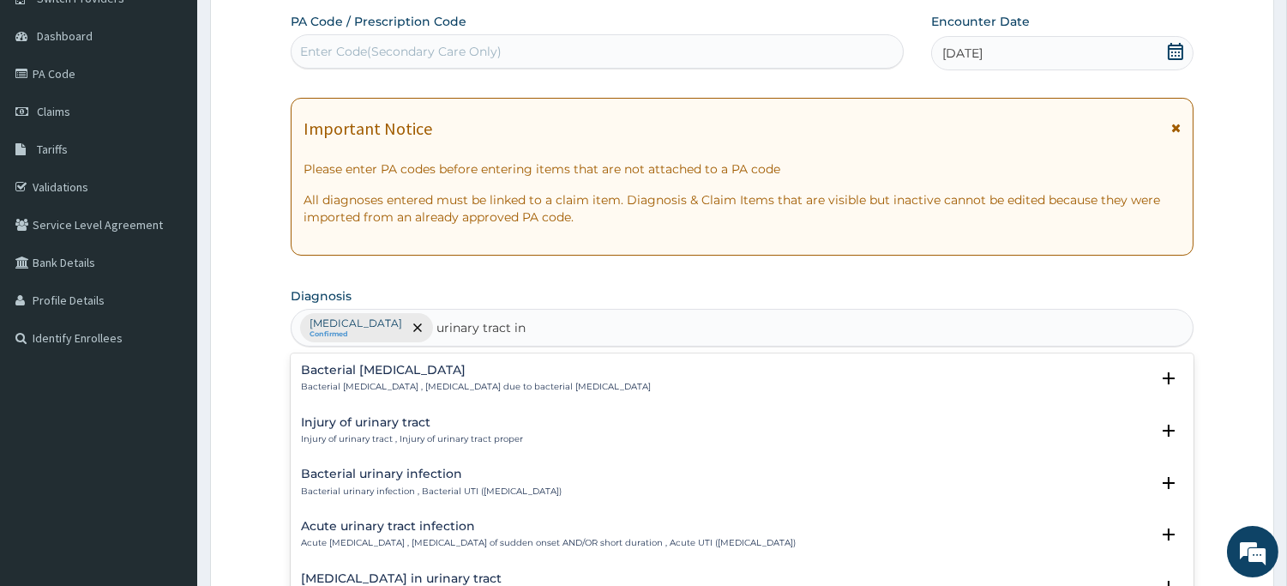
click at [407, 526] on h4 "Acute urinary tract infection" at bounding box center [548, 526] width 495 height 13
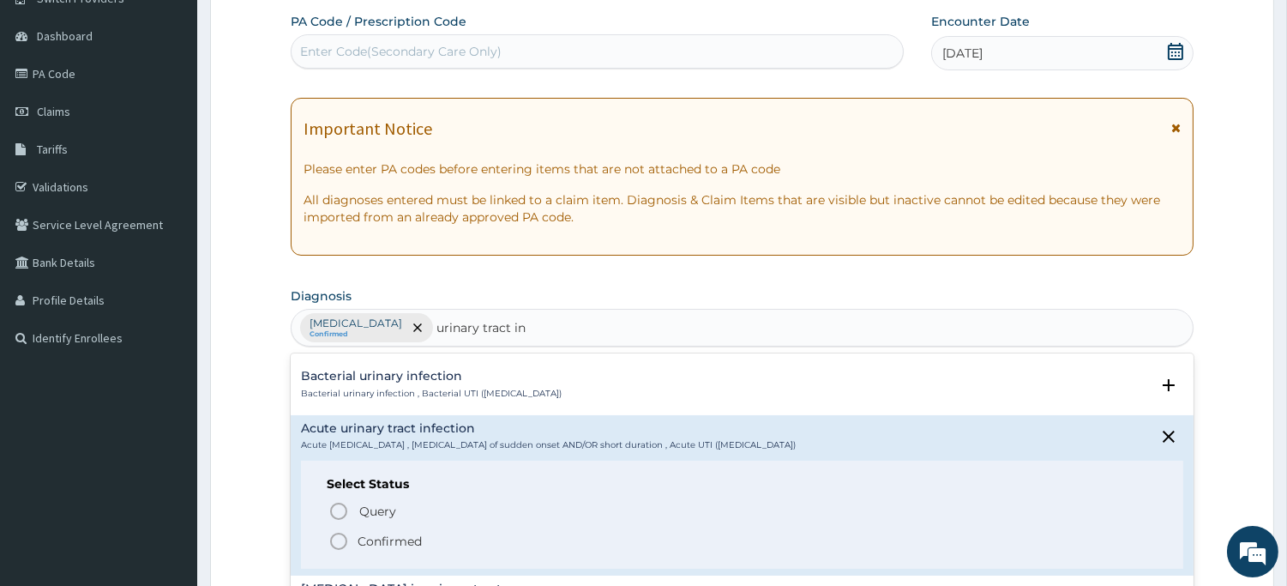
scroll to position [190, 0]
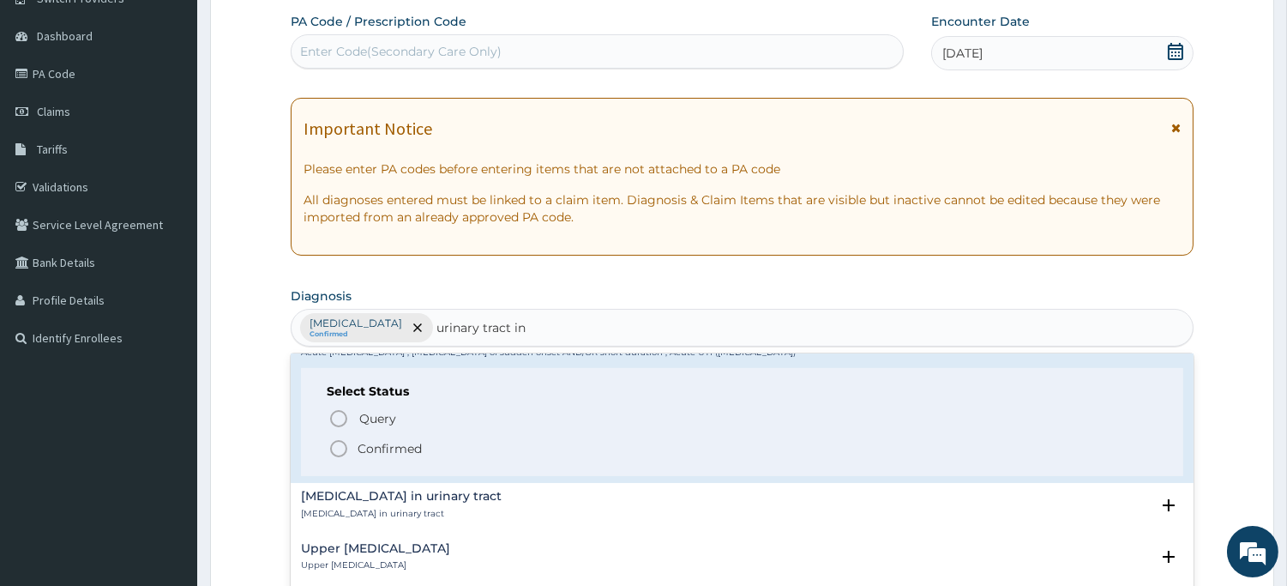
click at [338, 448] on icon "status option filled" at bounding box center [338, 448] width 21 height 21
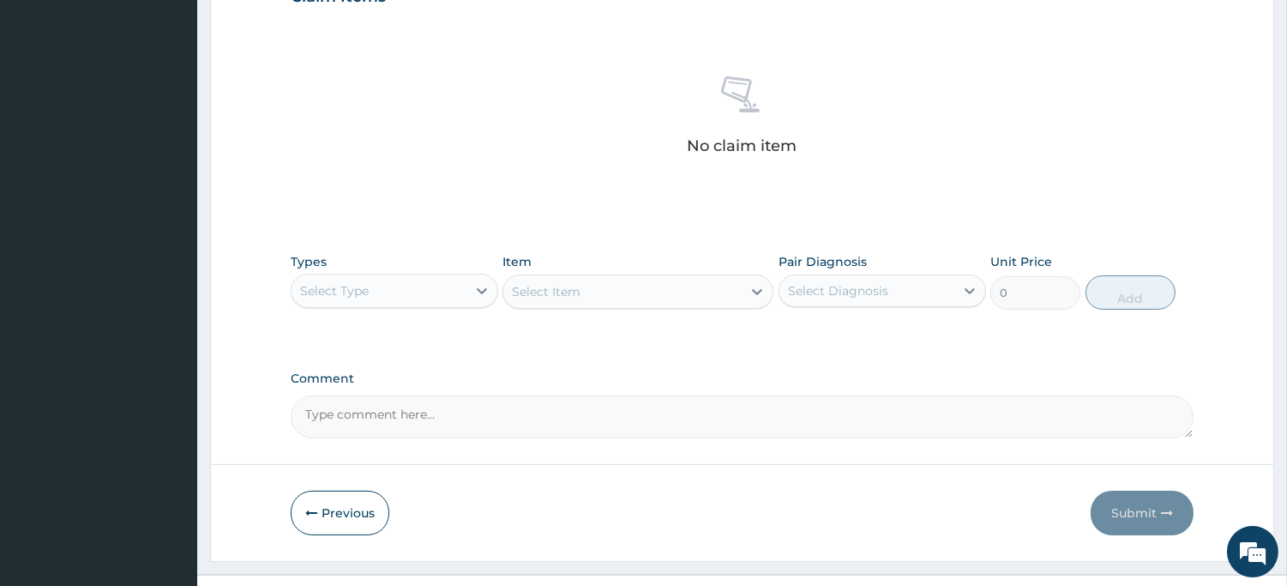
scroll to position [628, 0]
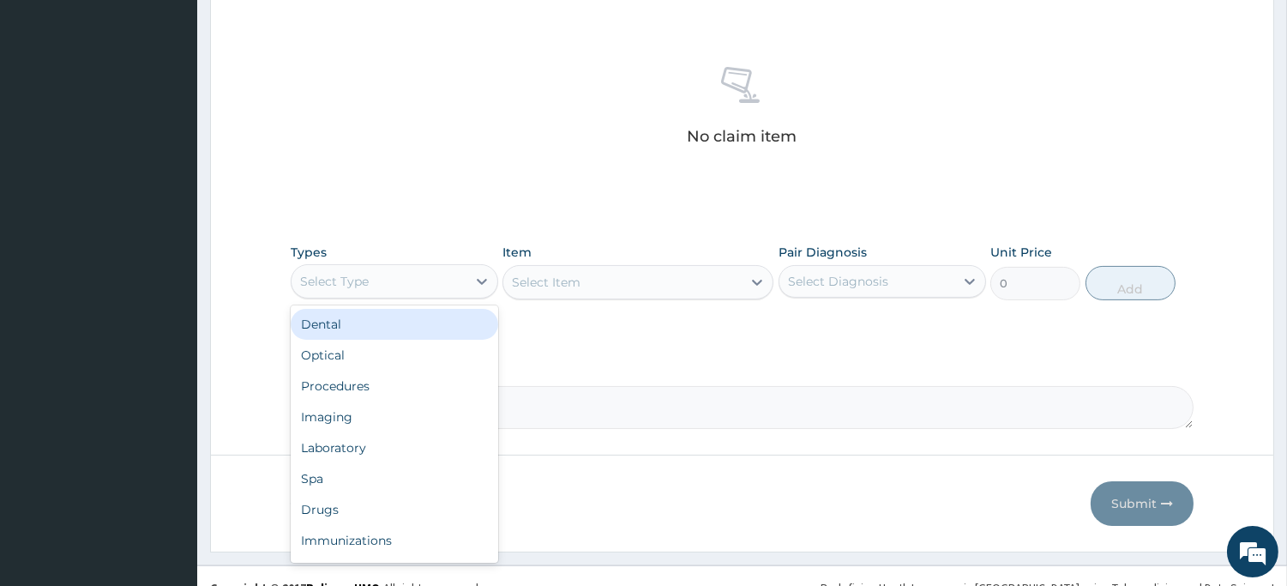
click at [404, 284] on div "Select Type" at bounding box center [379, 281] width 175 height 27
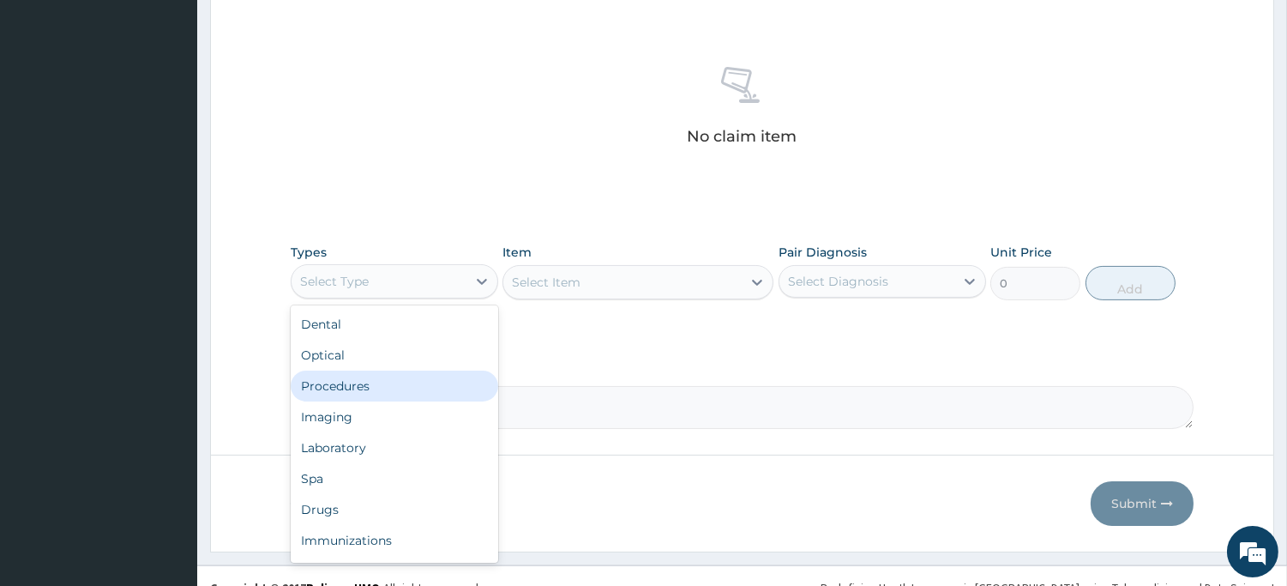
click at [365, 375] on div "Procedures" at bounding box center [395, 385] width 208 height 31
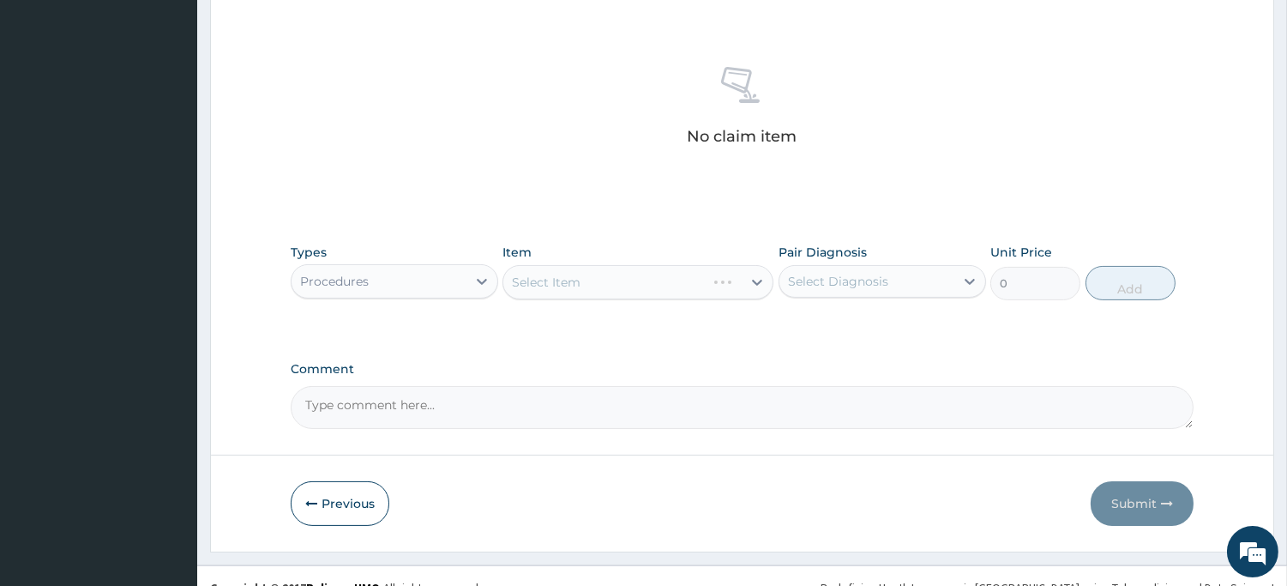
click at [549, 293] on div "Select Item" at bounding box center [638, 282] width 271 height 34
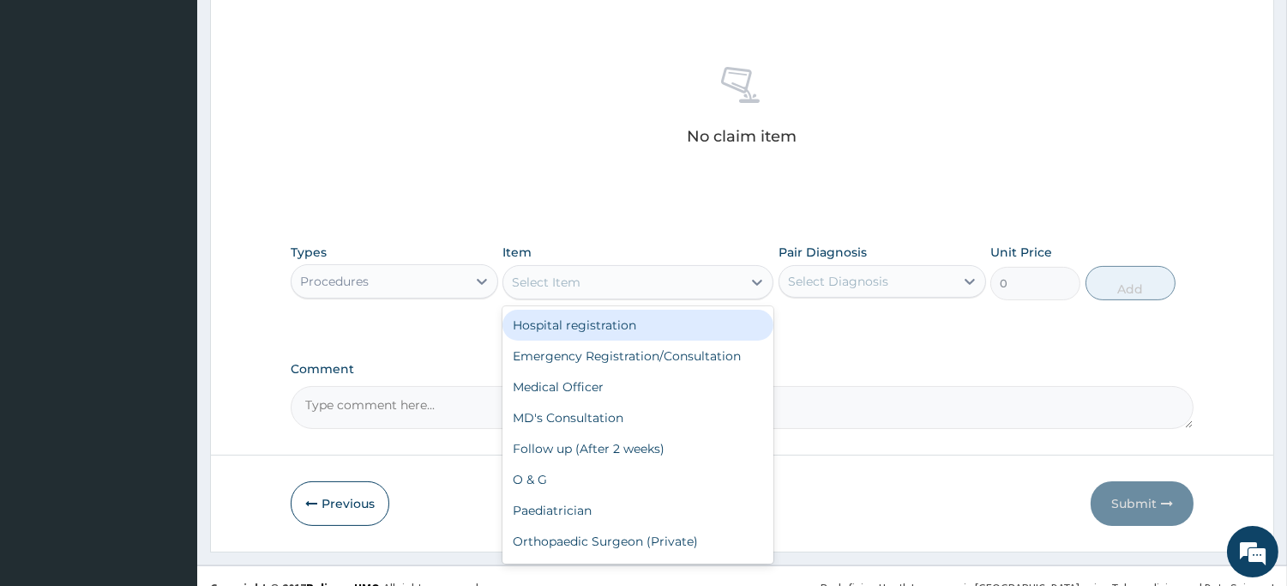
click at [587, 280] on div "Select Item" at bounding box center [622, 281] width 238 height 27
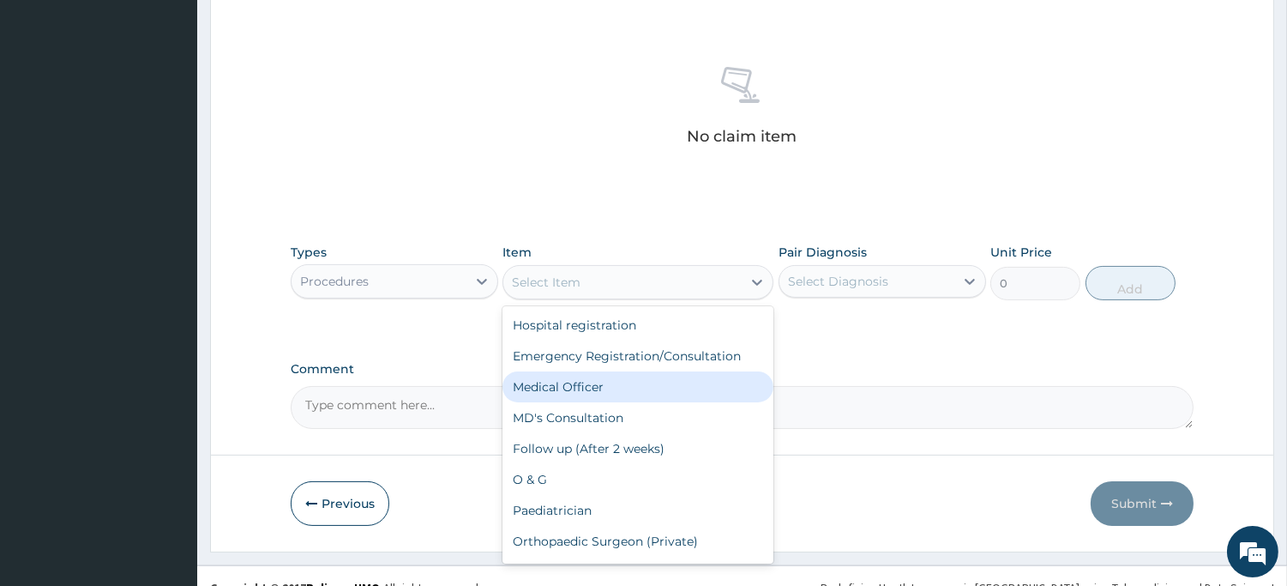
click at [580, 379] on div "Medical Officer" at bounding box center [638, 386] width 271 height 31
type input "3000"
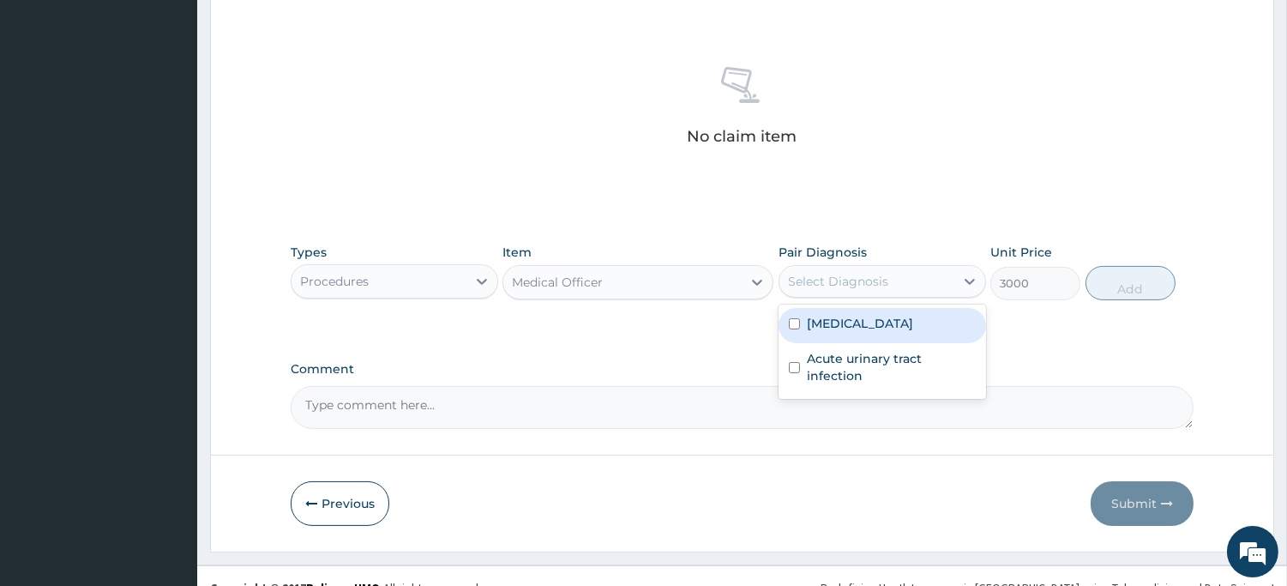
click at [864, 289] on div "Select Diagnosis" at bounding box center [838, 281] width 100 height 17
click at [858, 323] on label "Bacterial vaginosis" at bounding box center [860, 323] width 106 height 17
checkbox input "true"
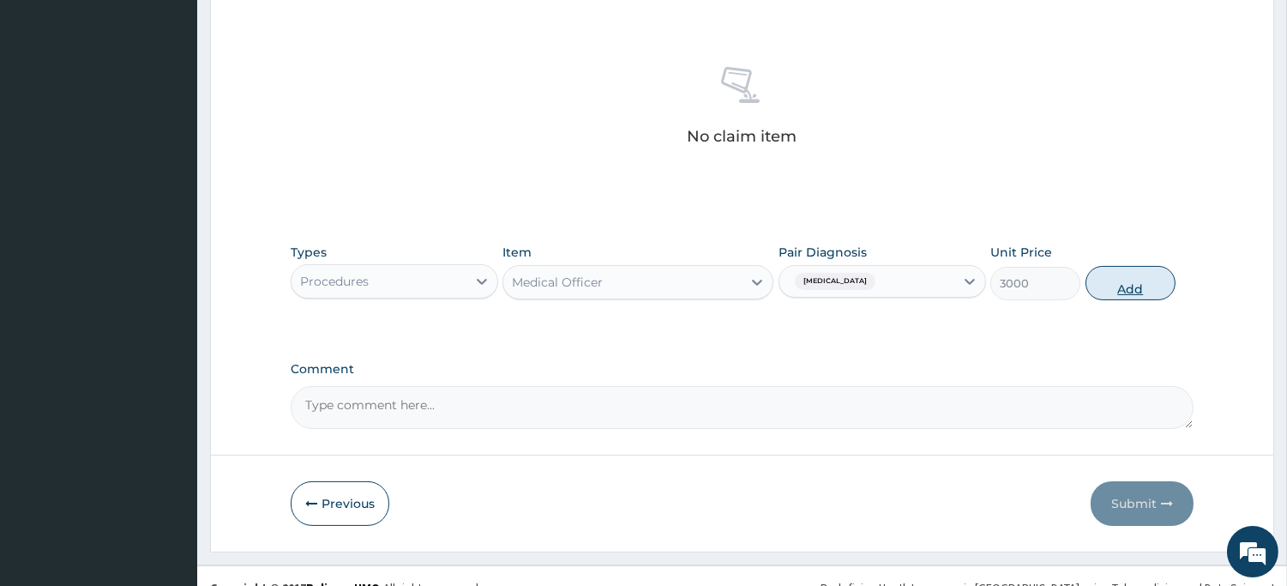
click at [1117, 288] on button "Add" at bounding box center [1131, 283] width 90 height 34
type input "0"
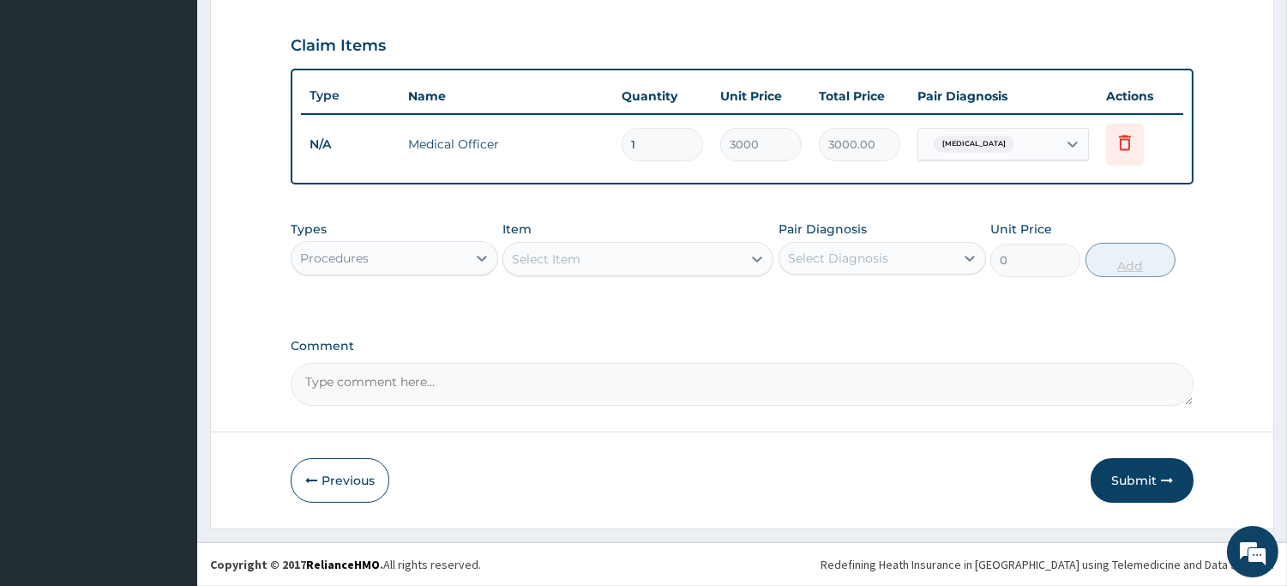
scroll to position [568, 0]
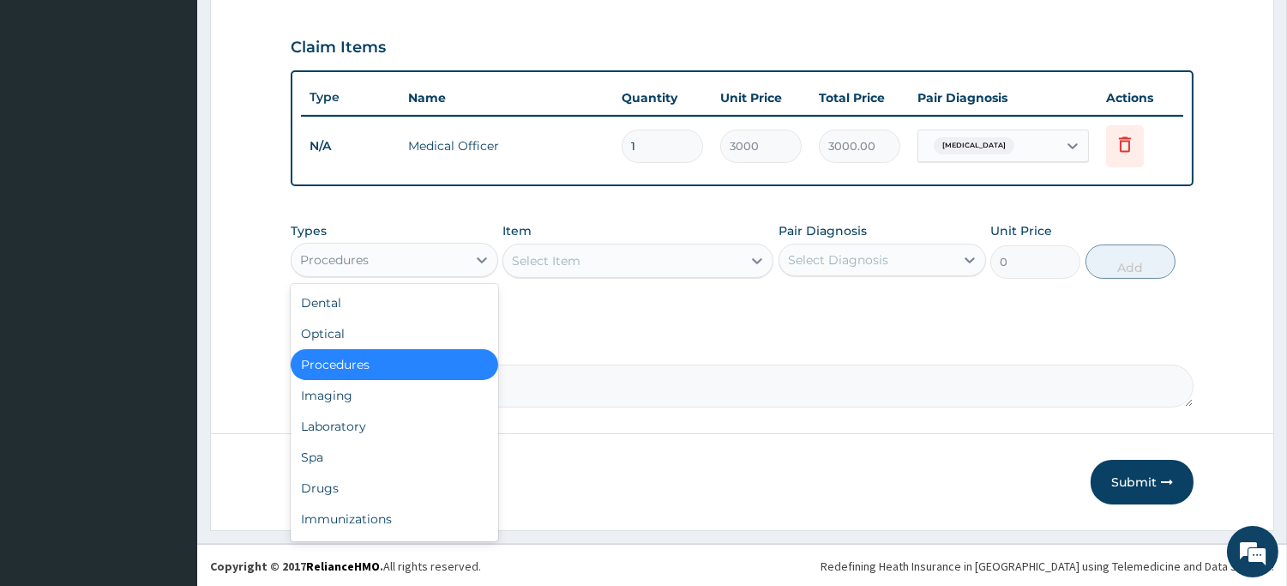
click at [435, 267] on div "Procedures" at bounding box center [379, 259] width 175 height 27
click at [360, 476] on div "Drugs" at bounding box center [395, 488] width 208 height 31
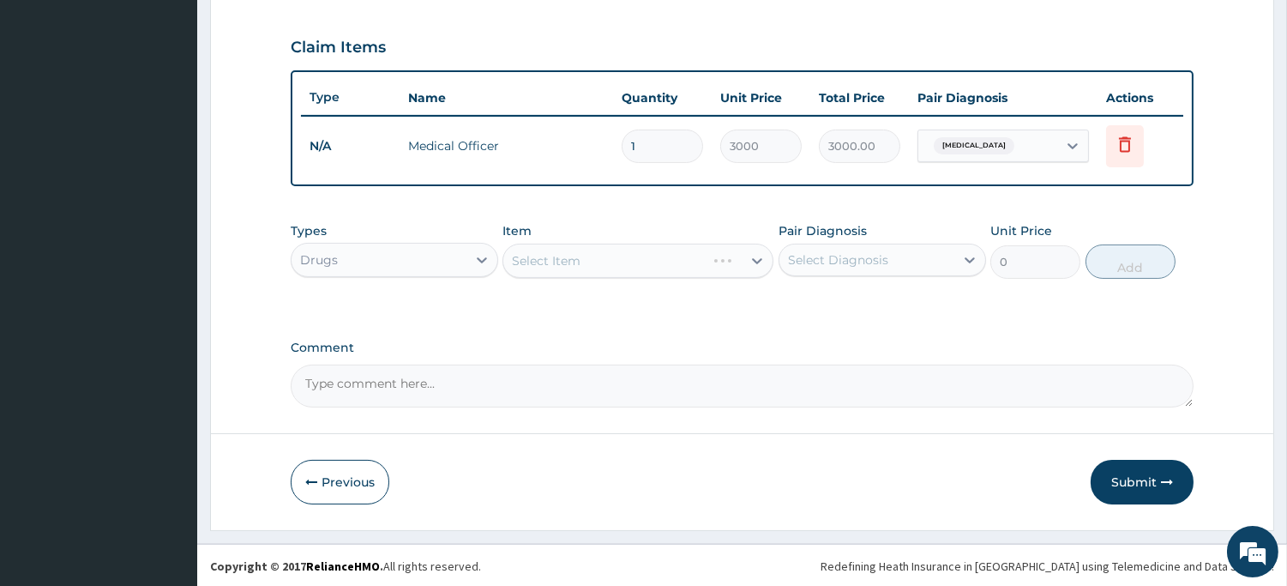
click at [566, 254] on div "Select Item" at bounding box center [638, 261] width 271 height 34
click at [564, 252] on div "Select Item" at bounding box center [638, 261] width 271 height 34
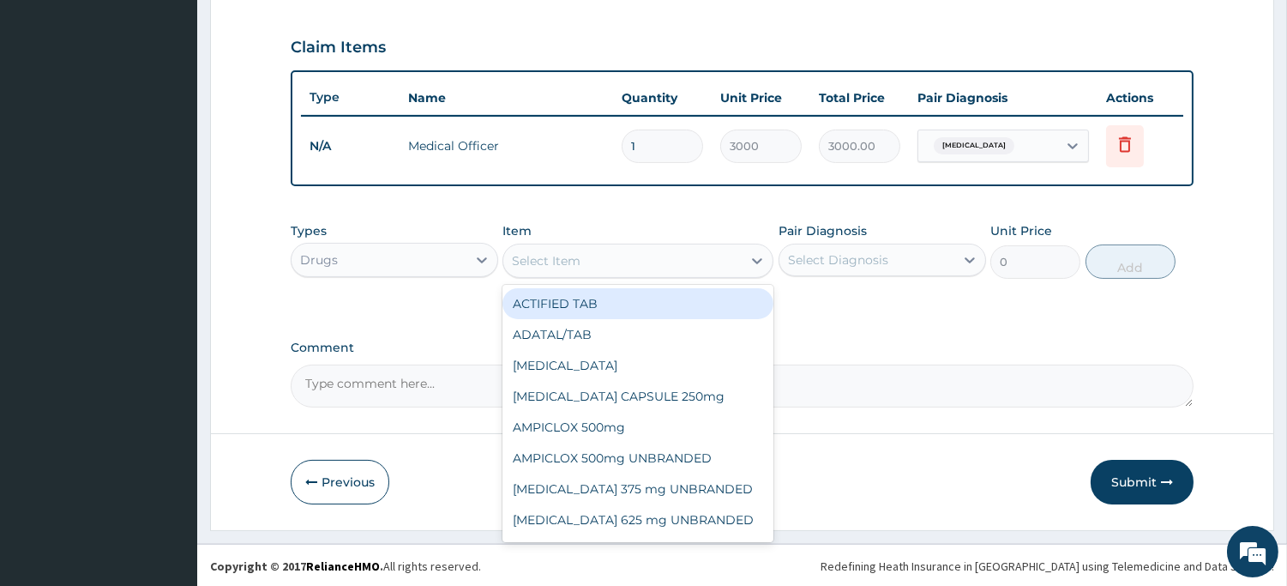
click at [564, 252] on div "Select Item" at bounding box center [546, 260] width 69 height 17
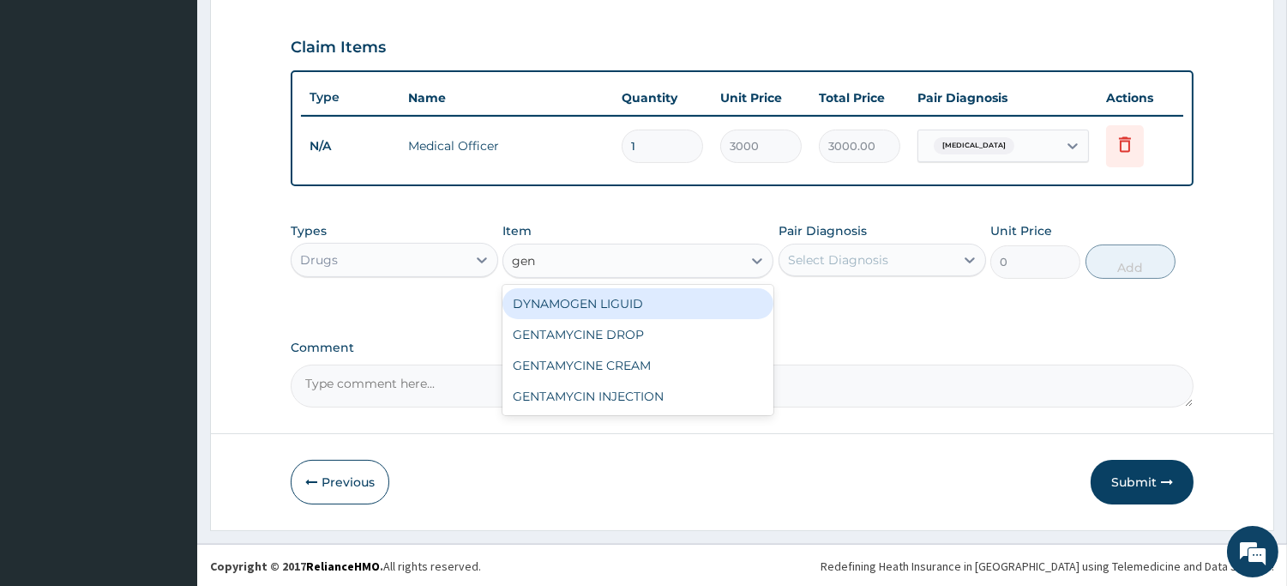
type input "gent"
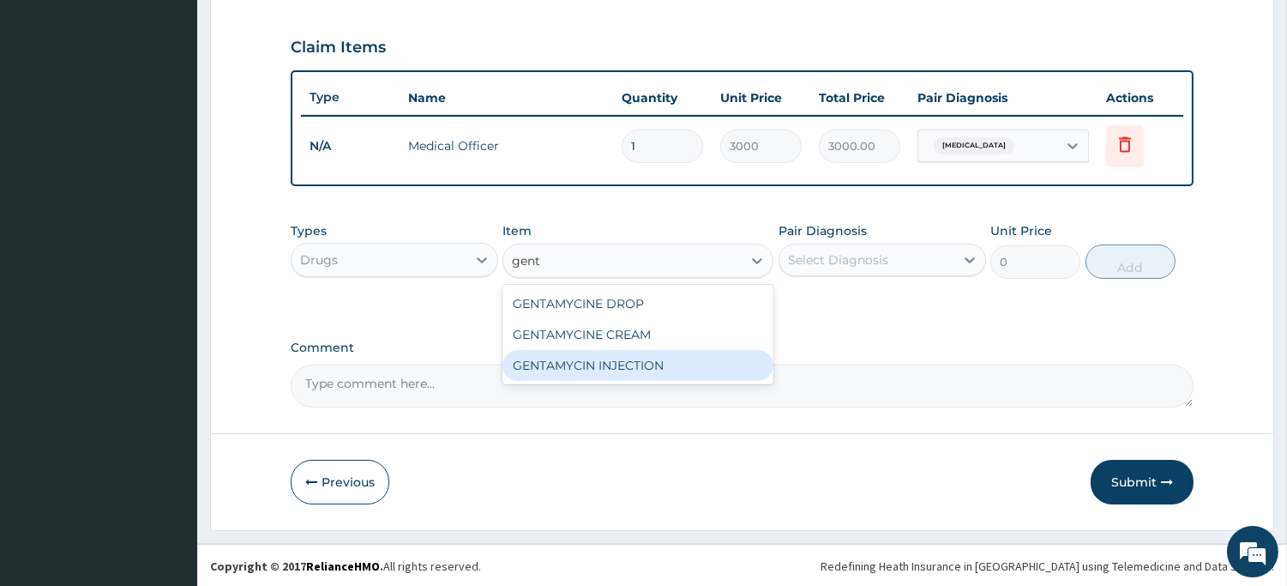
click at [562, 353] on div "GENTAMYCIN INJECTION" at bounding box center [638, 365] width 271 height 31
type input "310"
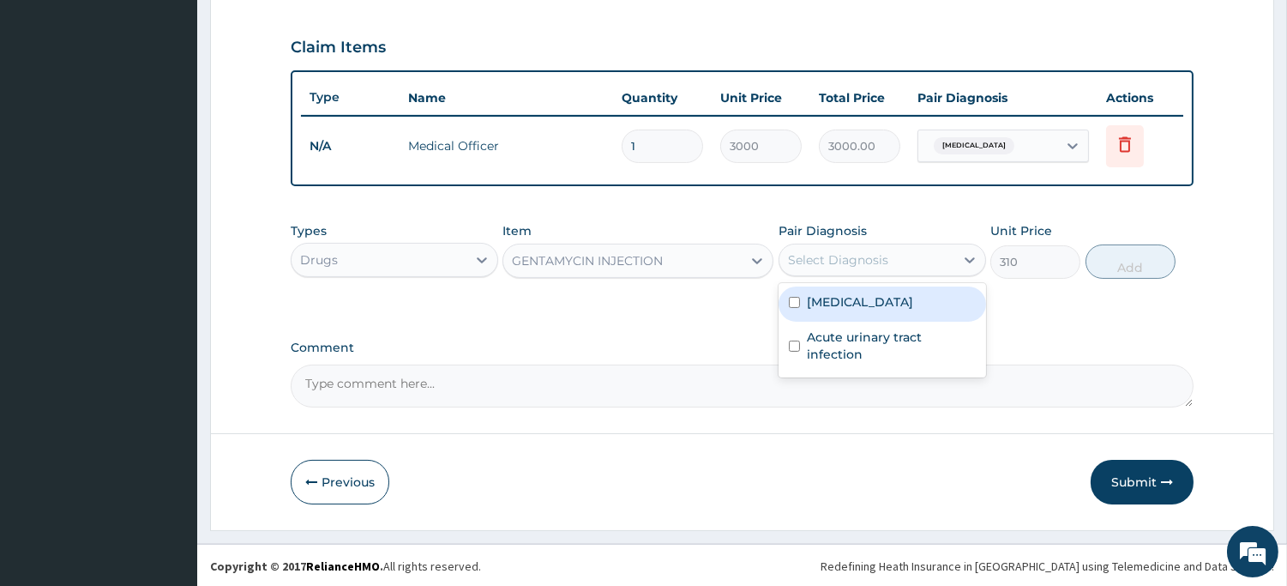
click at [836, 251] on div "Select Diagnosis" at bounding box center [838, 259] width 100 height 17
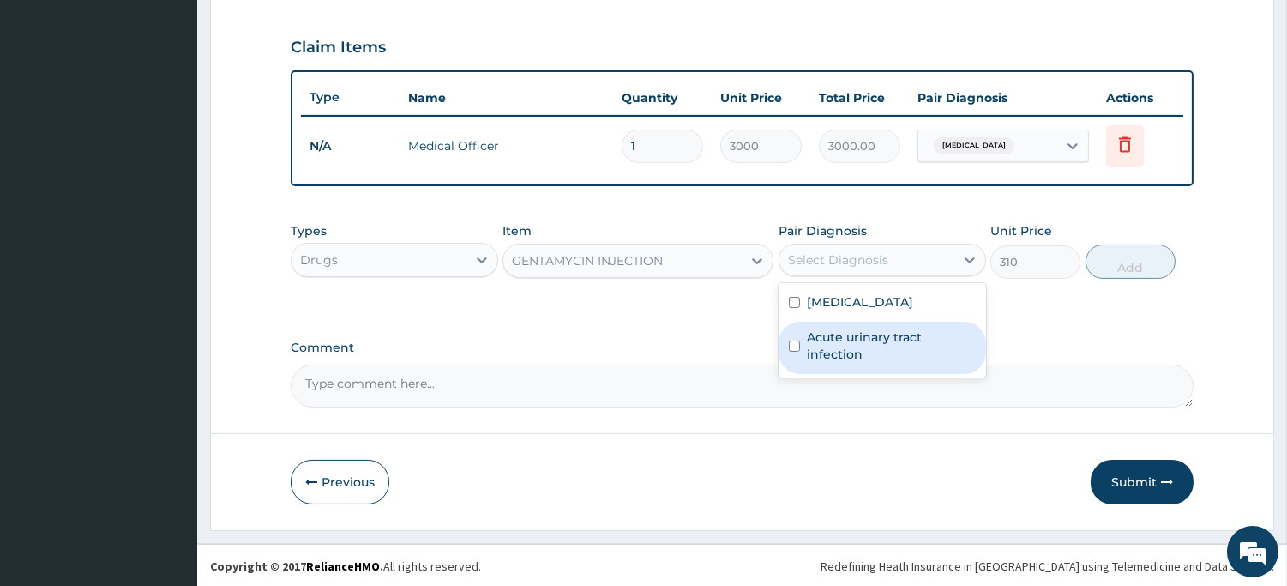
click at [822, 335] on label "Acute urinary tract infection" at bounding box center [891, 345] width 169 height 34
checkbox input "true"
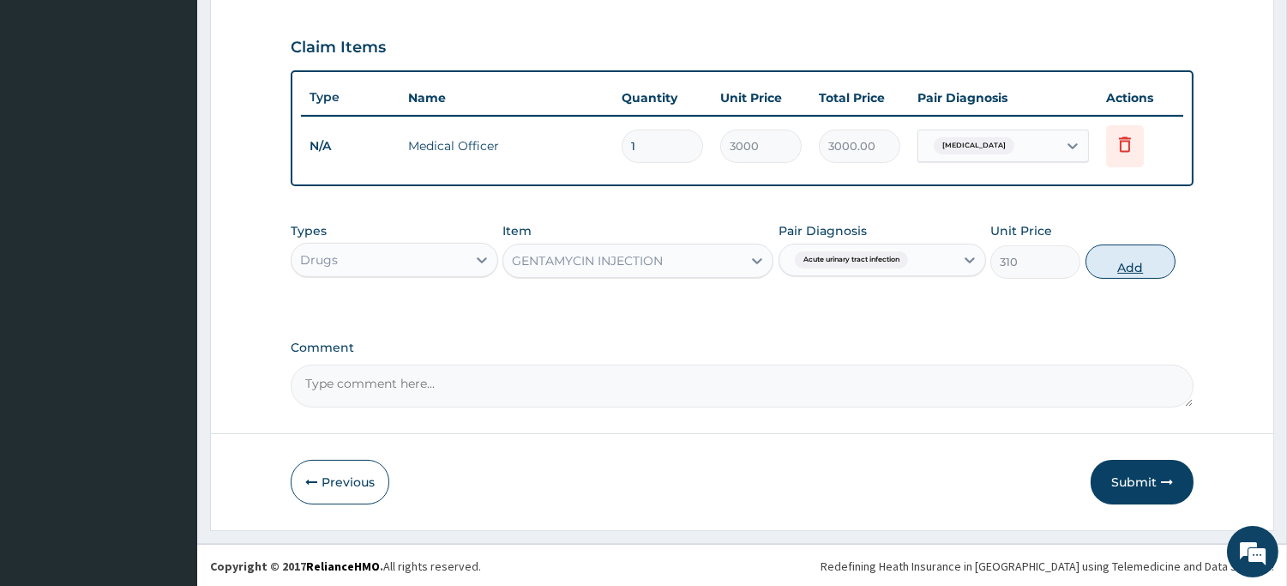
click at [1126, 254] on button "Add" at bounding box center [1131, 261] width 90 height 34
type input "0"
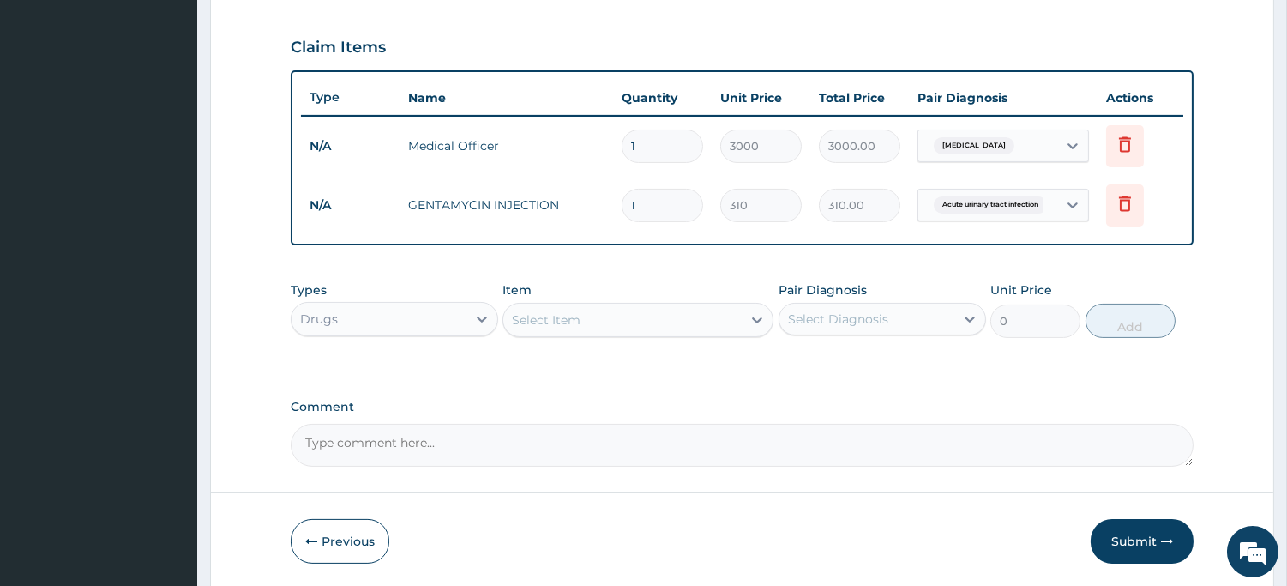
type input "0.00"
type input "2"
type input "620.00"
type input "2"
click at [1133, 533] on button "Submit" at bounding box center [1142, 541] width 103 height 45
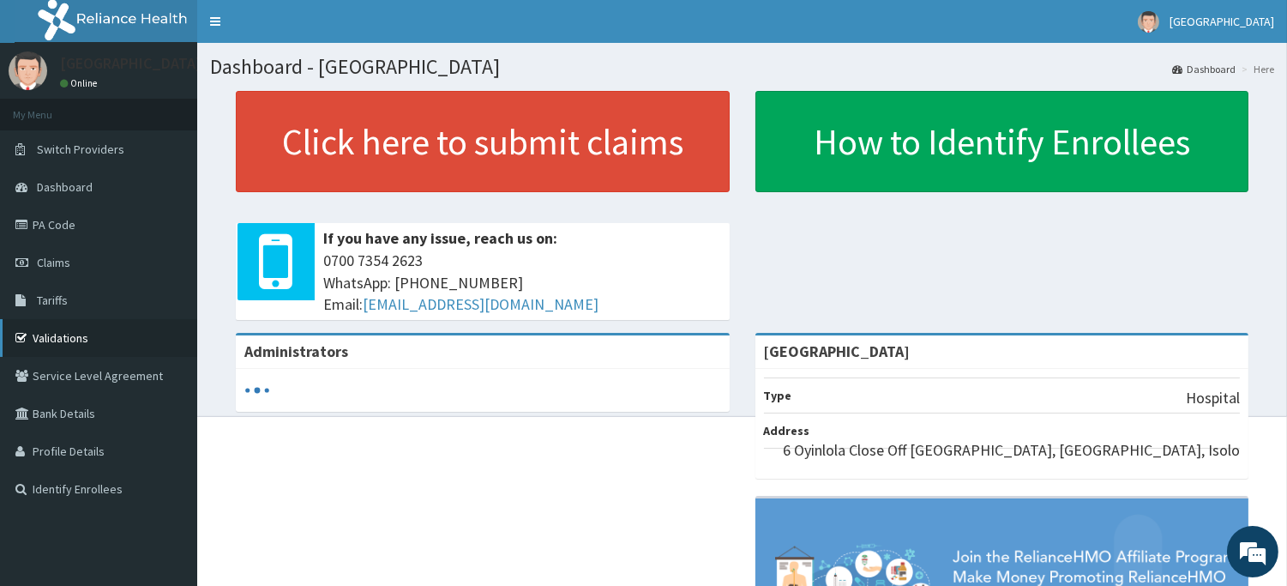
click at [63, 338] on link "Validations" at bounding box center [98, 338] width 197 height 38
click at [57, 332] on link "Validations" at bounding box center [98, 338] width 197 height 38
